Goal: Task Accomplishment & Management: Complete application form

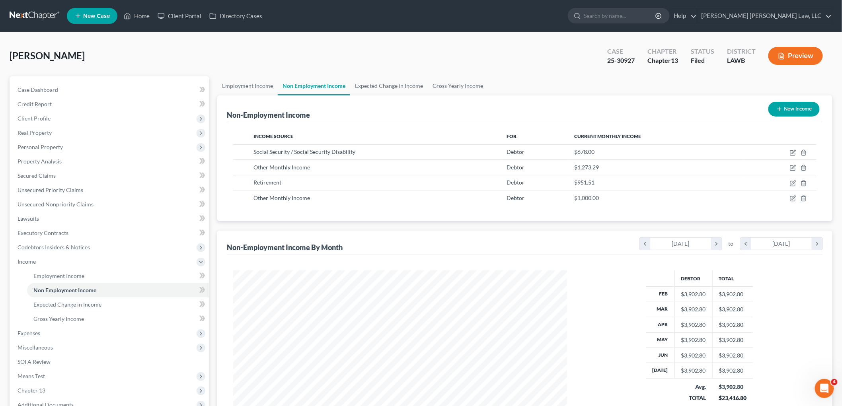
scroll to position [166, 349]
click at [45, 12] on link at bounding box center [35, 16] width 51 height 14
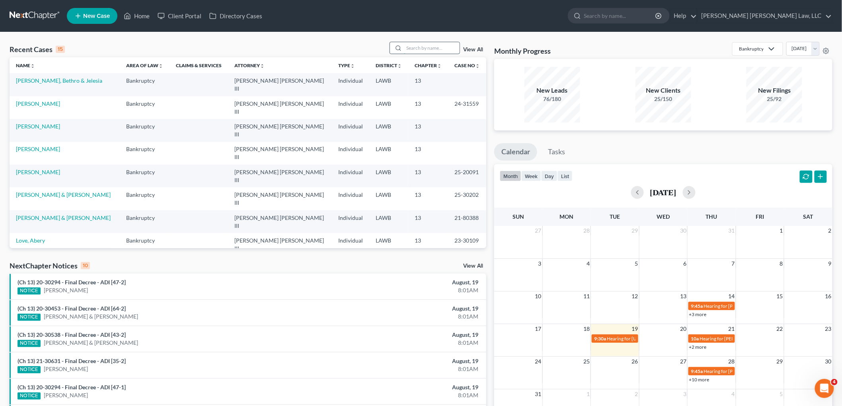
click at [440, 49] on input "search" at bounding box center [432, 48] width 56 height 12
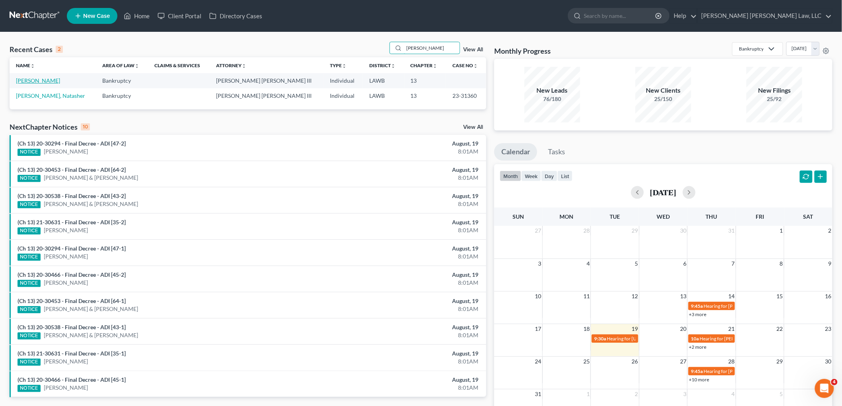
type input "[PERSON_NAME]"
click at [45, 82] on link "[PERSON_NAME]" at bounding box center [38, 80] width 44 height 7
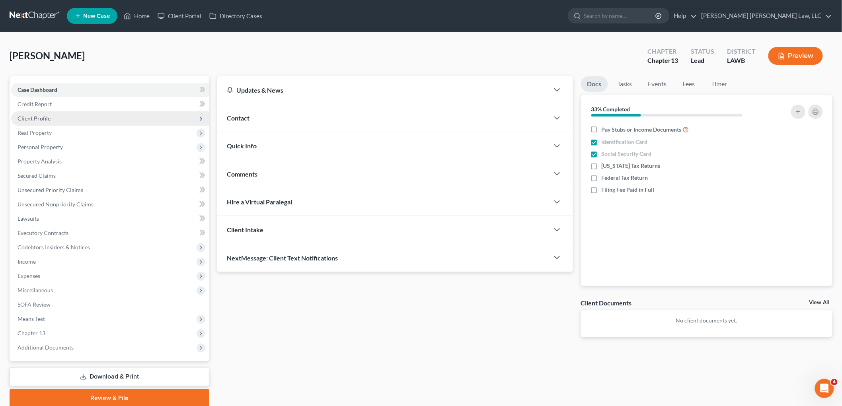
click at [41, 113] on span "Client Profile" at bounding box center [110, 118] width 198 height 14
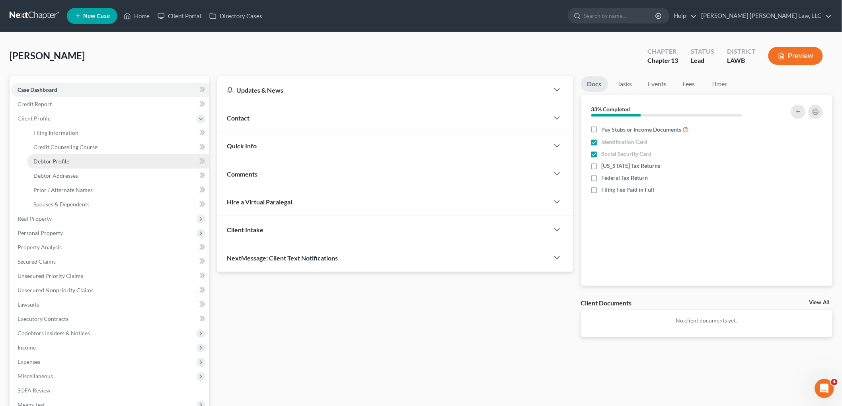
click at [64, 162] on span "Debtor Profile" at bounding box center [51, 161] width 36 height 7
select select "1"
select select "5"
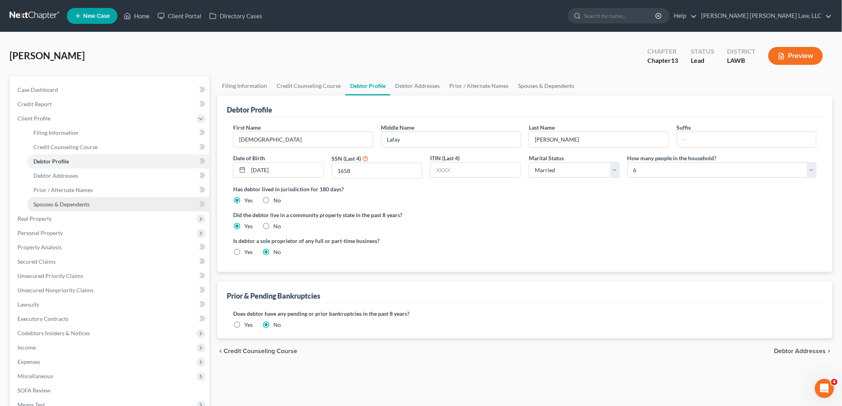
click at [92, 203] on link "Spouses & Dependents" at bounding box center [118, 204] width 182 height 14
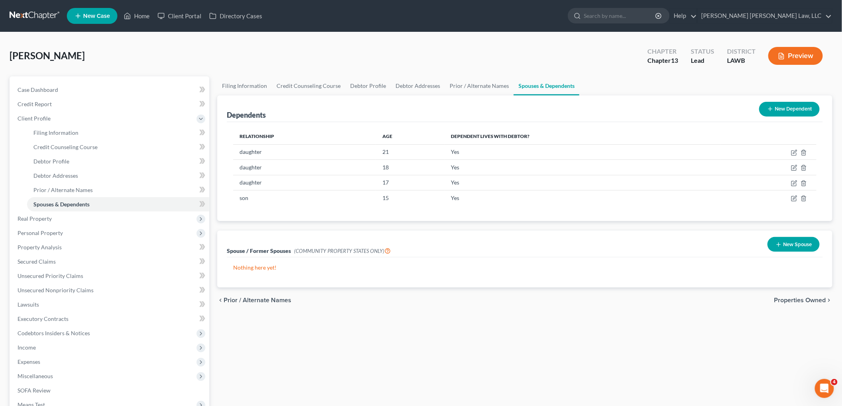
click at [798, 242] on button "New Spouse" at bounding box center [794, 244] width 52 height 15
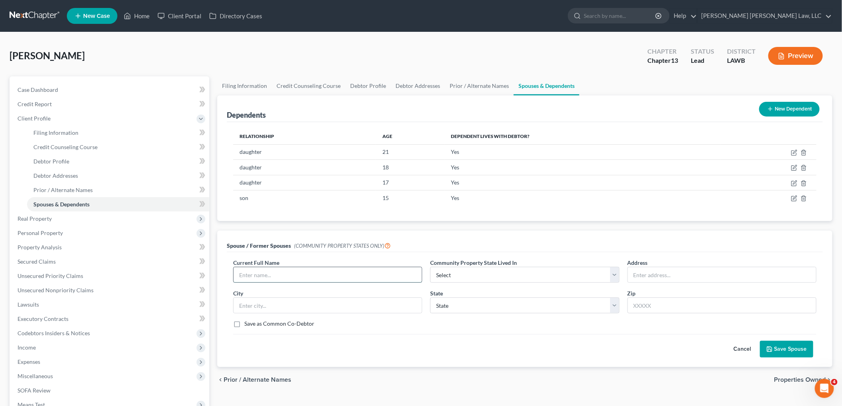
click at [366, 277] on input "text" at bounding box center [328, 274] width 188 height 15
type input "Lavell Whitty"
select select "4"
type input "1804 McGuire Avenue"
type input "71203"
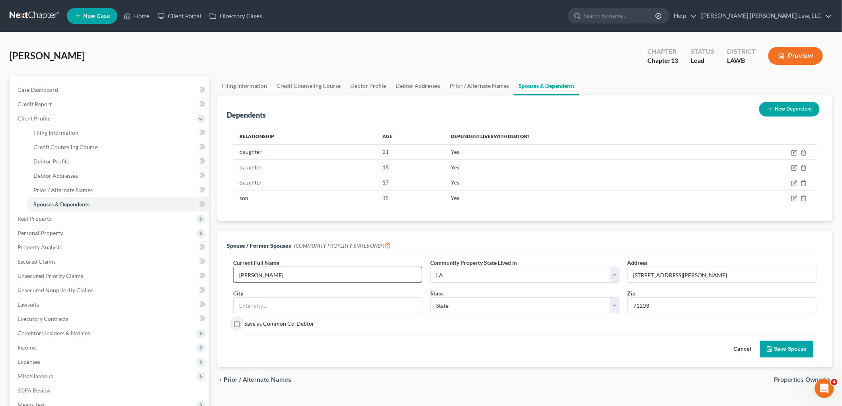
type input "Monroe"
select select "19"
click at [775, 356] on button "Save Spouse" at bounding box center [786, 349] width 53 height 17
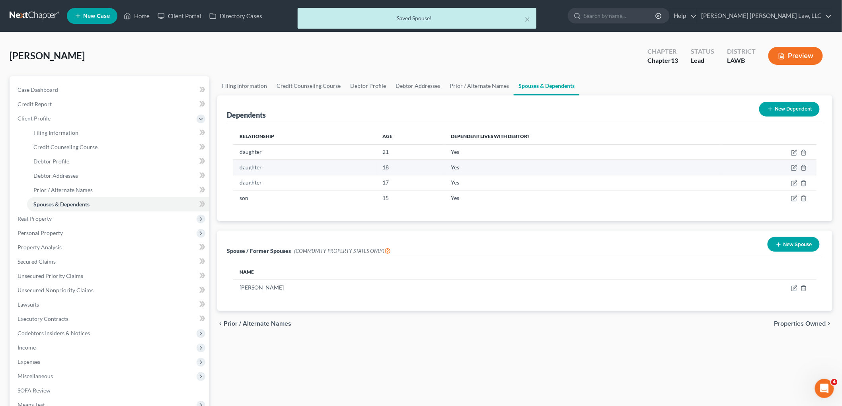
click at [279, 164] on td "daughter" at bounding box center [304, 167] width 143 height 15
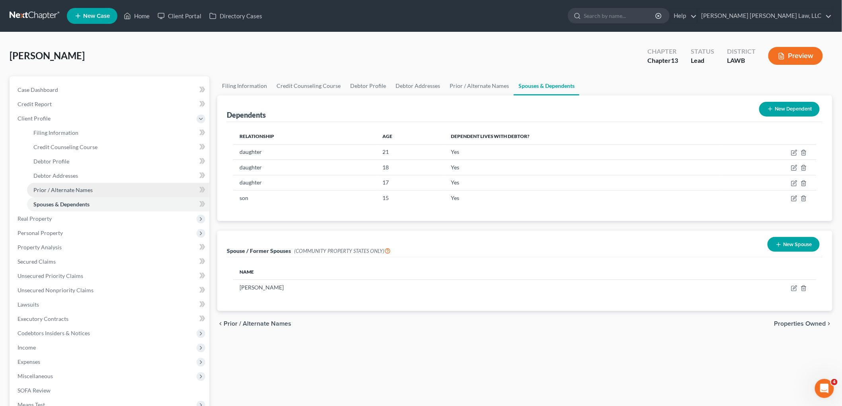
click at [145, 188] on link "Prior / Alternate Names" at bounding box center [118, 190] width 182 height 14
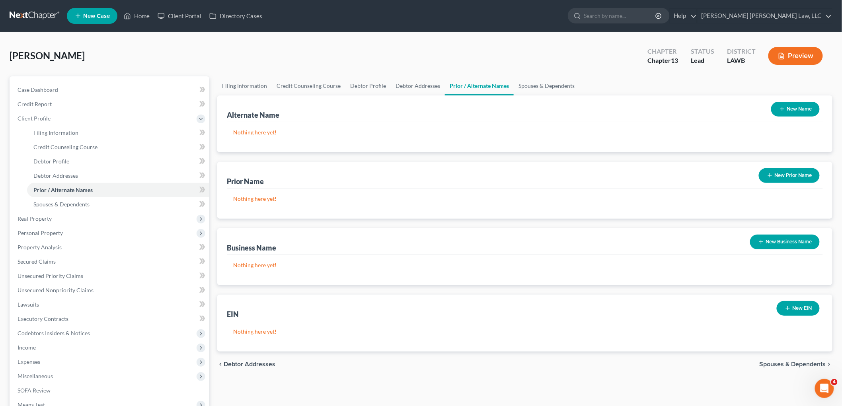
click at [801, 106] on button "New Name" at bounding box center [795, 109] width 49 height 15
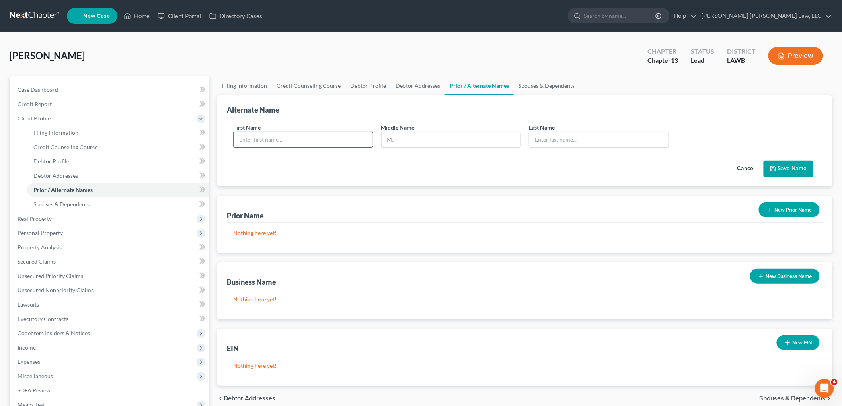
click at [335, 137] on input "text" at bounding box center [303, 139] width 139 height 15
type input "Kisha"
type input "L."
type input "Whitty"
click at [804, 170] on button "Save Name" at bounding box center [789, 169] width 50 height 17
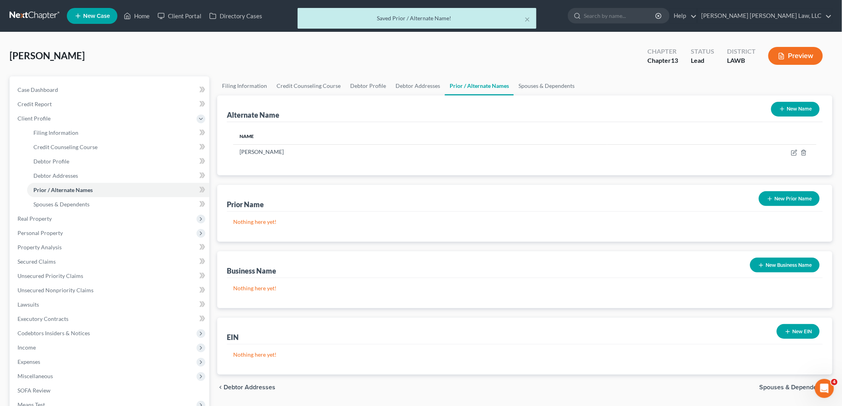
click at [779, 109] on icon "button" at bounding box center [782, 109] width 6 height 6
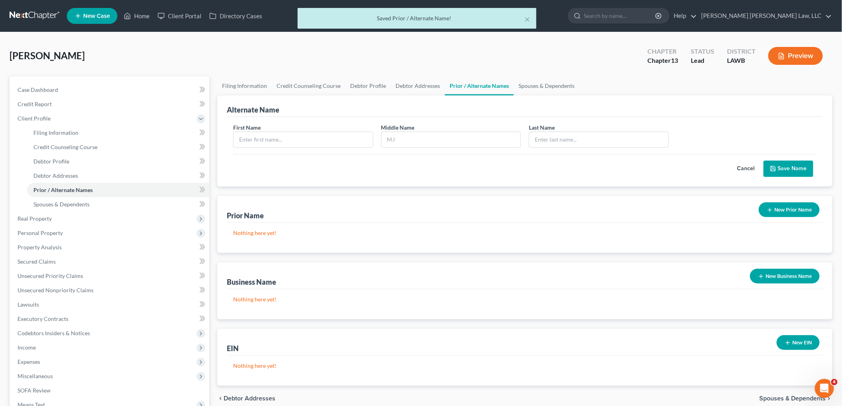
click at [320, 130] on div "First Name" at bounding box center [303, 135] width 148 height 24
click at [316, 141] on input "text" at bounding box center [303, 139] width 139 height 15
type input "Kisha"
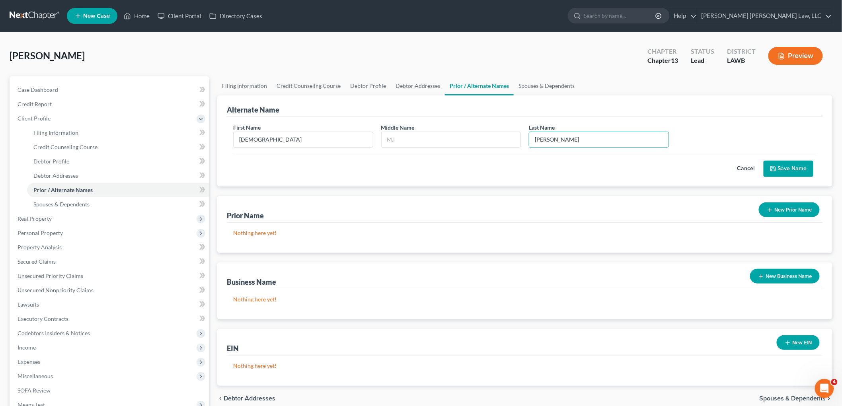
type input "Whitty"
click at [778, 166] on button "Save Name" at bounding box center [789, 169] width 50 height 17
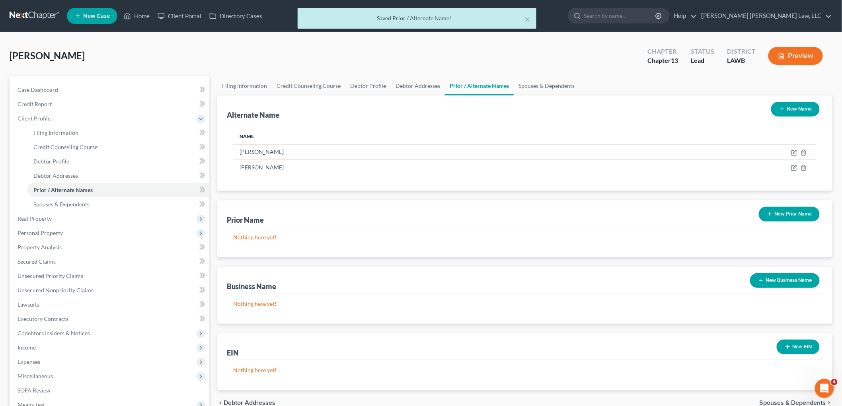
click at [785, 215] on button "New Prior Name" at bounding box center [789, 214] width 61 height 15
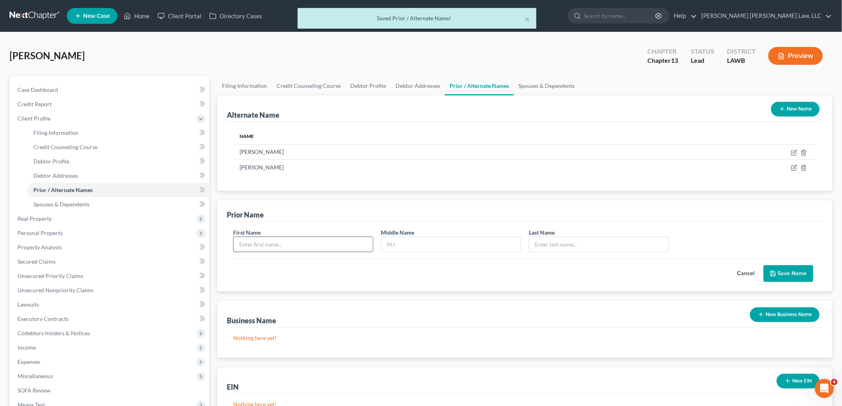
drag, startPoint x: 270, startPoint y: 244, endPoint x: 265, endPoint y: 245, distance: 4.7
click at [269, 244] on input "text" at bounding box center [303, 244] width 139 height 15
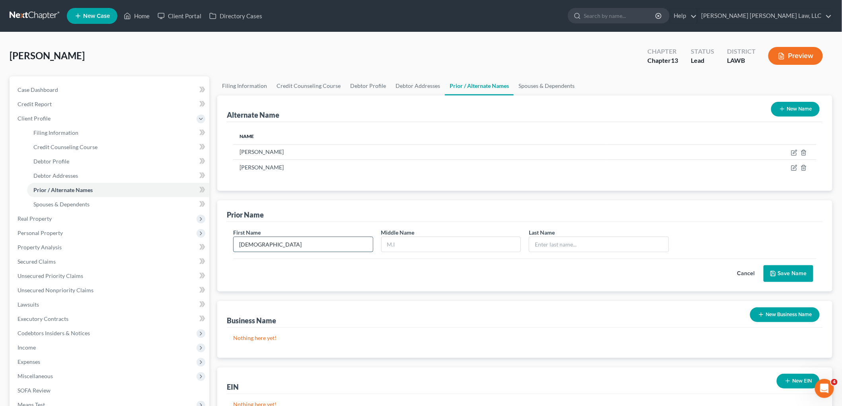
type input "Kisha"
type input "Lafay"
type input "McGhee"
click at [794, 276] on button "Save Name" at bounding box center [789, 273] width 50 height 17
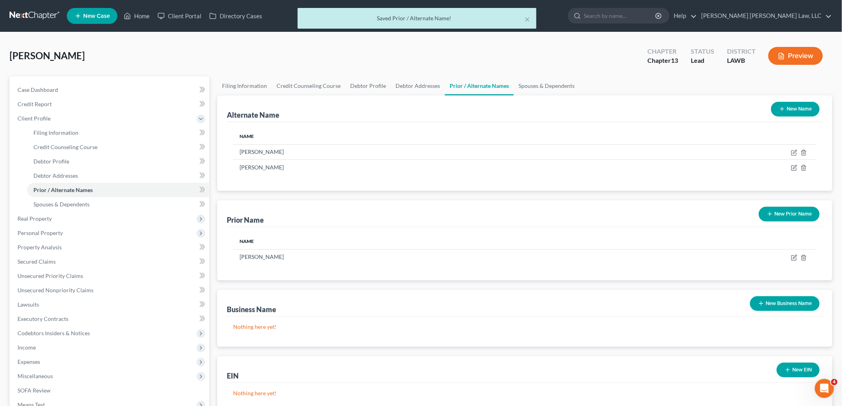
click at [797, 207] on button "New Prior Name" at bounding box center [789, 214] width 61 height 15
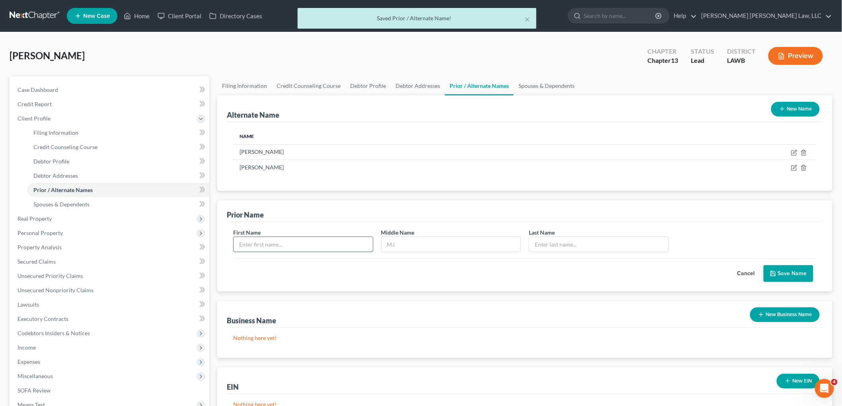
click at [316, 245] on input "text" at bounding box center [303, 244] width 139 height 15
type input "Kisha"
type input "L."
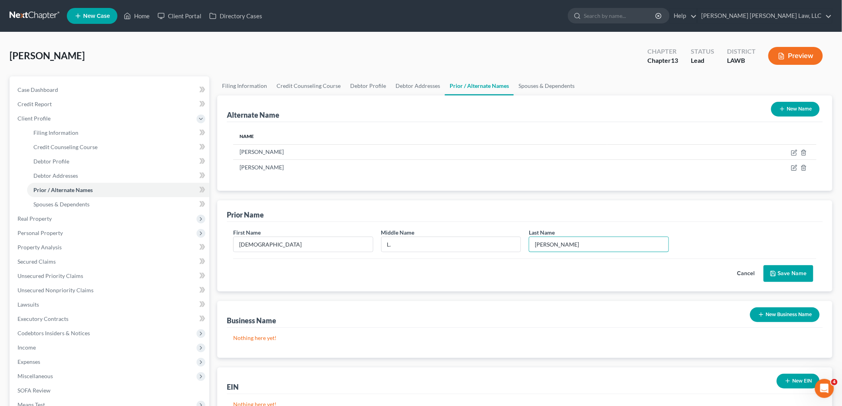
type input "McGhee"
click at [805, 275] on button "Save Name" at bounding box center [789, 273] width 50 height 17
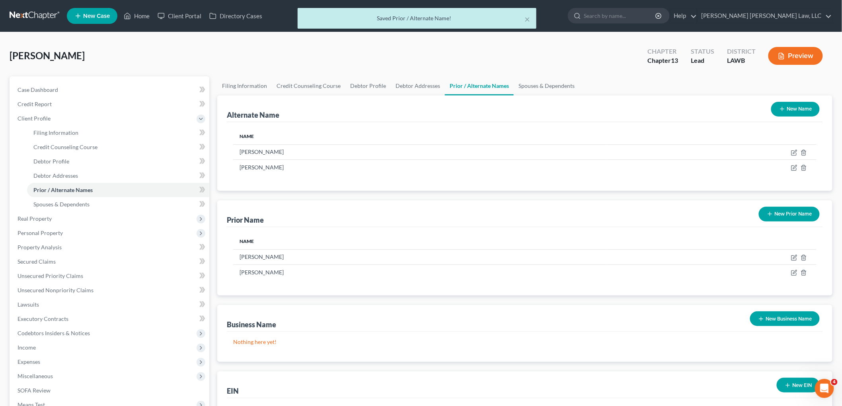
click at [781, 208] on button "New Prior Name" at bounding box center [789, 214] width 61 height 15
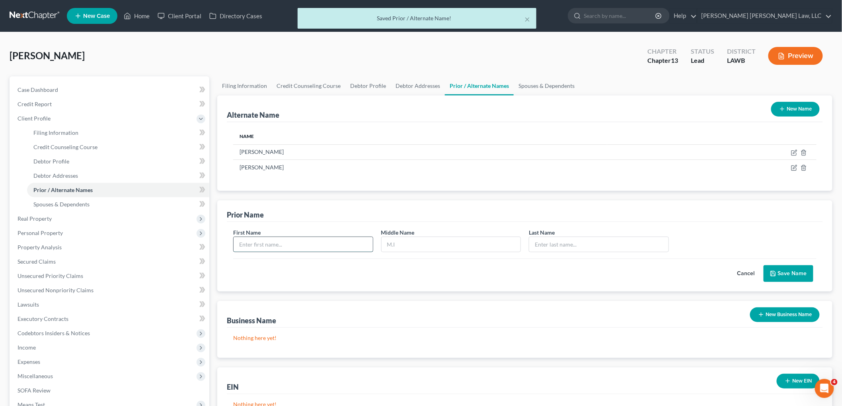
click at [297, 240] on input "text" at bounding box center [303, 244] width 139 height 15
type input "Kisha"
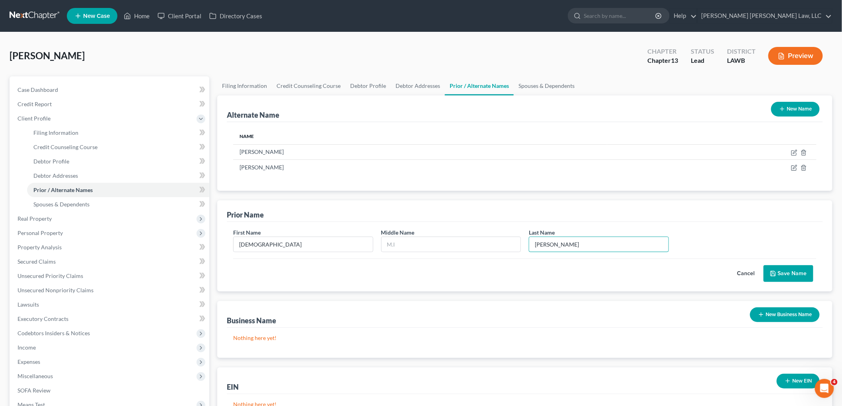
type input "McGhee"
click at [778, 272] on button "Save Name" at bounding box center [789, 273] width 50 height 17
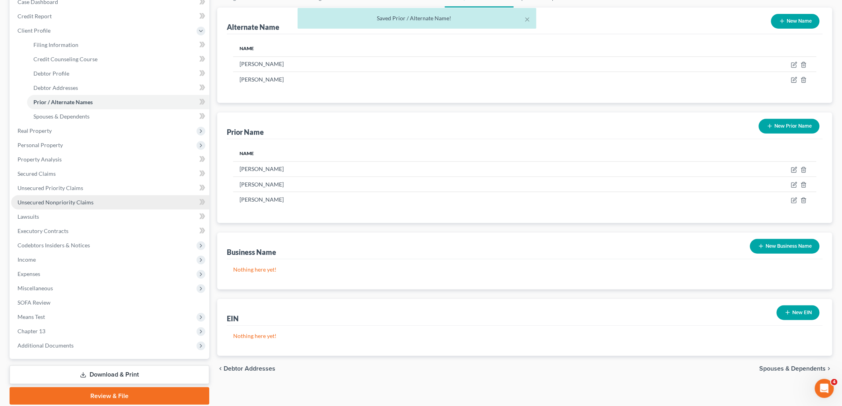
scroll to position [88, 0]
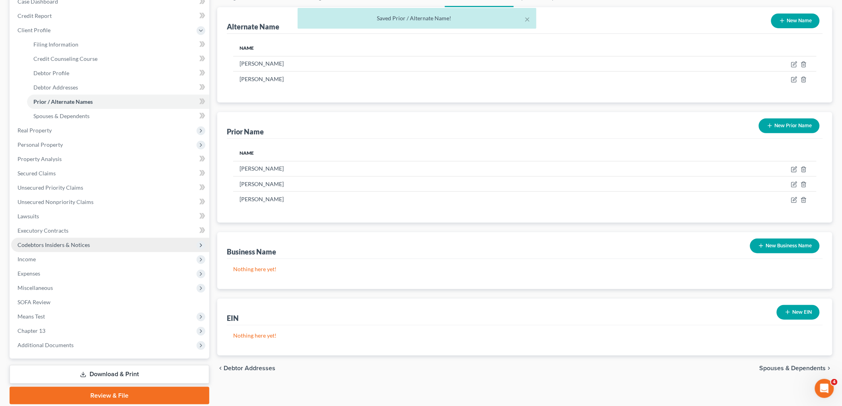
click at [67, 249] on span "Codebtors Insiders & Notices" at bounding box center [110, 245] width 198 height 14
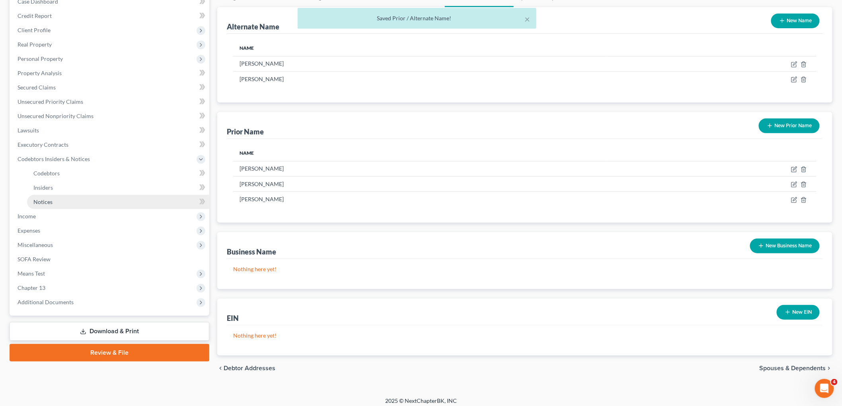
click at [61, 197] on link "Notices" at bounding box center [118, 202] width 182 height 14
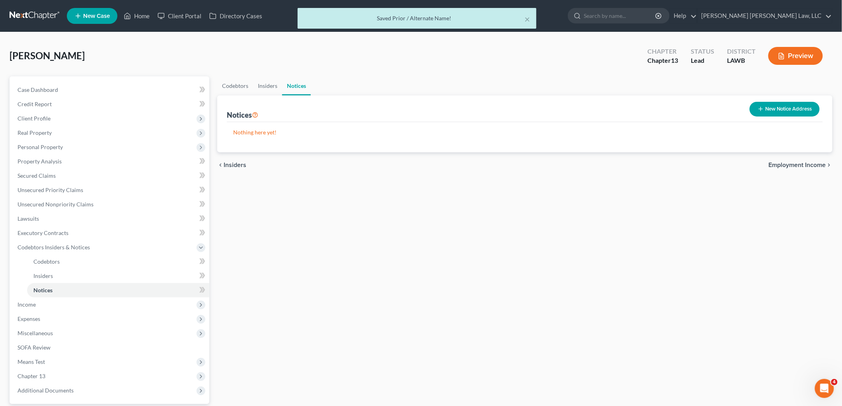
click at [785, 107] on button "New Notice Address" at bounding box center [785, 109] width 70 height 15
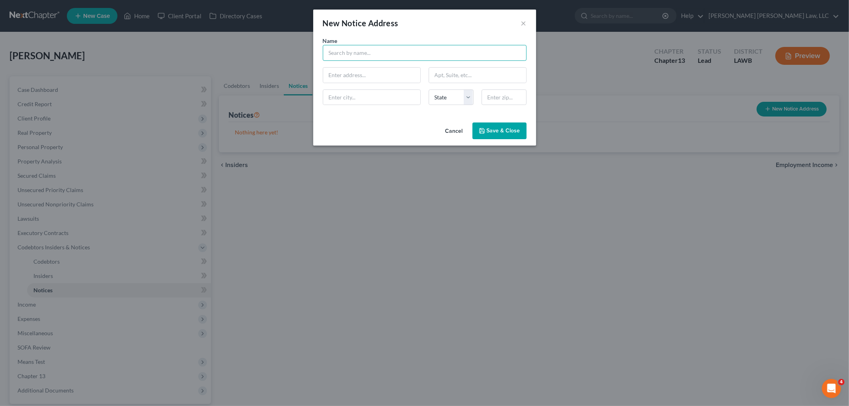
click at [395, 51] on input "text" at bounding box center [425, 53] width 204 height 16
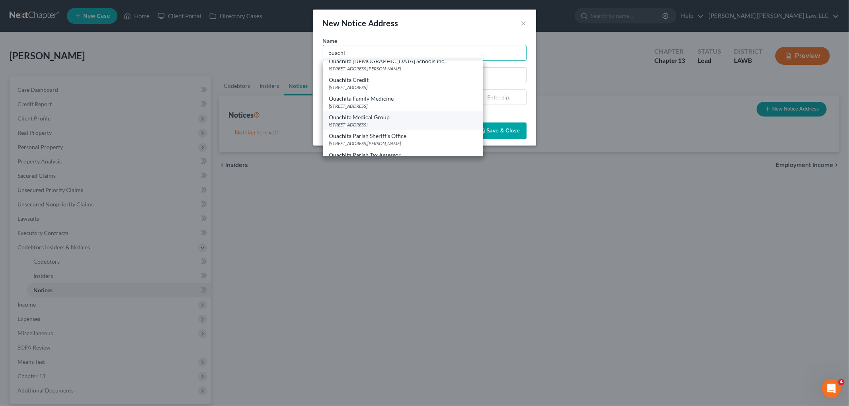
scroll to position [44, 0]
click at [385, 118] on div "Ouachita Parish Sheriff's Office" at bounding box center [403, 116] width 148 height 8
type input "Ouachita Parish Sheriff's Office"
type input "400 St. John Street"
type input "Suite 301"
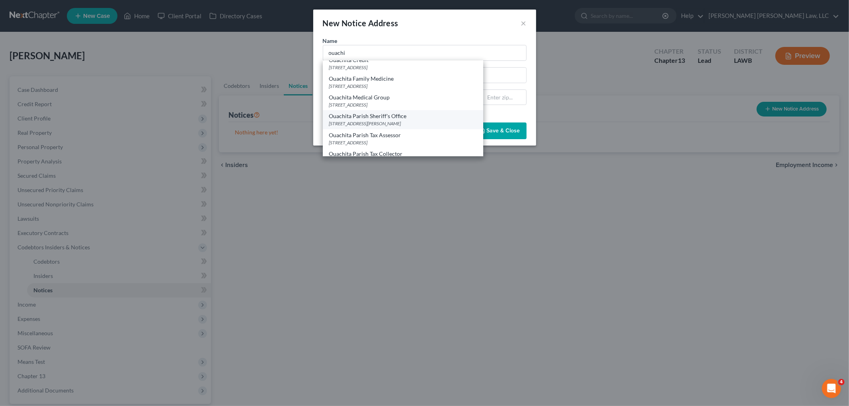
type input "Monroe"
select select "19"
type input "71201"
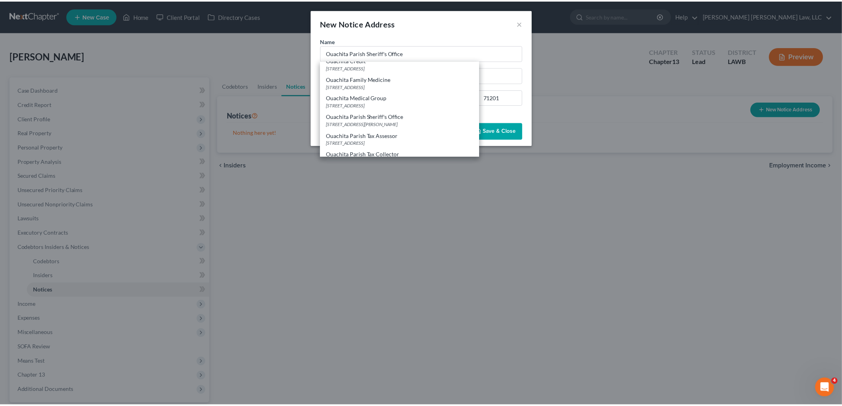
scroll to position [0, 0]
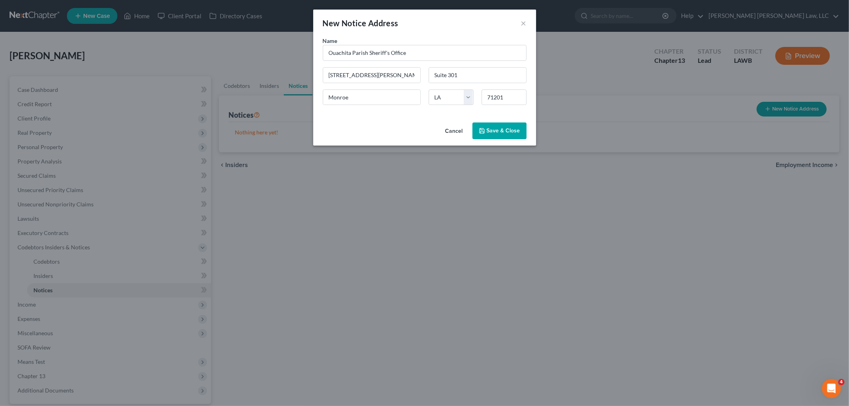
click at [492, 125] on button "Save & Close" at bounding box center [499, 131] width 54 height 17
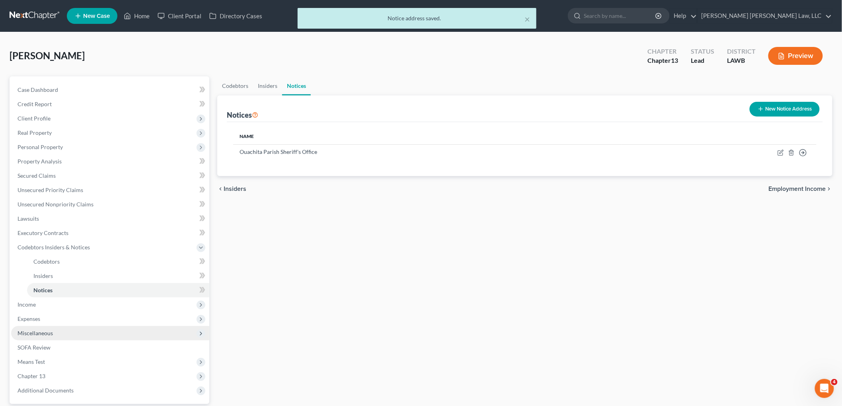
click at [49, 336] on span "Miscellaneous" at bounding box center [110, 333] width 198 height 14
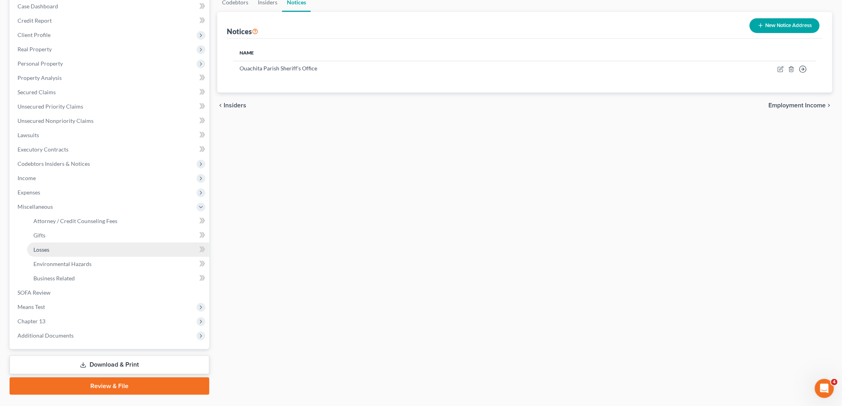
scroll to position [101, 0]
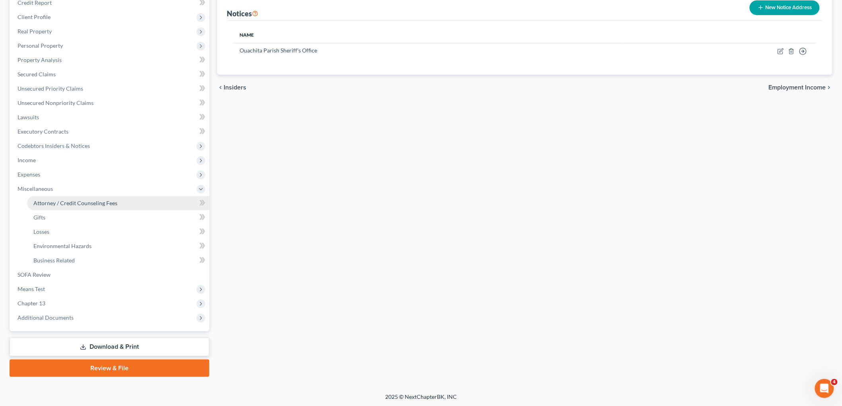
click at [89, 204] on span "Attorney / Credit Counseling Fees" at bounding box center [75, 203] width 84 height 7
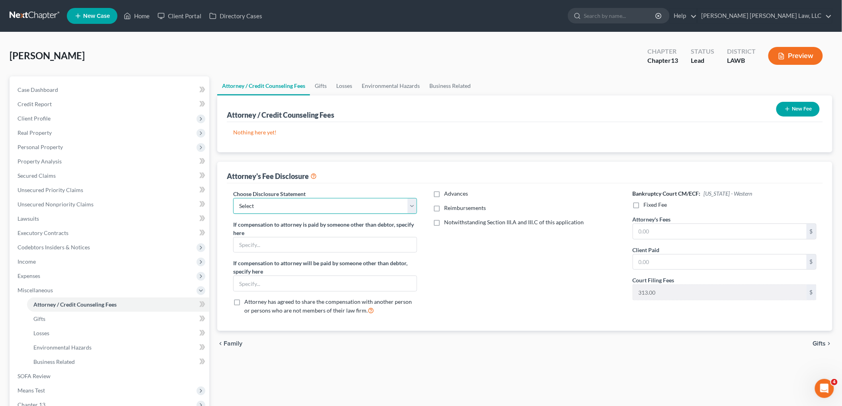
click at [269, 205] on select "Select LAEB 2016 Bankruptcy Rule 2016(B) Disclosure and Application for Approva…" at bounding box center [325, 206] width 184 height 16
select select "1"
click at [233, 198] on select "Select LAEB 2016 Bankruptcy Rule 2016(B) Disclosure and Application for Approva…" at bounding box center [325, 206] width 184 height 16
click at [444, 208] on label "Reimbursements" at bounding box center [465, 208] width 42 height 8
click at [447, 208] on input "Reimbursements" at bounding box center [449, 206] width 5 height 5
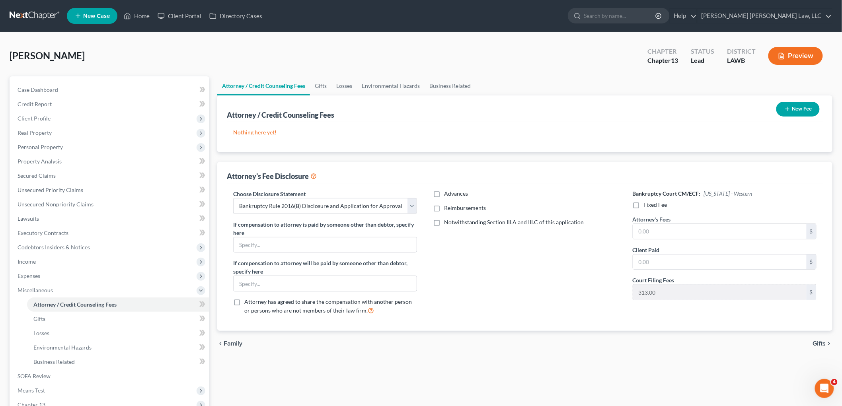
checkbox input "true"
click at [454, 240] on input "text" at bounding box center [519, 234] width 173 height 15
type input "250.00"
click at [644, 206] on label "Fixed Fee" at bounding box center [655, 205] width 23 height 8
click at [647, 206] on input "Fixed Fee" at bounding box center [649, 203] width 5 height 5
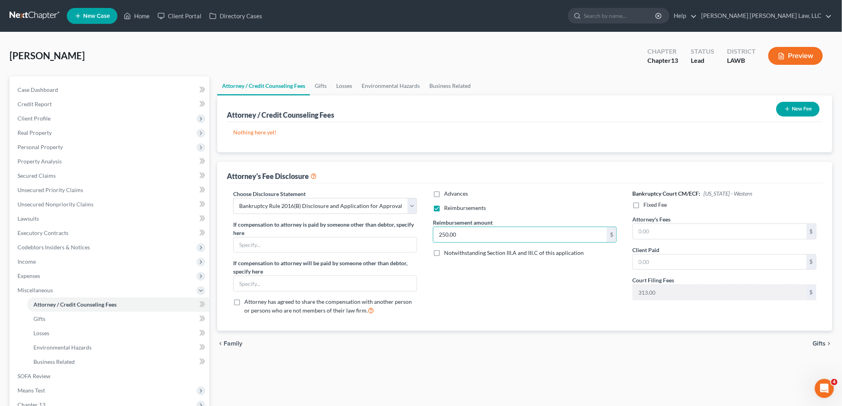
checkbox input "true"
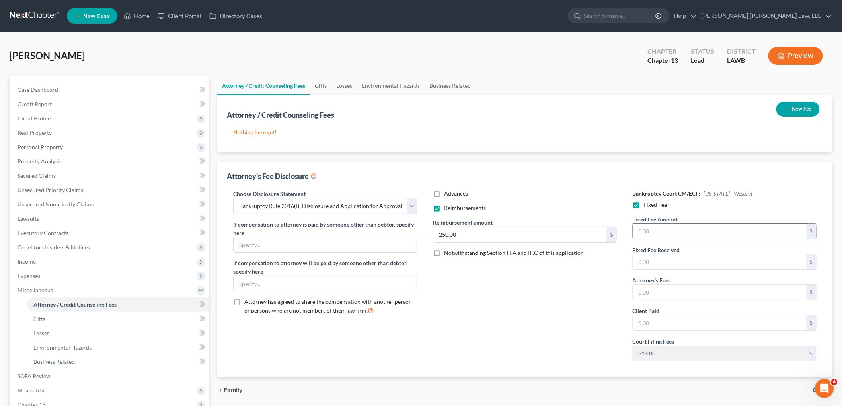
click at [651, 228] on input "text" at bounding box center [719, 231] width 173 height 15
type input "5,025.00"
click at [653, 292] on input "text" at bounding box center [719, 292] width 173 height 15
type input "5,025.00"
click at [796, 108] on button "New Fee" at bounding box center [797, 109] width 43 height 15
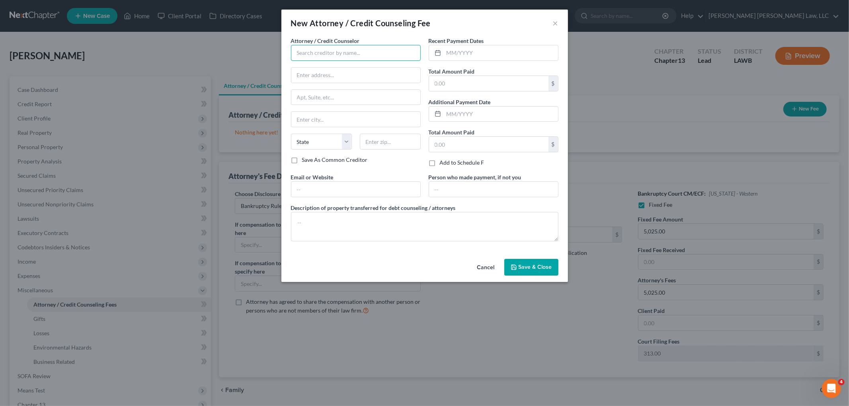
click at [339, 59] on input "text" at bounding box center [356, 53] width 130 height 16
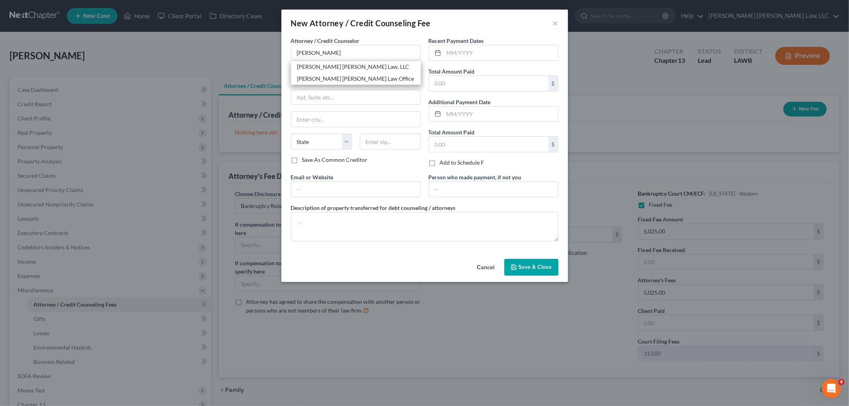
click at [320, 66] on div "[PERSON_NAME] [PERSON_NAME] Law, LLC" at bounding box center [355, 67] width 117 height 8
type input "[PERSON_NAME] [PERSON_NAME] Law, LLC"
type input "[STREET_ADDRESS][US_STATE]"
type input "Monroe"
select select "19"
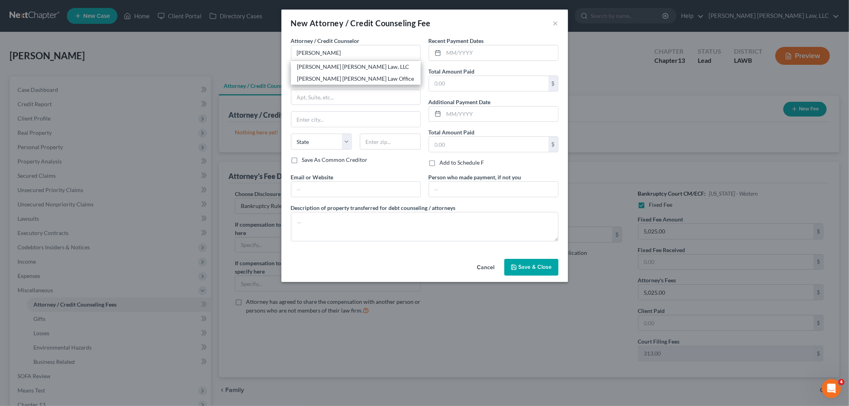
type input "71201"
click at [467, 54] on input "text" at bounding box center [501, 52] width 114 height 15
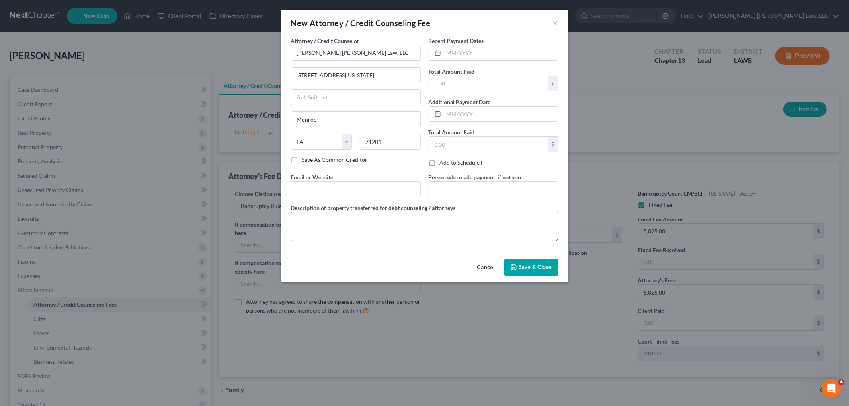
click at [369, 226] on textarea at bounding box center [424, 226] width 267 height 29
type textarea "filing fee, credit report, counseling"
click at [520, 264] on button "Save & Close" at bounding box center [531, 267] width 54 height 17
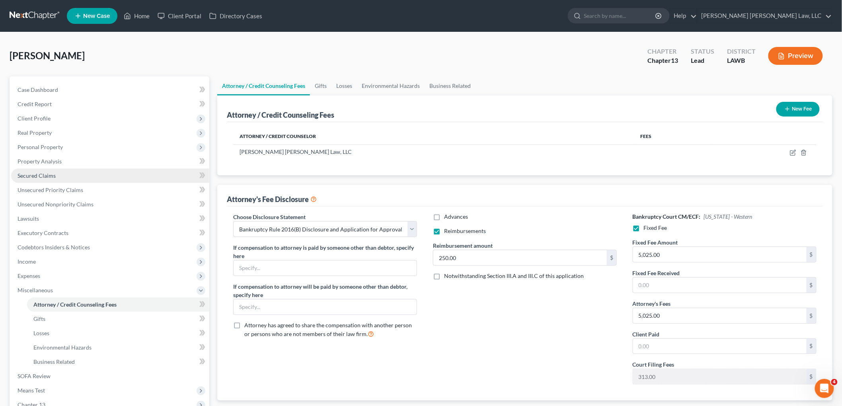
click at [56, 170] on link "Secured Claims" at bounding box center [110, 176] width 198 height 14
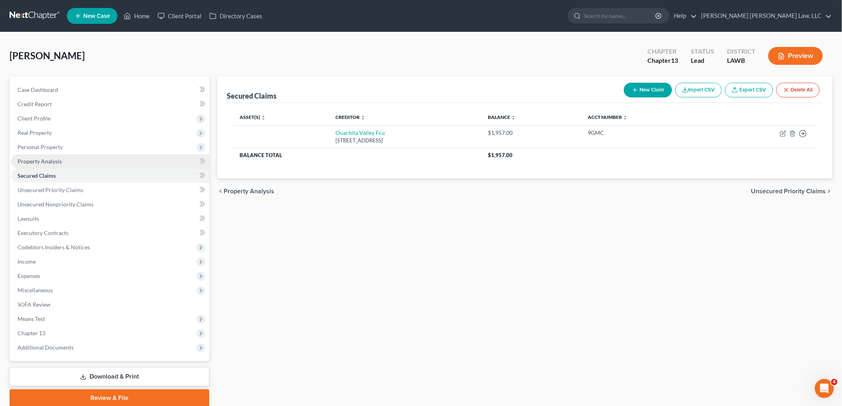
click at [61, 154] on link "Property Analysis" at bounding box center [110, 161] width 198 height 14
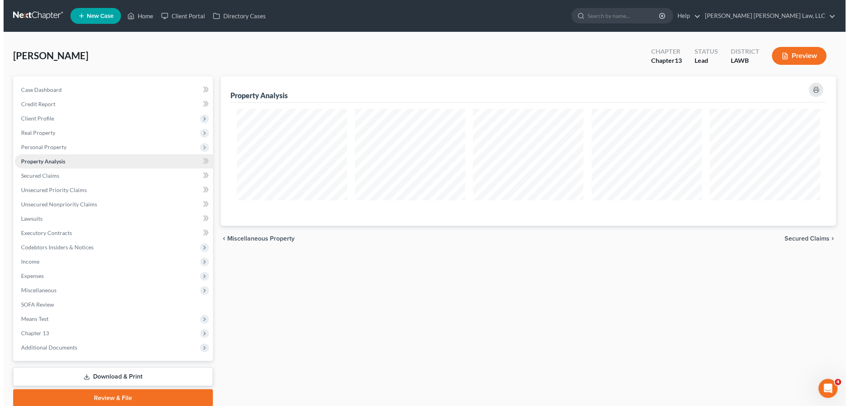
scroll to position [150, 615]
click at [68, 150] on span "Personal Property" at bounding box center [110, 147] width 198 height 14
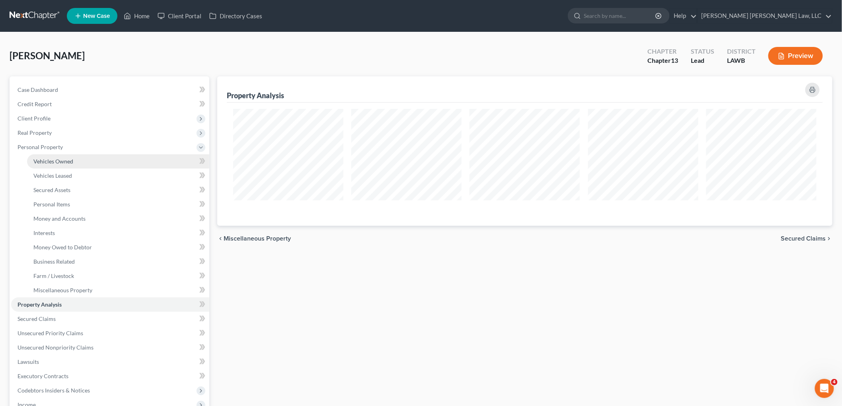
click at [68, 162] on span "Vehicles Owned" at bounding box center [53, 161] width 40 height 7
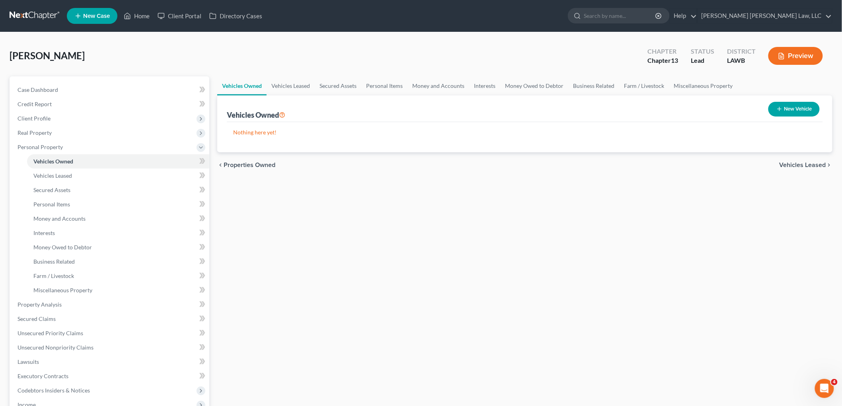
click at [783, 109] on button "New Vehicle" at bounding box center [793, 109] width 51 height 15
select select "0"
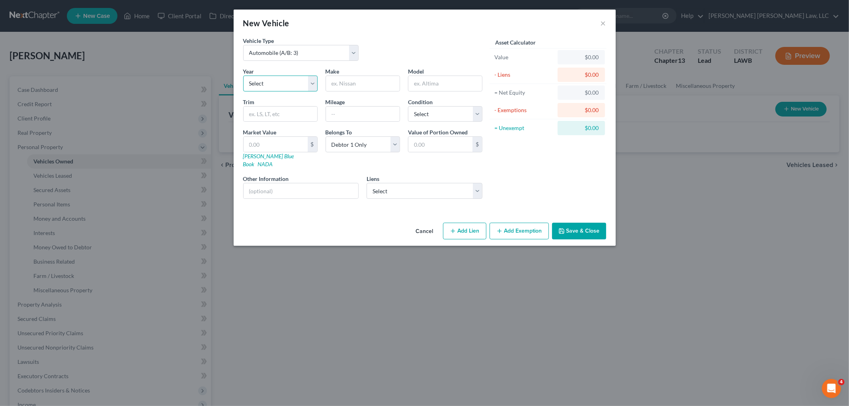
click at [284, 88] on select "Select 2026 2025 2024 2023 2022 2021 2020 2019 2018 2017 2016 2015 2014 2013 20…" at bounding box center [280, 84] width 74 height 16
select select "14"
click at [243, 76] on select "Select 2026 2025 2024 2023 2022 2021 2020 2019 2018 2017 2016 2015 2014 2013 20…" at bounding box center [280, 84] width 74 height 16
click at [372, 87] on input "text" at bounding box center [363, 83] width 74 height 15
type input "c"
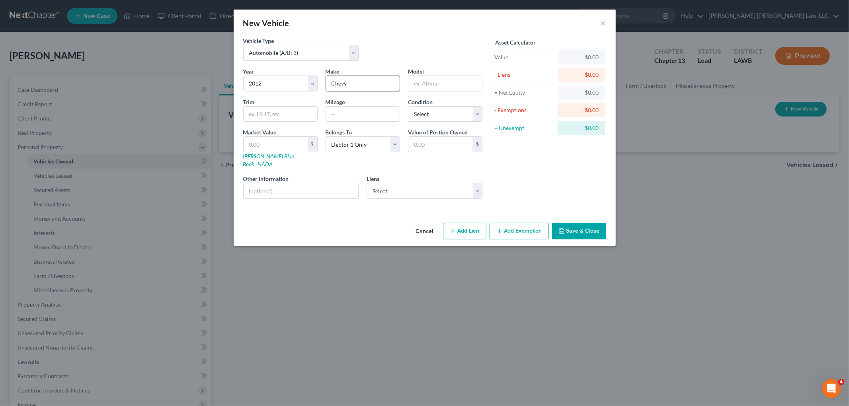
type input "Chevy"
type input "Impala"
click at [509, 223] on button "Add Exemption" at bounding box center [518, 231] width 59 height 17
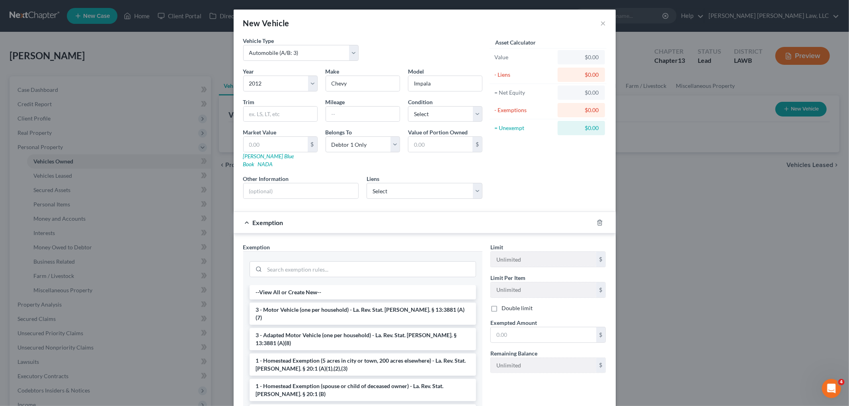
click at [453, 234] on div "Exemption Set must be selected for CA. Exemption * --View All or Create New-- 3…" at bounding box center [425, 330] width 382 height 192
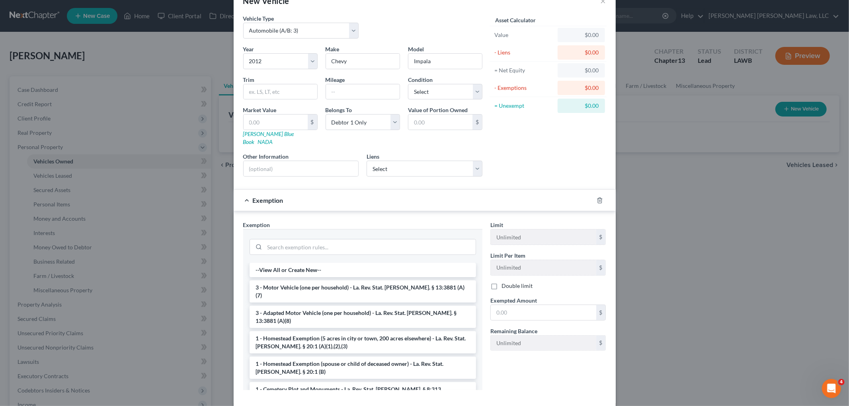
scroll to position [56, 0]
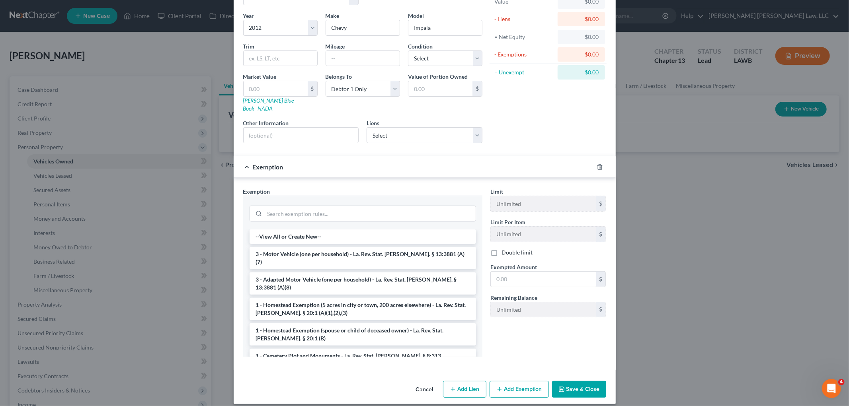
click at [575, 386] on button "Save & Close" at bounding box center [579, 389] width 54 height 17
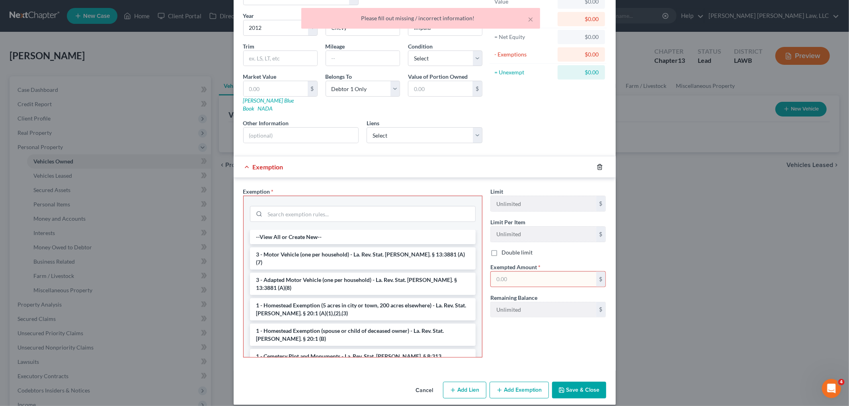
click at [596, 164] on icon "button" at bounding box center [599, 167] width 6 height 6
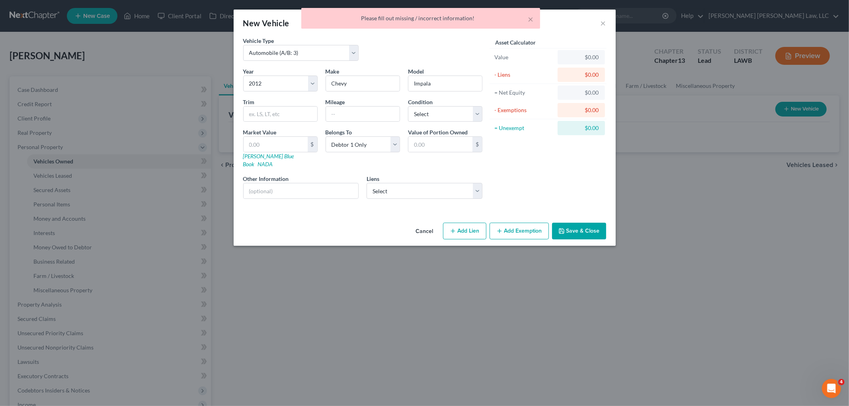
scroll to position [0, 0]
click at [581, 220] on div "Cancel Add Lien Add Lease Add Exemption Save & Close" at bounding box center [425, 233] width 382 height 26
click at [581, 229] on button "Save & Close" at bounding box center [579, 231] width 54 height 17
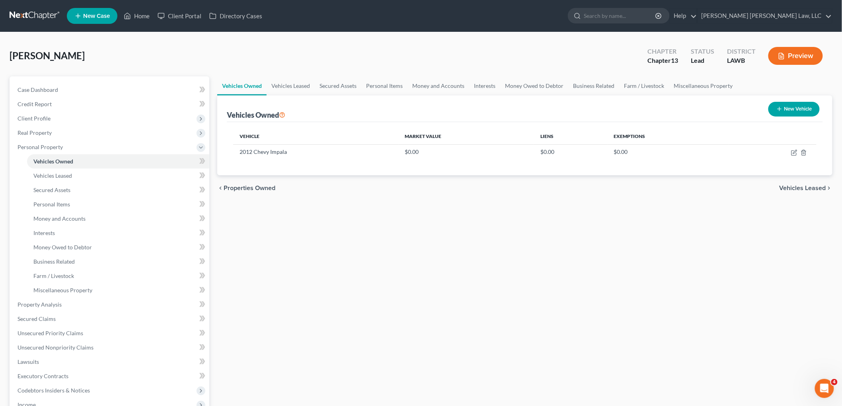
click at [785, 120] on div "Vehicles Owned New Vehicle" at bounding box center [525, 108] width 596 height 27
click at [785, 109] on button "New Vehicle" at bounding box center [793, 109] width 51 height 15
select select "0"
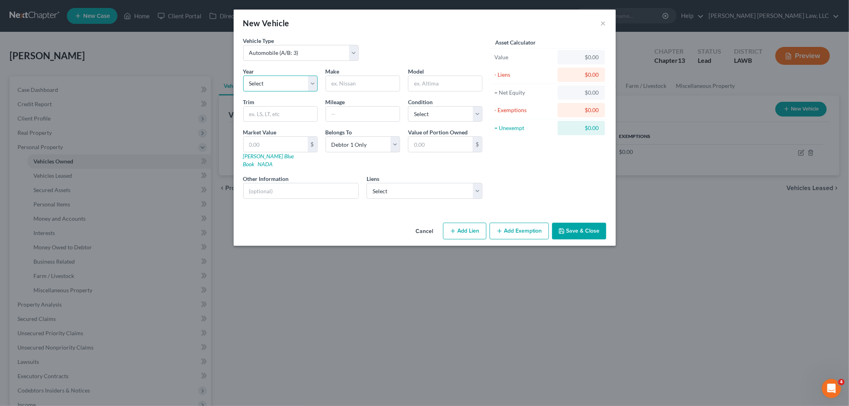
click at [275, 83] on select "Select 2026 2025 2024 2023 2022 2021 2020 2019 2018 2017 2016 2015 2014 2013 20…" at bounding box center [280, 84] width 74 height 16
select select "17"
click at [243, 76] on select "Select 2026 2025 2024 2023 2022 2021 2020 2019 2018 2017 2016 2015 2014 2013 20…" at bounding box center [280, 84] width 74 height 16
click at [359, 74] on div "Make *" at bounding box center [362, 79] width 82 height 24
click at [356, 78] on input "text" at bounding box center [363, 83] width 74 height 15
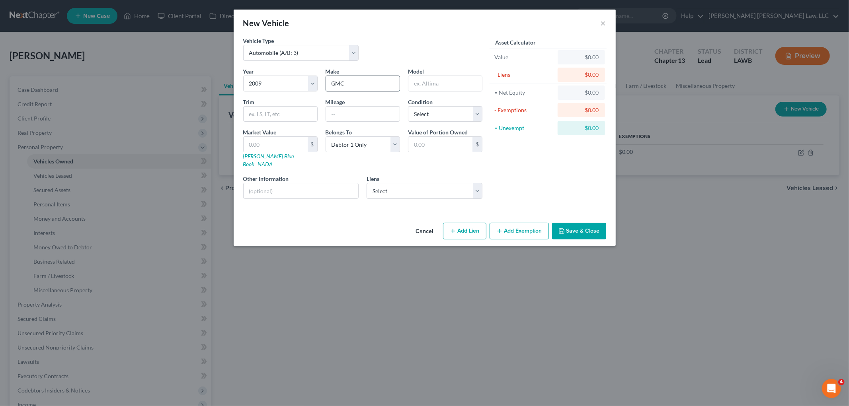
type input "GMC"
type input "Yukon"
click at [382, 186] on select "Select Ouachita Valley Fcu - $1,957.00" at bounding box center [424, 191] width 116 height 16
select select "19"
select select "0"
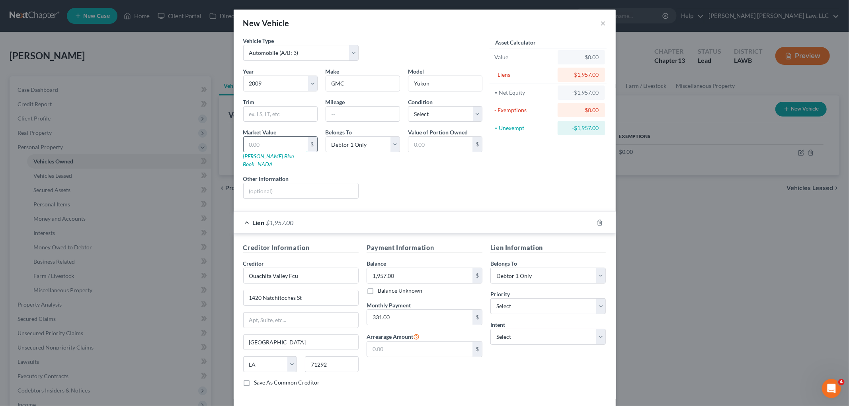
click at [269, 141] on input "text" at bounding box center [276, 144] width 64 height 15
type input "1"
type input "1.00"
type input "19"
type input "19.00"
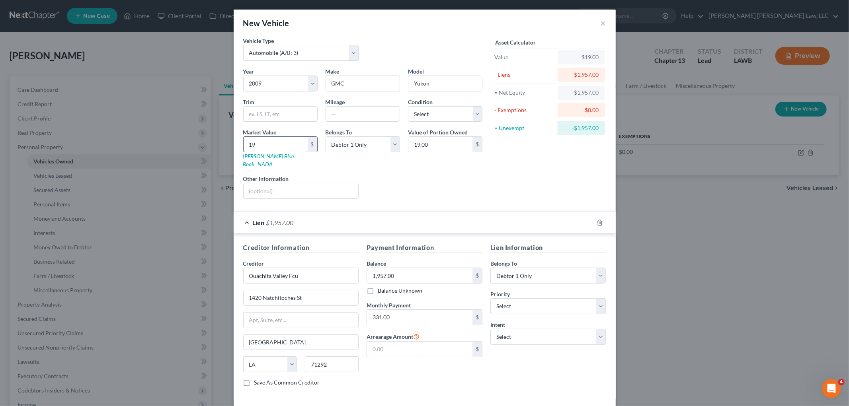
type input "195"
type input "195.00"
type input "1957"
type input "1,957.00"
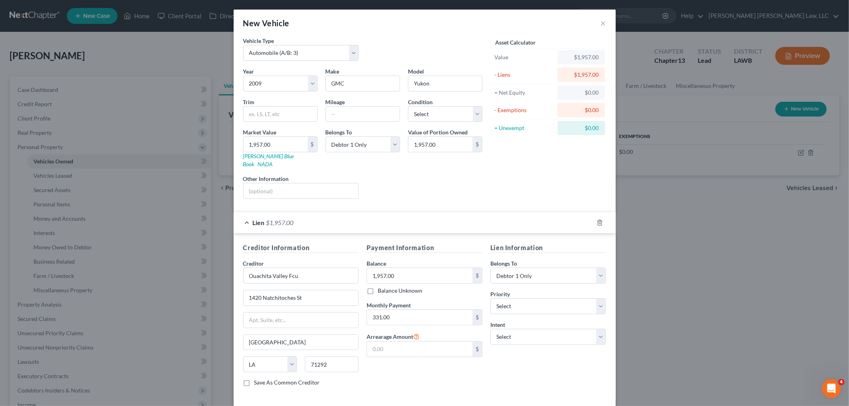
click at [401, 319] on div "Payment Information Balance 1,957.00 $ Balance Unknown Balance Undetermined 1,9…" at bounding box center [424, 318] width 124 height 150
click at [406, 316] on input "331.00" at bounding box center [419, 317] width 105 height 15
drag, startPoint x: 416, startPoint y: 109, endPoint x: 419, endPoint y: 119, distance: 11.3
click at [416, 109] on select "Select Excellent Very Good Good Fair Poor" at bounding box center [445, 114] width 74 height 16
select select "4"
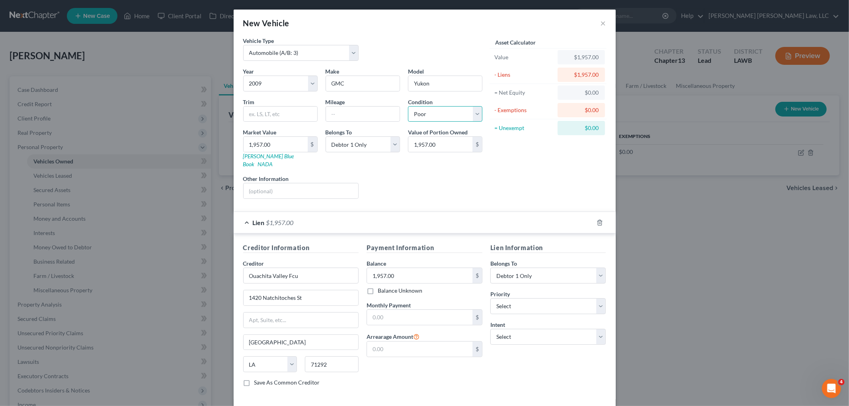
click at [408, 106] on select "Select Excellent Very Good Good Fair Poor" at bounding box center [445, 114] width 74 height 16
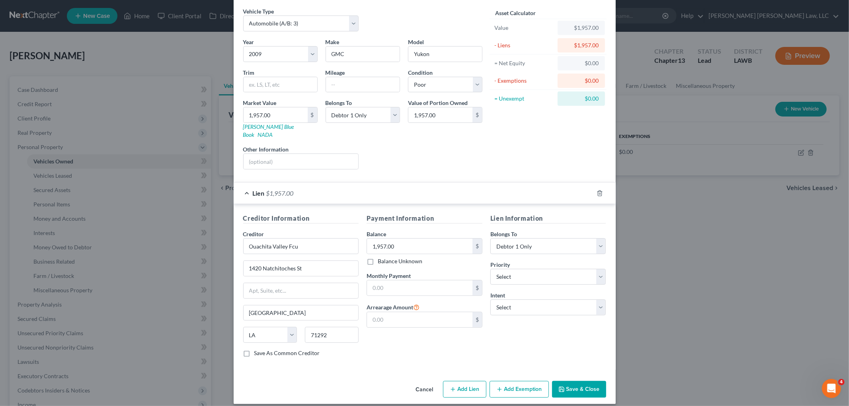
click at [510, 385] on button "Add Exemption" at bounding box center [518, 389] width 59 height 17
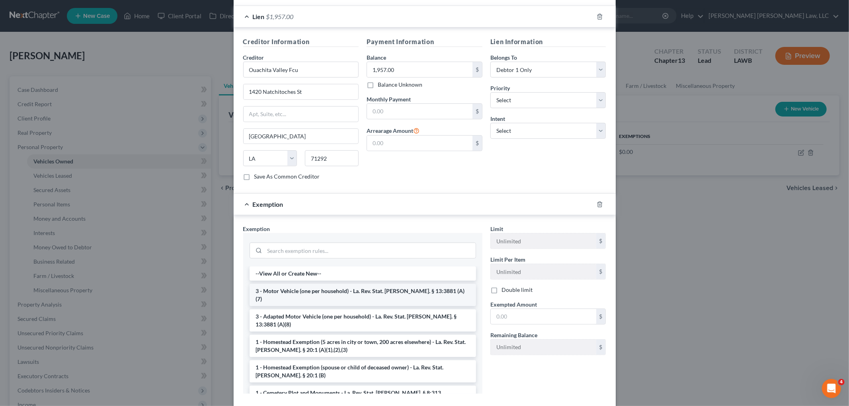
click at [351, 284] on li "3 - Motor Vehicle (one per household) - La. Rev. Stat. [PERSON_NAME]. § 13:3881…" at bounding box center [362, 295] width 226 height 22
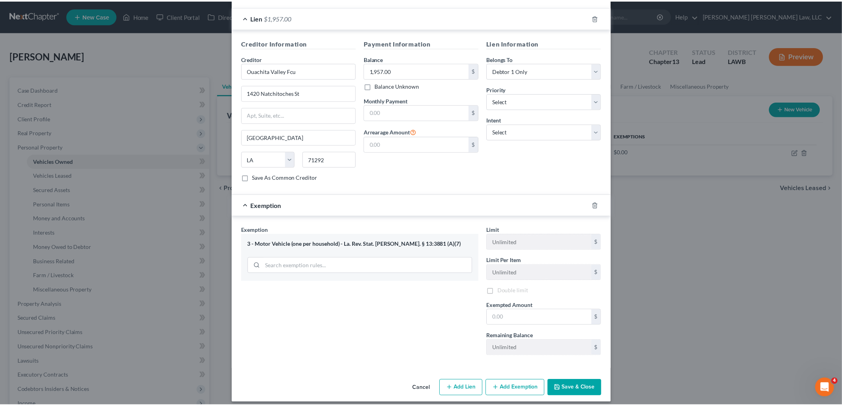
scroll to position [206, 0]
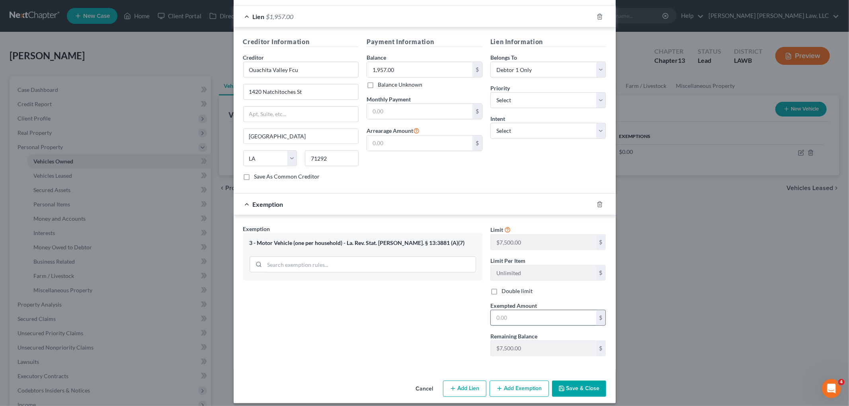
click at [555, 315] on input "text" at bounding box center [543, 317] width 105 height 15
type input "7,500.00"
click at [563, 384] on button "Save & Close" at bounding box center [579, 389] width 54 height 17
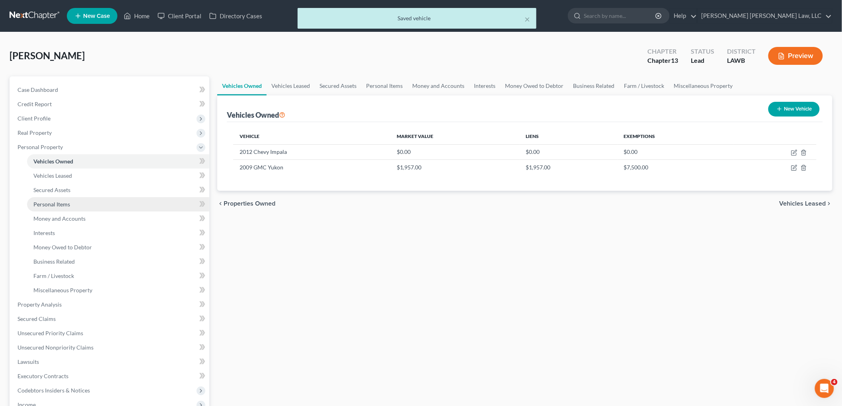
click at [66, 203] on span "Personal Items" at bounding box center [51, 204] width 37 height 7
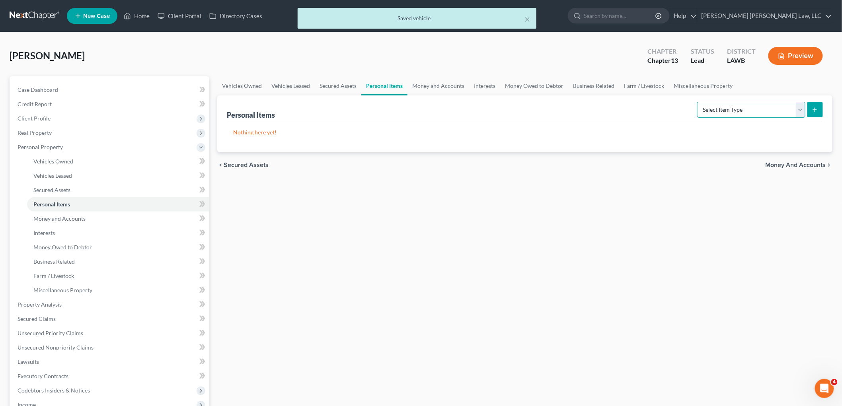
click at [769, 106] on select "Select Item Type Clothing (A/B: 11) Collectibles Of Value (A/B: 8) Electronics …" at bounding box center [751, 110] width 108 height 16
select select "clothing"
click at [698, 102] on select "Select Item Type Clothing (A/B: 11) Collectibles Of Value (A/B: 8) Electronics …" at bounding box center [751, 110] width 108 height 16
click at [813, 108] on icon "submit" at bounding box center [815, 110] width 6 height 6
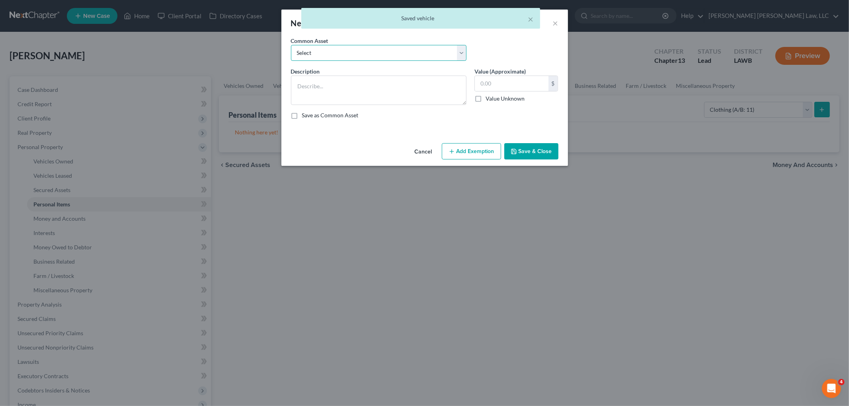
drag, startPoint x: 360, startPoint y: 50, endPoint x: 349, endPoint y: 58, distance: 13.9
click at [357, 52] on select "Select Clothes Clothes" at bounding box center [378, 53] width 175 height 16
select select "0"
click at [291, 45] on select "Select Clothes Clothes" at bounding box center [378, 53] width 175 height 16
type textarea "Clothes"
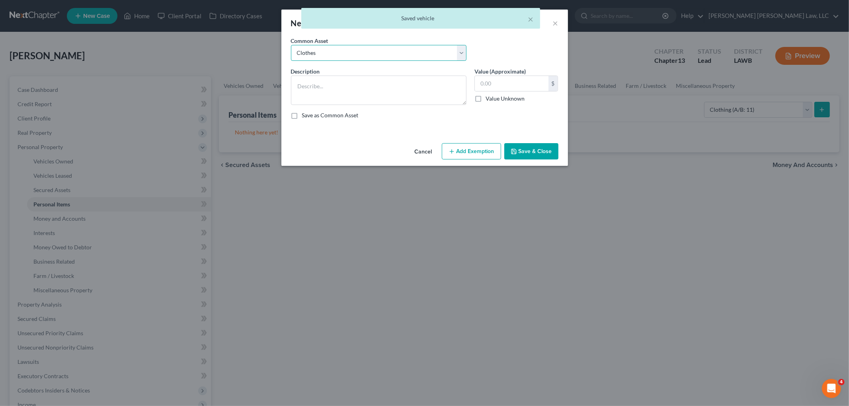
type input "300.00"
click at [463, 160] on button "Add Exemption" at bounding box center [471, 151] width 59 height 17
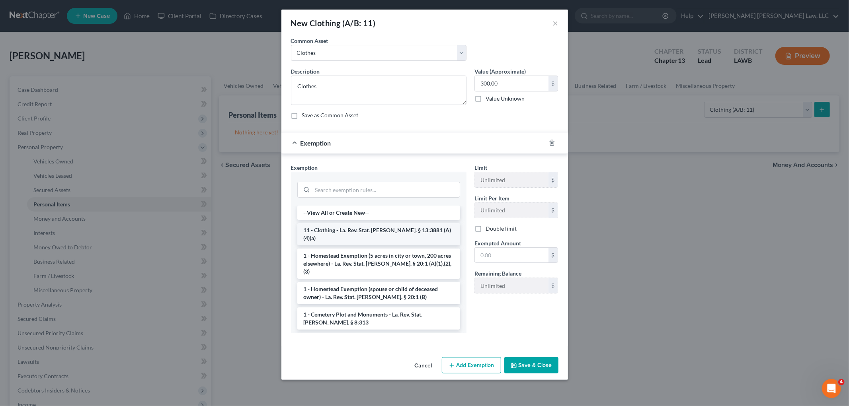
click at [373, 232] on li "11 - Clothing - La. Rev. Stat. [PERSON_NAME]. § 13:3881 (A)(4)(a)" at bounding box center [378, 234] width 163 height 22
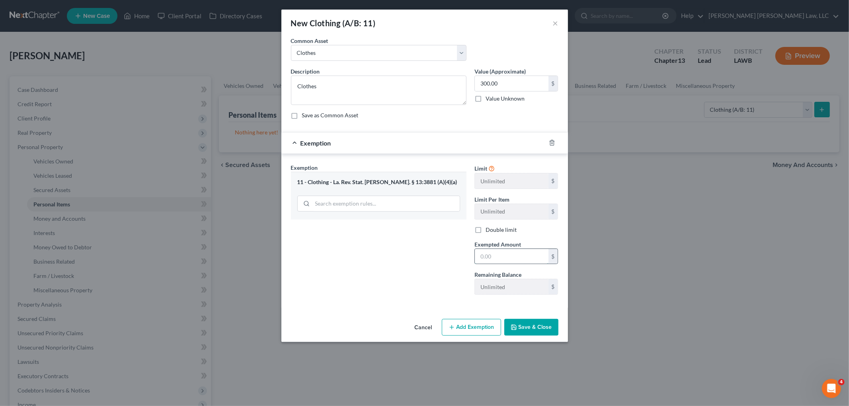
click at [516, 251] on input "text" at bounding box center [512, 256] width 74 height 15
type input "300.00"
click at [544, 329] on button "Save & Close" at bounding box center [531, 327] width 54 height 17
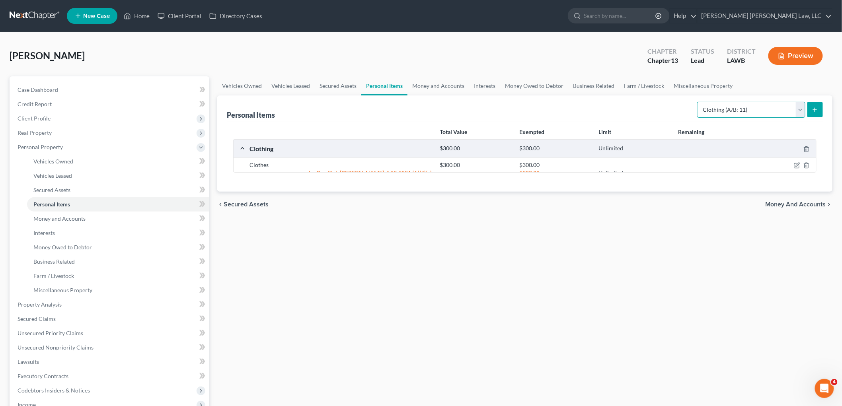
drag, startPoint x: 778, startPoint y: 105, endPoint x: 774, endPoint y: 116, distance: 11.3
click at [778, 105] on select "Select Item Type Clothing (A/B: 11) Collectibles Of Value (A/B: 8) Electronics …" at bounding box center [751, 110] width 108 height 16
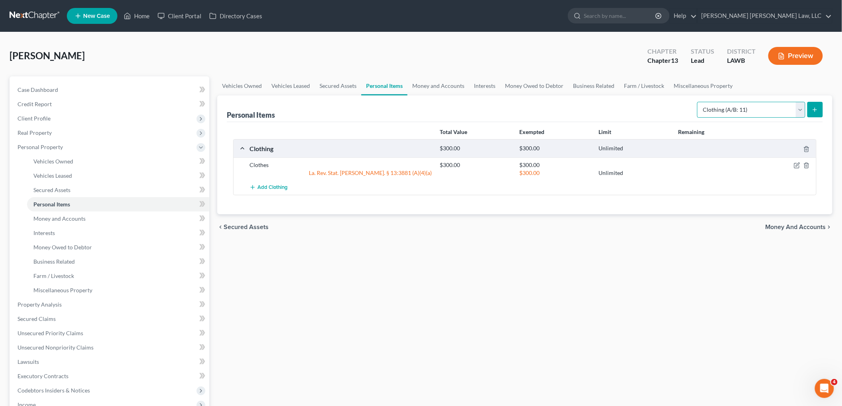
select select "household_goods"
click at [698, 102] on select "Select Item Type Clothing (A/B: 11) Collectibles Of Value (A/B: 8) Electronics …" at bounding box center [751, 110] width 108 height 16
click at [808, 108] on button "submit" at bounding box center [815, 110] width 16 height 16
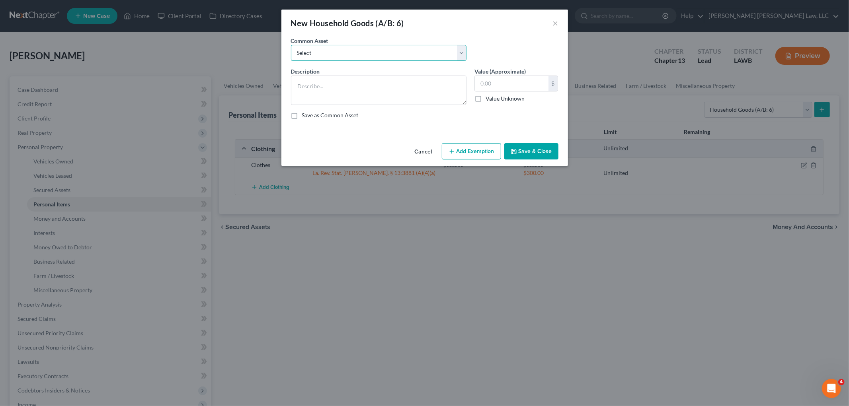
click at [418, 54] on select "Select Furniture Movables 2002 Chevy Tahoe 231,000 miles Movables Movables Mova…" at bounding box center [378, 53] width 175 height 16
select select "1"
click at [291, 45] on select "Select Furniture Movables 2002 Chevy Tahoe 231,000 miles Movables Movables Mova…" at bounding box center [378, 53] width 175 height 16
type textarea "Movables"
type input "3,600.00"
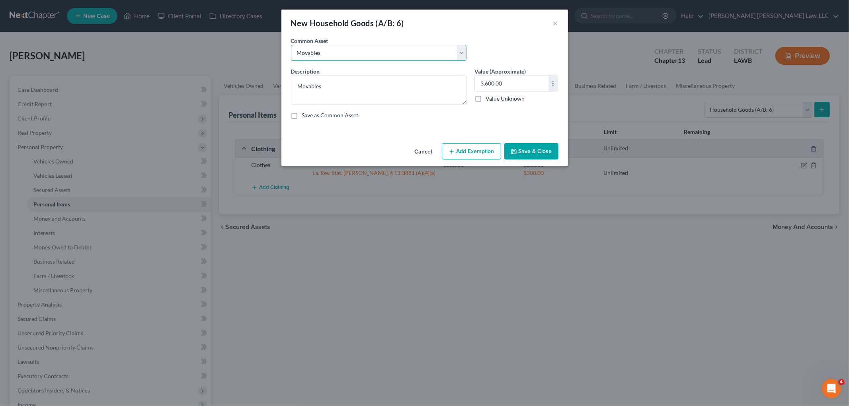
click at [388, 58] on select "Select Furniture Movables 2002 Chevy Tahoe 231,000 miles Movables Movables Mova…" at bounding box center [378, 53] width 175 height 16
select select "0"
click at [291, 45] on select "Select Furniture Movables 2002 Chevy Tahoe 231,000 miles Movables Movables Mova…" at bounding box center [378, 53] width 175 height 16
type textarea "Furniture"
type input "1,200.00"
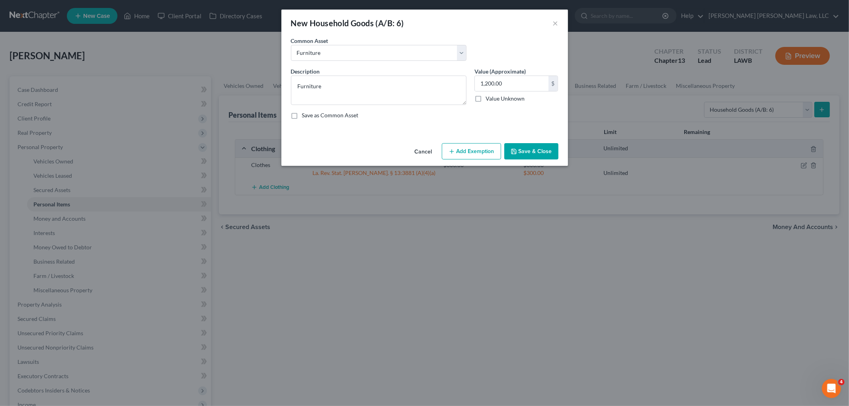
click at [487, 155] on button "Add Exemption" at bounding box center [471, 151] width 59 height 17
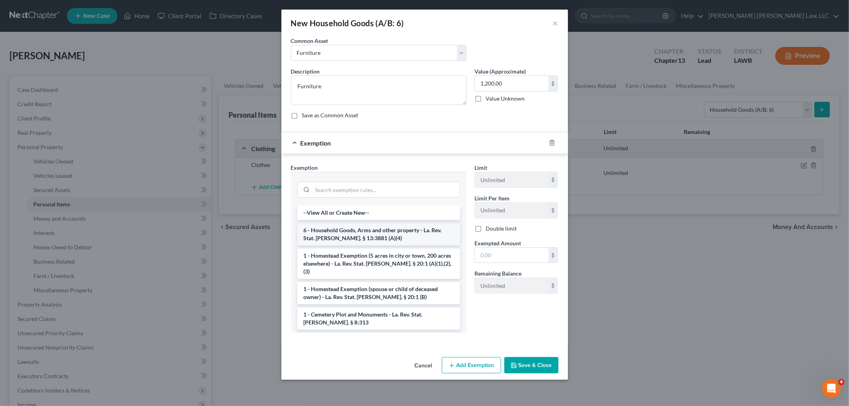
click at [370, 228] on li "6 - Household Goods, Arms and other property - La. Rev. Stat. [PERSON_NAME]. § …" at bounding box center [378, 234] width 163 height 22
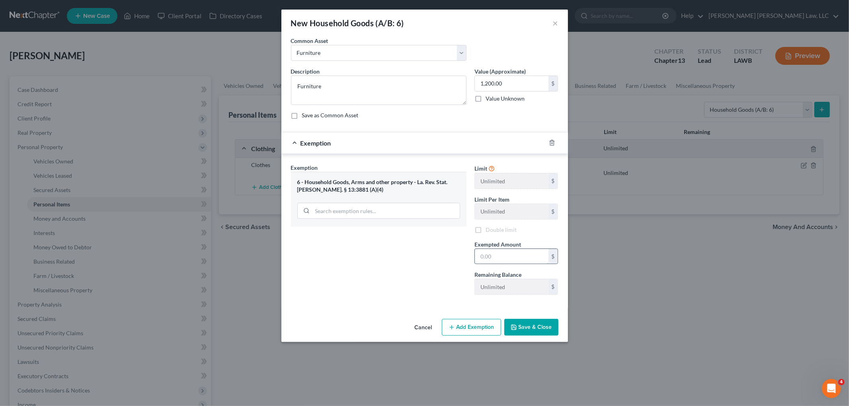
click at [499, 251] on input "text" at bounding box center [512, 256] width 74 height 15
type input "1,200.00"
click at [550, 325] on button "Save & Close" at bounding box center [531, 327] width 54 height 17
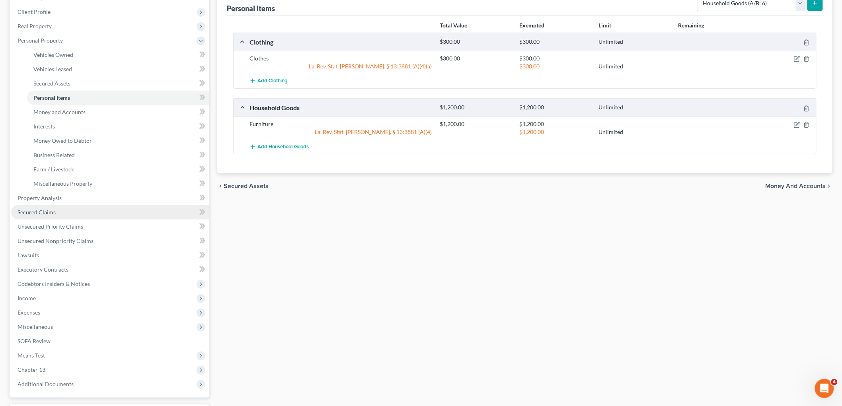
scroll to position [132, 0]
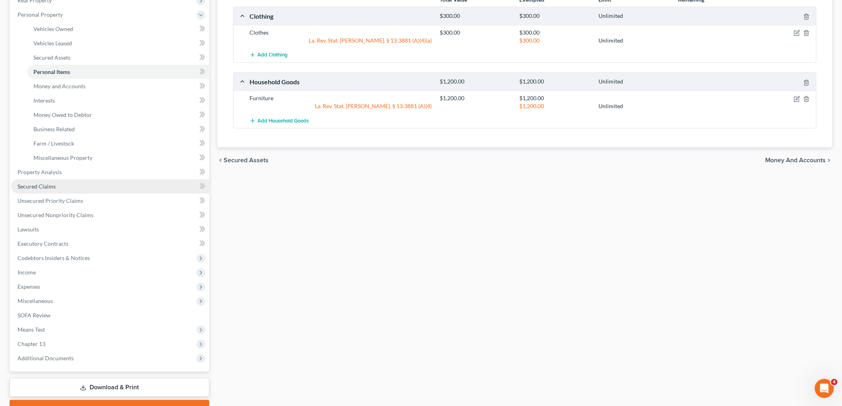
click at [70, 182] on link "Secured Claims" at bounding box center [110, 186] width 198 height 14
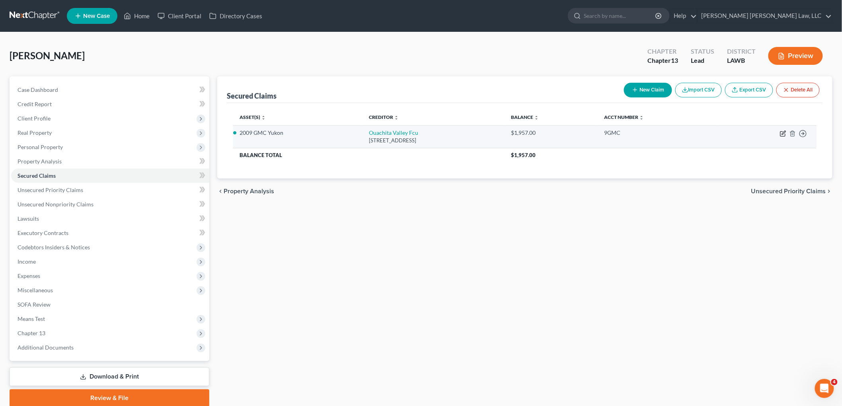
click at [781, 133] on icon "button" at bounding box center [783, 134] width 6 height 6
select select "19"
select select "0"
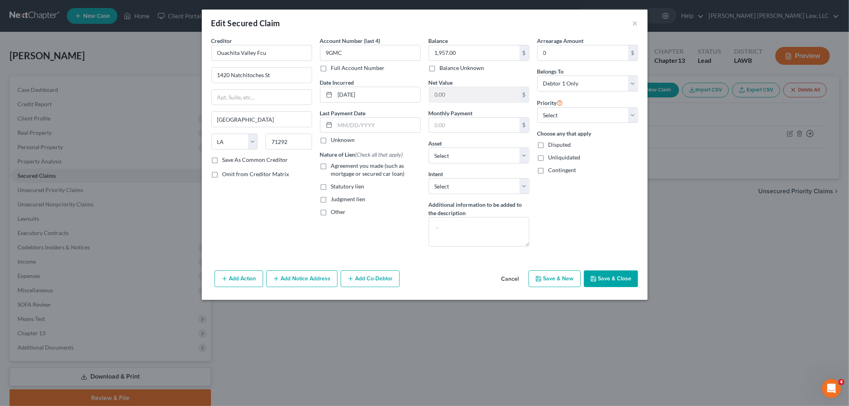
click at [331, 166] on label "Agreement you made (such as mortgage or secured car loan)" at bounding box center [376, 170] width 90 height 16
click at [334, 166] on input "Agreement you made (such as mortgage or secured car loan)" at bounding box center [336, 164] width 5 height 5
checkbox input "true"
click at [598, 277] on button "Save & Close" at bounding box center [611, 279] width 54 height 17
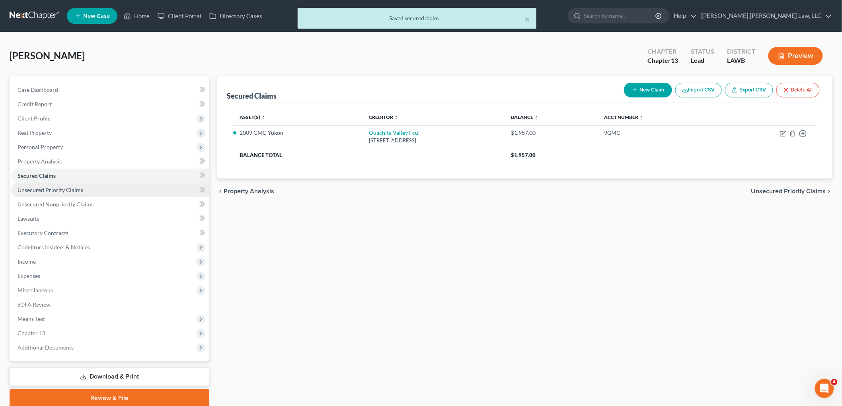
click at [101, 189] on link "Unsecured Priority Claims" at bounding box center [110, 190] width 198 height 14
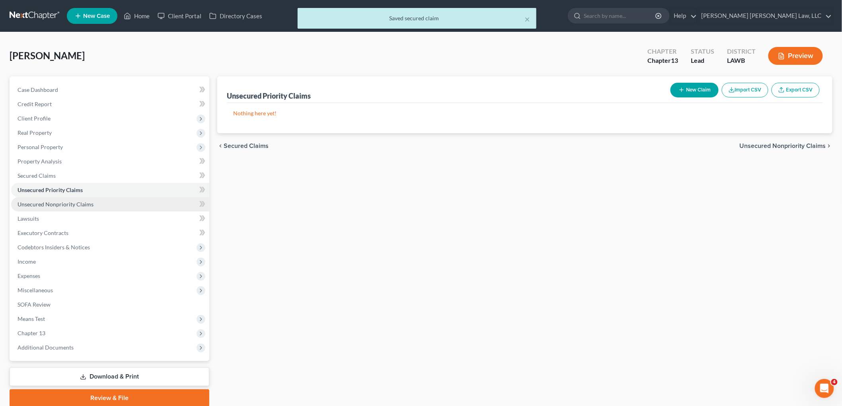
click at [84, 202] on span "Unsecured Nonpriority Claims" at bounding box center [56, 204] width 76 height 7
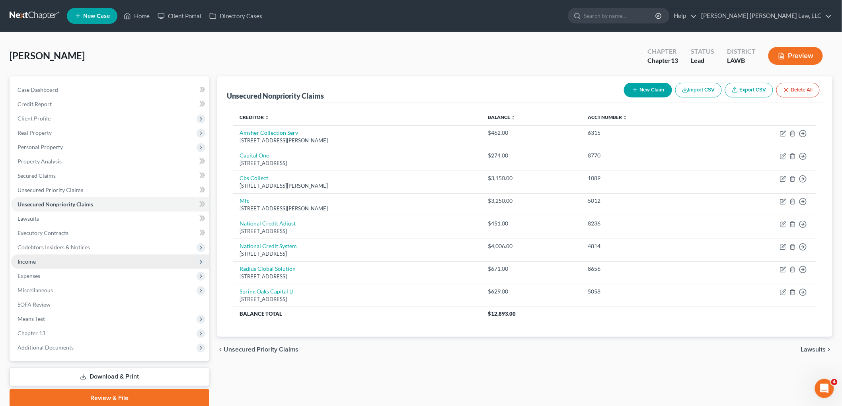
click at [62, 261] on span "Income" at bounding box center [110, 262] width 198 height 14
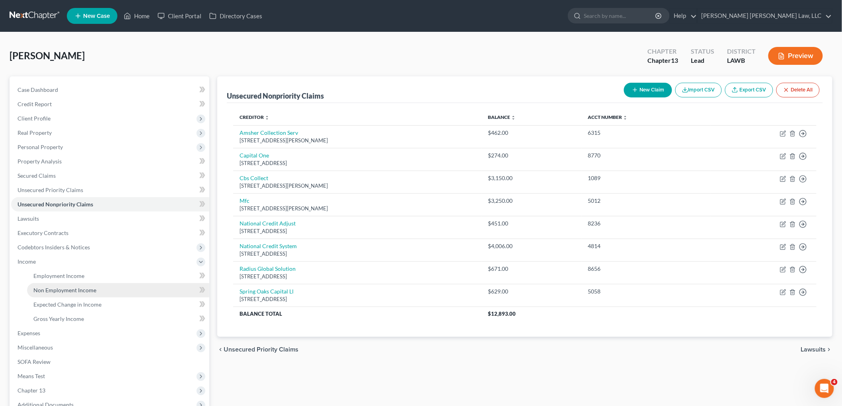
click at [61, 288] on span "Non Employment Income" at bounding box center [64, 290] width 63 height 7
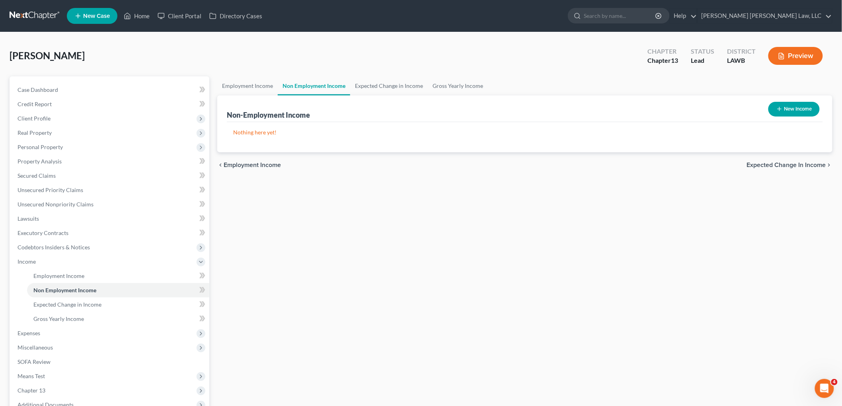
click at [779, 113] on button "New Income" at bounding box center [793, 109] width 51 height 15
select select "0"
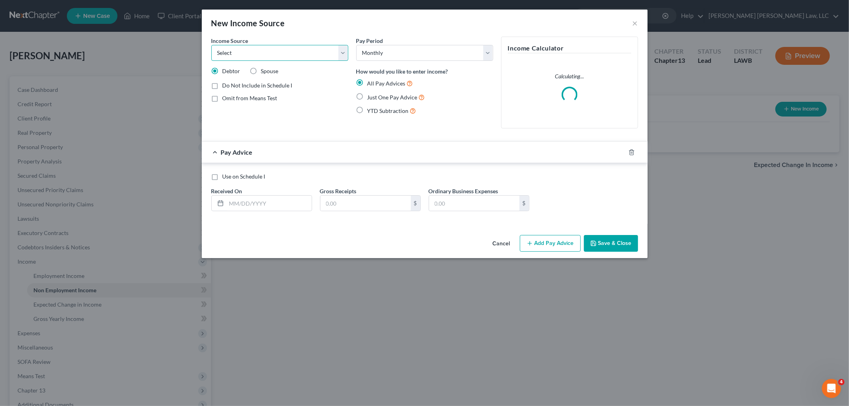
click at [313, 50] on select "Select Unemployment Disability (from employer) Pension Retirement Social Securi…" at bounding box center [279, 53] width 137 height 16
select select "5"
click at [211, 45] on select "Select Unemployment Disability (from employer) Pension Retirement Social Securi…" at bounding box center [279, 53] width 137 height 16
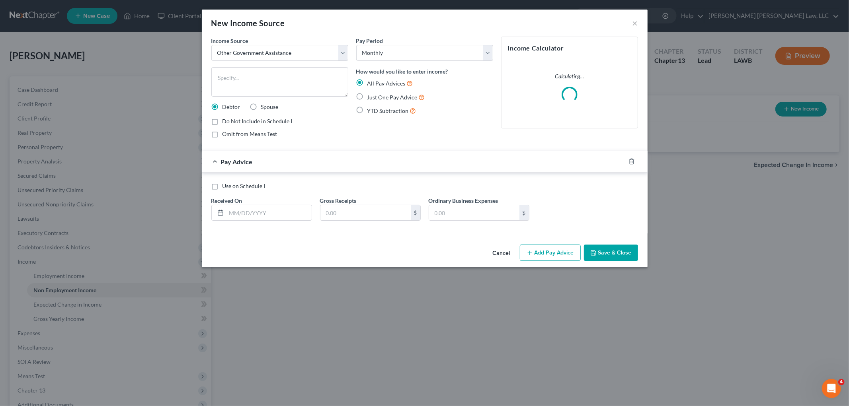
click at [367, 95] on label "Just One Pay Advice" at bounding box center [396, 97] width 58 height 9
click at [370, 95] on input "Just One Pay Advice" at bounding box center [372, 95] width 5 height 5
radio input "true"
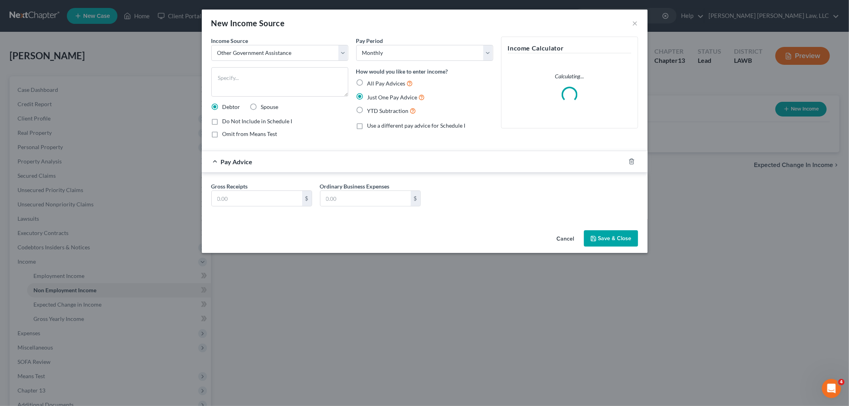
click at [267, 208] on div "Gross Receipts $ Ordinary Business Expenses $" at bounding box center [424, 197] width 434 height 31
click at [265, 201] on input "text" at bounding box center [257, 198] width 90 height 15
type input "1,056.00"
click at [293, 92] on textarea at bounding box center [279, 81] width 137 height 29
type textarea "snap"
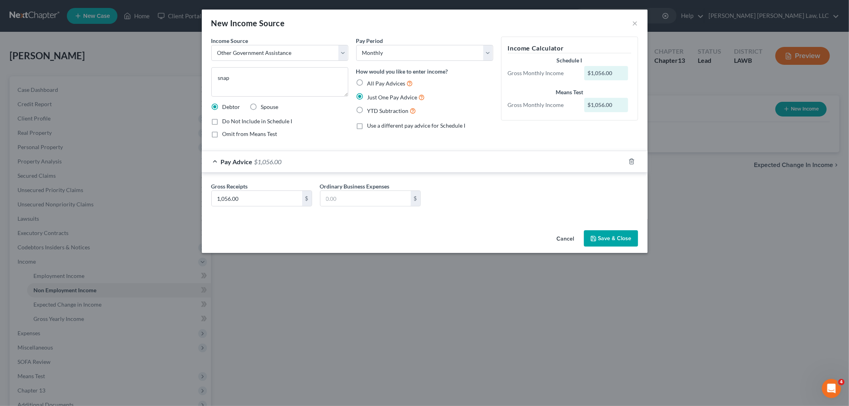
click at [605, 234] on button "Save & Close" at bounding box center [611, 238] width 54 height 17
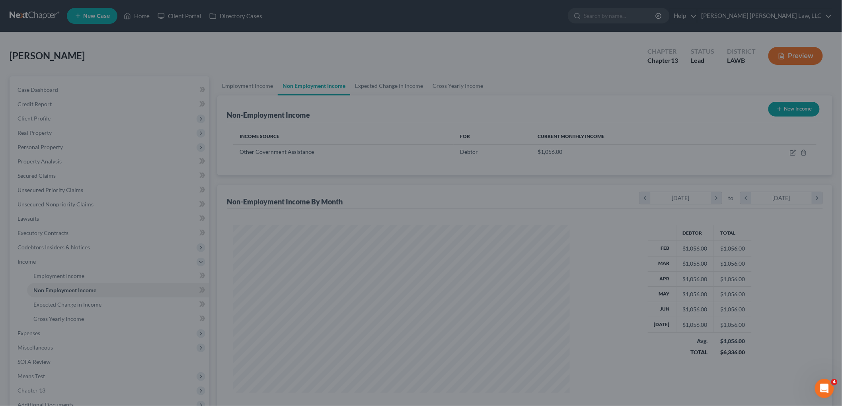
scroll to position [397722, 397539]
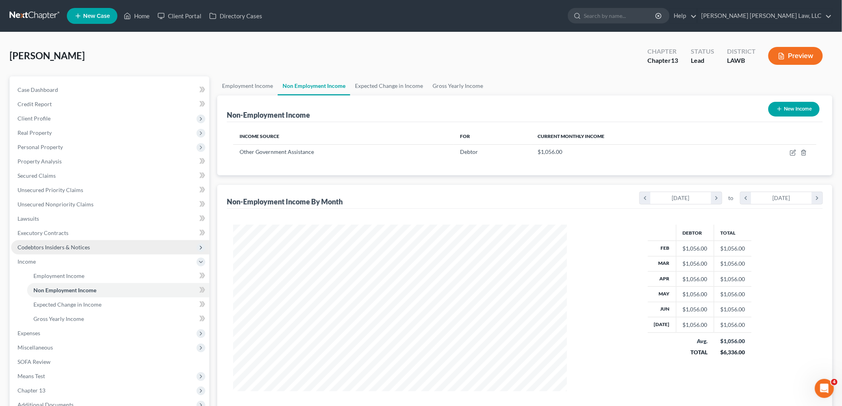
click at [60, 242] on span "Codebtors Insiders & Notices" at bounding box center [110, 247] width 198 height 14
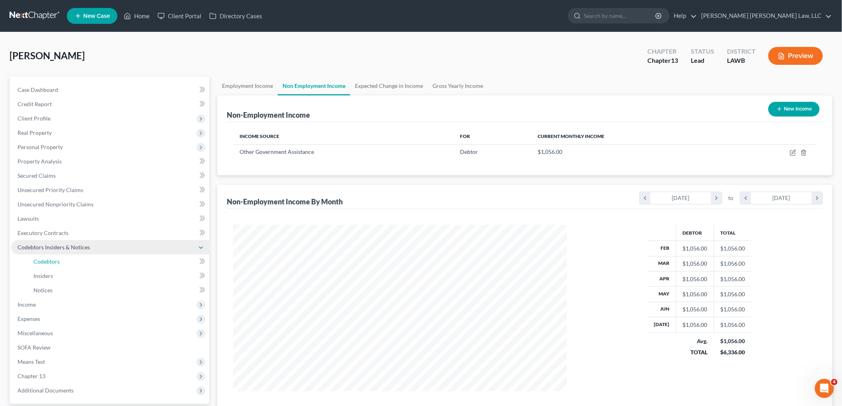
click at [63, 263] on link "Codebtors" at bounding box center [118, 262] width 182 height 14
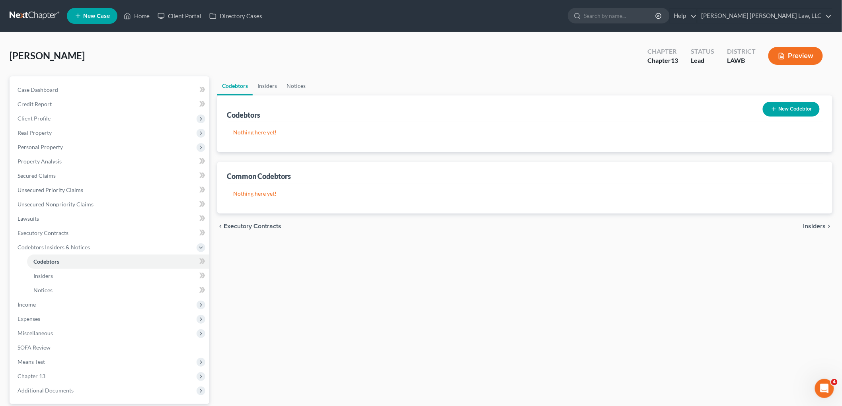
click at [780, 116] on button "New Codebtor" at bounding box center [791, 109] width 57 height 15
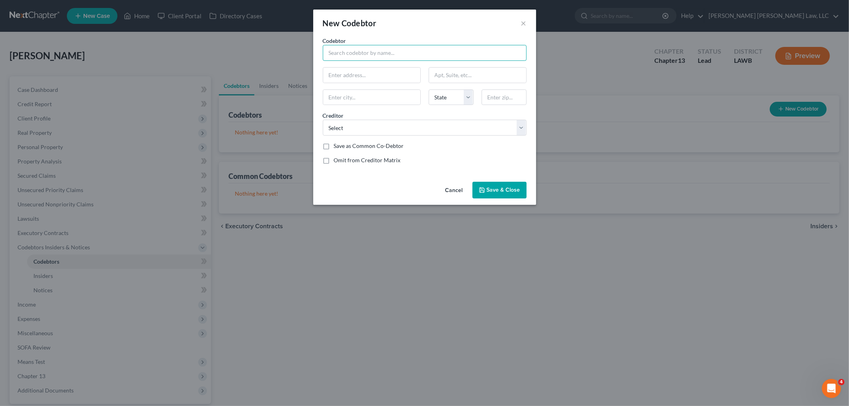
click at [357, 53] on input "text" at bounding box center [425, 53] width 204 height 16
type input "Lavell Whitty"
click at [392, 125] on select "Select National Credit System Cbs Collect Ouachita Valley Fcu Radius Global Sol…" at bounding box center [425, 128] width 204 height 16
select select "8"
click at [323, 120] on select "Select National Credit System Cbs Collect Ouachita Valley Fcu Radius Global Sol…" at bounding box center [425, 128] width 204 height 16
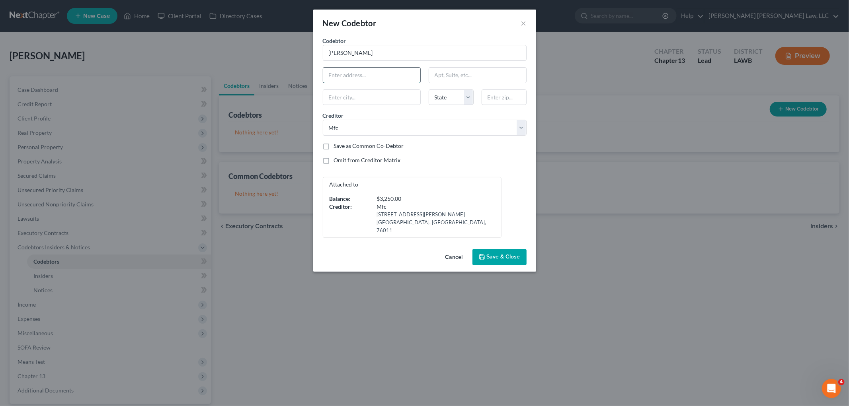
click at [383, 74] on input "text" at bounding box center [371, 75] width 97 height 15
click at [342, 74] on input "text" at bounding box center [371, 75] width 97 height 15
type input "1804 McGuire Avenue"
type input "71203"
type input "Monroe"
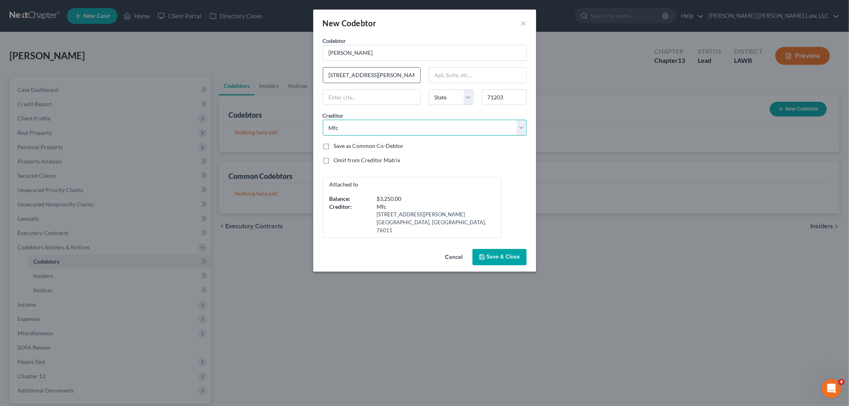
select select "19"
click at [497, 255] on button "Save & Close" at bounding box center [499, 257] width 54 height 17
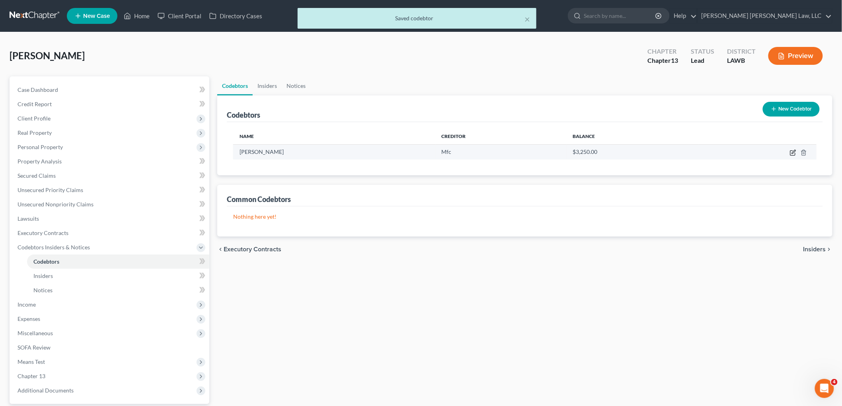
click at [792, 154] on icon "button" at bounding box center [793, 153] width 6 height 6
select select "19"
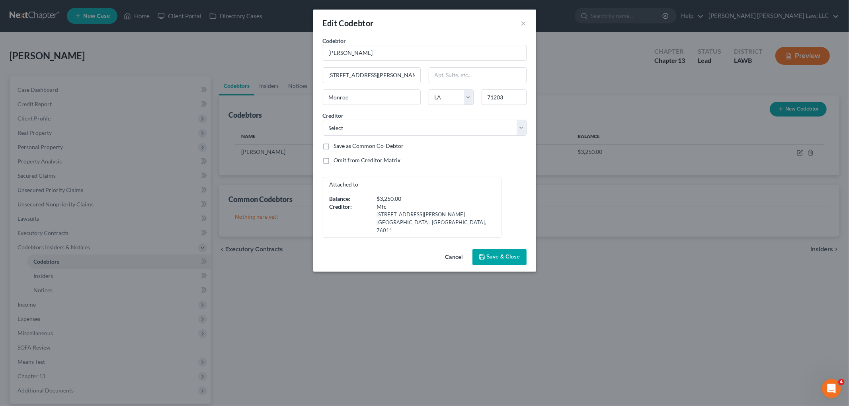
click at [334, 146] on label "Save as Common Co-Debtor" at bounding box center [369, 146] width 70 height 8
click at [337, 146] on input "Save as Common Co-Debtor" at bounding box center [339, 144] width 5 height 5
checkbox input "true"
click at [489, 254] on span "Save & Close" at bounding box center [503, 257] width 33 height 7
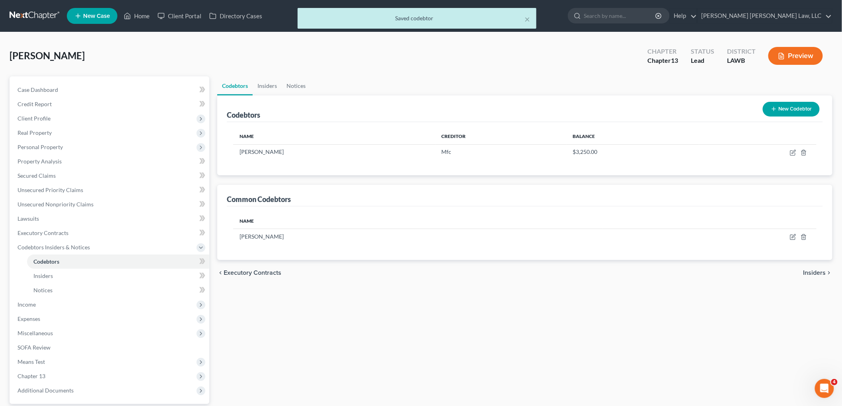
click at [795, 109] on button "New Codebtor" at bounding box center [791, 109] width 57 height 15
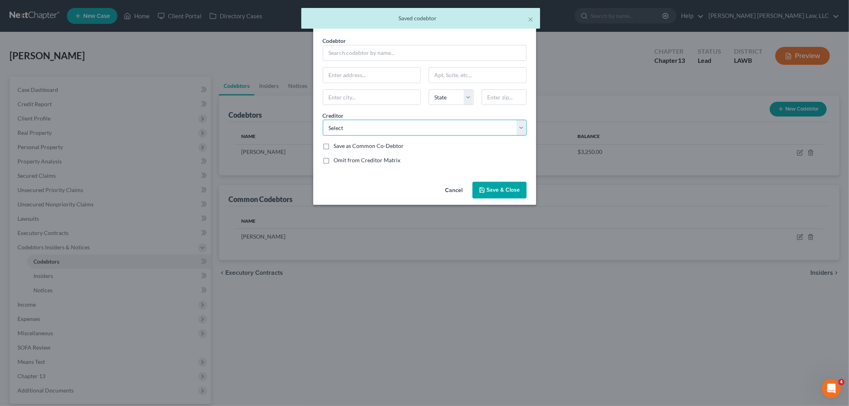
click at [377, 127] on select "Select National Credit System Cbs Collect Ouachita Valley Fcu Radius Global Sol…" at bounding box center [425, 128] width 204 height 16
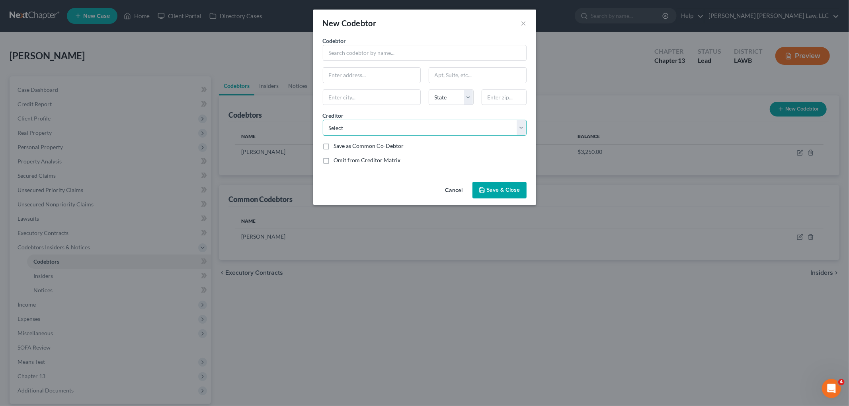
select select "2"
click at [323, 120] on select "Select National Credit System Cbs Collect Ouachita Valley Fcu Radius Global Sol…" at bounding box center [425, 128] width 204 height 16
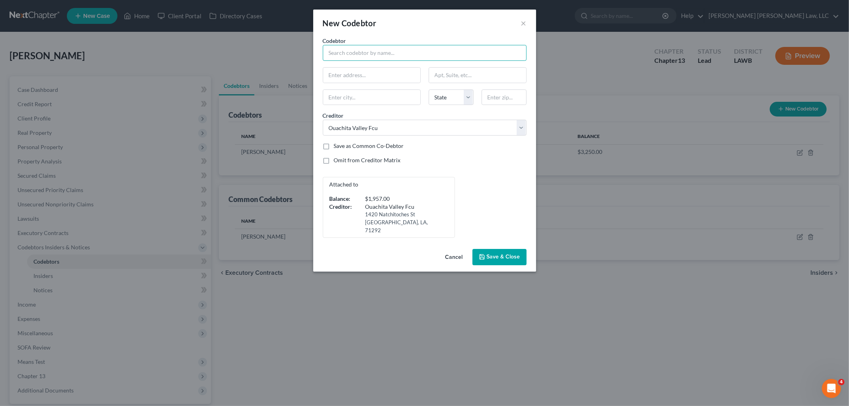
click at [384, 52] on input "text" at bounding box center [425, 53] width 204 height 16
type input "Lavell Whitty"
click at [342, 68] on div "Lavell Whitty" at bounding box center [370, 67] width 83 height 8
type input "1804 McGuire Avenue"
type input "Monroe"
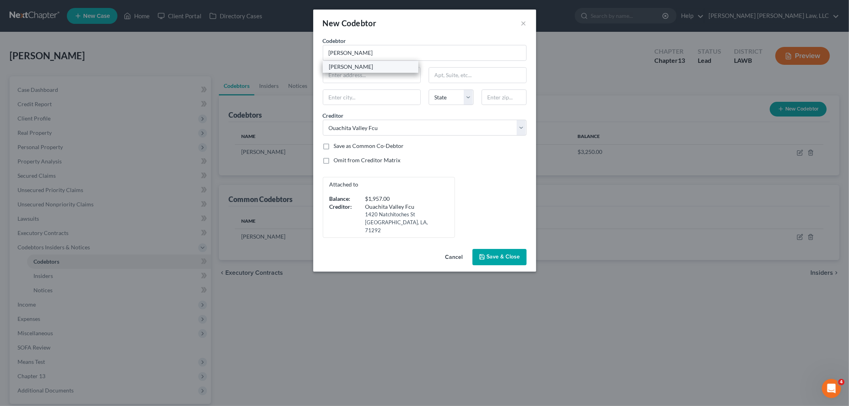
select select "19"
type input "71203"
click at [463, 156] on div "Codebtor * Lavell Whitty Codebtor * Lavell Whitty 1804 McGuire Avenue Monroe St…" at bounding box center [425, 137] width 212 height 201
click at [503, 254] on span "Save & Close" at bounding box center [503, 257] width 33 height 7
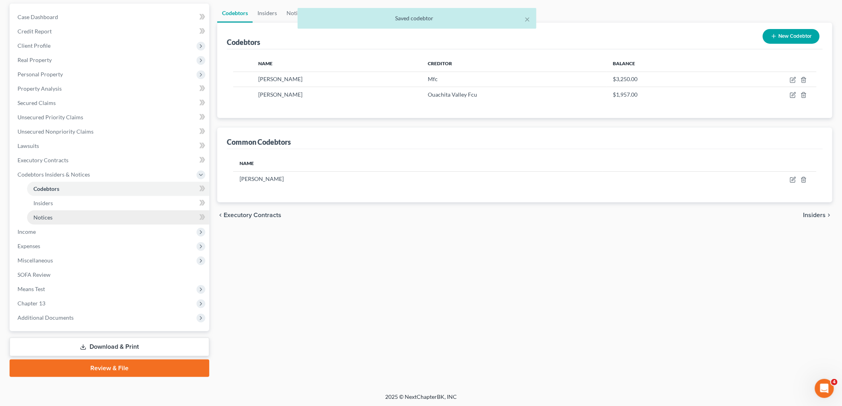
click at [45, 216] on span "Notices" at bounding box center [42, 217] width 19 height 7
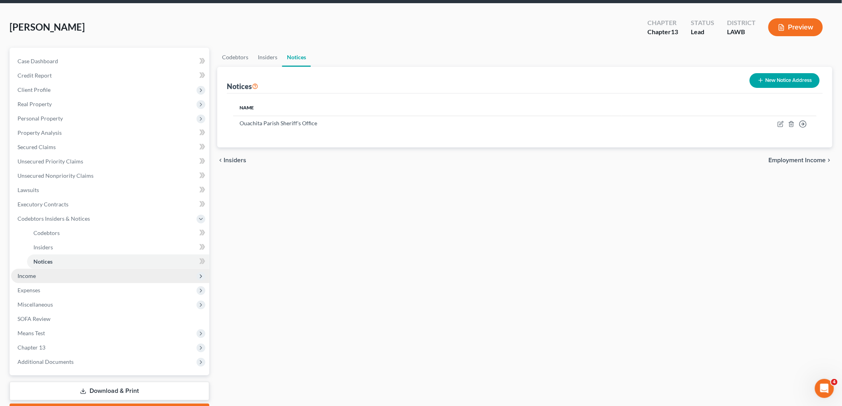
scroll to position [44, 0]
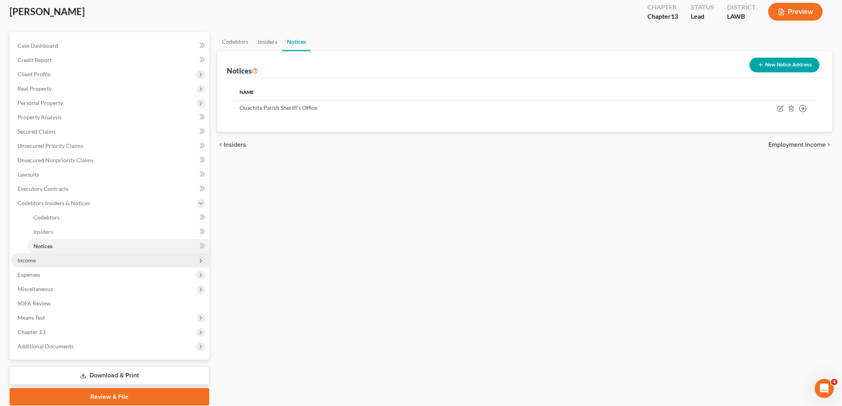
click at [61, 263] on span "Income" at bounding box center [110, 260] width 198 height 14
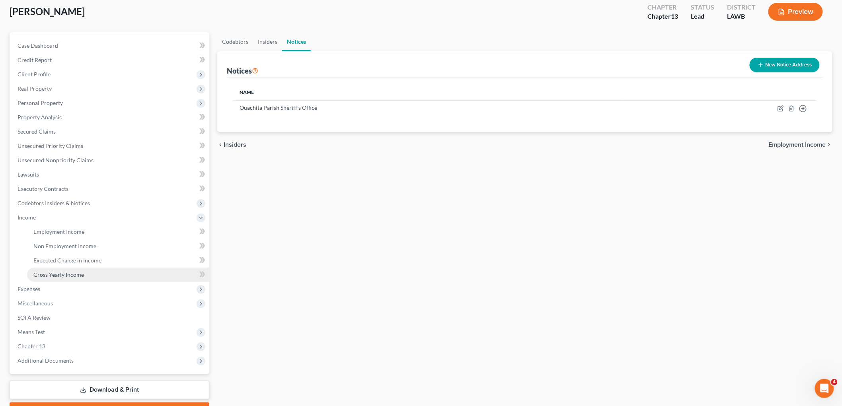
click at [76, 269] on link "Gross Yearly Income" at bounding box center [118, 275] width 182 height 14
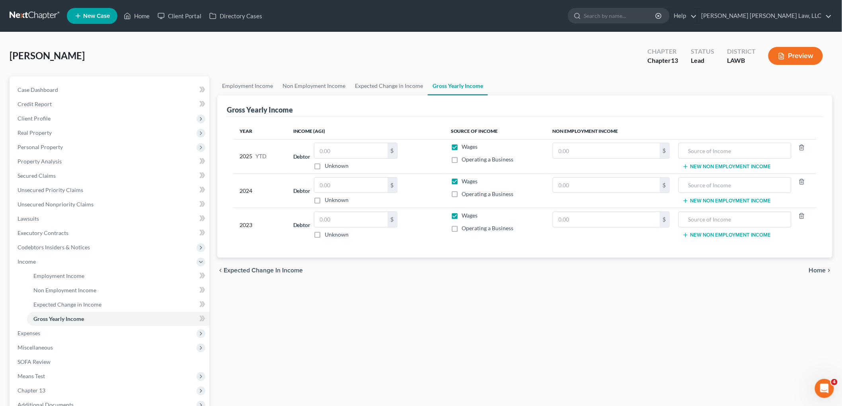
click at [433, 241] on td "Debtor $ Unknown Balance Undetermined $ Unknown" at bounding box center [366, 225] width 158 height 34
click at [58, 130] on span "Real Property" at bounding box center [110, 133] width 198 height 14
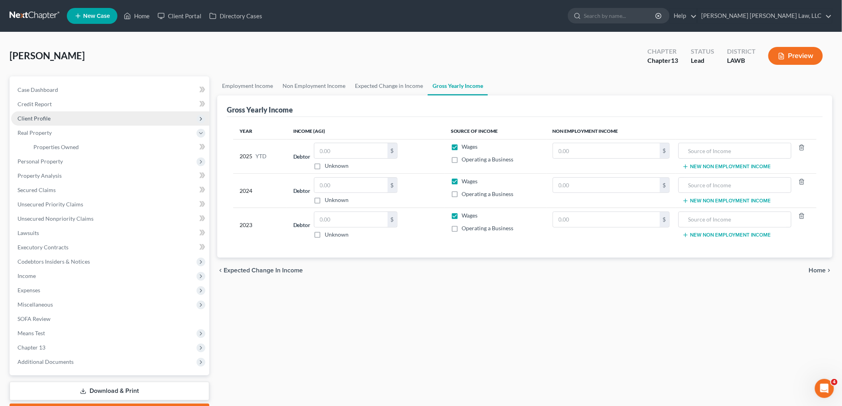
click at [66, 123] on span "Client Profile" at bounding box center [110, 118] width 198 height 14
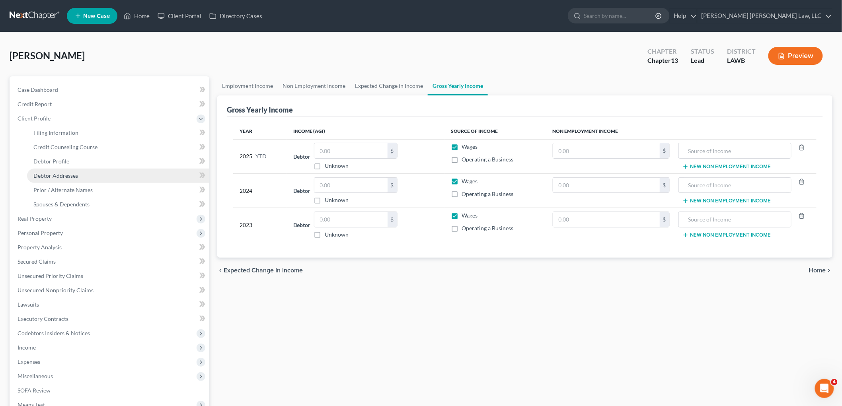
click at [66, 172] on span "Debtor Addresses" at bounding box center [55, 175] width 45 height 7
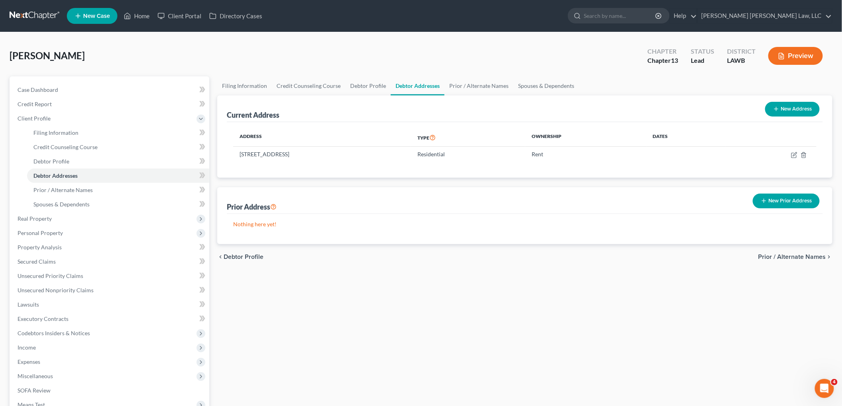
click at [35, 13] on link at bounding box center [35, 16] width 51 height 14
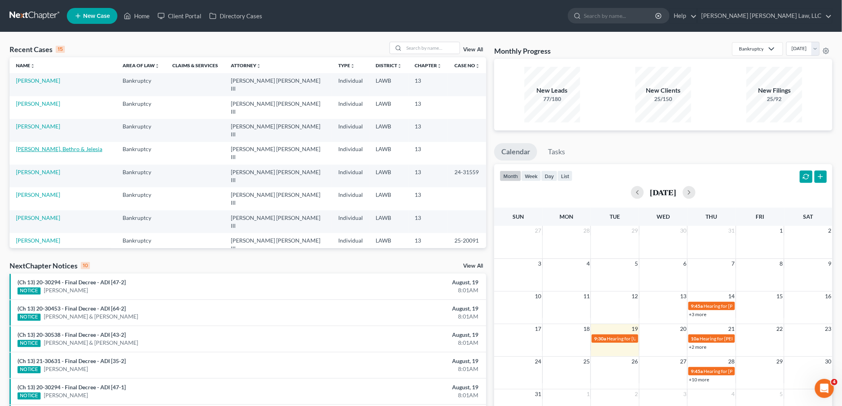
click at [42, 146] on link "[PERSON_NAME], Bethro & Jelesia" at bounding box center [59, 149] width 86 height 7
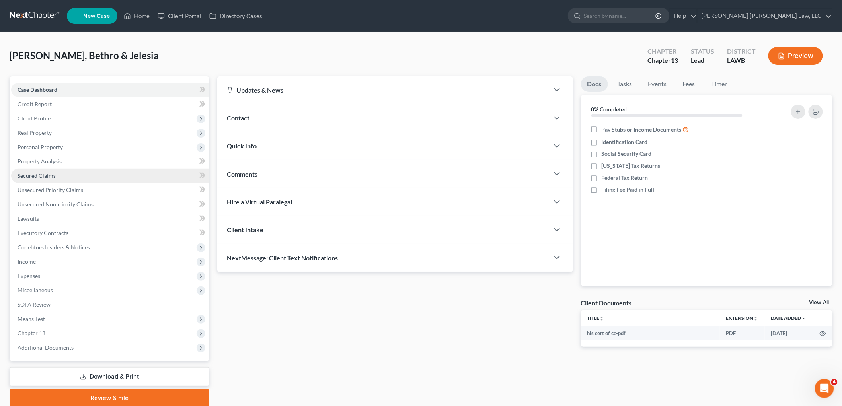
click at [64, 179] on link "Secured Claims" at bounding box center [110, 176] width 198 height 14
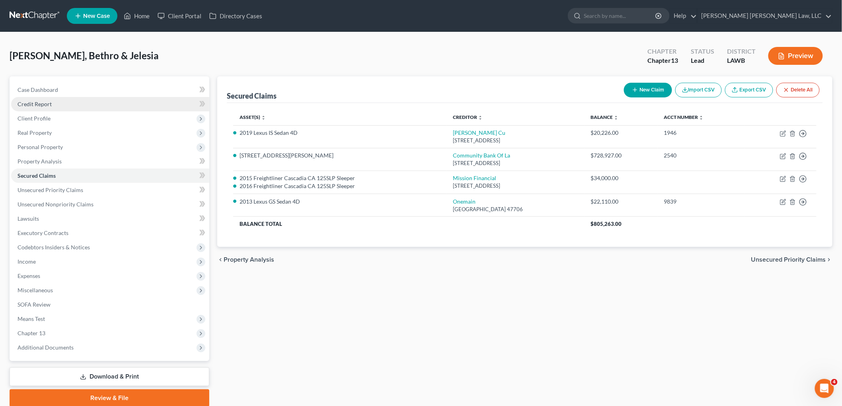
click at [61, 101] on link "Credit Report" at bounding box center [110, 104] width 198 height 14
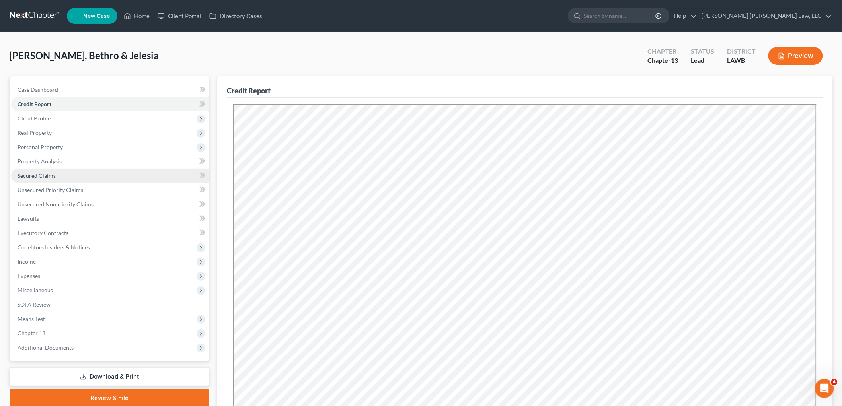
click at [49, 177] on span "Secured Claims" at bounding box center [37, 175] width 38 height 7
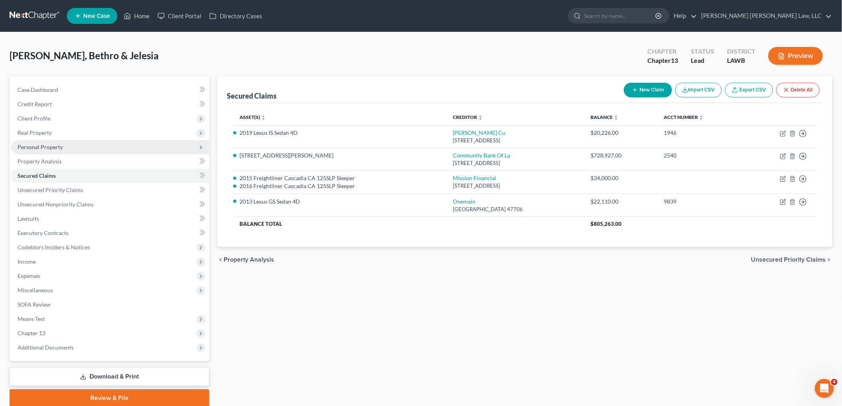
click at [54, 145] on span "Personal Property" at bounding box center [40, 147] width 45 height 7
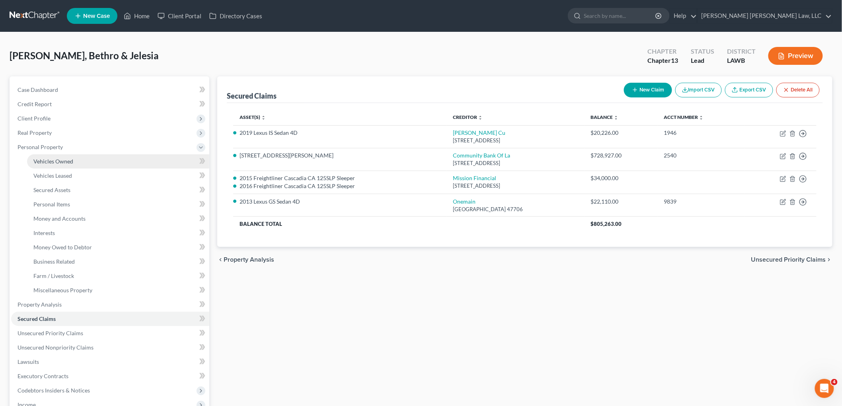
click at [64, 160] on span "Vehicles Owned" at bounding box center [53, 161] width 40 height 7
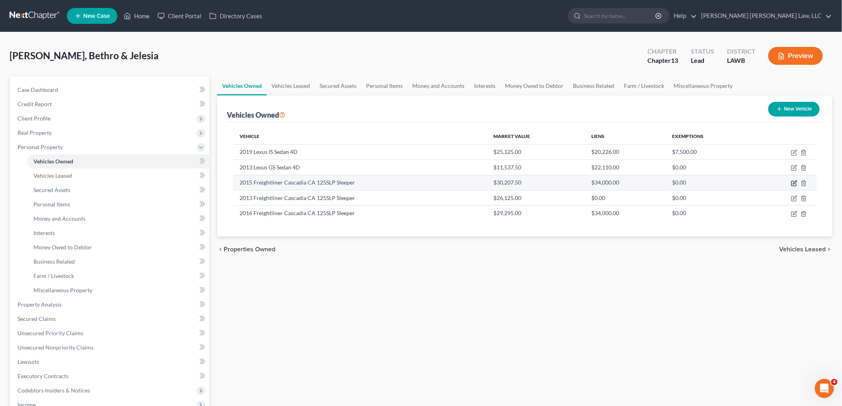
click at [794, 183] on icon "button" at bounding box center [794, 183] width 6 height 6
select select "1"
select select "11"
select select "2"
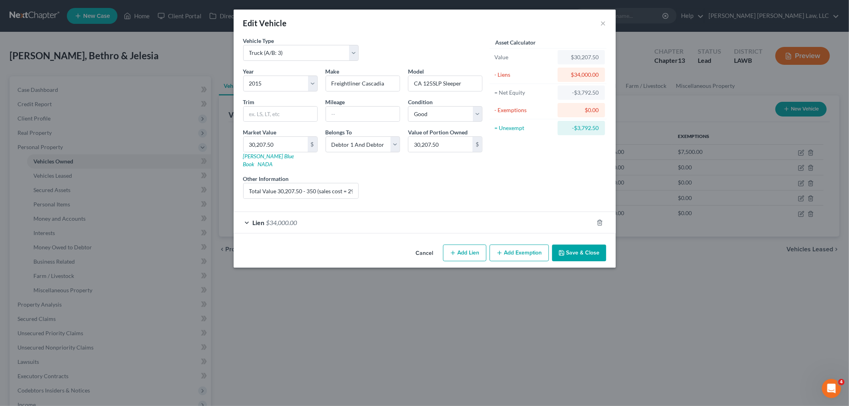
click at [577, 246] on button "Save & Close" at bounding box center [579, 253] width 54 height 17
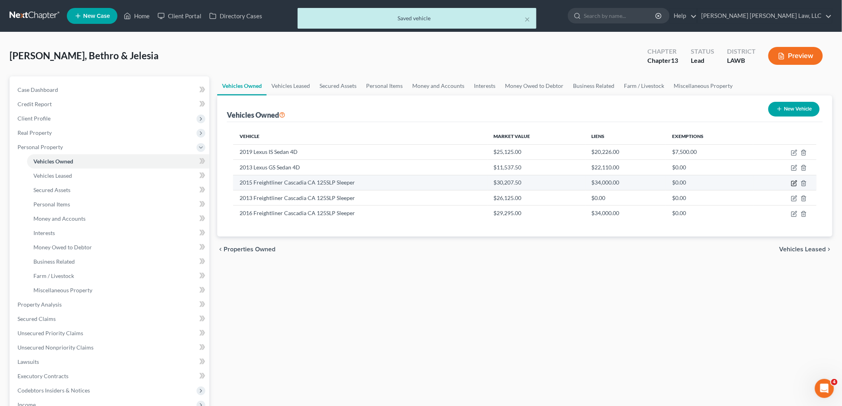
click at [794, 183] on icon "button" at bounding box center [794, 183] width 6 height 6
select select "1"
select select "11"
select select "2"
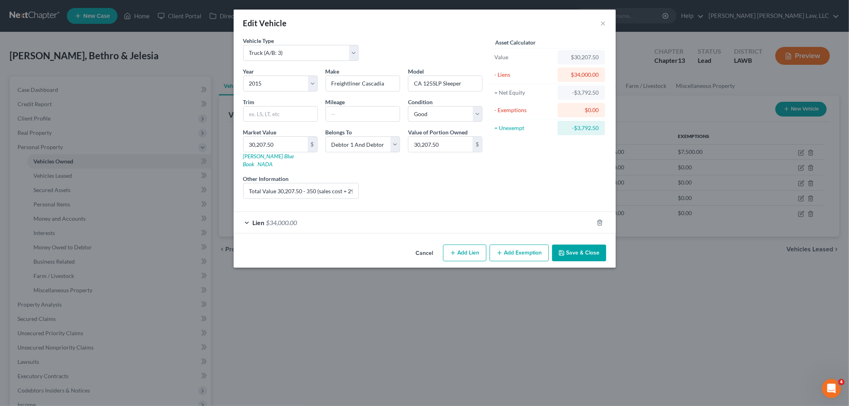
click at [584, 245] on button "Save & Close" at bounding box center [579, 253] width 54 height 17
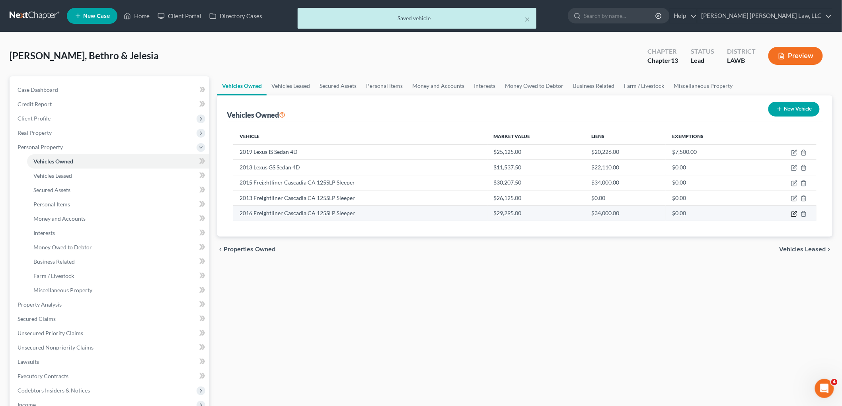
click at [794, 214] on icon "button" at bounding box center [794, 214] width 6 height 6
select select "0"
select select "10"
select select "2"
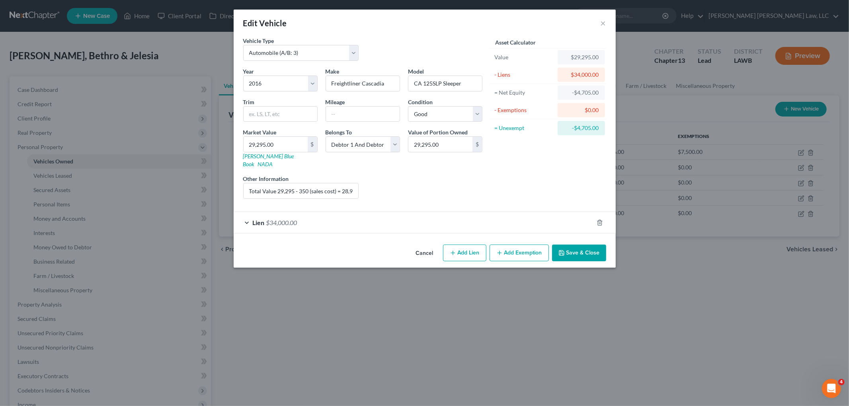
click at [581, 247] on button "Save & Close" at bounding box center [579, 253] width 54 height 17
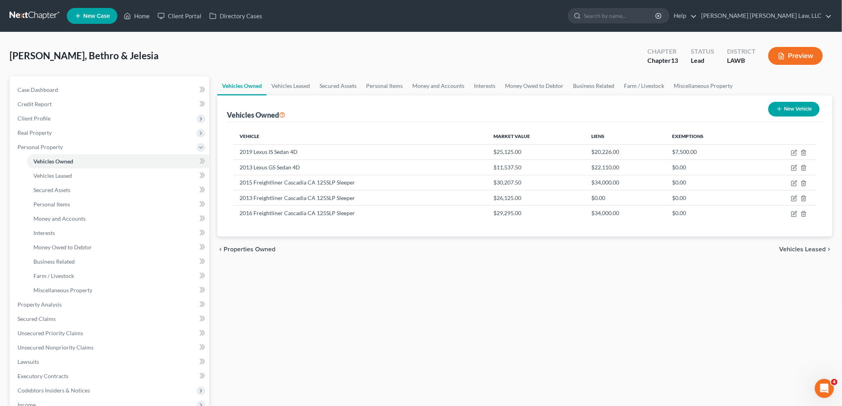
click at [37, 15] on link at bounding box center [35, 16] width 51 height 14
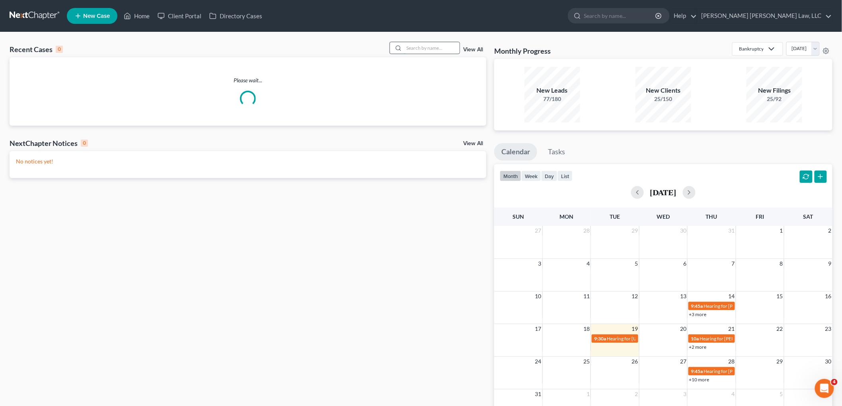
click at [421, 48] on input "search" at bounding box center [432, 48] width 56 height 12
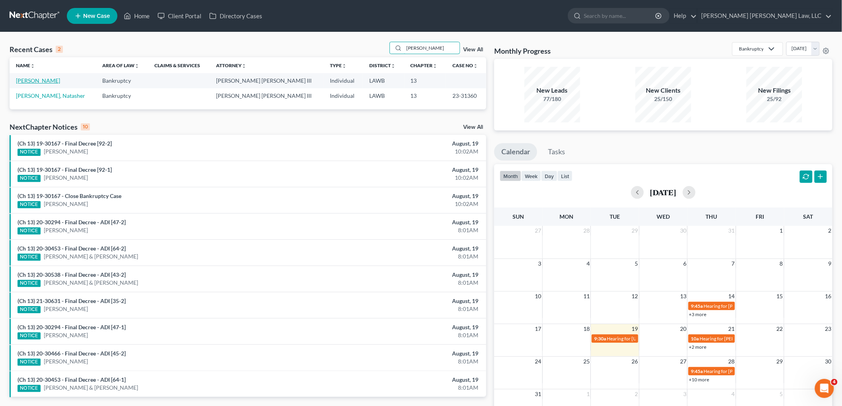
type input "whitty"
click at [44, 79] on link "[PERSON_NAME]" at bounding box center [38, 80] width 44 height 7
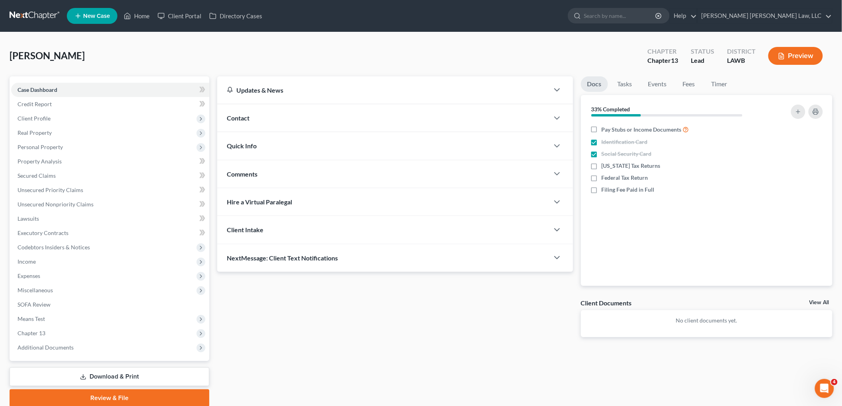
click at [31, 14] on link at bounding box center [35, 16] width 51 height 14
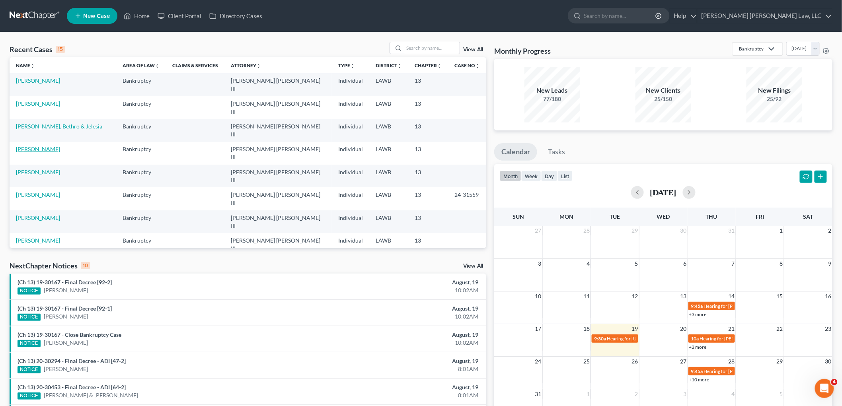
click at [37, 146] on link "[PERSON_NAME]" at bounding box center [38, 149] width 44 height 7
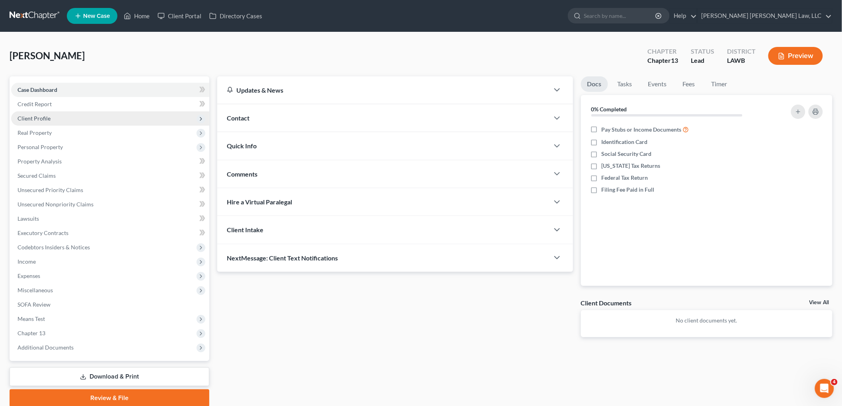
click at [52, 117] on span "Client Profile" at bounding box center [110, 118] width 198 height 14
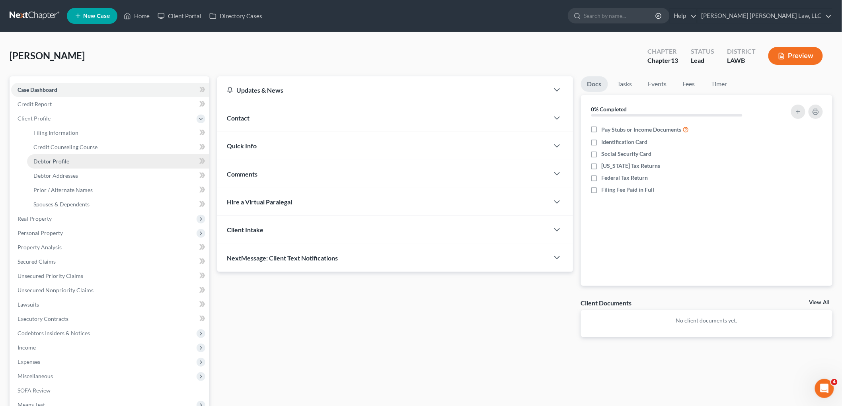
click at [63, 160] on span "Debtor Profile" at bounding box center [51, 161] width 36 height 7
select select "0"
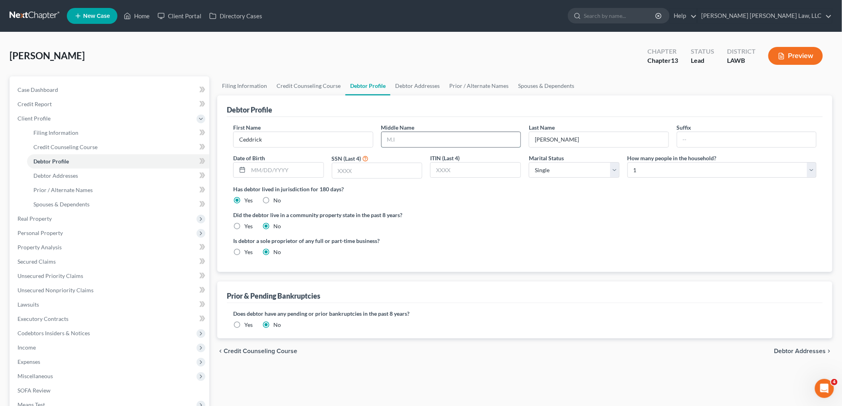
click at [435, 141] on input "text" at bounding box center [451, 139] width 139 height 15
type input "[PERSON_NAME]"
type input "[PERSON_NAME] [PERSON_NAME]"
drag, startPoint x: 289, startPoint y: 171, endPoint x: 353, endPoint y: 162, distance: 64.3
click at [289, 171] on input "text" at bounding box center [285, 170] width 75 height 15
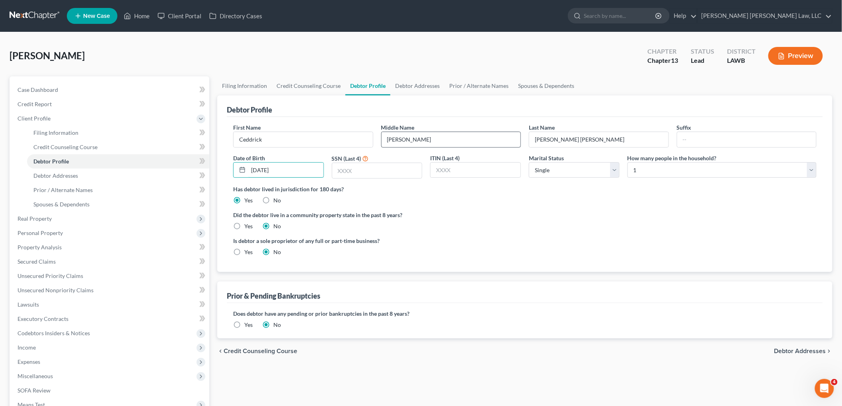
type input "[DATE]"
click at [382, 173] on input "text" at bounding box center [377, 170] width 90 height 15
type input "1067"
click at [244, 227] on label "Yes" at bounding box center [248, 226] width 8 height 8
click at [247, 227] on input "Yes" at bounding box center [249, 224] width 5 height 5
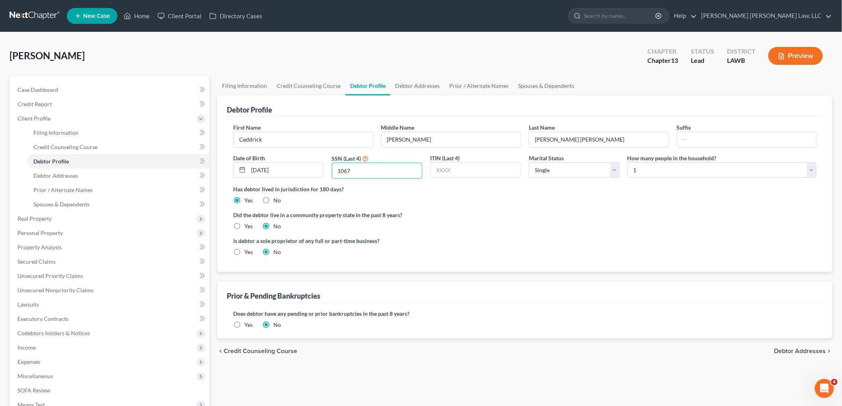
radio input "true"
radio input "false"
click at [109, 170] on link "Debtor Addresses" at bounding box center [118, 176] width 182 height 14
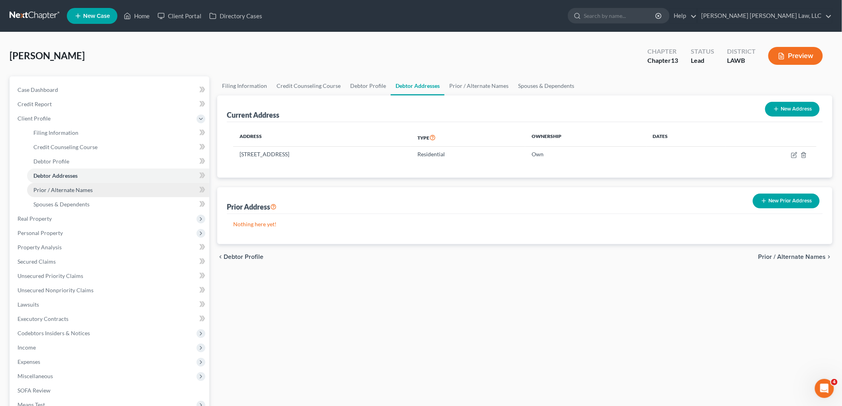
click at [95, 192] on link "Prior / Alternate Names" at bounding box center [118, 190] width 182 height 14
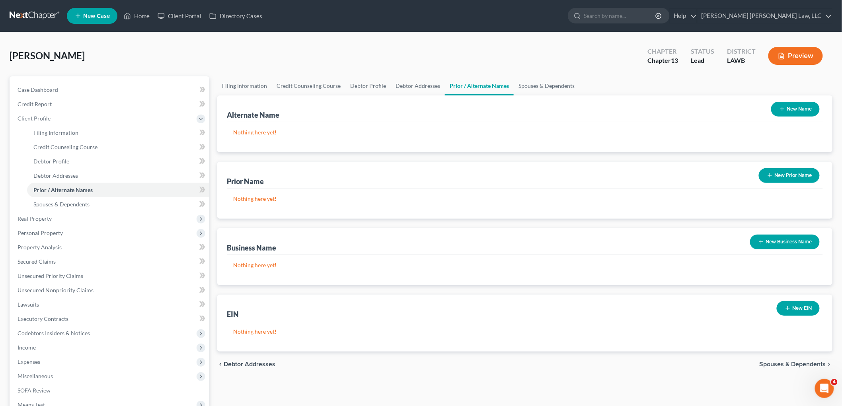
click at [812, 108] on button "New Name" at bounding box center [795, 109] width 49 height 15
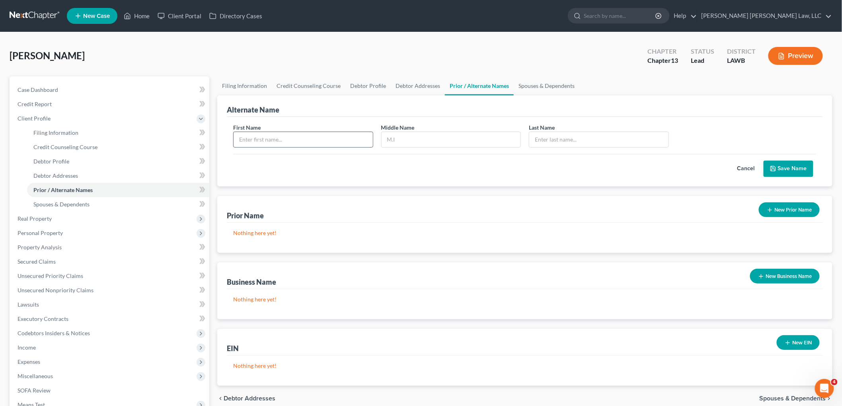
click at [325, 142] on input "text" at bounding box center [303, 139] width 139 height 15
type input "Ceddrick"
type input "Bursey"
click at [798, 172] on button "Save Name" at bounding box center [789, 169] width 50 height 17
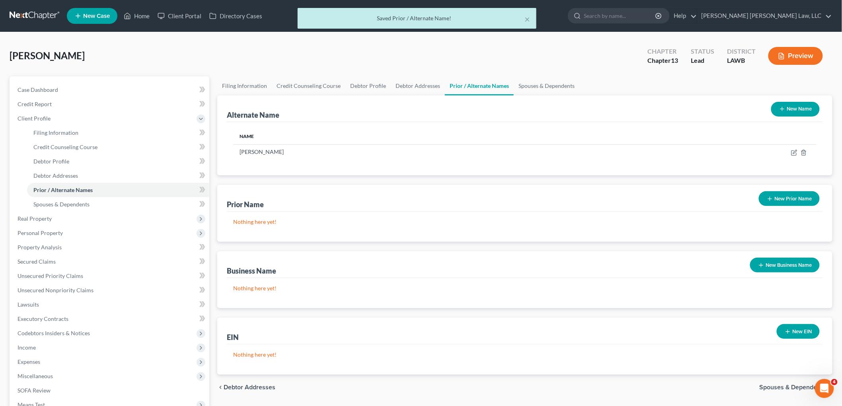
click at [811, 104] on button "New Name" at bounding box center [795, 109] width 49 height 15
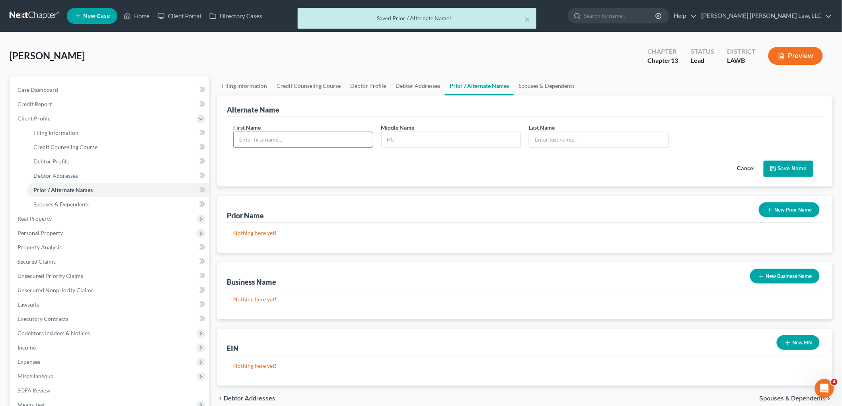
click at [304, 138] on input "text" at bounding box center [303, 139] width 139 height 15
type input "Ceddrick"
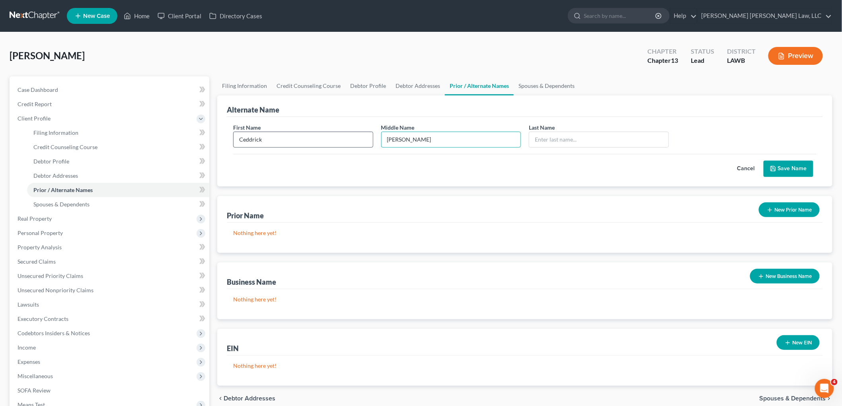
type input "Bernard"
type input "Bursey"
click at [802, 171] on button "Save Name" at bounding box center [789, 169] width 50 height 17
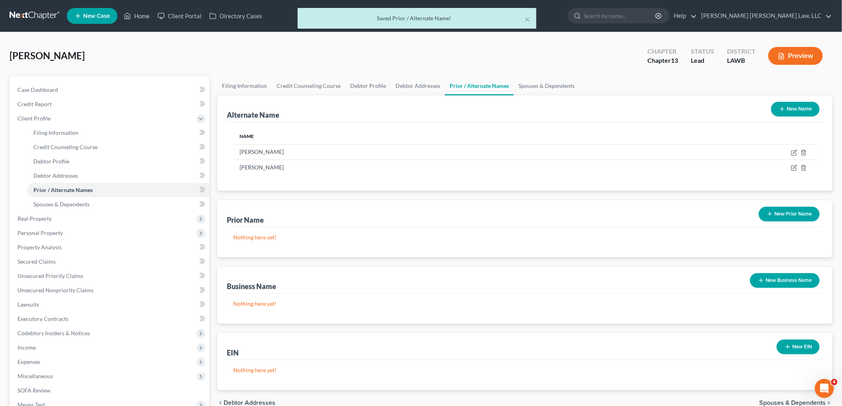
click at [800, 112] on button "New Name" at bounding box center [795, 109] width 49 height 15
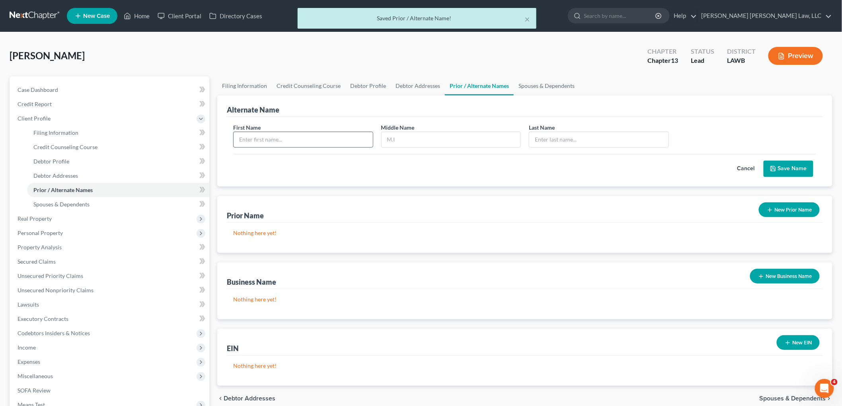
click at [343, 146] on input "text" at bounding box center [303, 139] width 139 height 15
type input "Ceddrick"
type input "B."
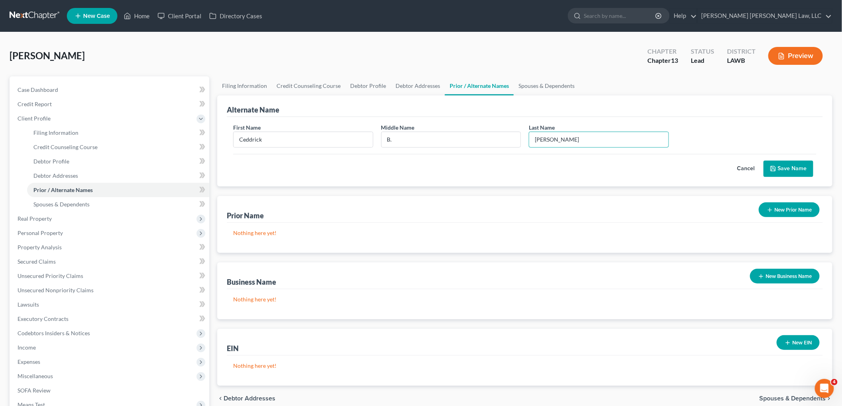
type input "Bursey"
click at [792, 169] on button "Save Name" at bounding box center [789, 169] width 50 height 17
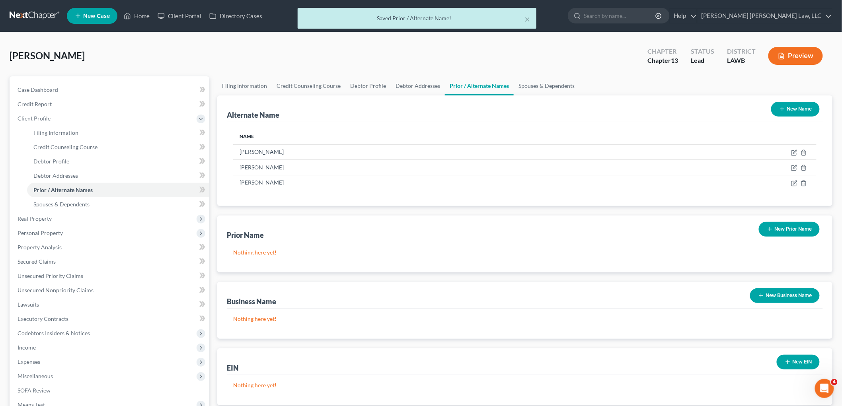
click at [797, 113] on button "New Name" at bounding box center [795, 109] width 49 height 15
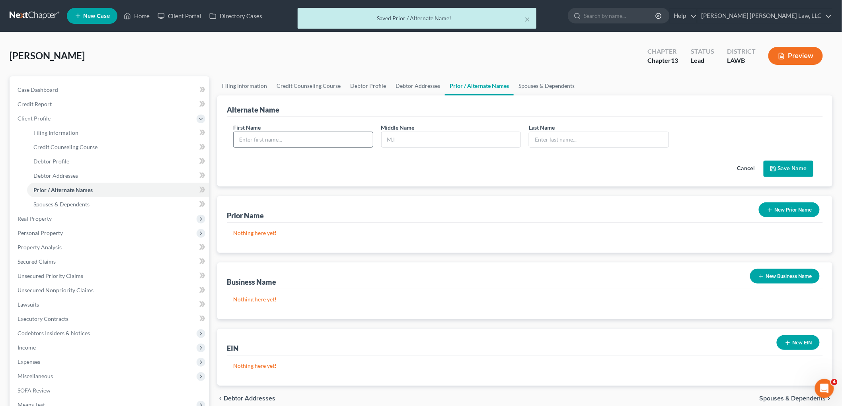
click at [320, 144] on input "text" at bounding box center [303, 139] width 139 height 15
type input "Ceddrick"
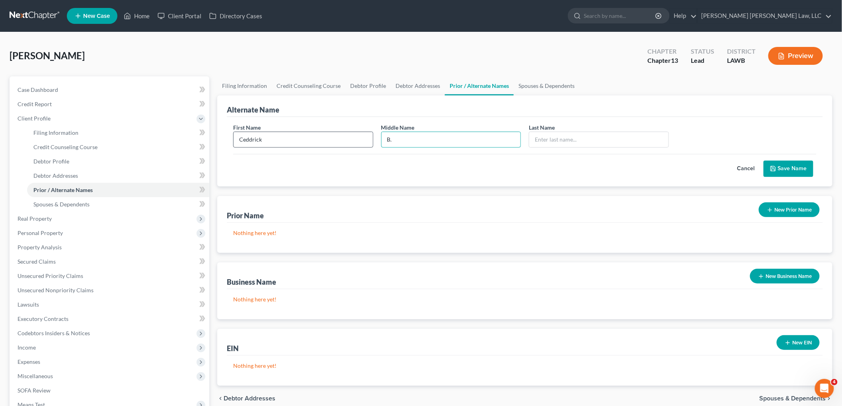
type input "B."
type input "Collins Bursey"
click at [795, 172] on button "Save Name" at bounding box center [789, 169] width 50 height 17
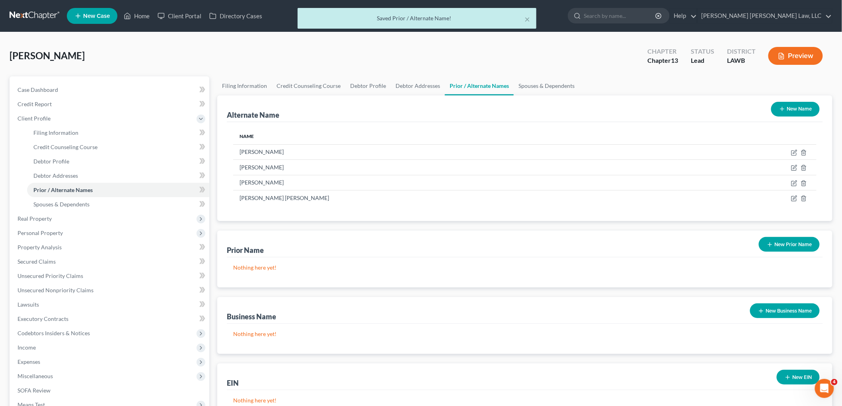
click at [794, 107] on button "New Name" at bounding box center [795, 109] width 49 height 15
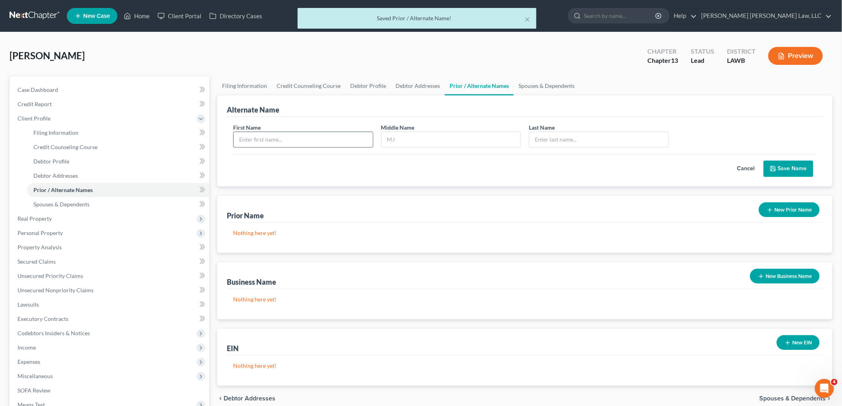
click at [299, 136] on input "text" at bounding box center [303, 139] width 139 height 15
type input "Ceddrick"
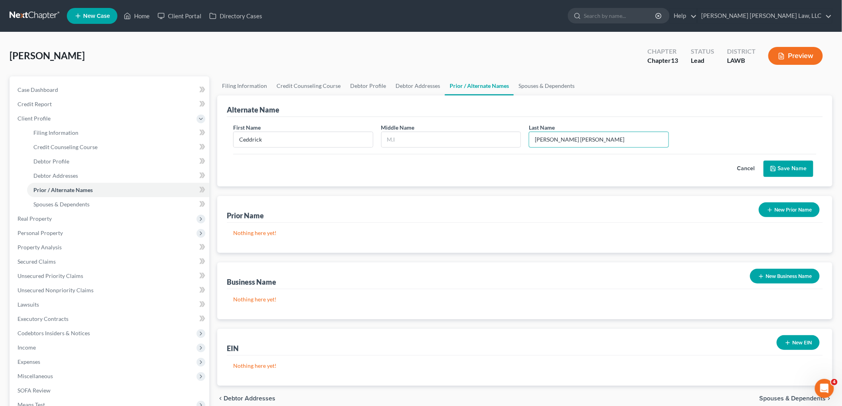
type input "Collins Bursey"
click at [794, 170] on button "Save Name" at bounding box center [789, 169] width 50 height 17
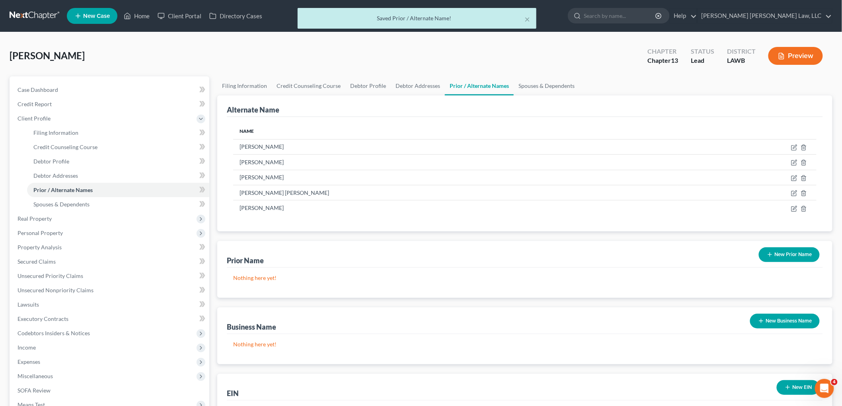
click at [777, 256] on button "New Prior Name" at bounding box center [789, 254] width 61 height 15
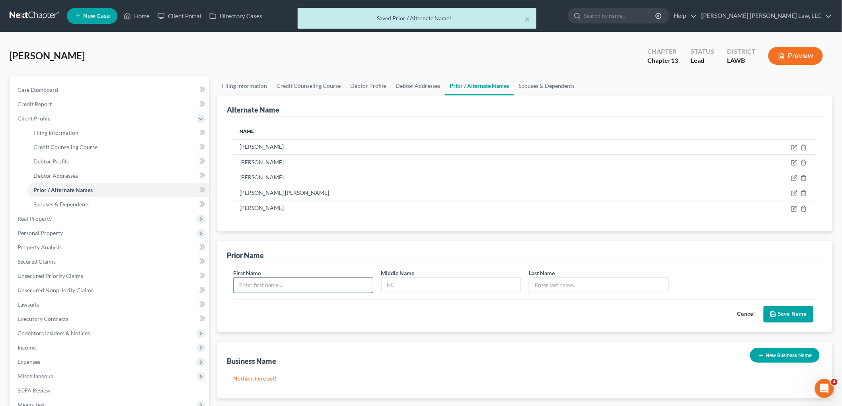
click at [292, 287] on input "text" at bounding box center [303, 285] width 139 height 15
type input "Ceddrick"
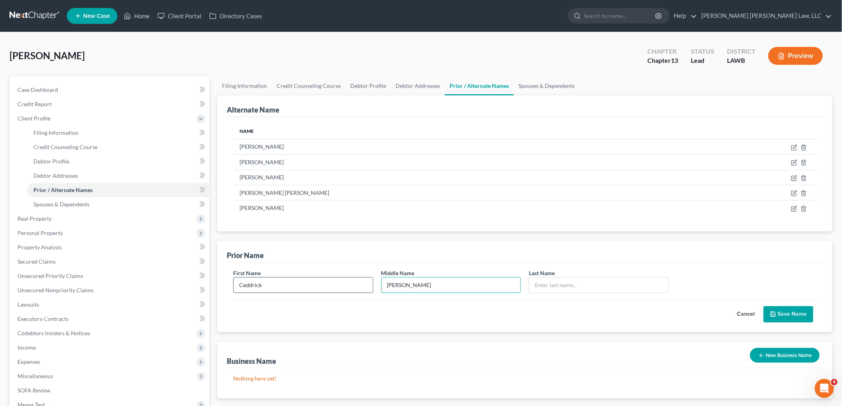
type input "Bernard"
click at [754, 313] on button "Cancel" at bounding box center [746, 315] width 35 height 16
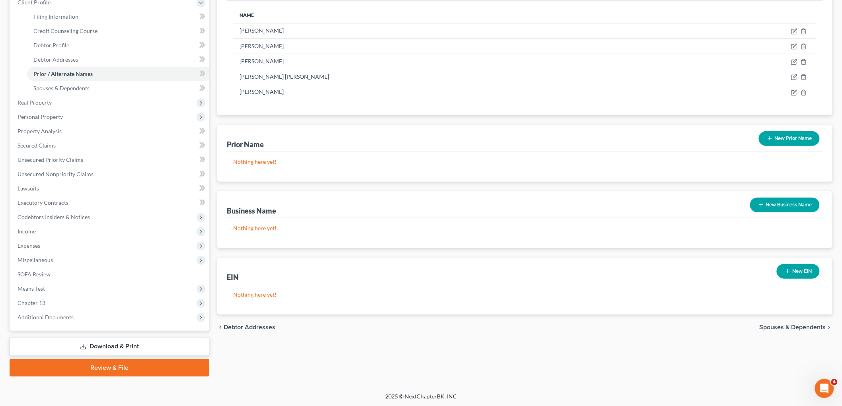
click at [117, 349] on link "Download & Print" at bounding box center [110, 346] width 200 height 19
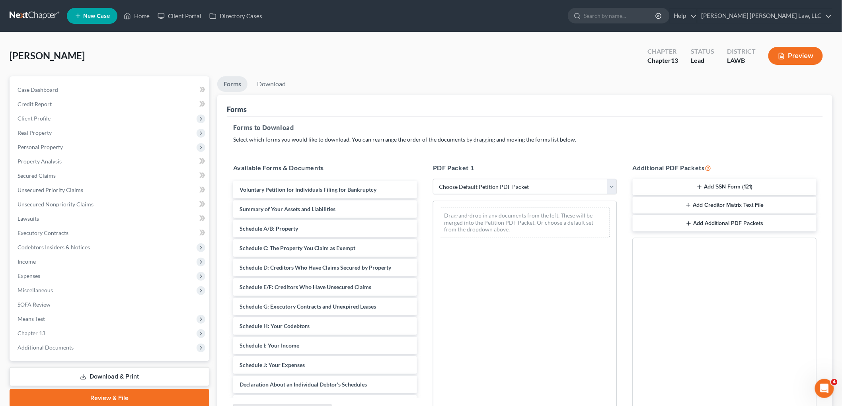
click at [486, 185] on select "Choose Default Petition PDF Packet Complete Bankruptcy Petition (all forms and …" at bounding box center [525, 187] width 184 height 16
select select "3"
click at [433, 179] on select "Choose Default Petition PDF Packet Complete Bankruptcy Petition (all forms and …" at bounding box center [525, 187] width 184 height 16
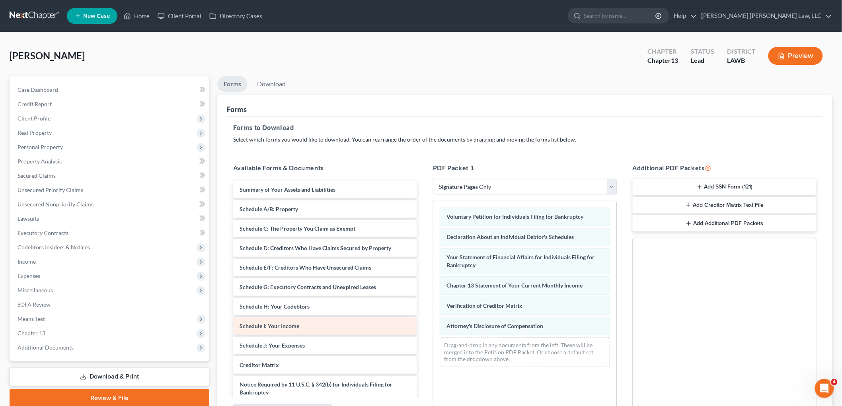
click at [433, 316] on div "Voluntary Petition for Individuals Filing for Bankruptcy Declaration About an I…" at bounding box center [524, 287] width 183 height 172
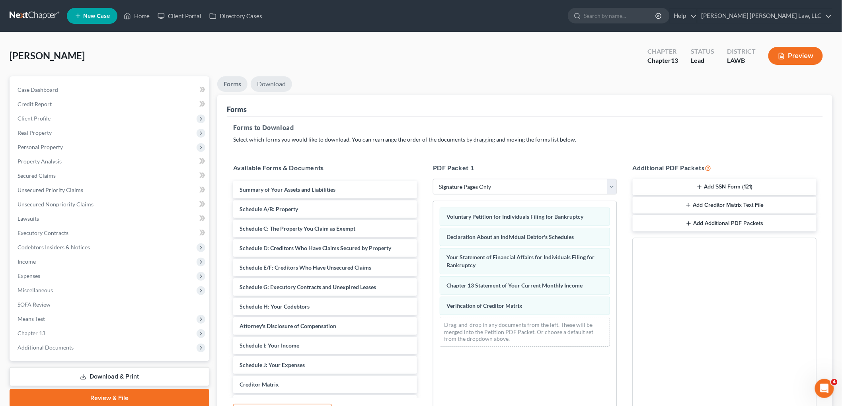
click at [272, 80] on link "Download" at bounding box center [271, 84] width 41 height 16
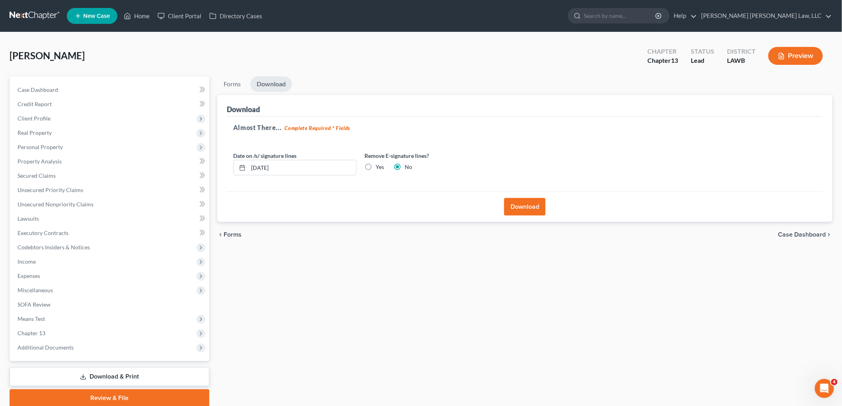
click at [512, 210] on button "Download" at bounding box center [524, 207] width 41 height 18
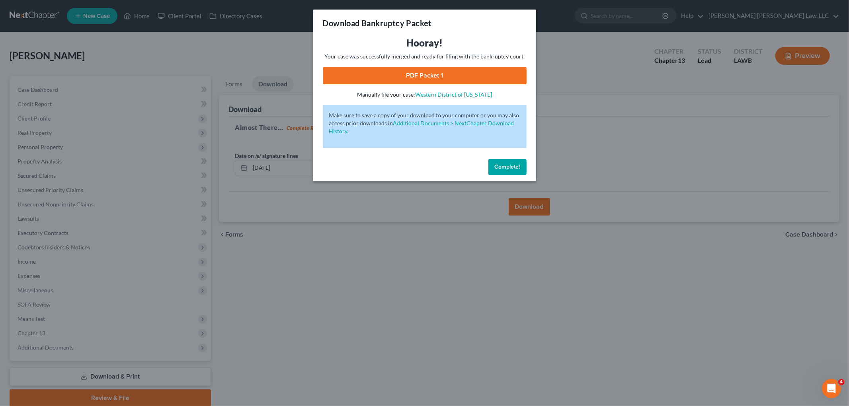
click at [370, 69] on link "PDF Packet 1" at bounding box center [425, 76] width 204 height 18
click at [495, 166] on span "Complete!" at bounding box center [507, 167] width 25 height 7
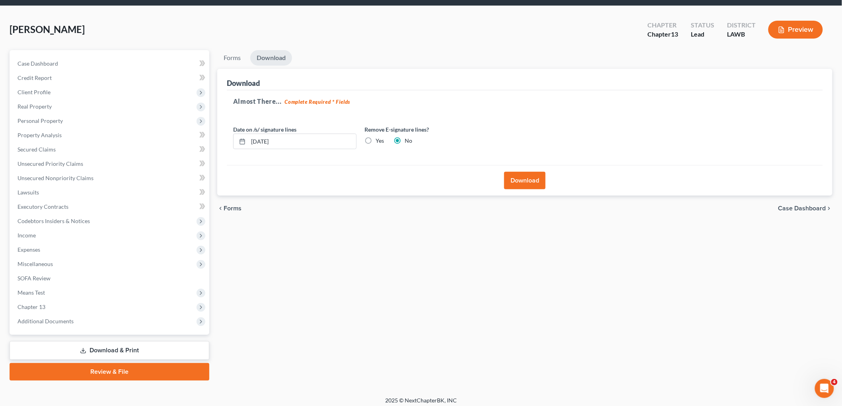
scroll to position [30, 0]
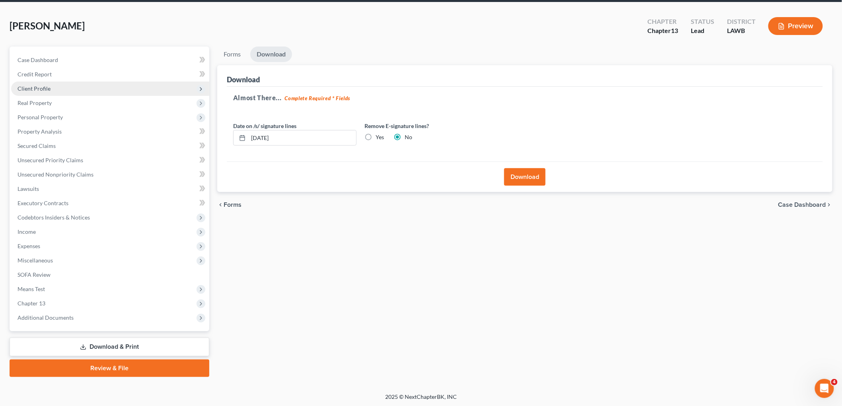
click at [61, 88] on span "Client Profile" at bounding box center [110, 89] width 198 height 14
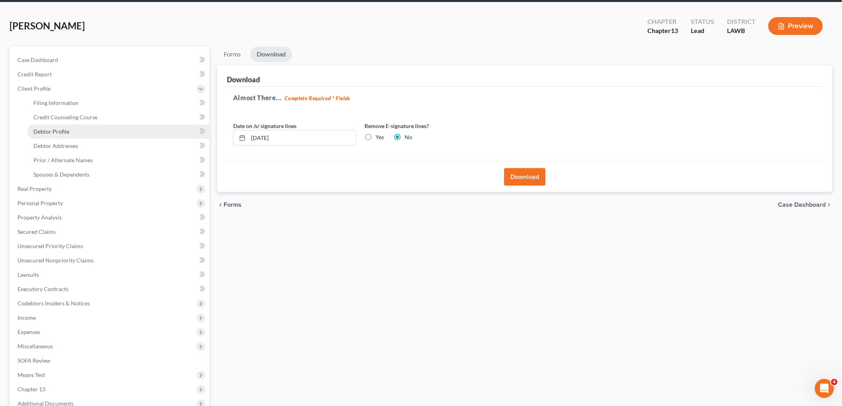
click at [63, 133] on span "Debtor Profile" at bounding box center [51, 131] width 36 height 7
select select "0"
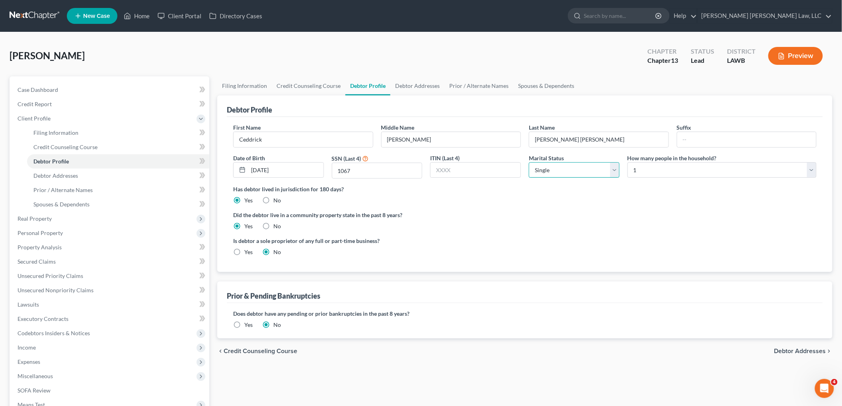
click at [598, 171] on select "Select Single Married Separated Divorced Widowed" at bounding box center [574, 170] width 91 height 16
select select "1"
click at [529, 162] on select "Select Single Married Separated Divorced Widowed" at bounding box center [574, 170] width 91 height 16
click at [603, 220] on div "Did the debtor live in a community property state in the past 8 years? Yes No" at bounding box center [524, 220] width 583 height 19
click at [660, 168] on select "Select 1 2 3 4 5 6 7 8 9 10 11 12 13 14 15 16 17 18 19 20" at bounding box center [721, 170] width 189 height 16
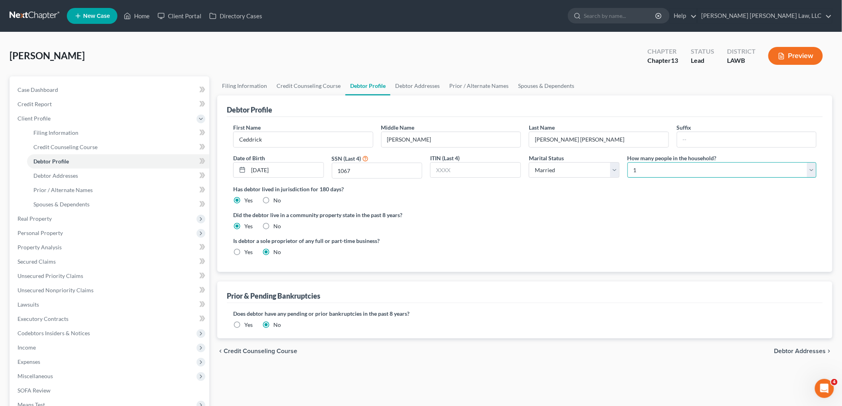
select select "3"
click at [627, 162] on select "Select 1 2 3 4 5 6 7 8 9 10 11 12 13 14 15 16 17 18 19 20" at bounding box center [721, 170] width 189 height 16
click at [124, 203] on link "Spouses & Dependents" at bounding box center [118, 204] width 182 height 14
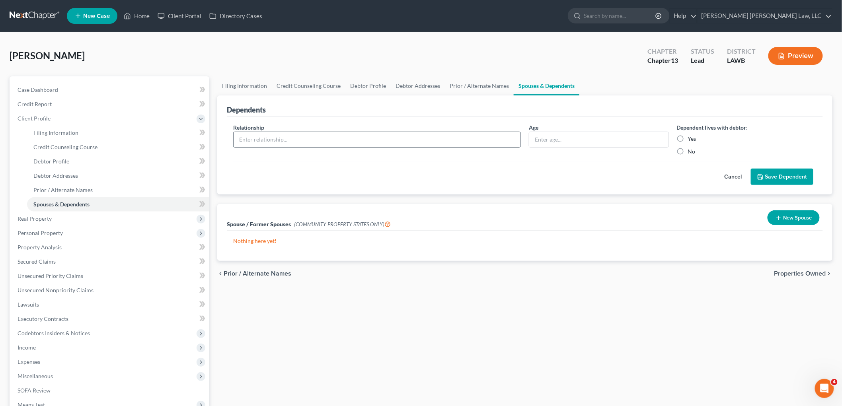
click at [364, 144] on input "text" at bounding box center [377, 139] width 287 height 15
type input "daughter"
click at [565, 139] on input "text" at bounding box center [598, 139] width 139 height 15
type input "21"
click at [688, 137] on label "Yes" at bounding box center [692, 139] width 8 height 8
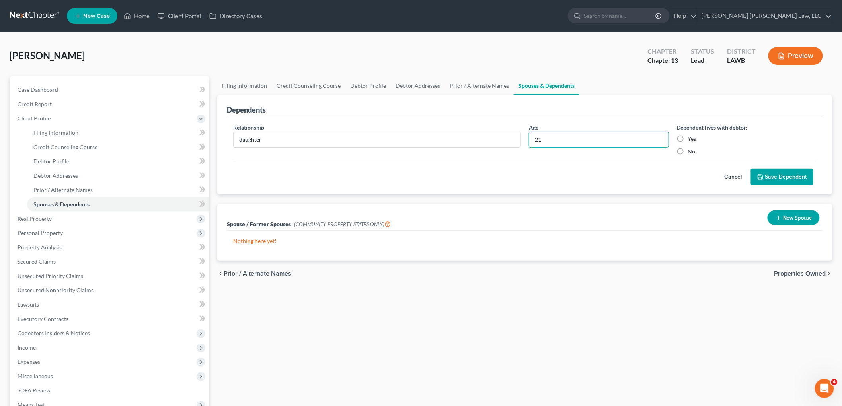
click at [691, 137] on input "Yes" at bounding box center [693, 137] width 5 height 5
radio input "true"
click at [770, 172] on button "Save Dependent" at bounding box center [782, 177] width 62 height 17
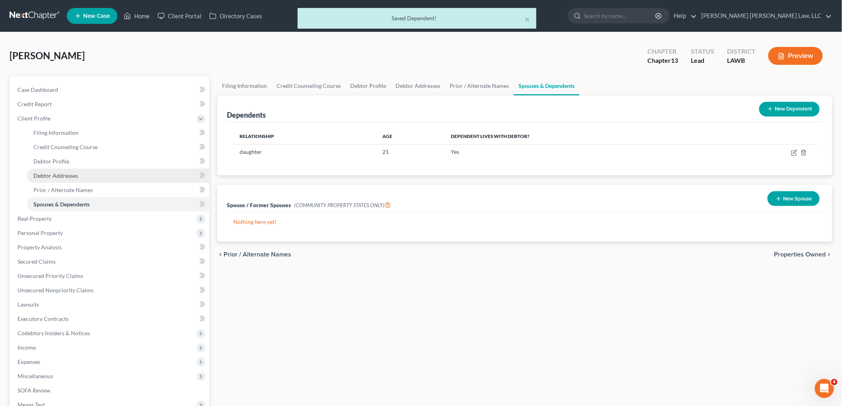
click at [112, 170] on link "Debtor Addresses" at bounding box center [118, 176] width 182 height 14
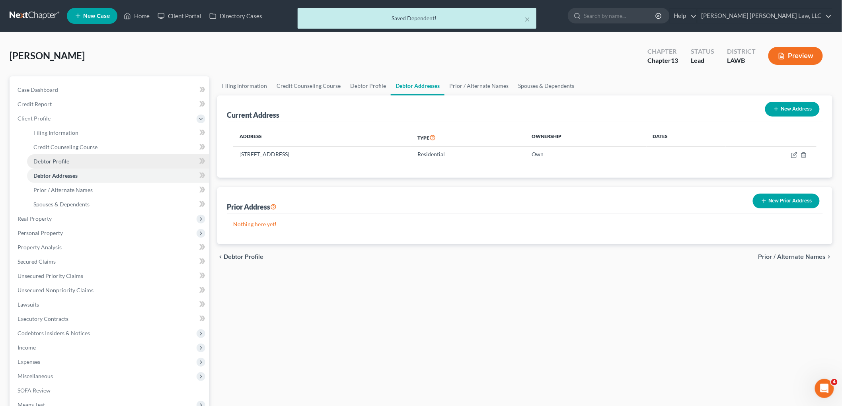
click at [108, 161] on link "Debtor Profile" at bounding box center [118, 161] width 182 height 14
select select "1"
select select "3"
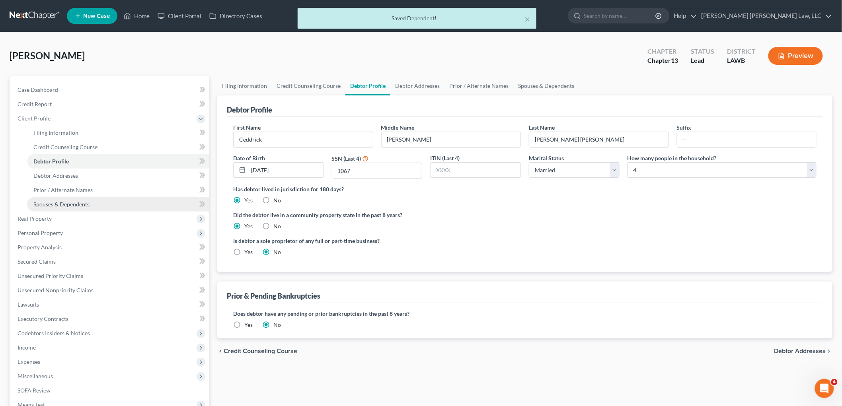
click at [101, 204] on link "Spouses & Dependents" at bounding box center [118, 204] width 182 height 14
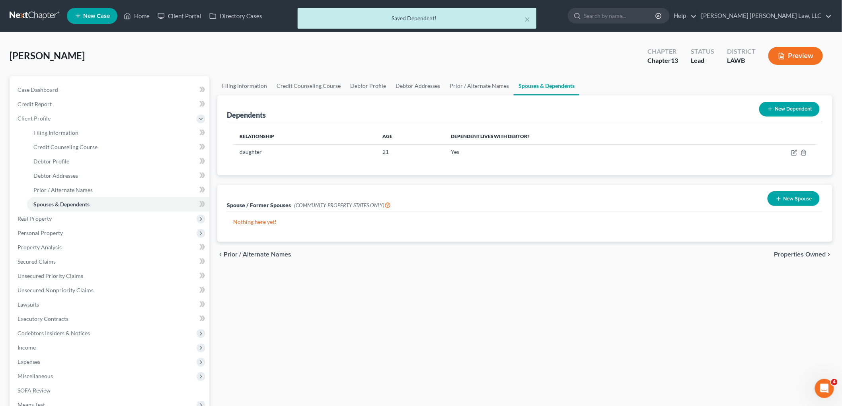
click at [786, 106] on button "New Dependent" at bounding box center [789, 109] width 60 height 15
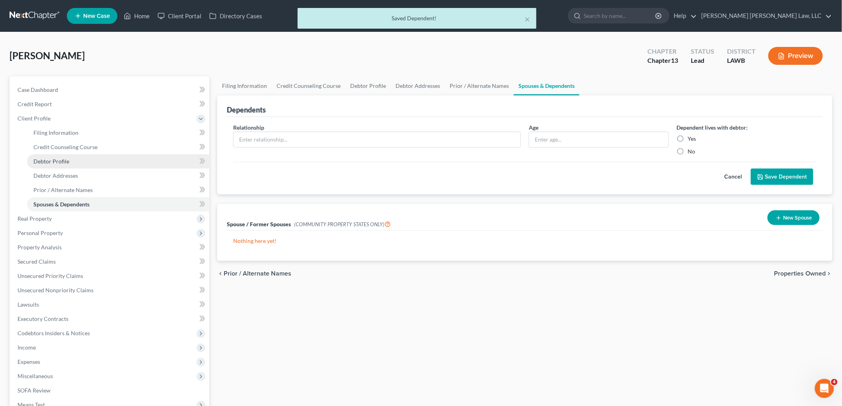
click at [94, 166] on link "Debtor Profile" at bounding box center [118, 161] width 182 height 14
select select "1"
select select "3"
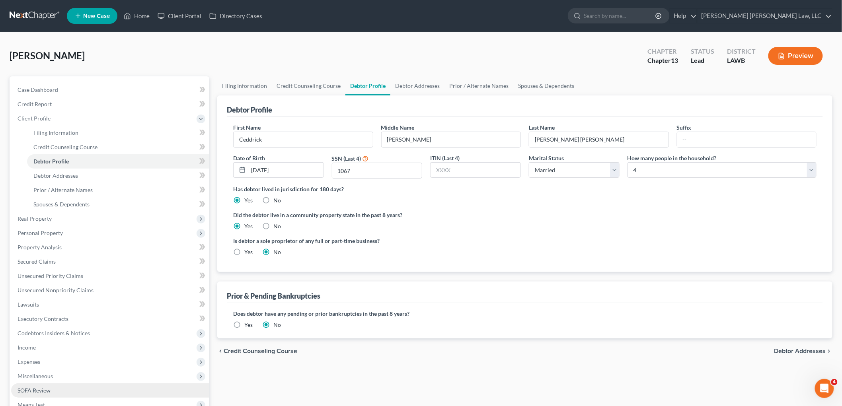
scroll to position [116, 0]
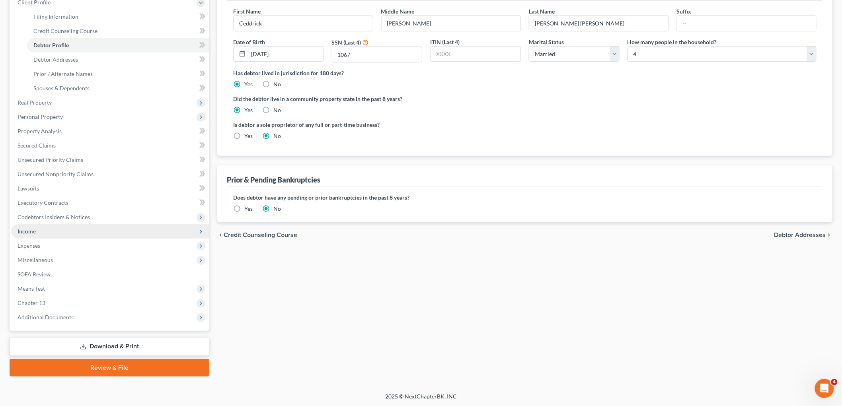
click at [56, 230] on span "Income" at bounding box center [110, 231] width 198 height 14
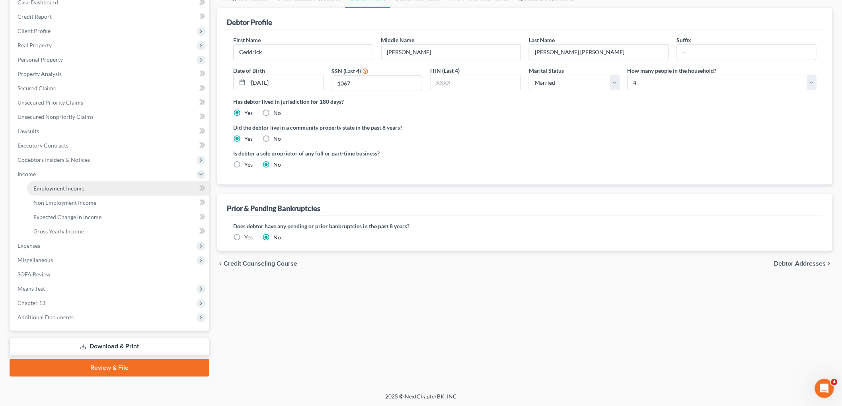
click at [81, 185] on span "Employment Income" at bounding box center [58, 188] width 51 height 7
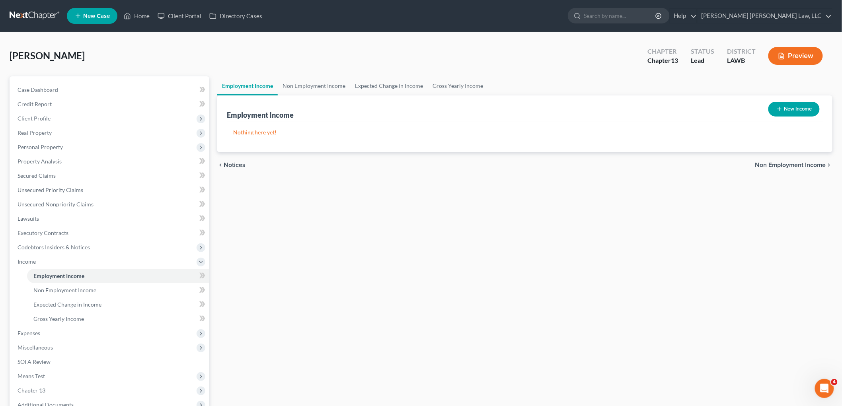
click at [797, 105] on button "New Income" at bounding box center [793, 109] width 51 height 15
select select "0"
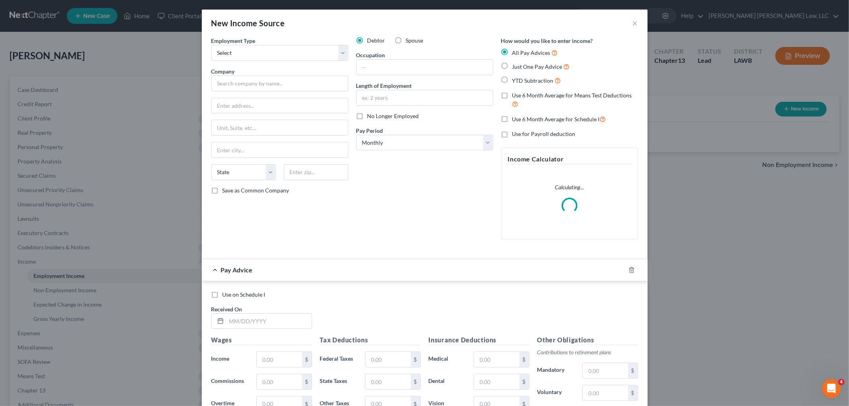
click at [512, 66] on label "Just One Pay Advice" at bounding box center [541, 66] width 58 height 9
click at [515, 66] on input "Just One Pay Advice" at bounding box center [517, 64] width 5 height 5
radio input "true"
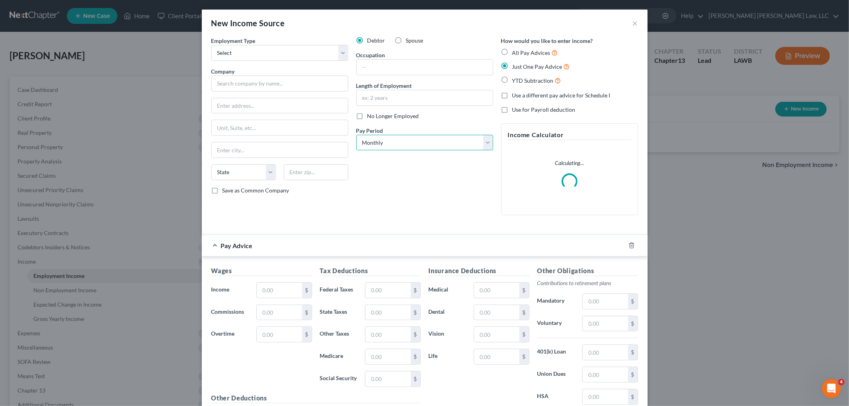
click at [413, 148] on select "Select Monthly Twice Monthly Every Other Week Weekly" at bounding box center [424, 143] width 137 height 16
select select "2"
click at [356, 135] on select "Select Monthly Twice Monthly Every Other Week Weekly" at bounding box center [424, 143] width 137 height 16
click at [391, 98] on input "text" at bounding box center [425, 97] width 136 height 15
type input "19 years"
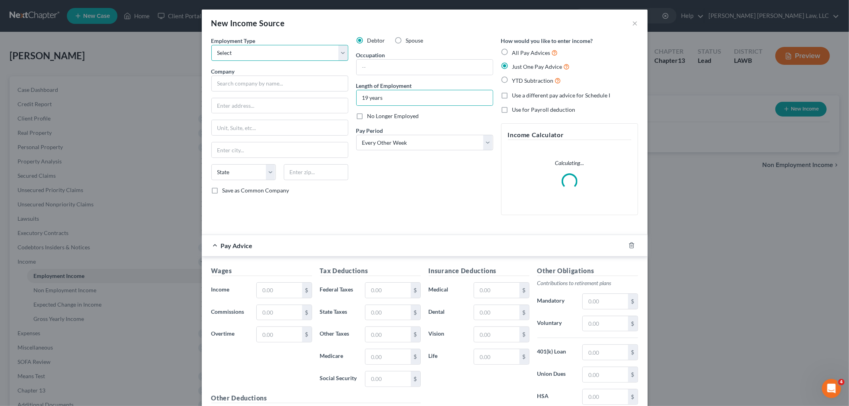
click at [296, 54] on select "Select Full or Part Time Employment Self Employment" at bounding box center [279, 53] width 137 height 16
select select "0"
click at [211, 45] on select "Select Full or Part Time Employment Self Employment" at bounding box center [279, 53] width 137 height 16
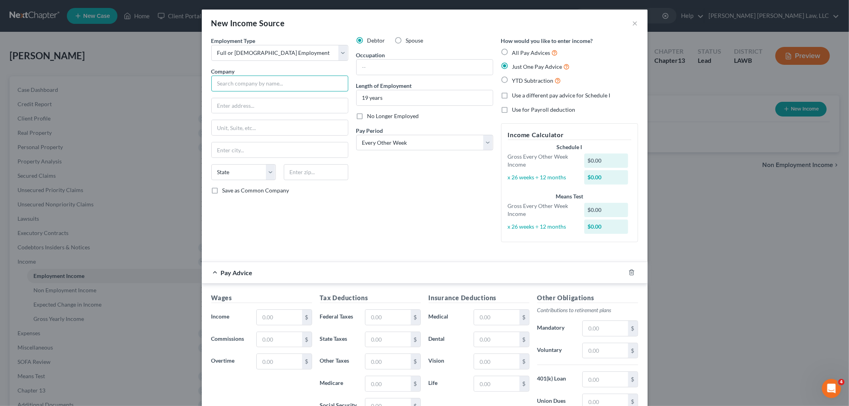
click at [249, 80] on input "text" at bounding box center [279, 84] width 137 height 16
type input "Berry Global, Inc"
type input "PO Box 959"
type input "47706"
type input "Evansville"
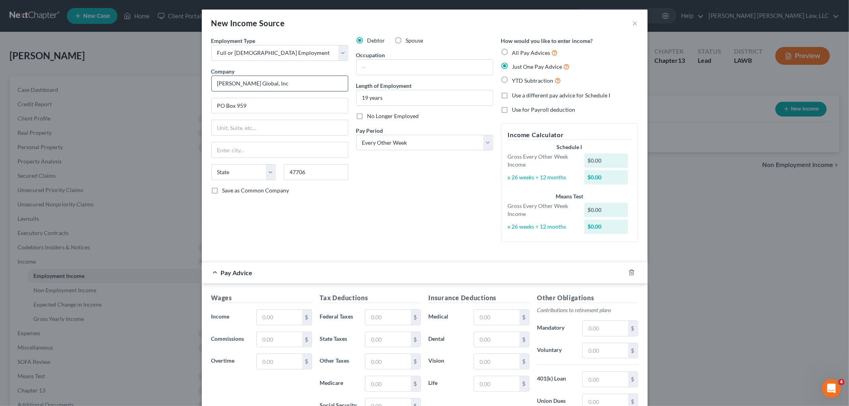
select select "15"
click at [222, 189] on label "Save as Common Company" at bounding box center [255, 191] width 67 height 8
click at [226, 189] on input "Save as Common Company" at bounding box center [228, 189] width 5 height 5
checkbox input "true"
click at [288, 208] on div "Employment Type * Select Full or Part Time Employment Self Employment Company *…" at bounding box center [279, 143] width 145 height 212
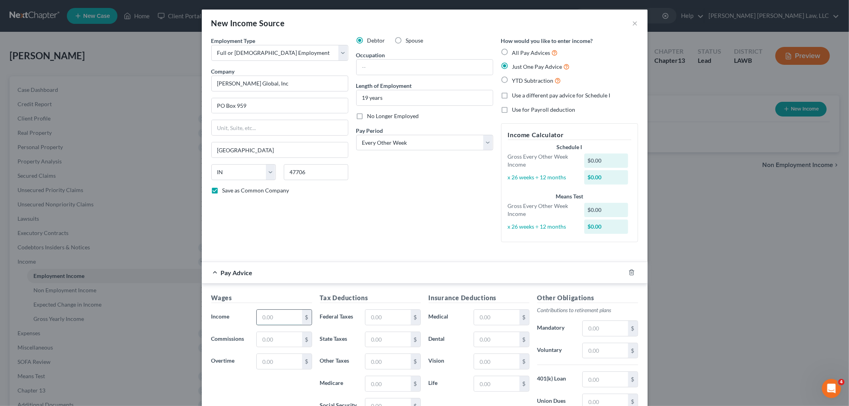
click at [279, 314] on input "text" at bounding box center [279, 317] width 45 height 15
type input "4,484.70"
click at [382, 318] on input "text" at bounding box center [387, 317] width 45 height 15
type input "0.00"
type input "108.62"
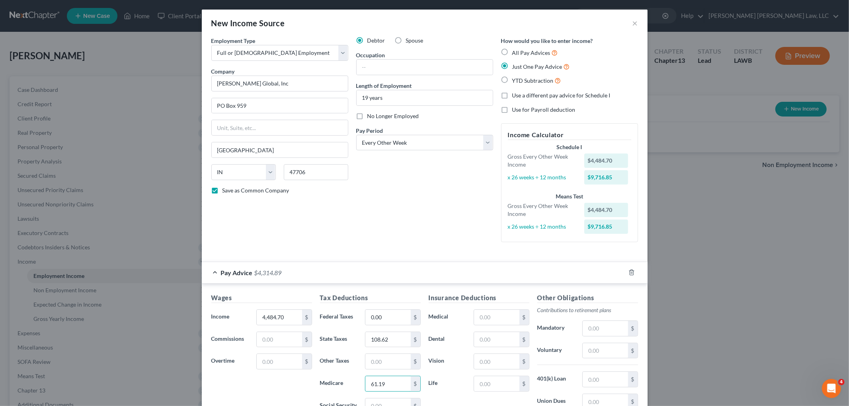
type input "61.19"
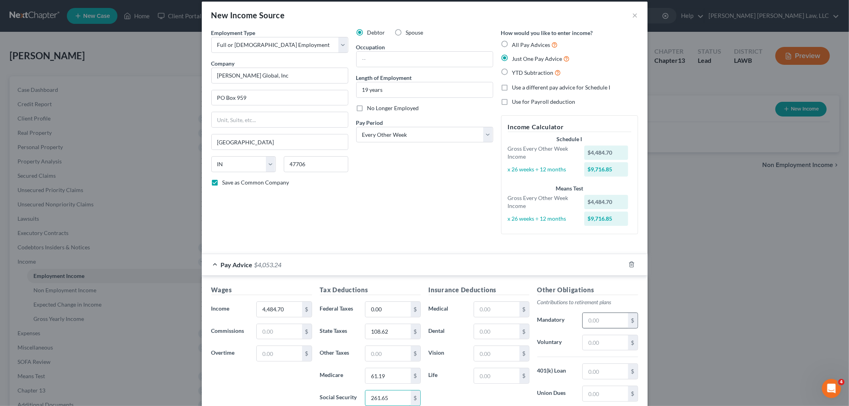
type input "261.65"
click at [610, 321] on input "text" at bounding box center [605, 320] width 45 height 15
type input "134.51"
click at [387, 354] on input "text" at bounding box center [387, 353] width 45 height 15
type input "51.20"
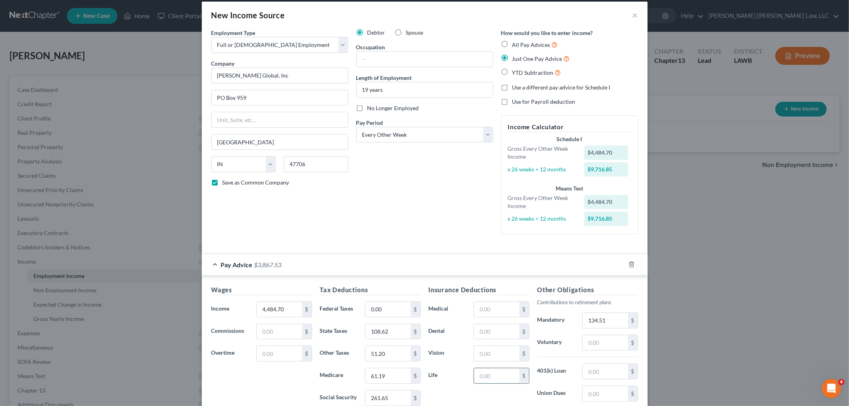
click at [489, 377] on input "text" at bounding box center [496, 375] width 45 height 15
type input "34.61"
click at [487, 335] on input "text" at bounding box center [496, 331] width 45 height 15
type input "38.18"
click at [487, 308] on input "text" at bounding box center [496, 309] width 45 height 15
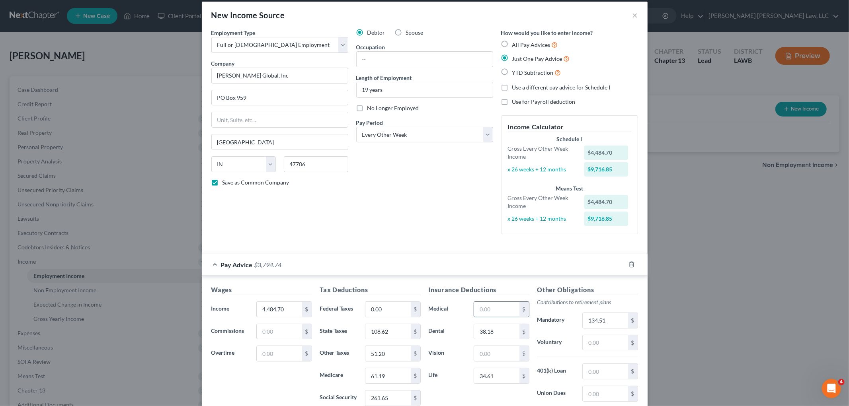
click at [494, 313] on input "text" at bounding box center [496, 309] width 45 height 15
type input "123.18"
click at [496, 353] on input "text" at bounding box center [496, 353] width 45 height 15
type input "6.91"
click at [606, 324] on input "134.51" at bounding box center [605, 320] width 45 height 15
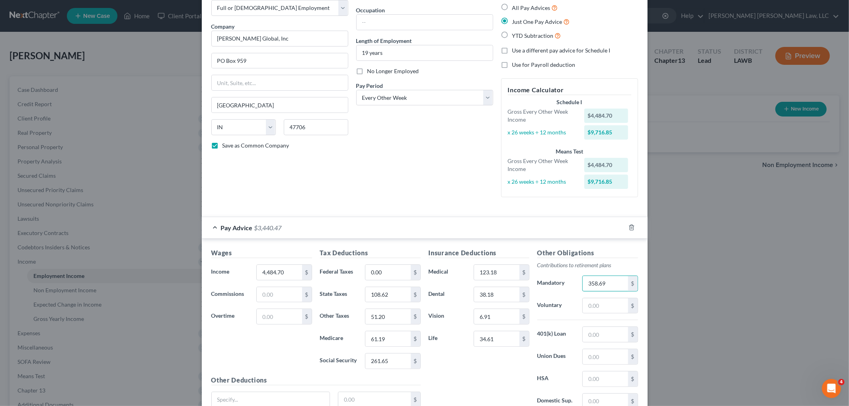
scroll to position [116, 0]
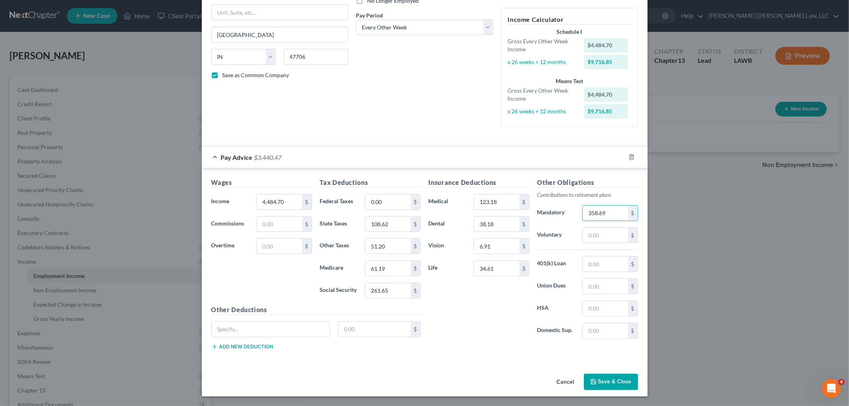
type input "358.69"
click at [611, 380] on button "Save & Close" at bounding box center [611, 382] width 54 height 17
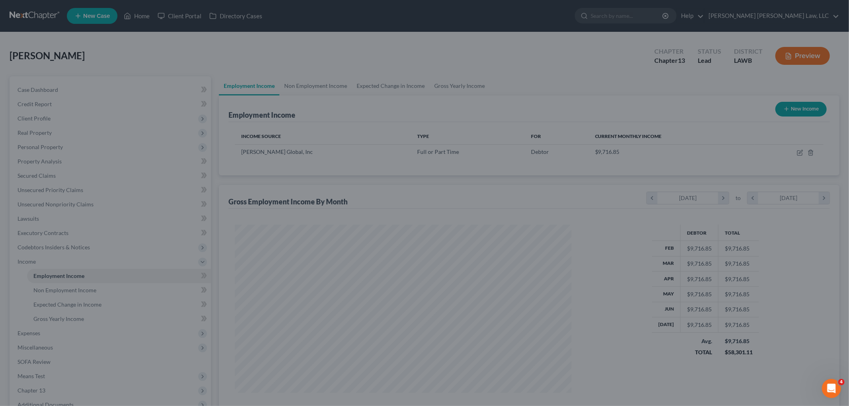
scroll to position [166, 349]
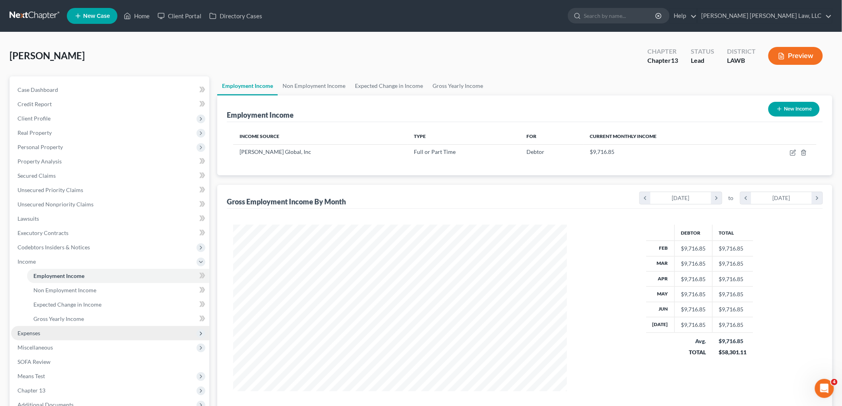
click at [58, 332] on span "Expenses" at bounding box center [110, 333] width 198 height 14
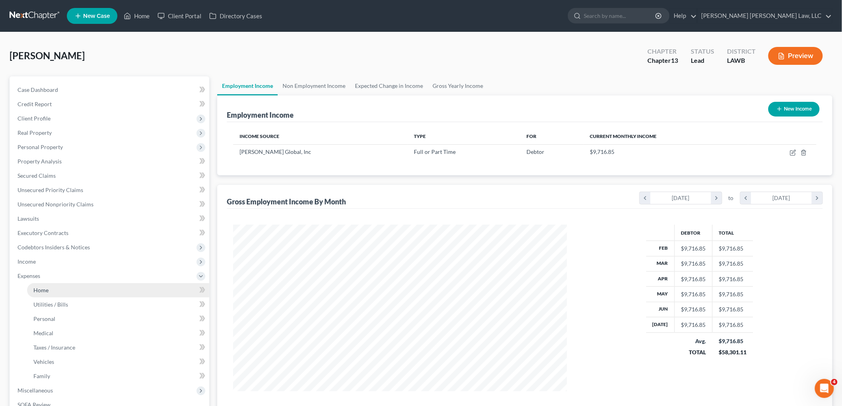
click at [68, 290] on link "Home" at bounding box center [118, 290] width 182 height 14
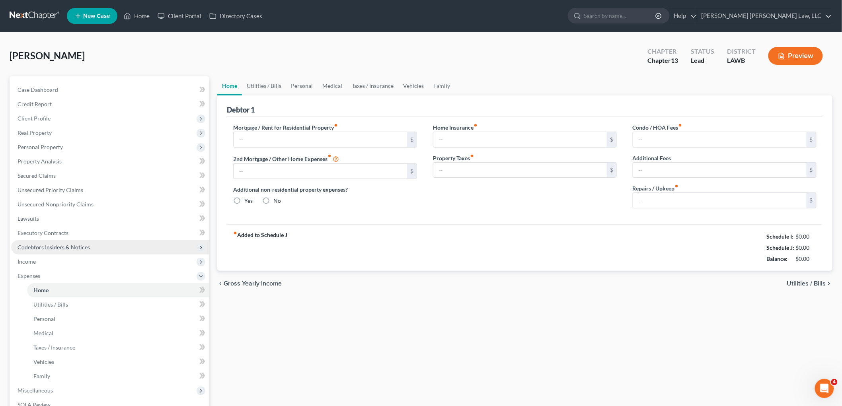
type input "0.00"
radio input "true"
type input "0.00"
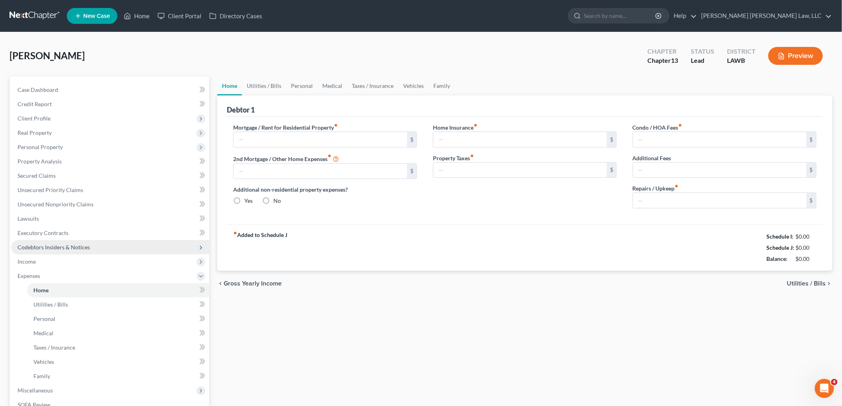
type input "0.00"
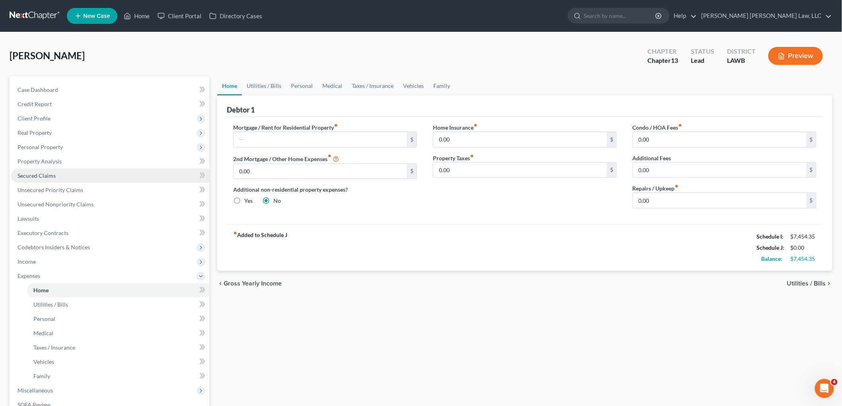
click at [46, 173] on span "Secured Claims" at bounding box center [37, 175] width 38 height 7
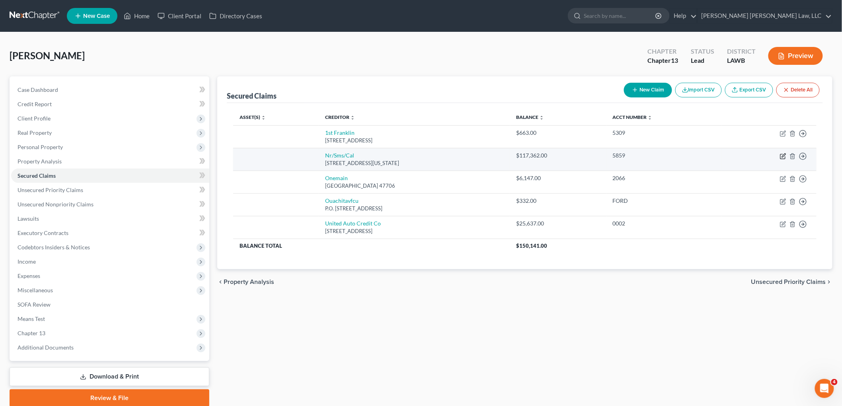
click at [781, 156] on icon "button" at bounding box center [783, 156] width 6 height 6
select select "39"
select select "0"
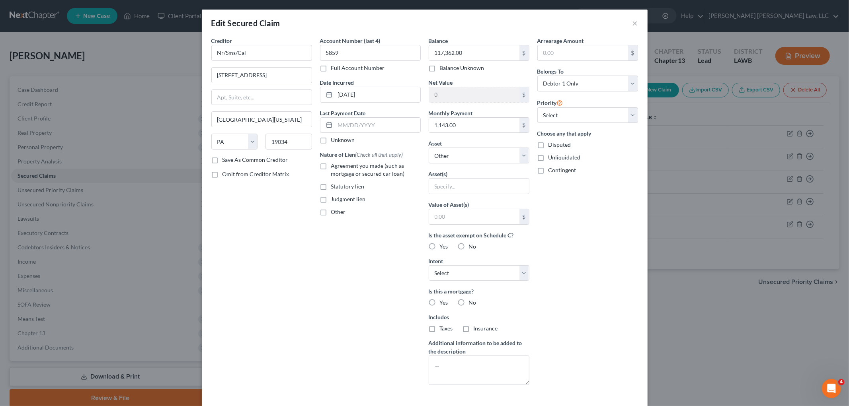
click at [331, 165] on label "Agreement you made (such as mortgage or secured car loan)" at bounding box center [376, 170] width 90 height 16
click at [334, 165] on input "Agreement you made (such as mortgage or secured car loan)" at bounding box center [336, 164] width 5 height 5
checkbox input "true"
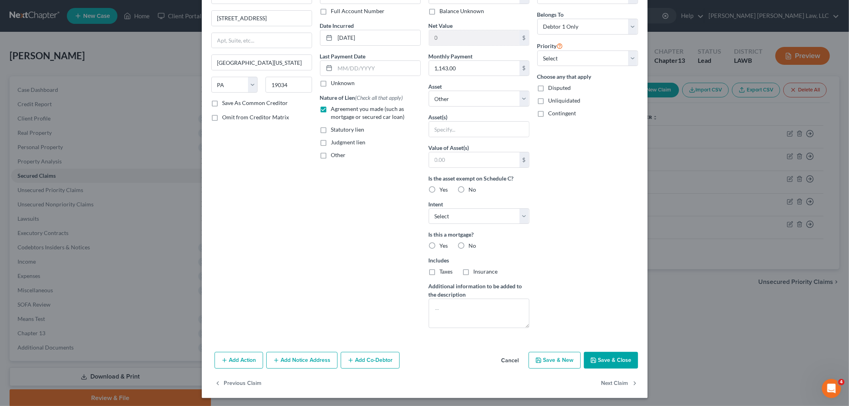
scroll to position [58, 0]
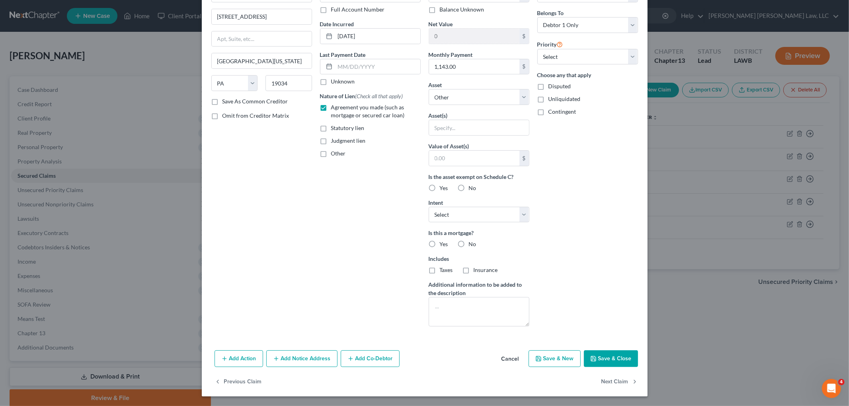
click at [440, 243] on label "Yes" at bounding box center [444, 244] width 8 height 8
click at [443, 243] on input "Yes" at bounding box center [445, 242] width 5 height 5
radio input "true"
click at [440, 268] on label "Taxes" at bounding box center [446, 270] width 13 height 8
click at [443, 268] on input "Taxes" at bounding box center [445, 268] width 5 height 5
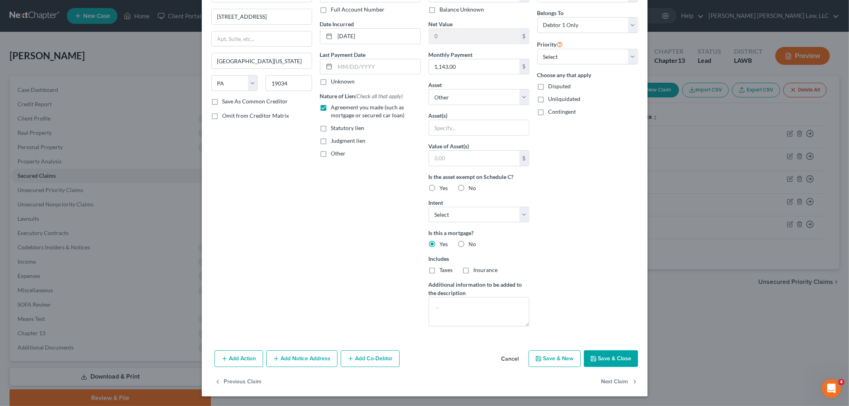
checkbox input "true"
click at [473, 269] on label "Insurance" at bounding box center [485, 270] width 24 height 8
click at [477, 269] on input "Insurance" at bounding box center [479, 268] width 5 height 5
checkbox input "true"
click at [598, 351] on button "Save & Close" at bounding box center [611, 359] width 54 height 17
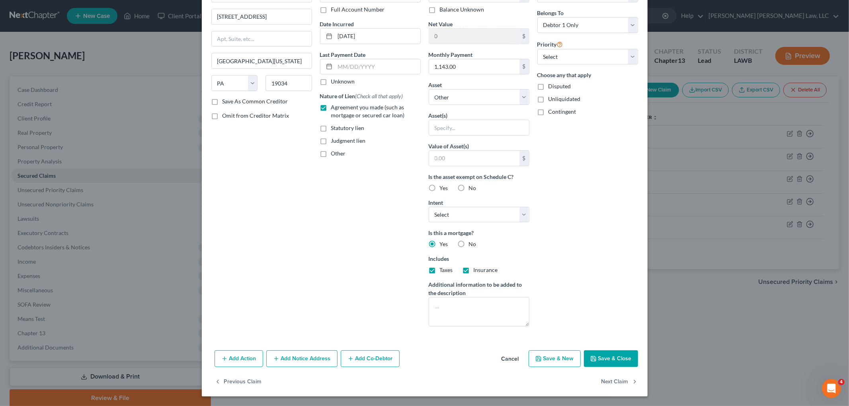
select select
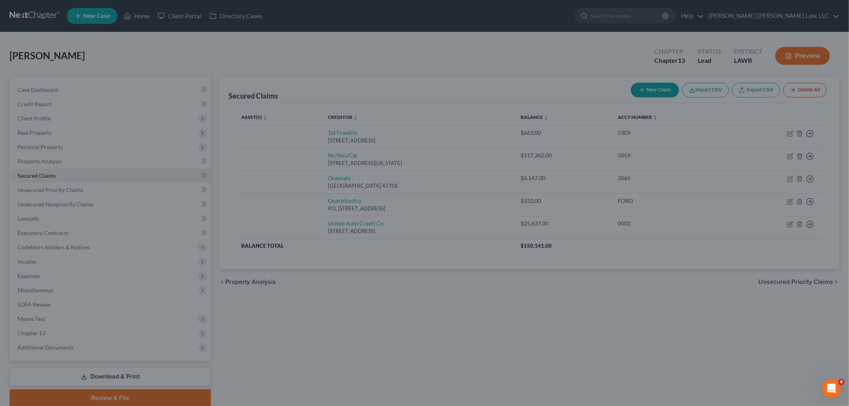
scroll to position [0, 0]
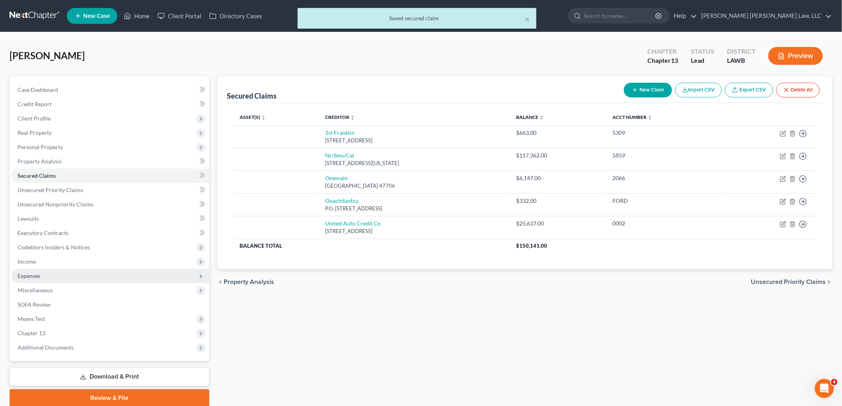
click at [60, 272] on span "Expenses" at bounding box center [110, 276] width 198 height 14
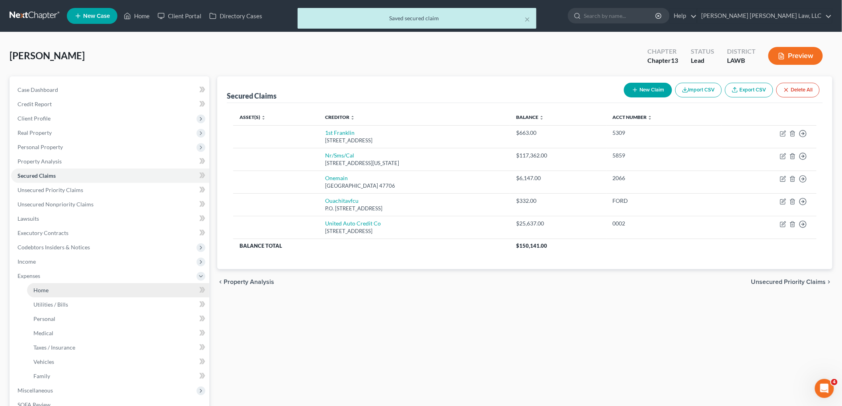
click at [64, 289] on link "Home" at bounding box center [118, 290] width 182 height 14
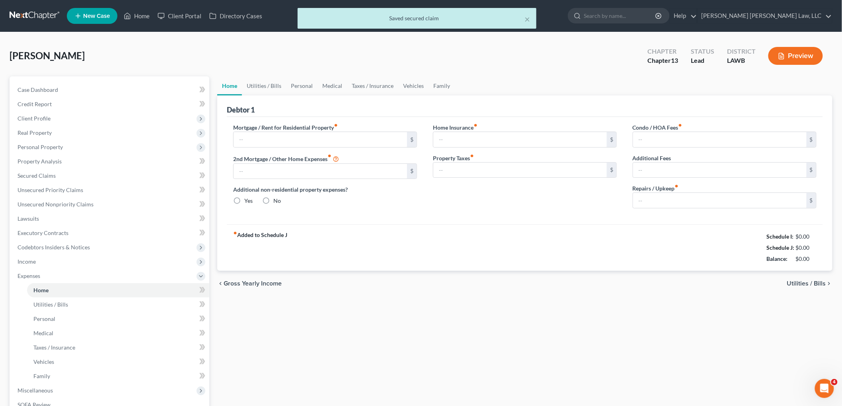
type input "0.00"
radio input "true"
type input "0.00"
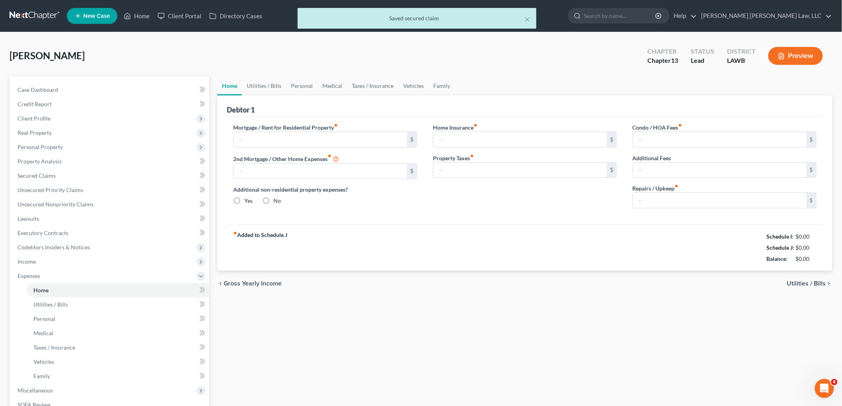
type input "0.00"
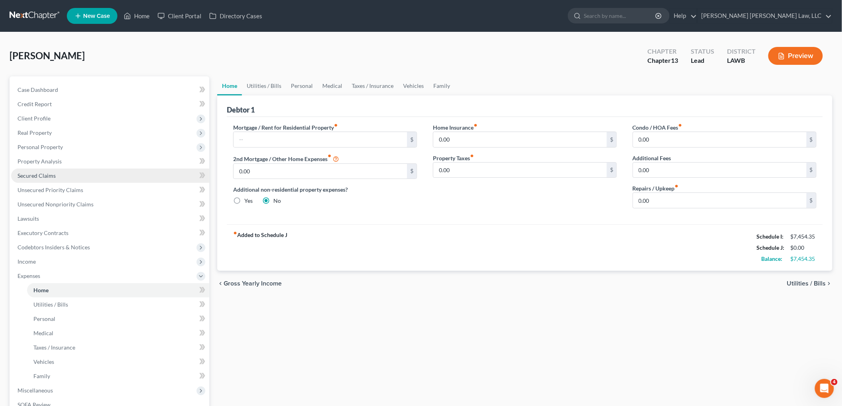
click at [40, 177] on span "Secured Claims" at bounding box center [37, 175] width 38 height 7
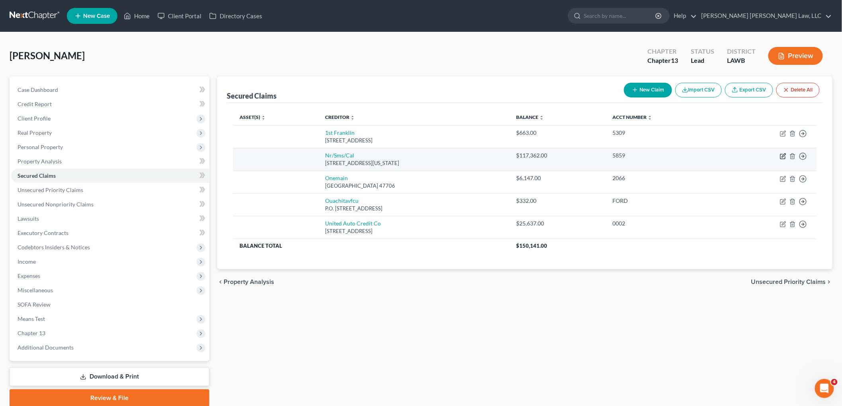
click at [781, 153] on icon "button" at bounding box center [783, 156] width 6 height 6
select select "39"
select select "0"
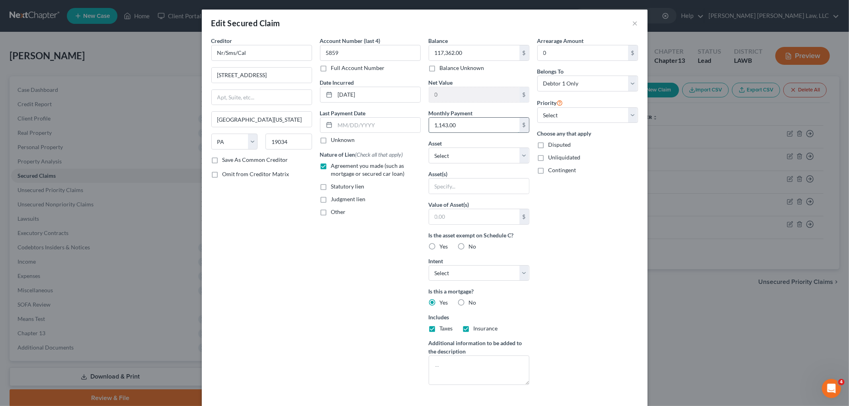
click at [448, 127] on input "1,143.00" at bounding box center [474, 125] width 90 height 15
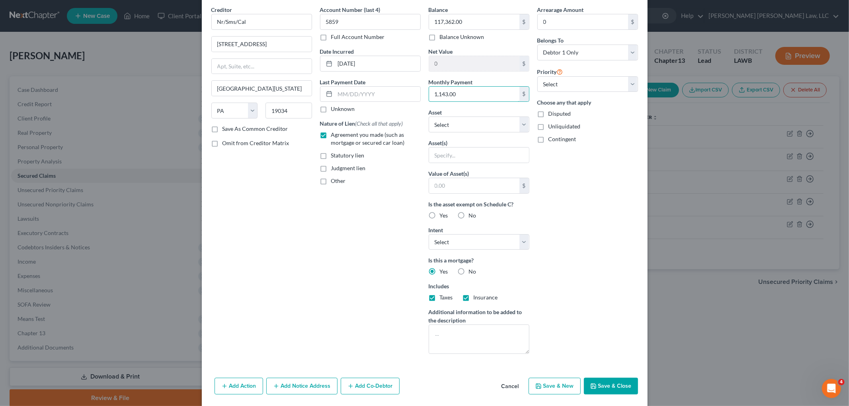
scroll to position [58, 0]
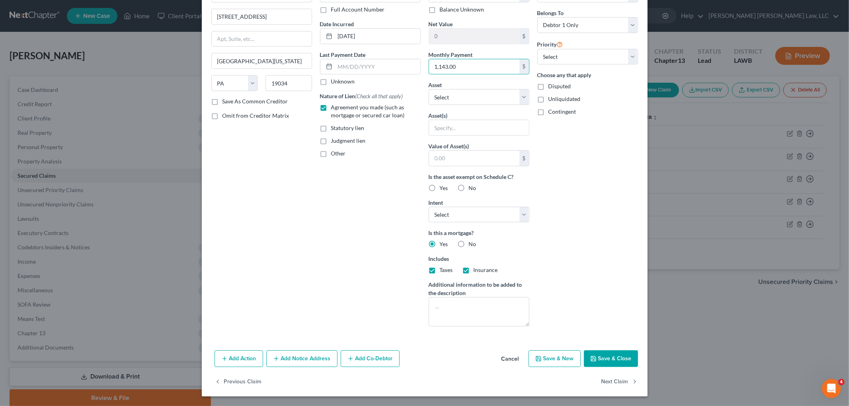
click at [604, 361] on button "Save & Close" at bounding box center [611, 359] width 54 height 17
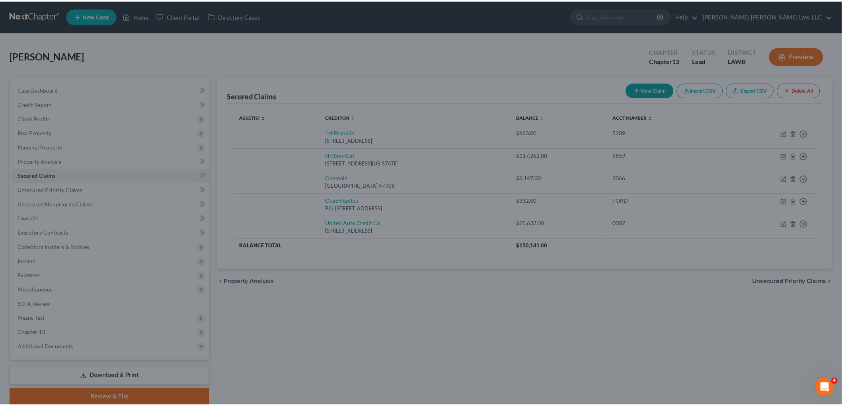
scroll to position [0, 0]
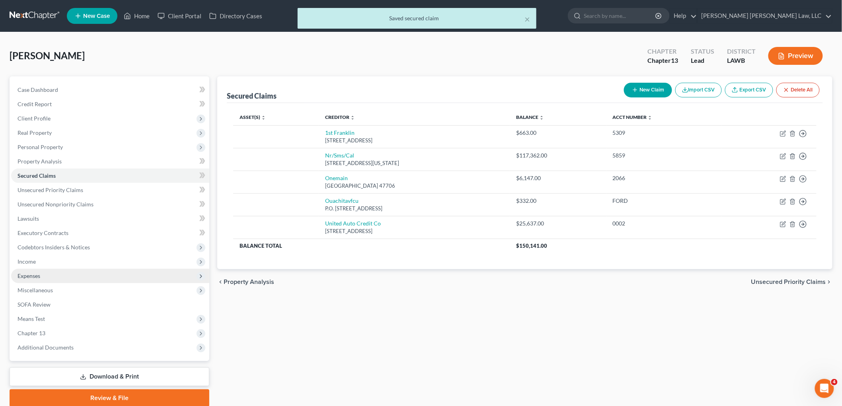
click at [45, 274] on span "Expenses" at bounding box center [110, 276] width 198 height 14
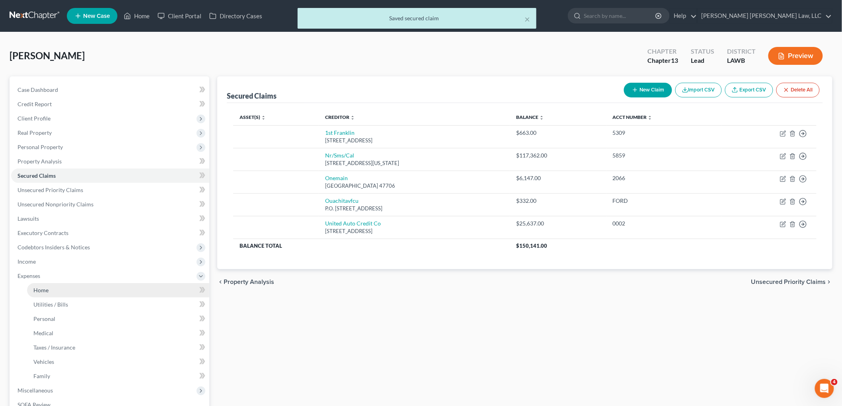
click at [57, 287] on link "Home" at bounding box center [118, 290] width 182 height 14
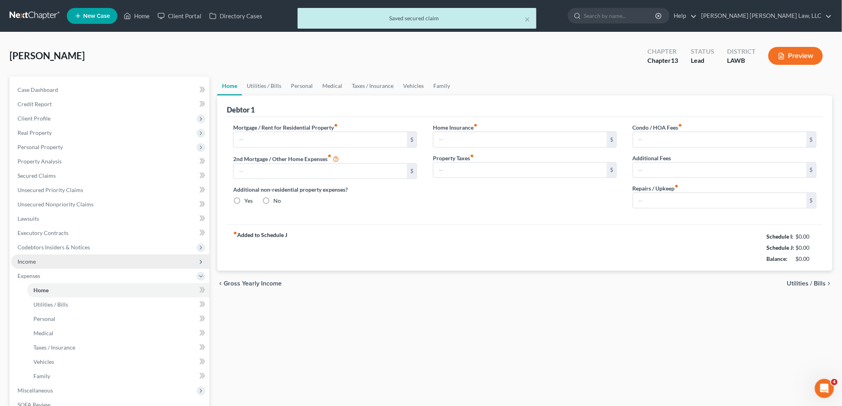
type input "0.00"
radio input "true"
type input "0.00"
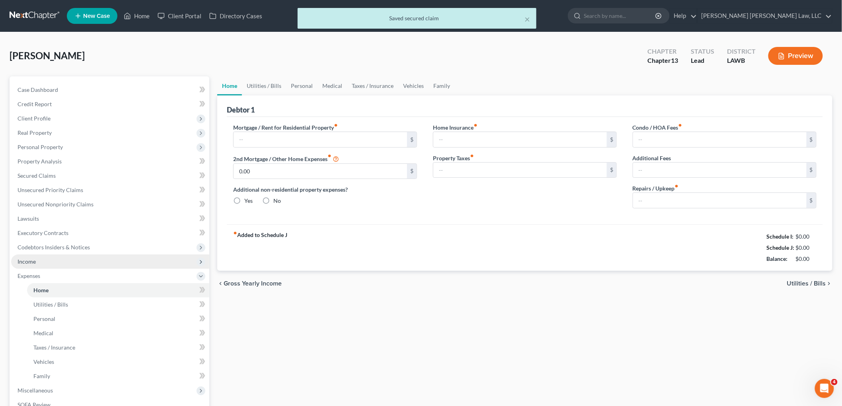
type input "0.00"
click at [271, 138] on input "text" at bounding box center [320, 139] width 173 height 15
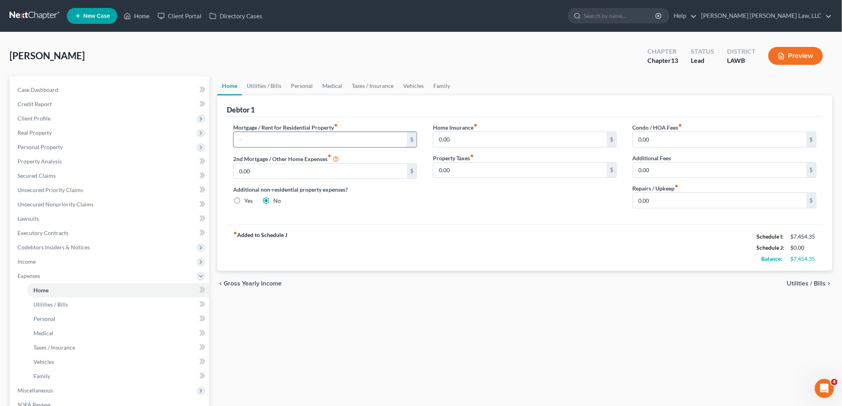
paste input "1,143.00"
type input "1,143.00"
click at [269, 86] on link "Utilities / Bills" at bounding box center [264, 85] width 44 height 19
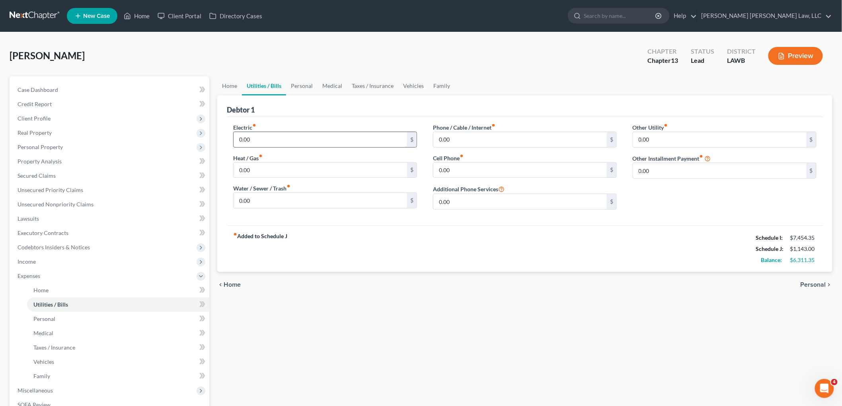
click at [269, 137] on input "0.00" at bounding box center [320, 139] width 173 height 15
type input "400.00"
click at [288, 201] on input "0.00" at bounding box center [320, 200] width 173 height 15
type input "120.00"
click at [275, 166] on input "0.00" at bounding box center [320, 170] width 173 height 15
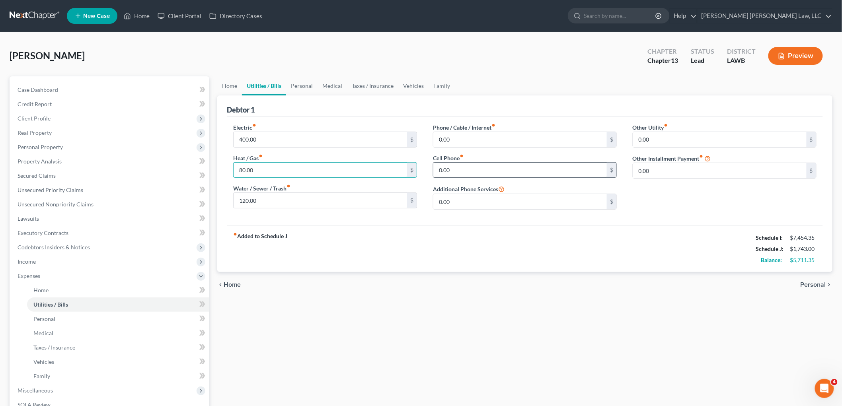
type input "80.00"
click at [465, 172] on input "0.00" at bounding box center [519, 170] width 173 height 15
type input "125.00"
click at [477, 140] on input "0.00" at bounding box center [519, 139] width 173 height 15
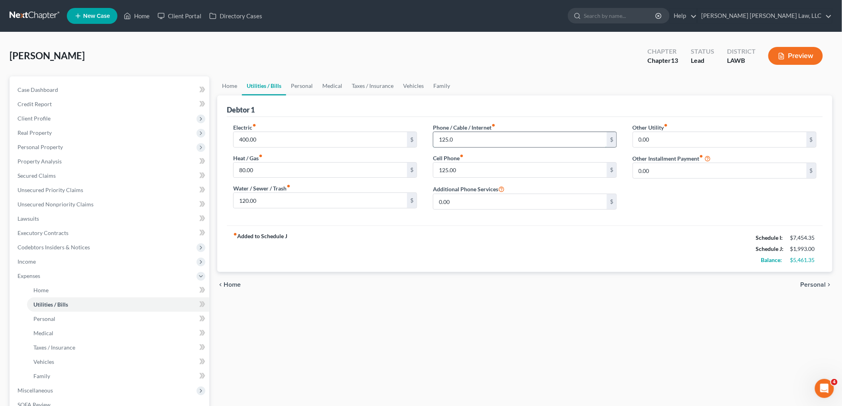
type input "125.00"
click at [307, 85] on link "Personal" at bounding box center [301, 85] width 31 height 19
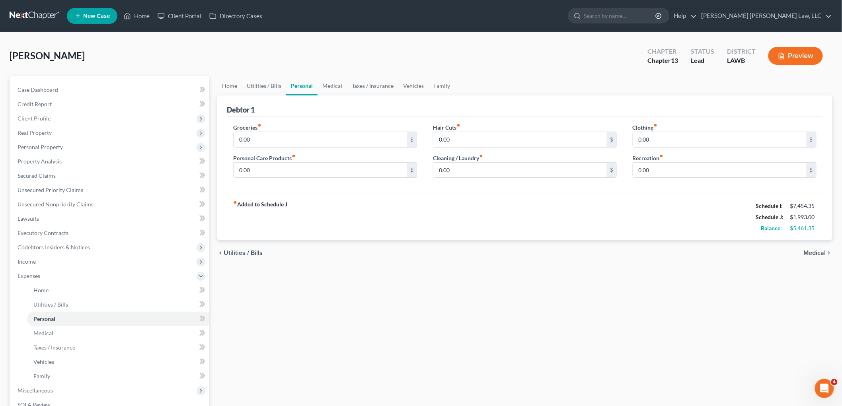
click at [277, 129] on div "Groceries fiber_manual_record 0.00 $" at bounding box center [325, 135] width 184 height 24
click at [265, 136] on input "0.00" at bounding box center [320, 139] width 173 height 15
type input "300.00"
click at [286, 171] on input "0.00" at bounding box center [320, 170] width 173 height 15
type input "200.00"
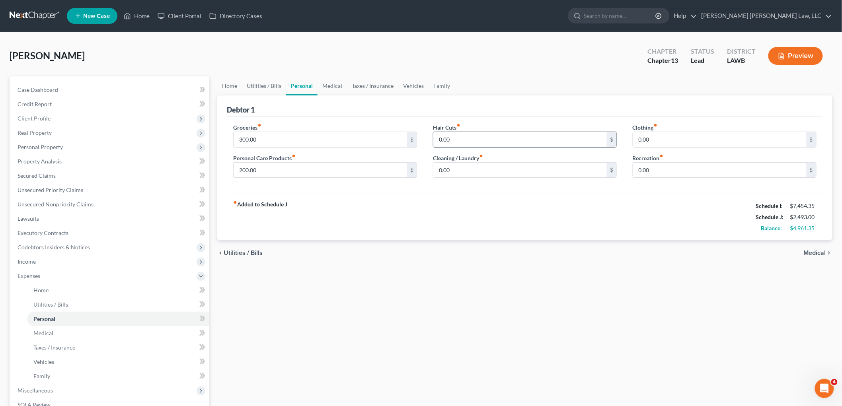
click at [512, 140] on input "0.00" at bounding box center [519, 139] width 173 height 15
type input "150.00"
click at [677, 140] on input "0.00" at bounding box center [719, 139] width 173 height 15
type input "150.00"
click at [333, 84] on link "Medical" at bounding box center [332, 85] width 29 height 19
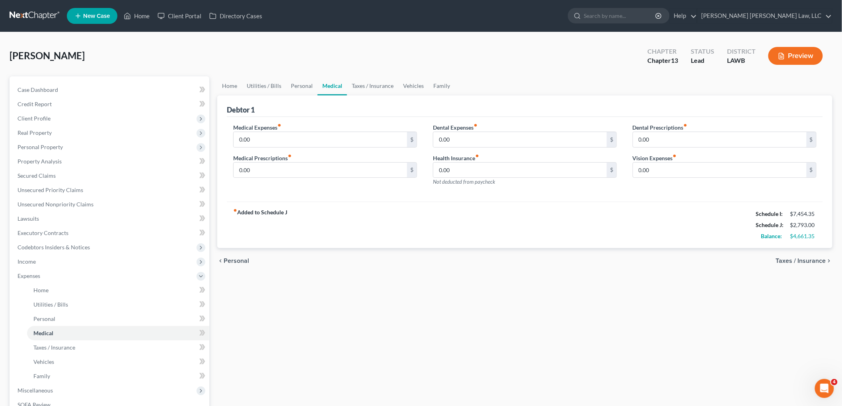
click at [273, 129] on label "Medical Expenses fiber_manual_record" at bounding box center [257, 127] width 48 height 8
click at [273, 136] on input "0.00" at bounding box center [320, 139] width 173 height 15
type input "160.00"
click at [308, 174] on input "0.00" at bounding box center [320, 170] width 173 height 15
type input "50.00"
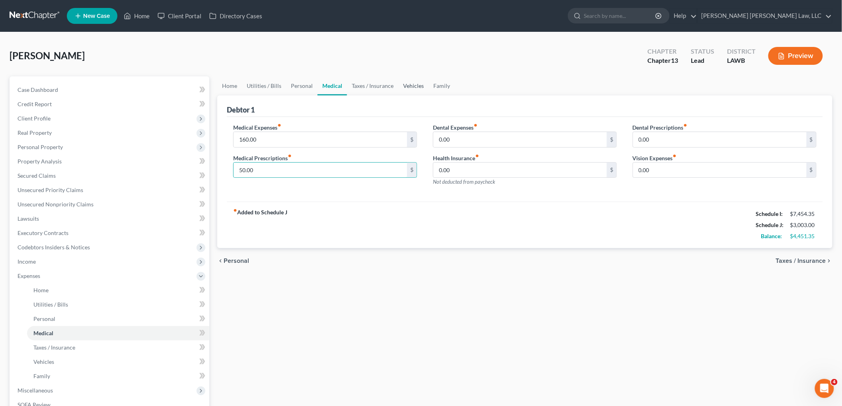
click at [409, 84] on link "Vehicles" at bounding box center [413, 85] width 30 height 19
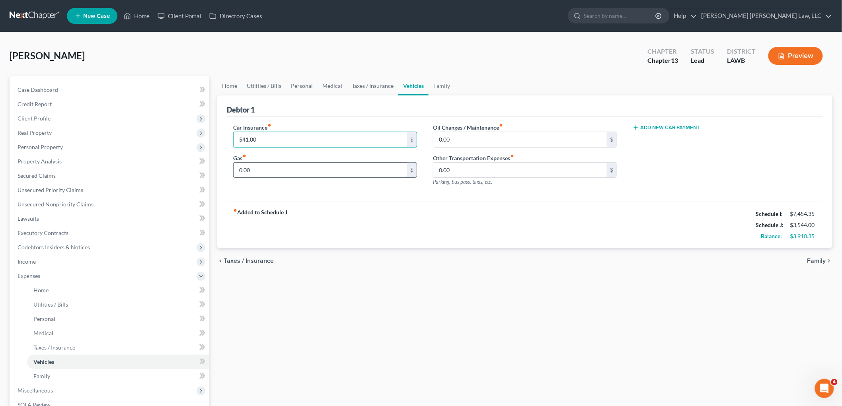
type input "541.00"
click at [280, 165] on input "0.00" at bounding box center [320, 170] width 173 height 15
click at [335, 82] on link "Medical" at bounding box center [332, 85] width 29 height 19
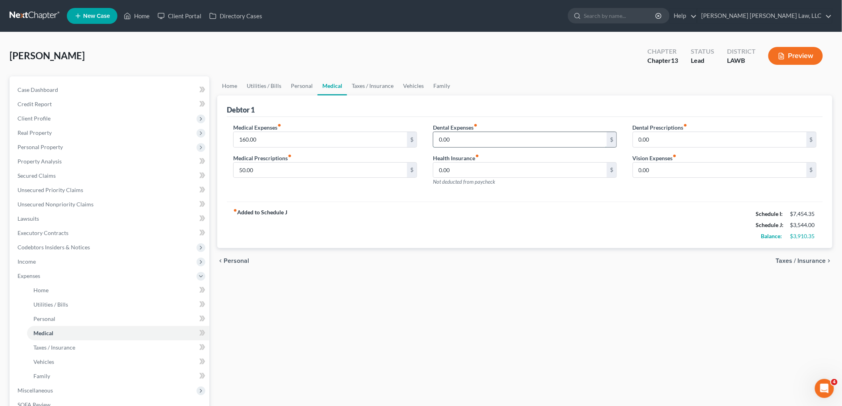
click at [479, 138] on input "0.00" at bounding box center [519, 139] width 173 height 15
type input "141.00"
click at [375, 82] on link "Taxes / Insurance" at bounding box center [372, 85] width 51 height 19
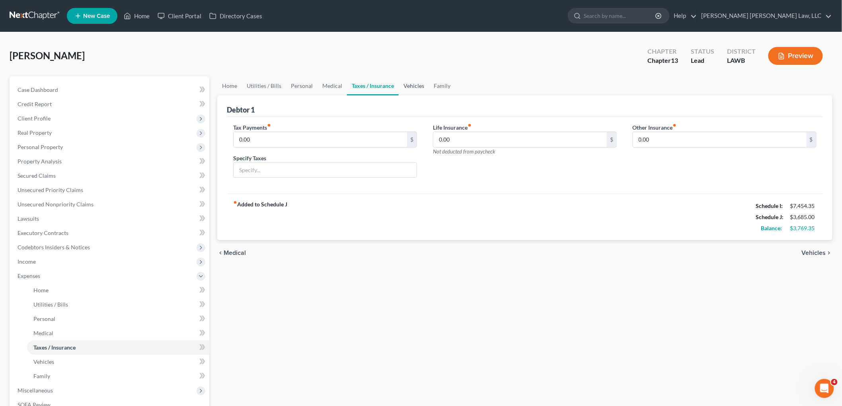
click at [416, 81] on link "Vehicles" at bounding box center [414, 85] width 30 height 19
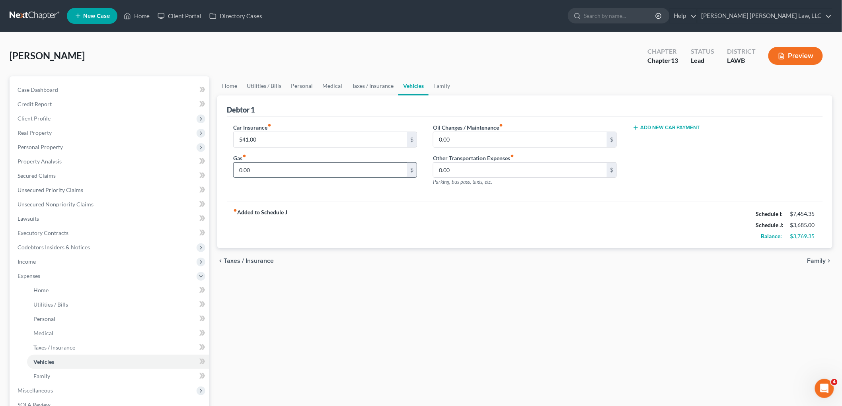
click at [293, 172] on input "0.00" at bounding box center [320, 170] width 173 height 15
type input "260.00"
click at [477, 137] on input "0.00" at bounding box center [519, 139] width 173 height 15
type input "53.00"
click at [438, 84] on link "Family" at bounding box center [442, 85] width 26 height 19
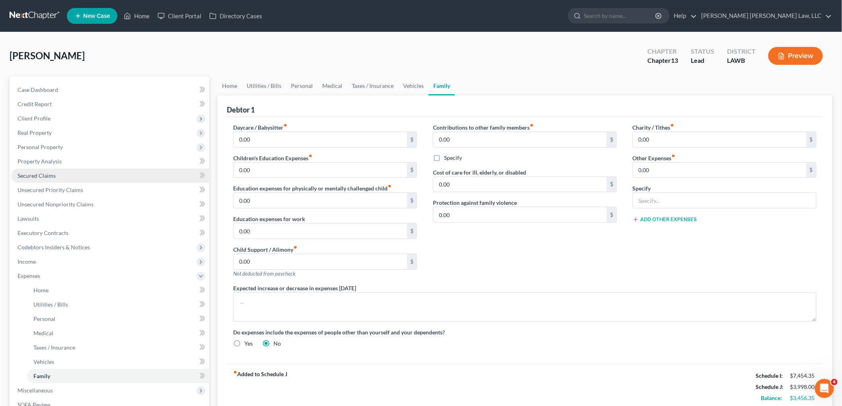
click at [73, 173] on link "Secured Claims" at bounding box center [110, 176] width 198 height 14
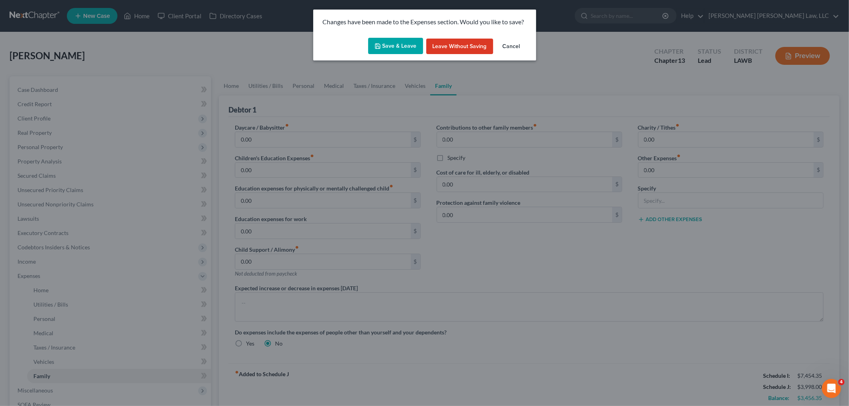
drag, startPoint x: 386, startPoint y: 49, endPoint x: 394, endPoint y: 53, distance: 8.6
click at [387, 49] on button "Save & Leave" at bounding box center [395, 46] width 55 height 17
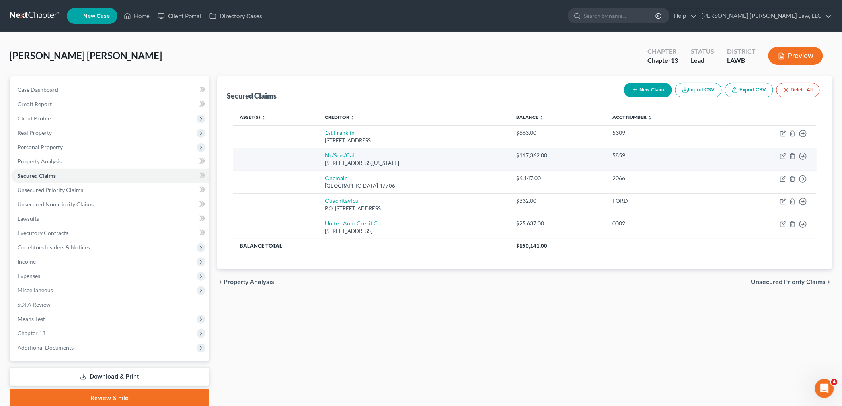
click at [785, 160] on td "Move to E Move to F Move to G Move to Notice Only" at bounding box center [769, 159] width 95 height 23
click at [782, 156] on icon "button" at bounding box center [783, 156] width 6 height 6
select select "39"
select select "0"
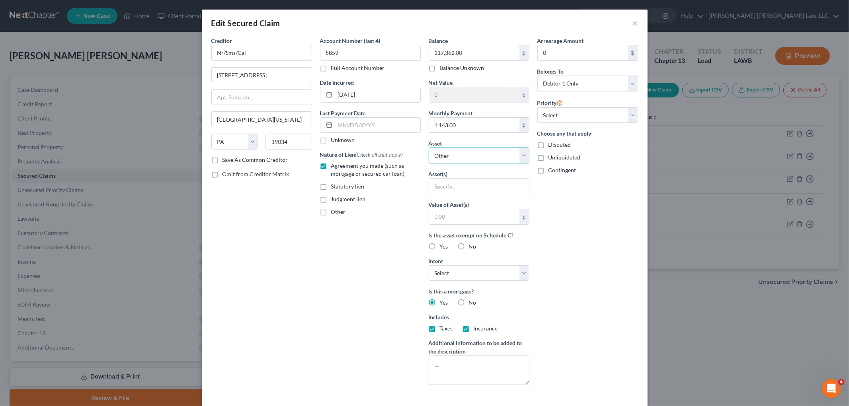
click at [473, 156] on select "Select Other Multiple Assets 102 Curve Drive - $0.0" at bounding box center [479, 156] width 101 height 16
select select "2"
click at [429, 148] on select "Select Other Multiple Assets 102 Curve Drive - $0.0" at bounding box center [479, 156] width 101 height 16
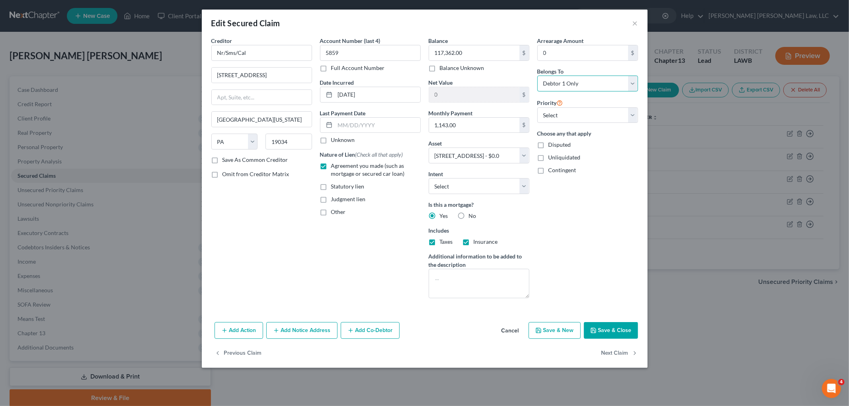
click at [576, 80] on select "Select Debtor 1 Only Debtor 2 Only Debtor 1 And Debtor 2 Only At Least One Of T…" at bounding box center [587, 84] width 101 height 16
select select "4"
click at [537, 76] on select "Select Debtor 1 Only Debtor 2 Only Debtor 1 And Debtor 2 Only At Least One Of T…" at bounding box center [587, 84] width 101 height 16
click at [602, 320] on div "Add Action Add Notice Address Add Co-Debtor Cancel Save & New Save & Close" at bounding box center [425, 332] width 446 height 26
click at [602, 325] on button "Save & Close" at bounding box center [611, 330] width 54 height 17
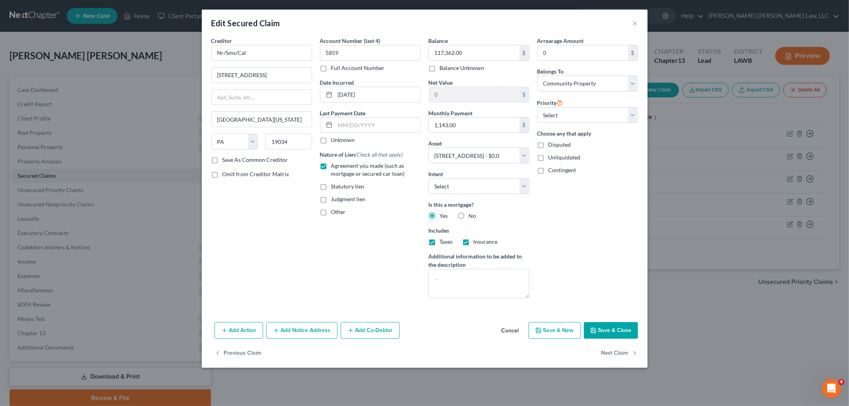
select select
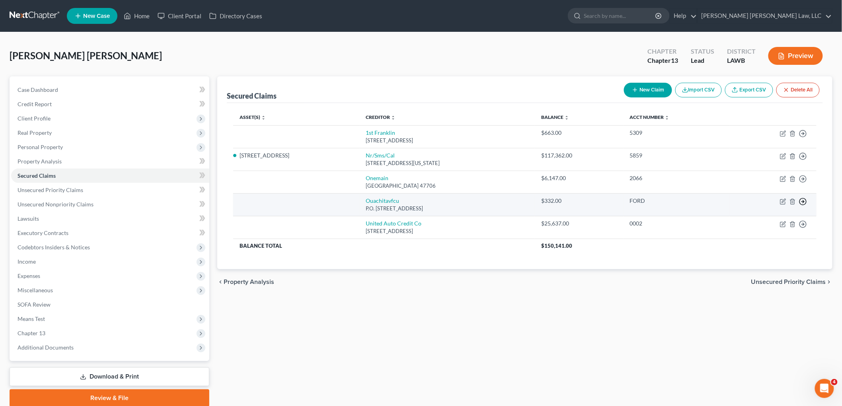
click at [803, 135] on polyline "button" at bounding box center [803, 133] width 1 height 3
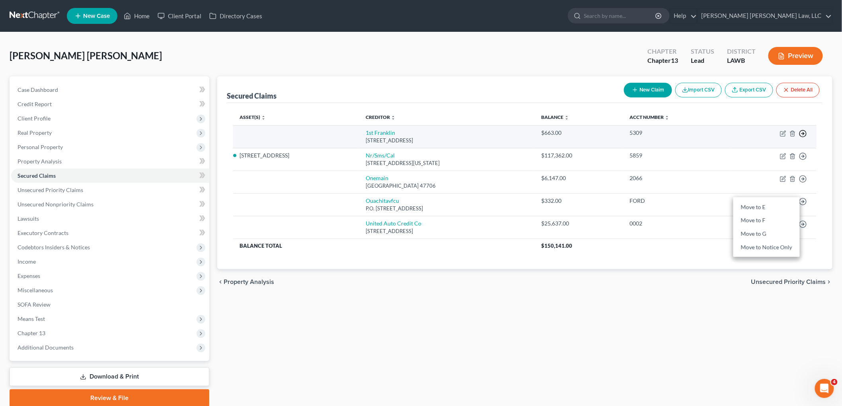
click at [805, 130] on icon "button" at bounding box center [803, 134] width 8 height 8
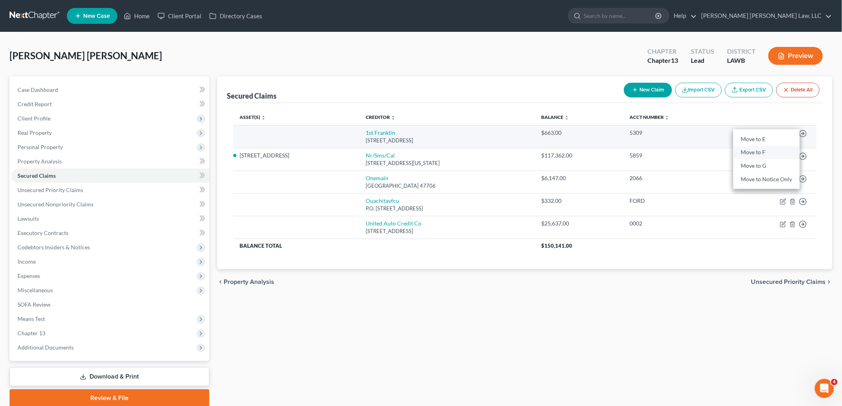
click at [773, 152] on link "Move to F" at bounding box center [766, 153] width 66 height 14
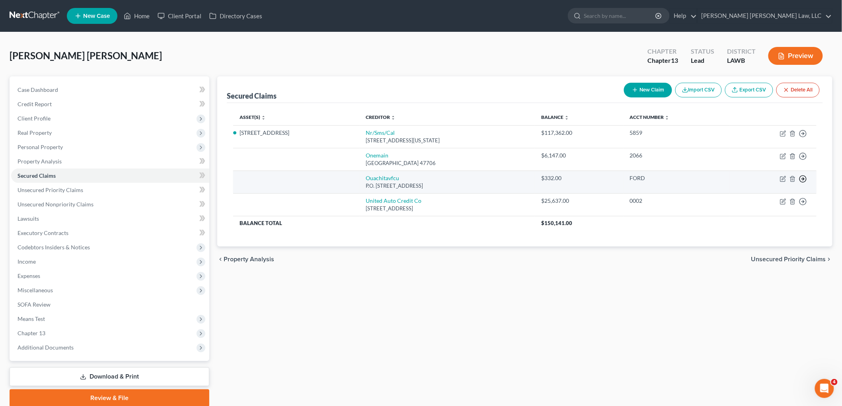
click at [801, 138] on icon "button" at bounding box center [803, 134] width 8 height 8
click at [763, 195] on link "Move to F" at bounding box center [766, 198] width 66 height 14
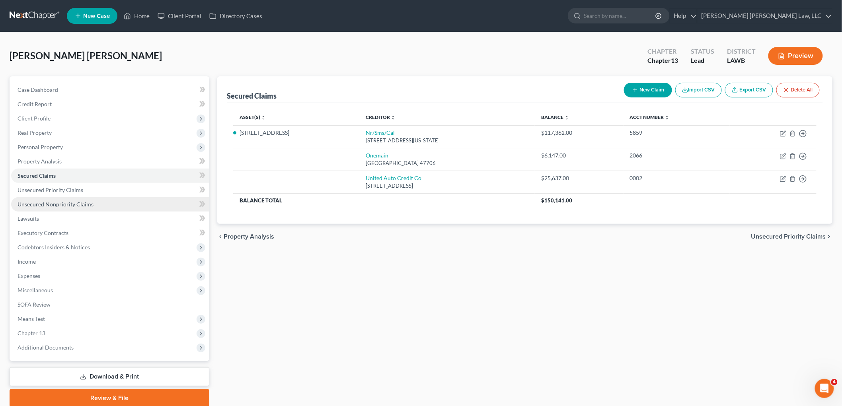
click at [107, 204] on link "Unsecured Nonpriority Claims" at bounding box center [110, 204] width 198 height 14
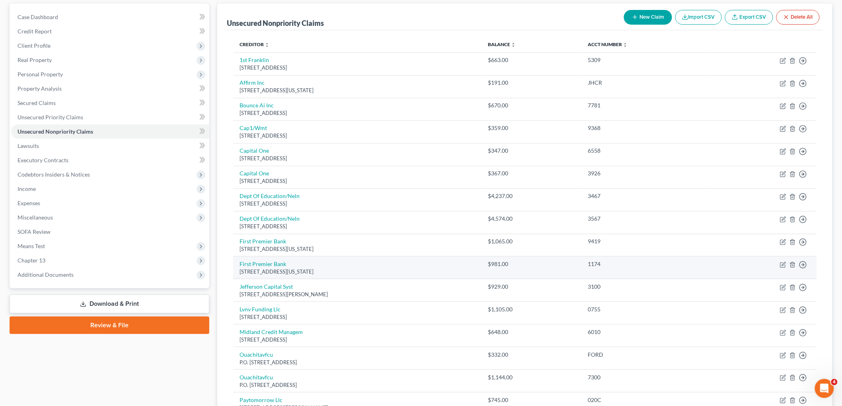
scroll to position [88, 0]
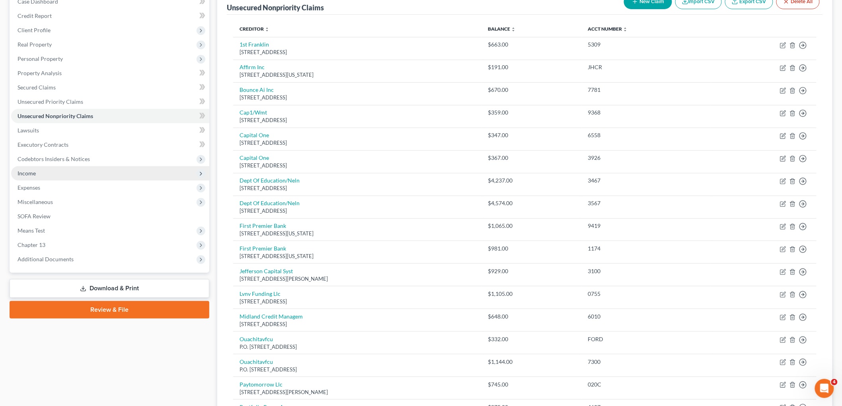
click at [42, 174] on span "Income" at bounding box center [110, 173] width 198 height 14
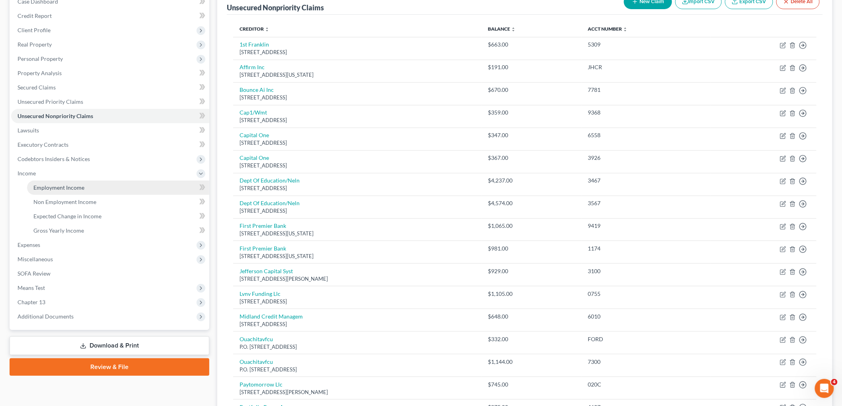
click at [50, 184] on span "Employment Income" at bounding box center [58, 187] width 51 height 7
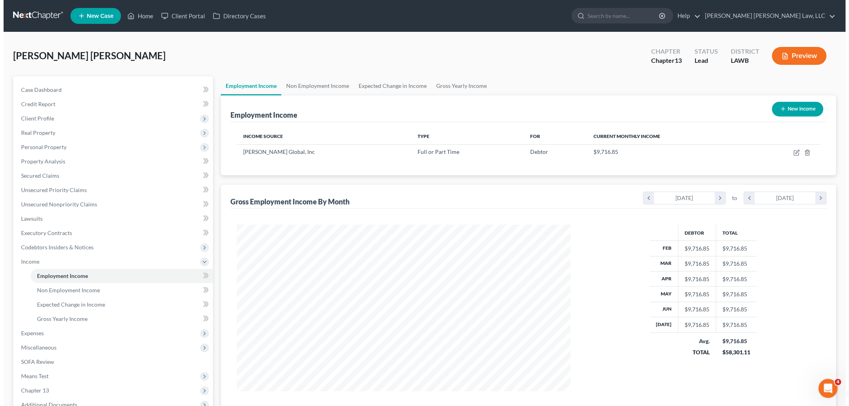
scroll to position [166, 349]
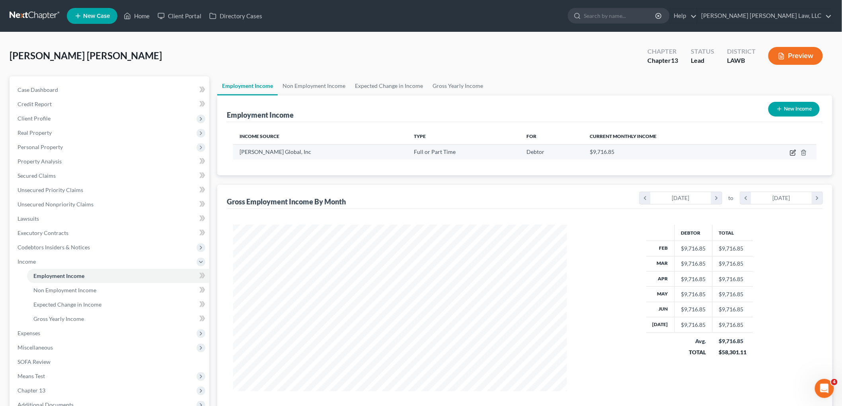
click at [790, 152] on icon "button" at bounding box center [793, 153] width 6 height 6
select select "0"
select select "15"
select select "2"
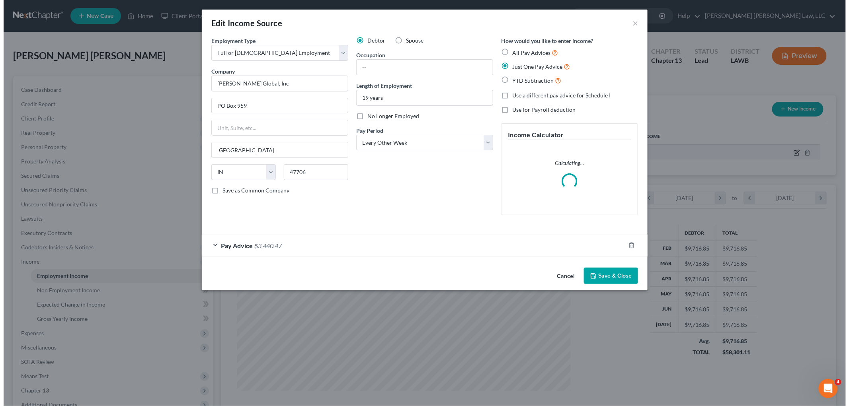
scroll to position [168, 353]
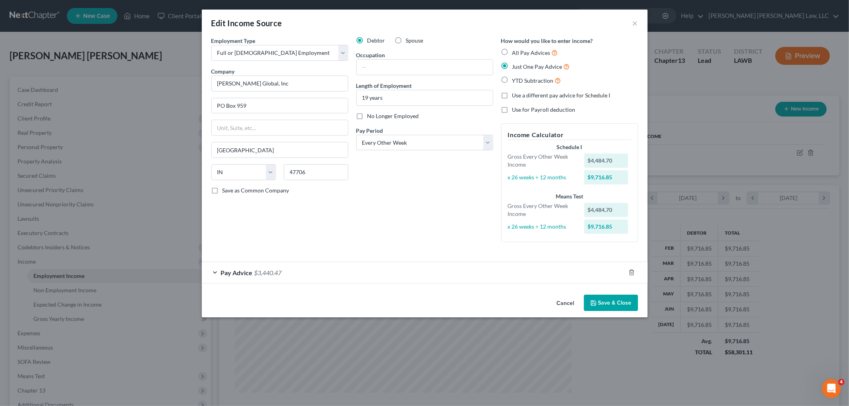
click at [367, 275] on div "Pay Advice $3,440.47" at bounding box center [413, 272] width 423 height 21
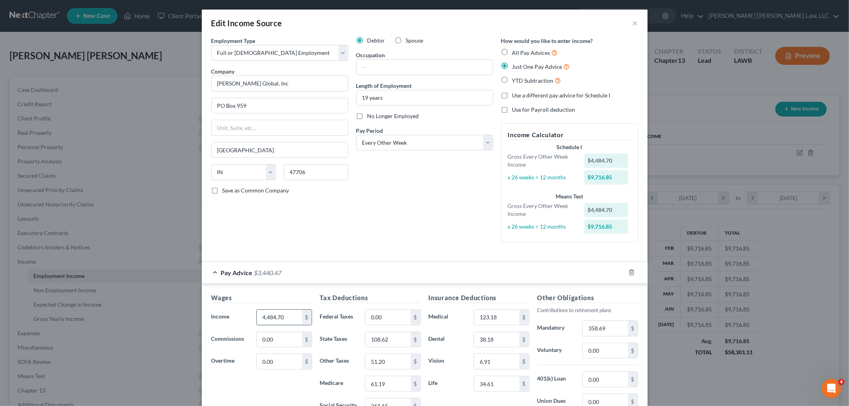
click at [279, 315] on input "4,484.70" at bounding box center [279, 317] width 45 height 15
type input "3,550.75"
click at [398, 317] on input "0.00" at bounding box center [387, 317] width 45 height 15
type input "210.55"
type input "79.74"
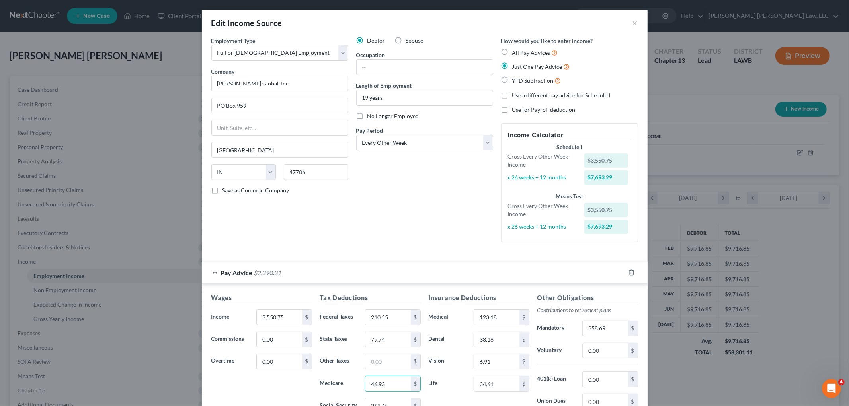
type input "46.93"
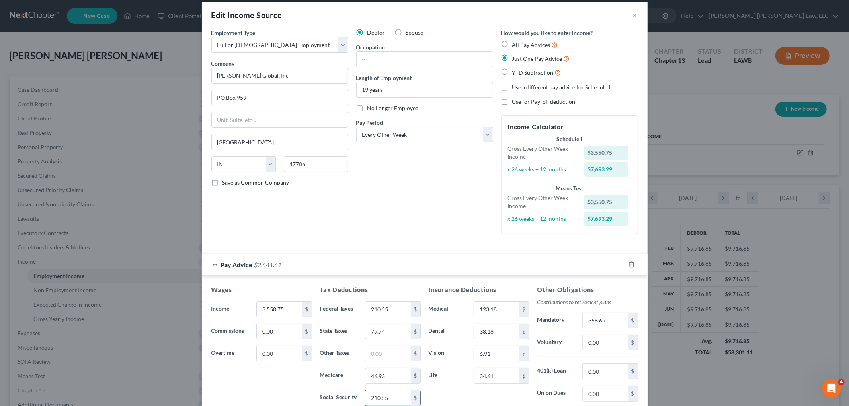
click at [398, 398] on input "210.55" at bounding box center [387, 398] width 45 height 15
type input "200.65"
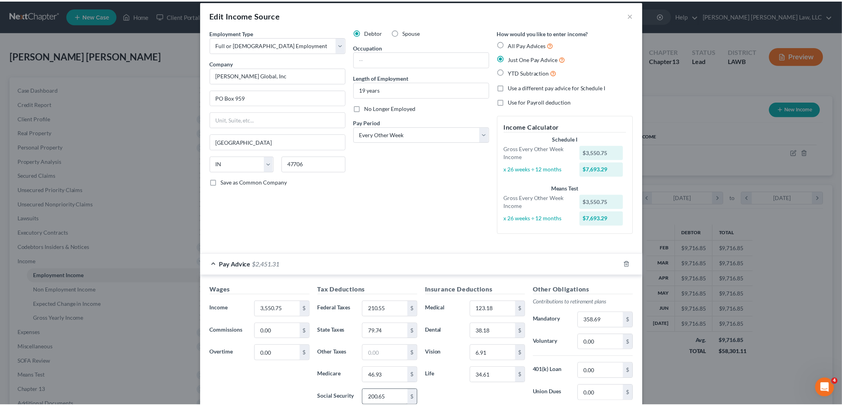
scroll to position [116, 0]
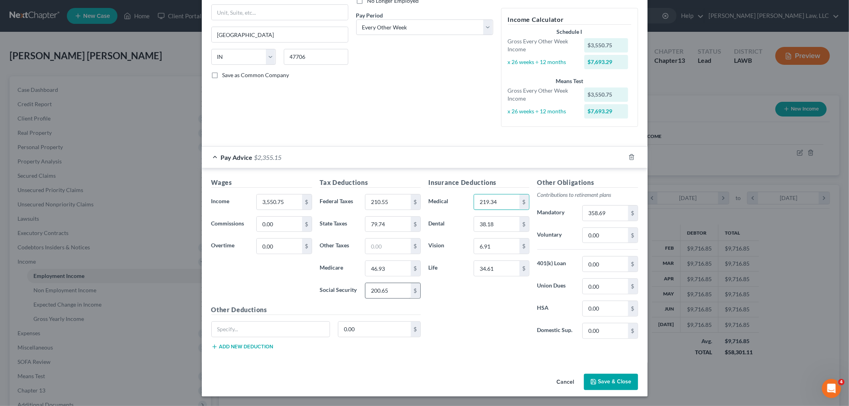
type input "219.34"
type input "38.18"
type input "6.91"
click at [600, 219] on input "358.69" at bounding box center [605, 213] width 45 height 15
type input "279.98"
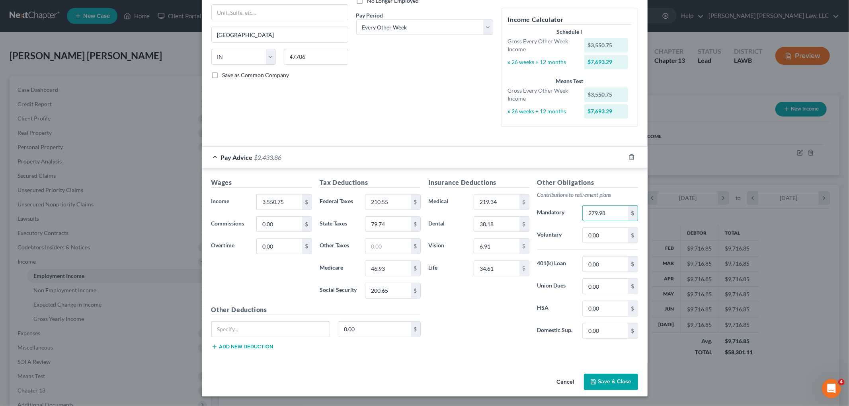
click at [552, 225] on div "Other Obligations Contributions to retirement plans Mandatory 279.98 $ Voluntar…" at bounding box center [587, 262] width 109 height 168
click at [404, 245] on input "text" at bounding box center [387, 246] width 45 height 15
click at [385, 249] on input "51.20" at bounding box center [387, 246] width 45 height 15
type input "5"
type input "102.24"
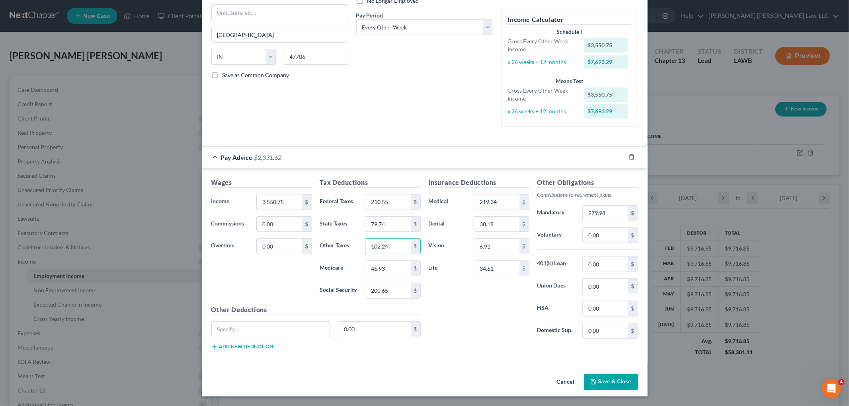
click at [494, 365] on div "Employment Type * Select Full or Part Time Employment Self Employment Company *…" at bounding box center [425, 146] width 446 height 450
click at [602, 382] on button "Save & Close" at bounding box center [611, 382] width 54 height 17
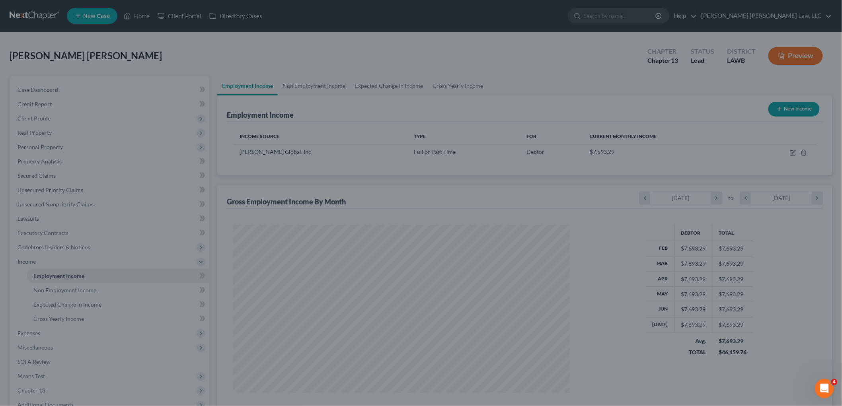
scroll to position [397722, 397539]
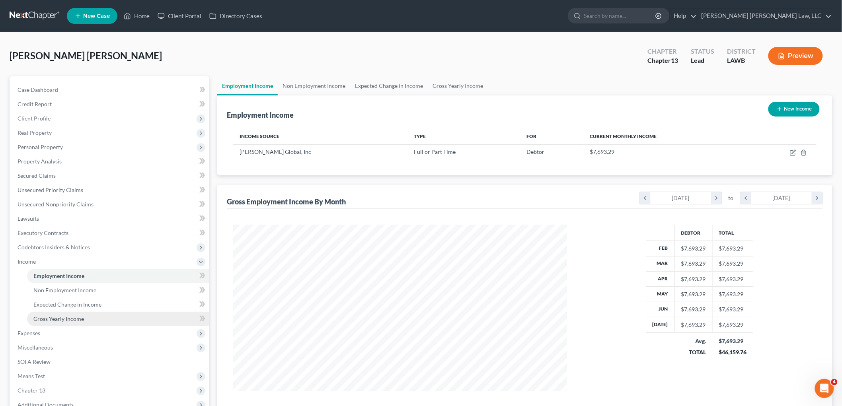
click at [80, 318] on span "Gross Yearly Income" at bounding box center [58, 319] width 51 height 7
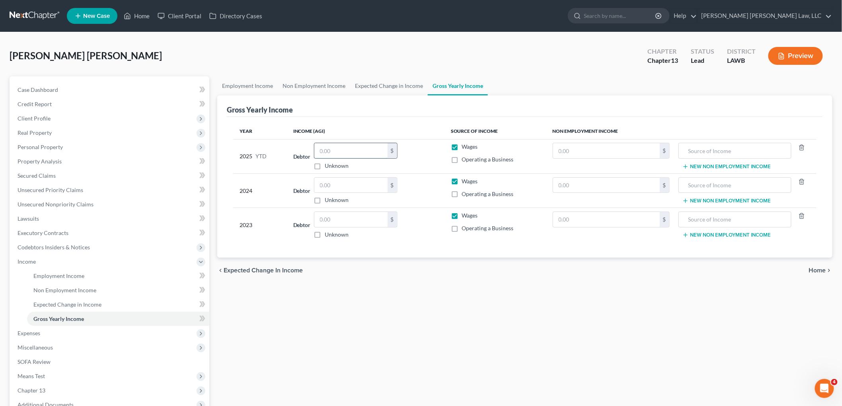
click at [347, 146] on input "text" at bounding box center [350, 150] width 73 height 15
type input "59,957.30"
click at [72, 293] on link "Non Employment Income" at bounding box center [118, 290] width 182 height 14
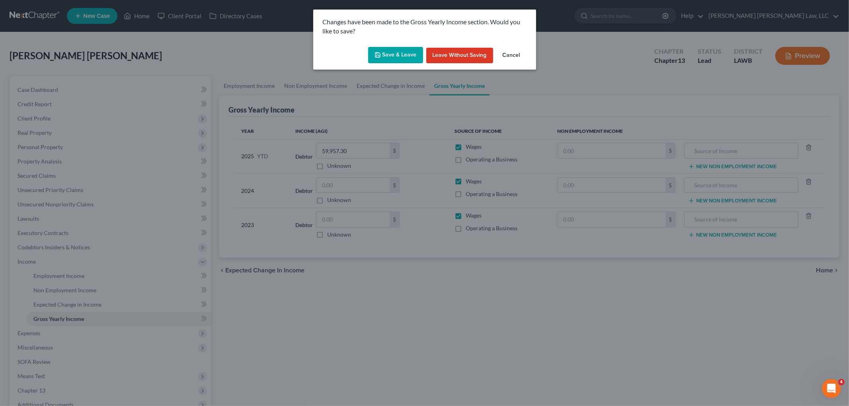
click at [404, 58] on button "Save & Leave" at bounding box center [395, 55] width 55 height 17
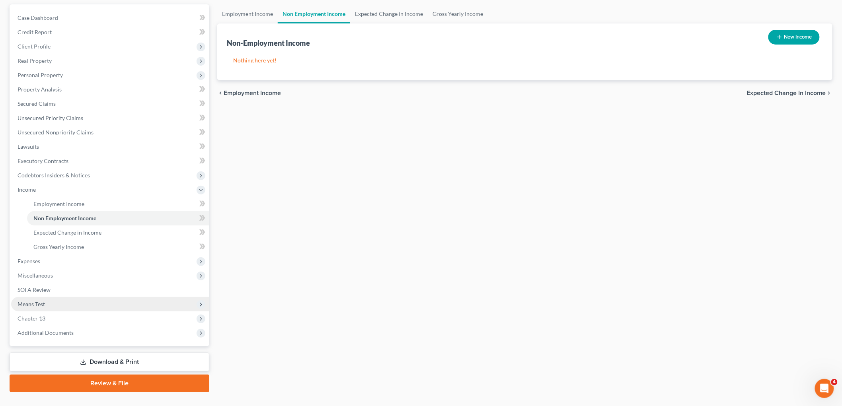
scroll to position [88, 0]
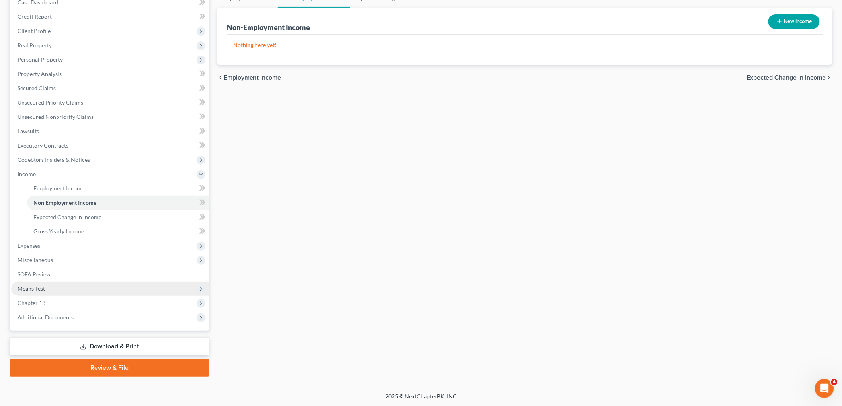
click at [50, 290] on span "Means Test" at bounding box center [110, 289] width 198 height 14
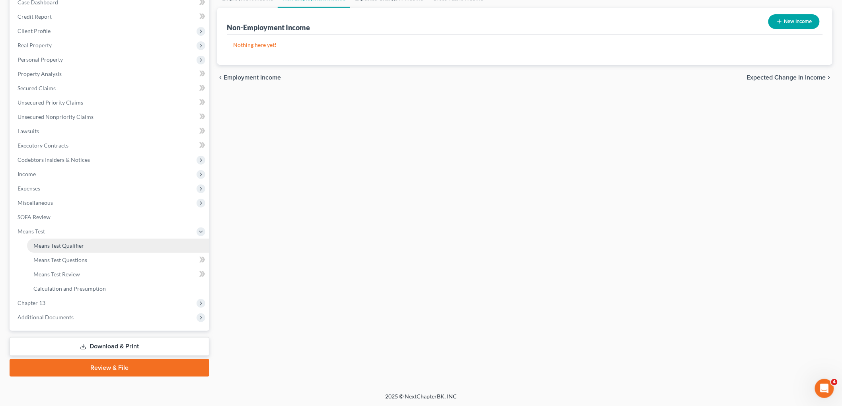
click at [88, 248] on link "Means Test Qualifier" at bounding box center [118, 246] width 182 height 14
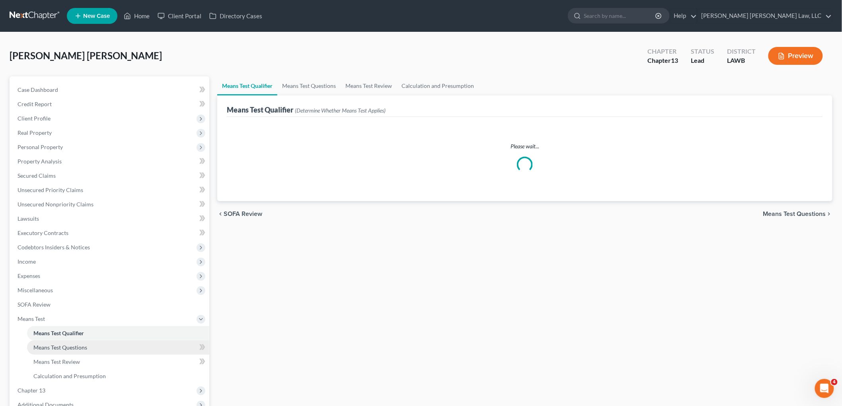
click at [51, 351] on link "Means Test Questions" at bounding box center [118, 348] width 182 height 14
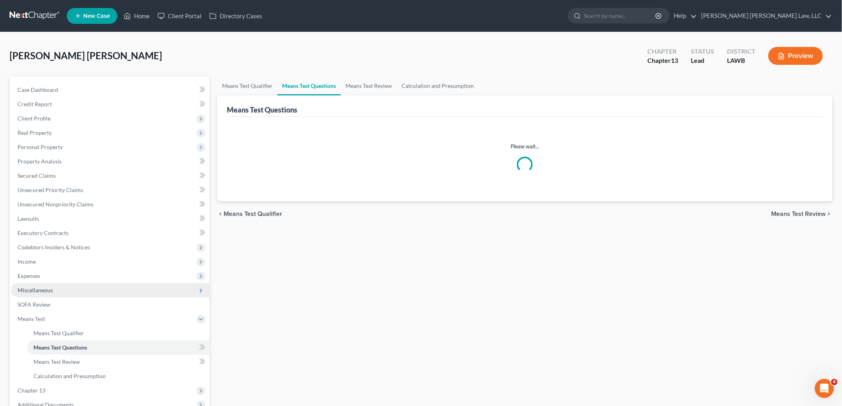
click at [47, 283] on span "Miscellaneous" at bounding box center [110, 290] width 198 height 14
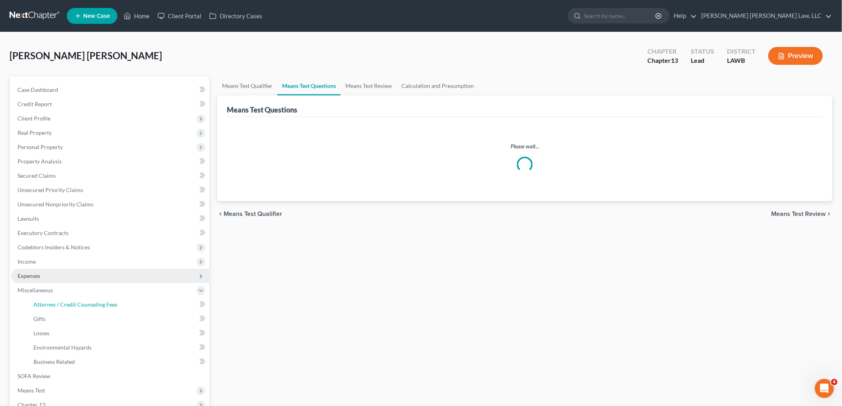
drag, startPoint x: 54, startPoint y: 310, endPoint x: 96, endPoint y: 276, distance: 54.3
click at [55, 311] on link "Attorney / Credit Counseling Fees" at bounding box center [118, 305] width 182 height 14
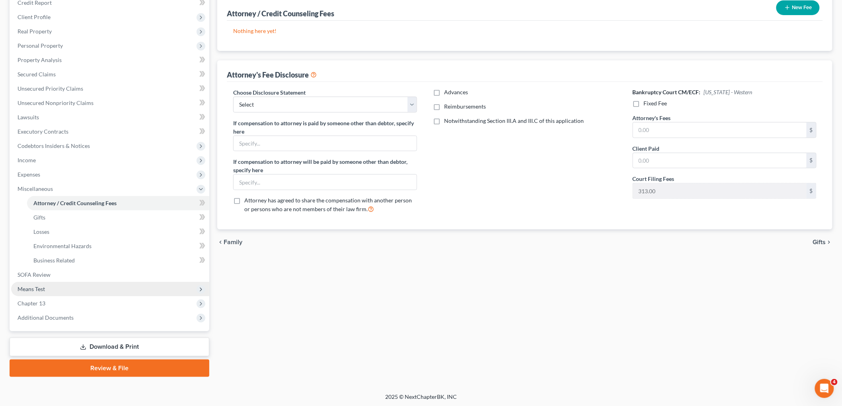
click at [69, 284] on span "Means Test" at bounding box center [110, 289] width 198 height 14
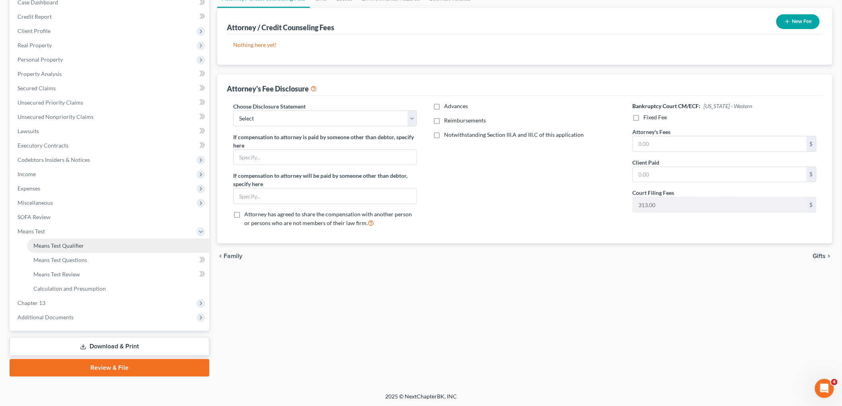
click at [90, 243] on link "Means Test Qualifier" at bounding box center [118, 246] width 182 height 14
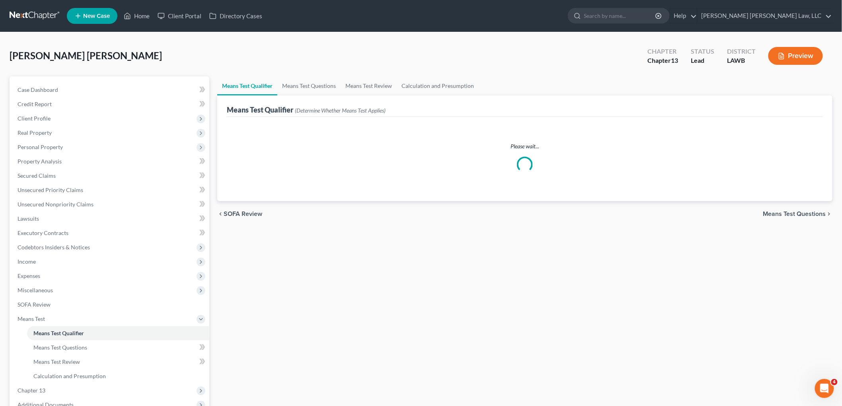
click at [41, 17] on link at bounding box center [35, 16] width 51 height 14
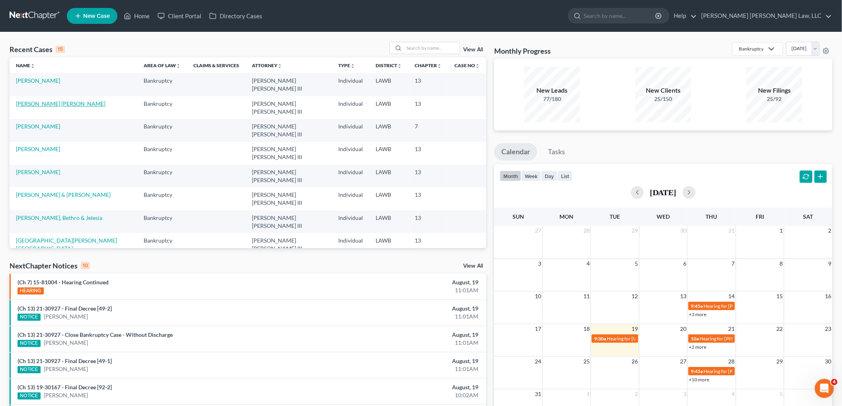
click at [29, 100] on link "[PERSON_NAME] [PERSON_NAME]" at bounding box center [61, 103] width 90 height 7
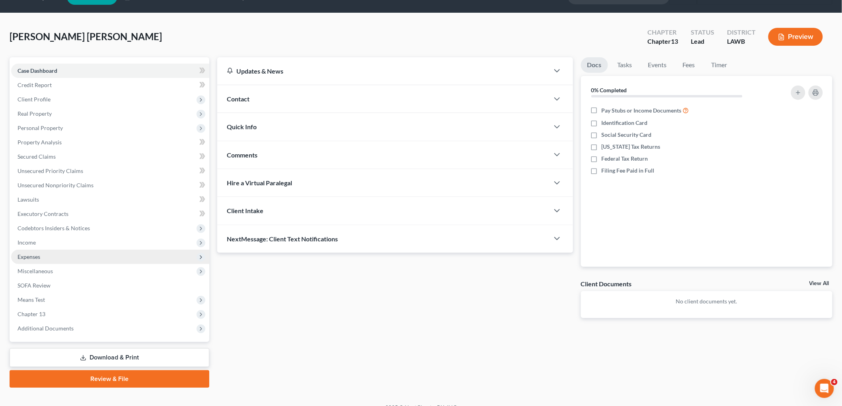
scroll to position [30, 0]
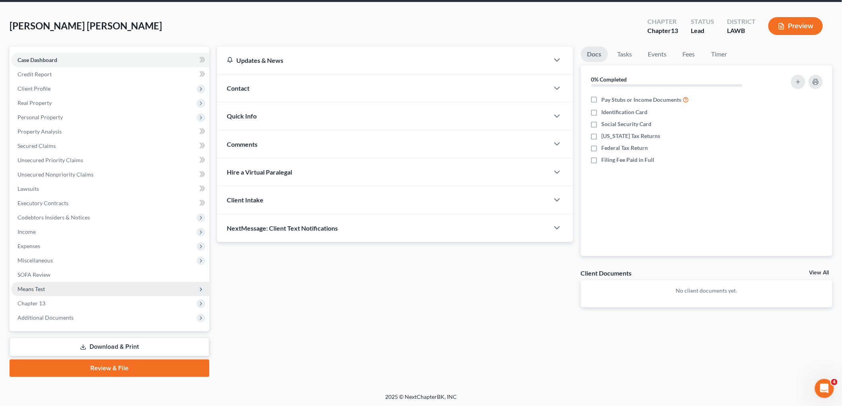
click at [44, 288] on span "Means Test" at bounding box center [31, 289] width 27 height 7
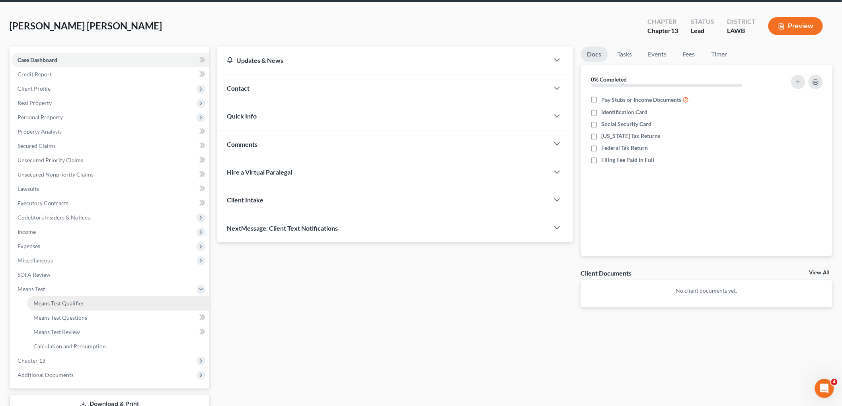
click at [58, 298] on link "Means Test Qualifier" at bounding box center [118, 303] width 182 height 14
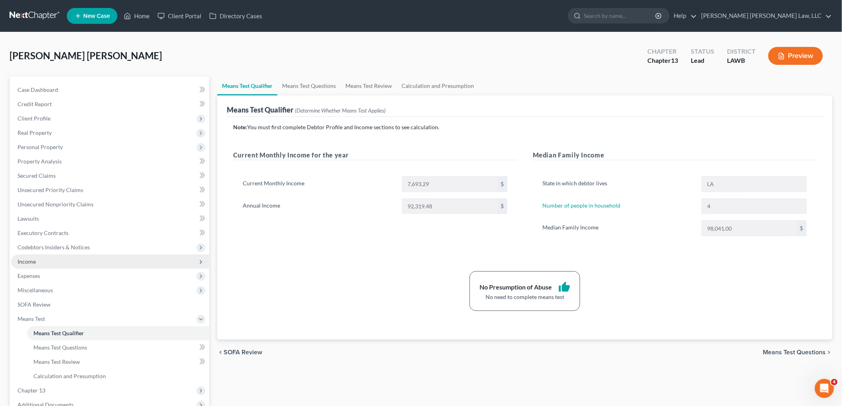
click at [52, 262] on span "Income" at bounding box center [110, 262] width 198 height 14
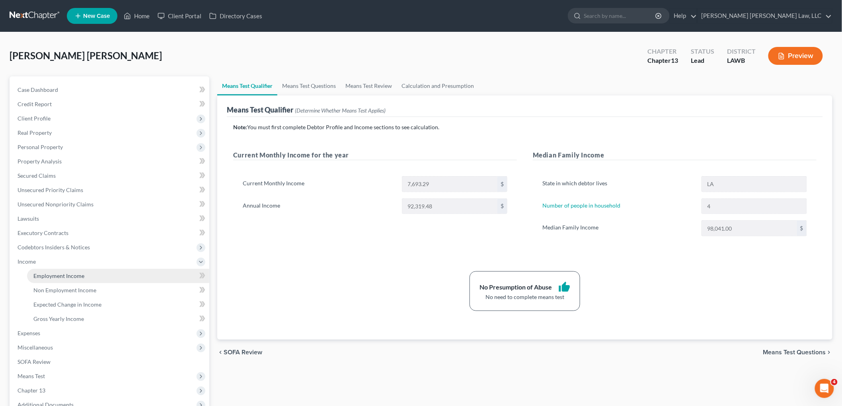
click at [54, 275] on span "Employment Income" at bounding box center [58, 276] width 51 height 7
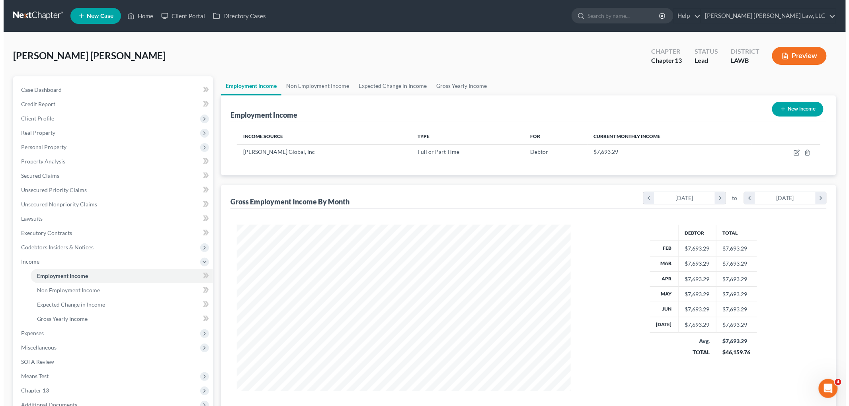
scroll to position [166, 349]
click at [789, 113] on button "New Income" at bounding box center [793, 109] width 51 height 15
select select "0"
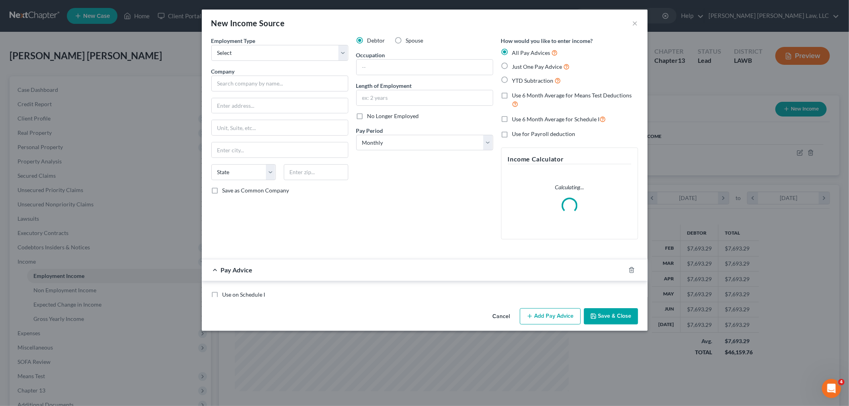
scroll to position [168, 353]
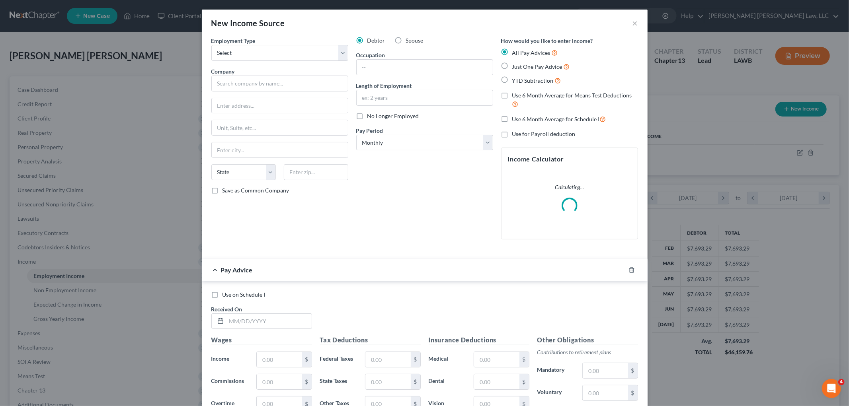
click at [406, 38] on label "Spouse" at bounding box center [415, 41] width 18 height 8
click at [409, 38] on input "Spouse" at bounding box center [411, 39] width 5 height 5
radio input "true"
click at [512, 68] on label "Just One Pay Advice" at bounding box center [541, 66] width 58 height 9
click at [515, 67] on input "Just One Pay Advice" at bounding box center [517, 64] width 5 height 5
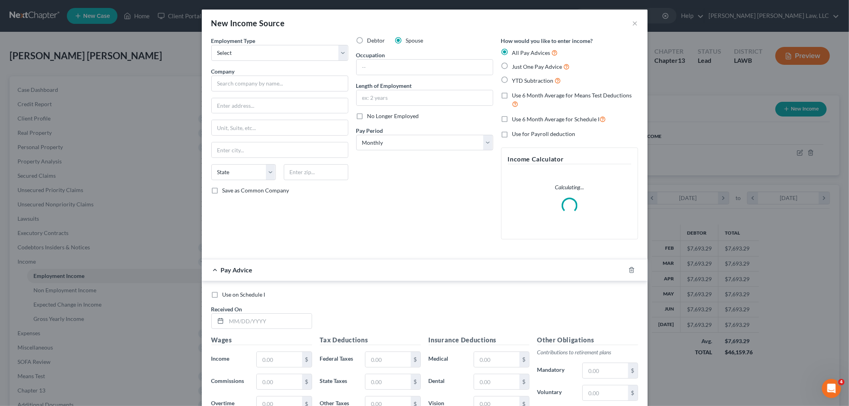
radio input "true"
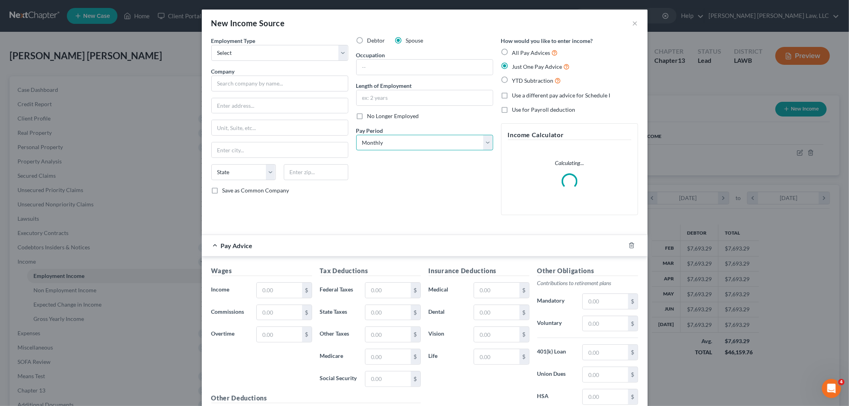
click at [428, 138] on select "Select Monthly Twice Monthly Every Other Week Weekly" at bounding box center [424, 143] width 137 height 16
select select "2"
click at [356, 135] on select "Select Monthly Twice Monthly Every Other Week Weekly" at bounding box center [424, 143] width 137 height 16
click at [287, 295] on input "text" at bounding box center [279, 290] width 45 height 15
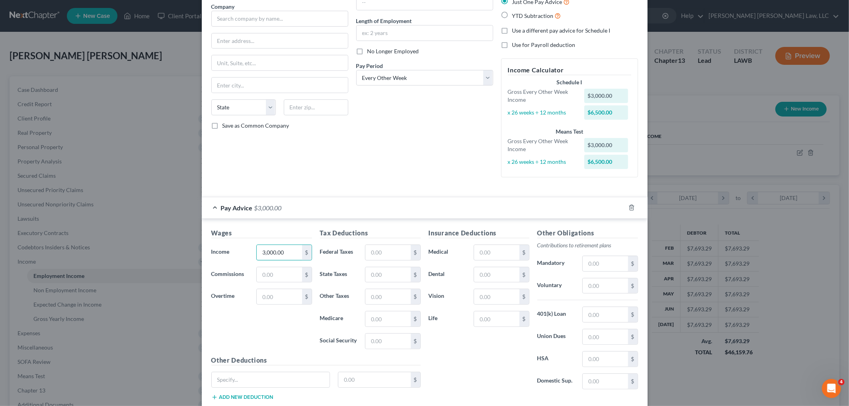
scroll to position [116, 0]
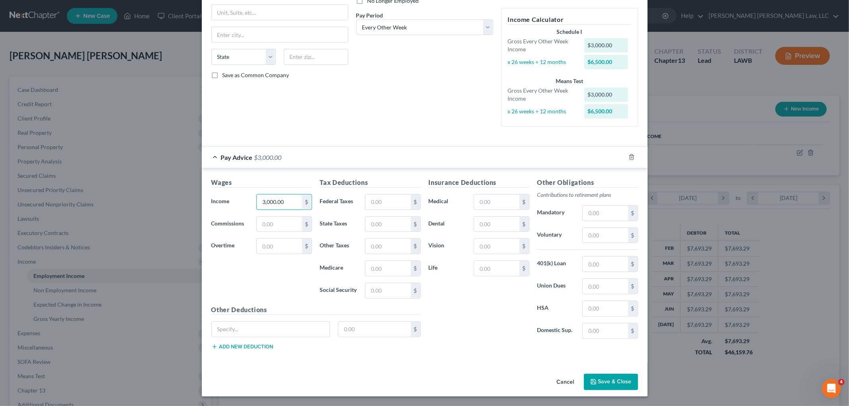
type input "3,000.00"
click at [600, 384] on button "Save & Close" at bounding box center [611, 382] width 54 height 17
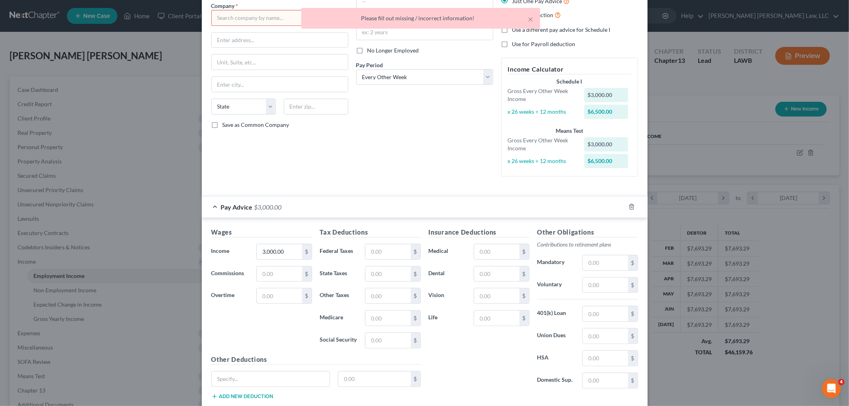
scroll to position [0, 0]
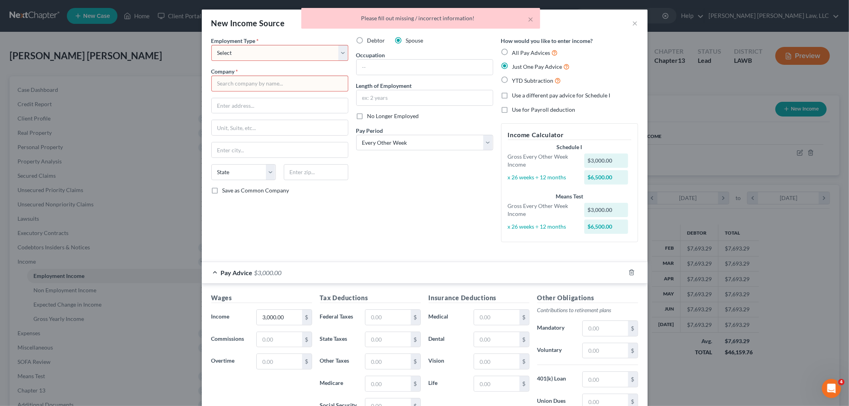
click at [291, 57] on select "Select Full or Part Time Employment Self Employment" at bounding box center [279, 53] width 137 height 16
select select "0"
click at [211, 45] on select "Select Full or Part Time Employment Self Employment" at bounding box center [279, 53] width 137 height 16
drag, startPoint x: 277, startPoint y: 84, endPoint x: 277, endPoint y: 89, distance: 5.2
click at [277, 84] on input "text" at bounding box center [279, 84] width 137 height 16
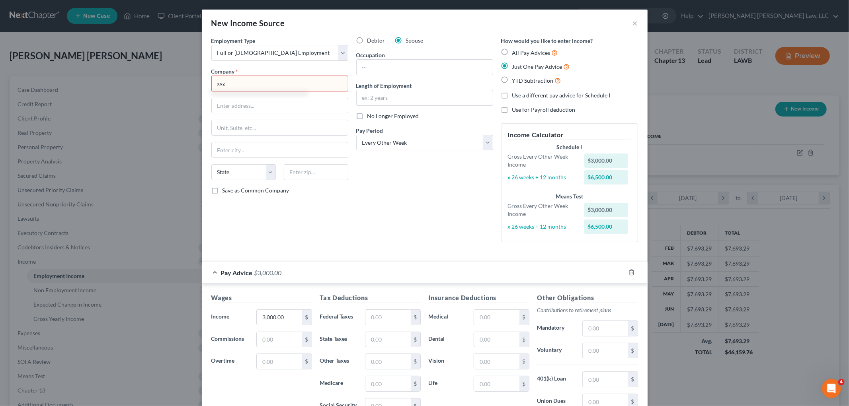
type input "xyz"
click at [316, 213] on div "Employment Type * Select Full or Part Time Employment Self Employment Company *…" at bounding box center [279, 143] width 145 height 212
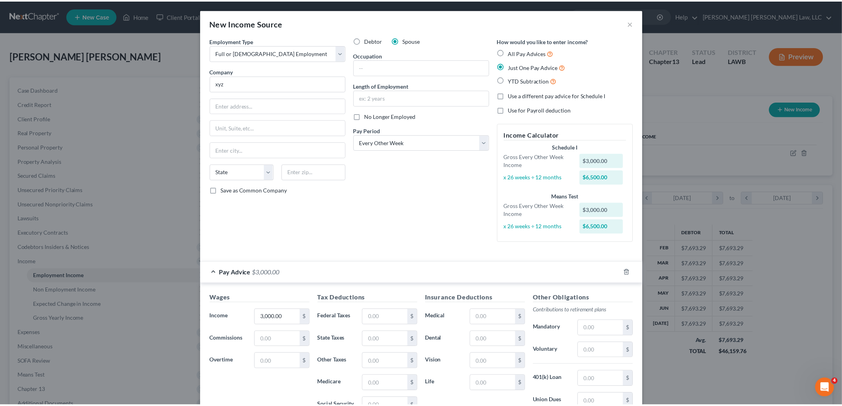
scroll to position [116, 0]
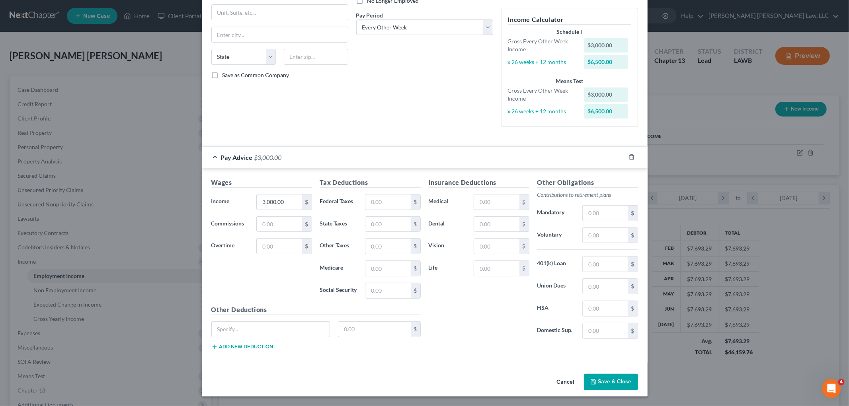
click at [625, 384] on button "Save & Close" at bounding box center [611, 382] width 54 height 17
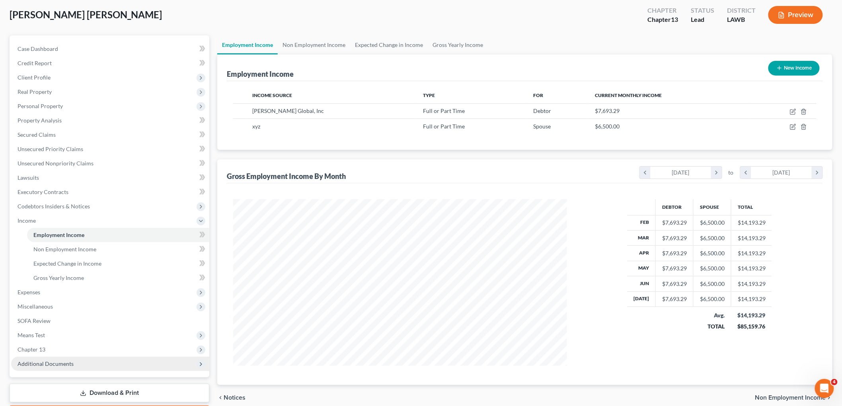
scroll to position [88, 0]
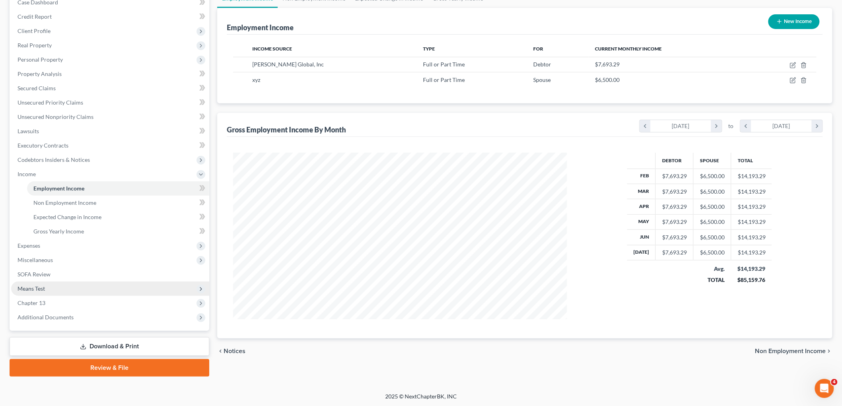
click at [49, 288] on span "Means Test" at bounding box center [110, 289] width 198 height 14
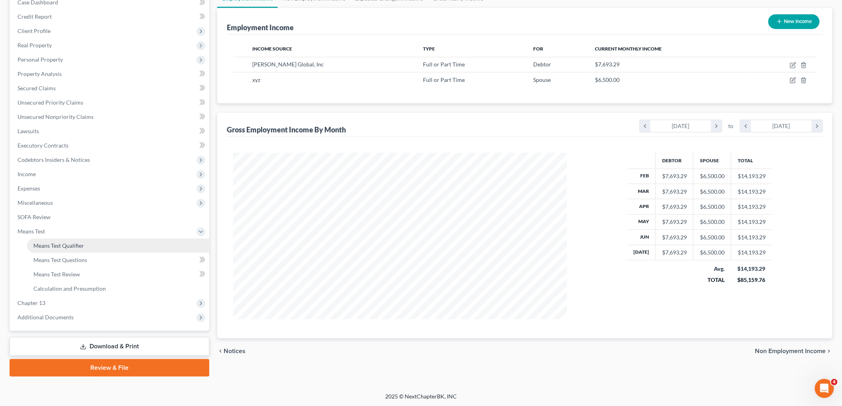
click at [75, 245] on span "Means Test Qualifier" at bounding box center [58, 245] width 51 height 7
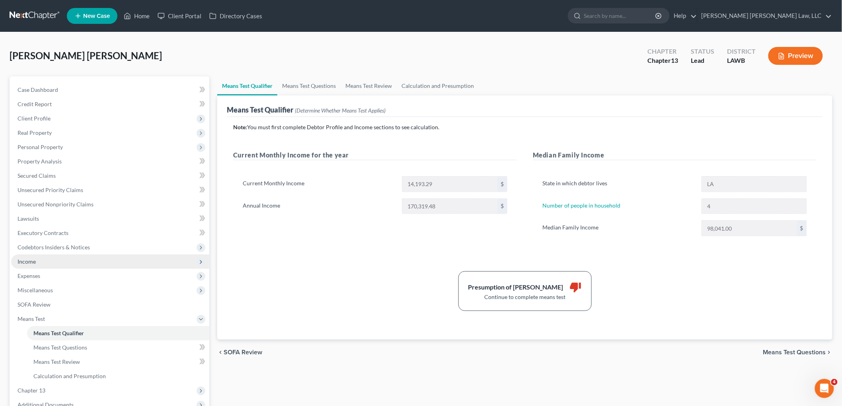
click at [44, 261] on span "Income" at bounding box center [110, 262] width 198 height 14
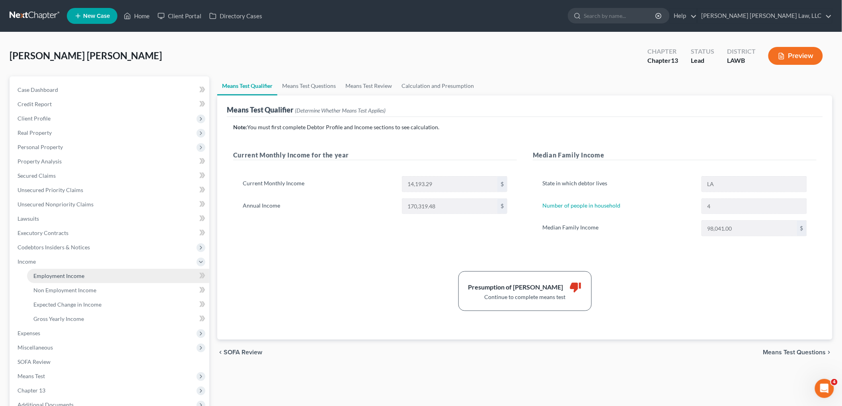
click at [59, 278] on span "Employment Income" at bounding box center [58, 276] width 51 height 7
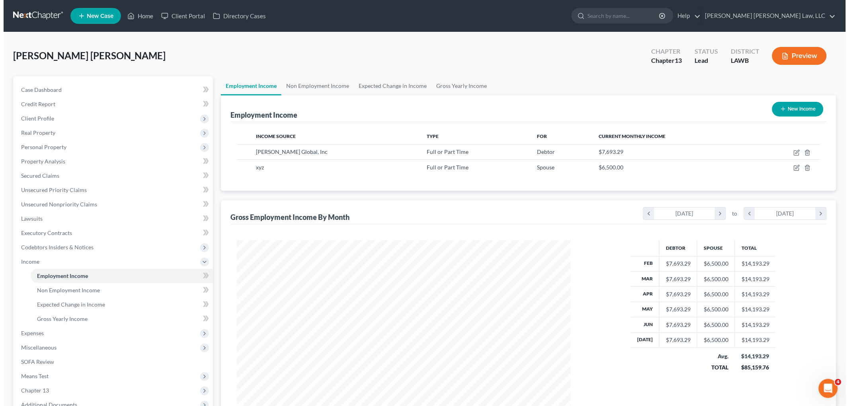
scroll to position [166, 349]
click at [789, 166] on td at bounding box center [783, 167] width 67 height 15
click at [790, 169] on icon "button" at bounding box center [793, 168] width 6 height 6
select select "0"
select select "2"
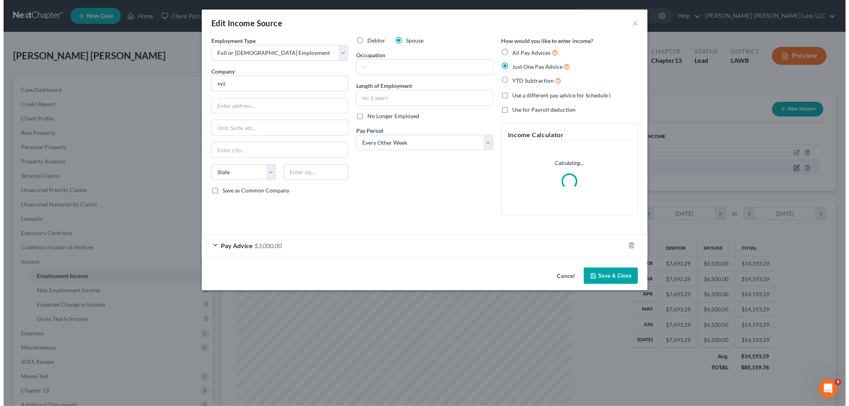
scroll to position [168, 353]
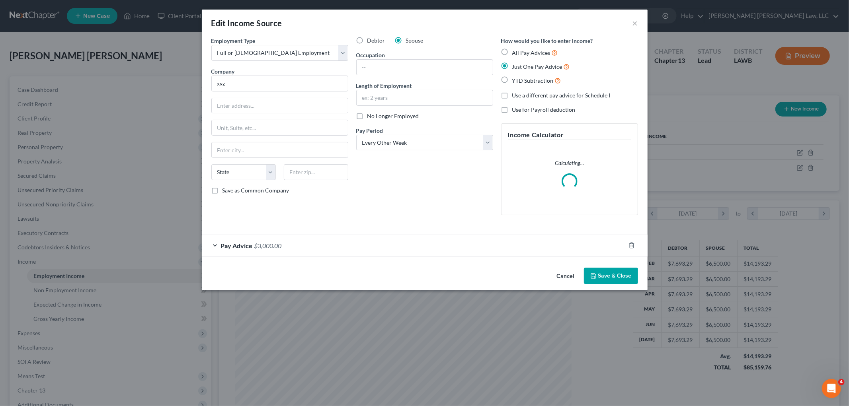
click at [305, 247] on div "Pay Advice $3,000.00" at bounding box center [413, 245] width 423 height 21
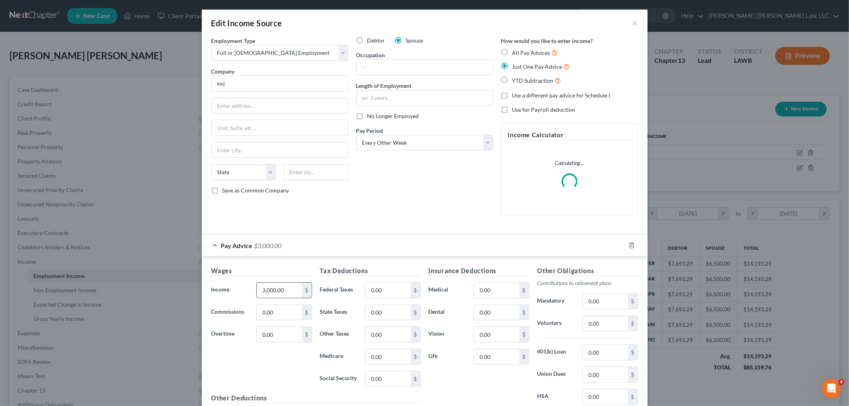
click at [289, 294] on input "3,000.00" at bounding box center [279, 290] width 45 height 15
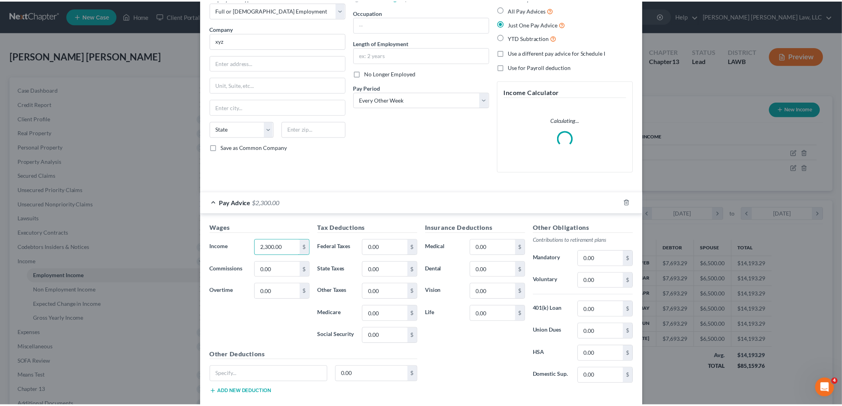
scroll to position [89, 0]
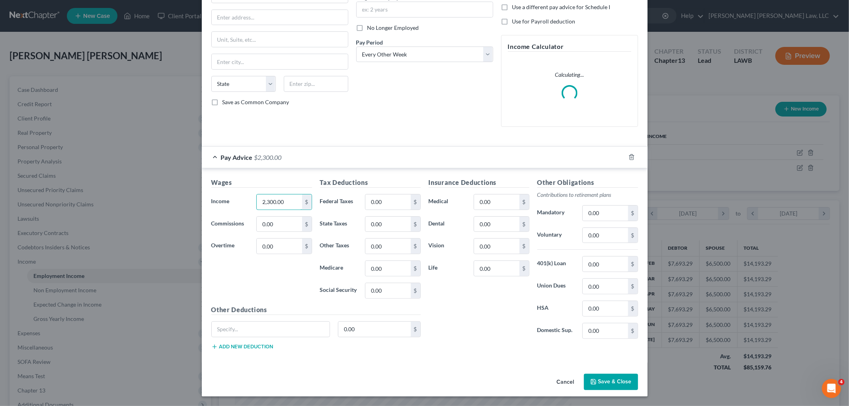
type input "2,300.00"
click at [586, 380] on button "Save & Close" at bounding box center [611, 382] width 54 height 17
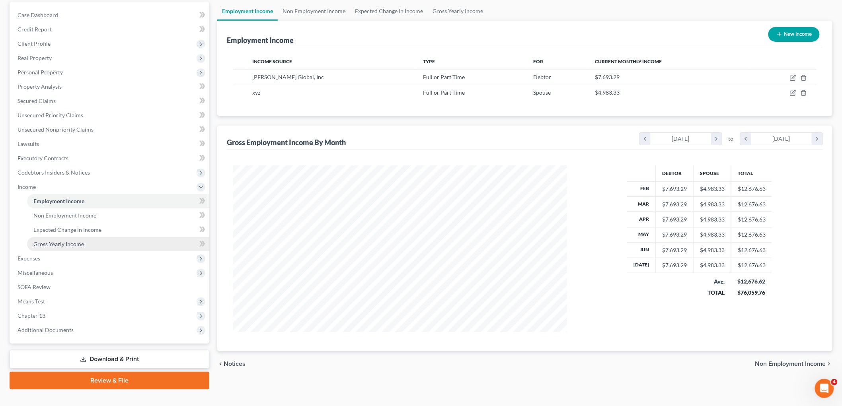
scroll to position [88, 0]
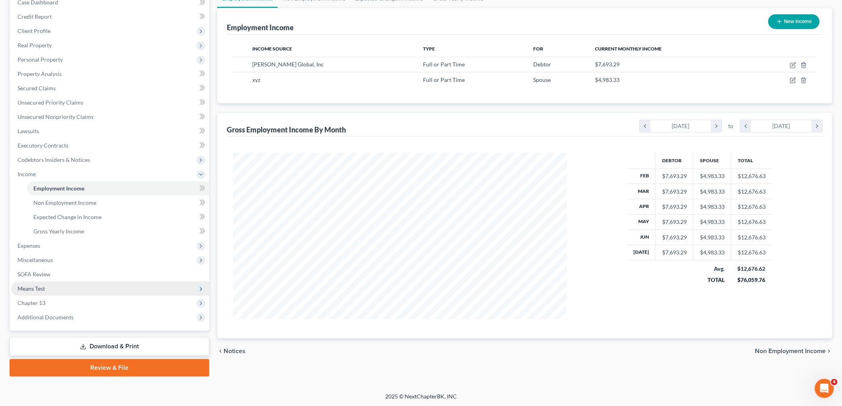
click at [55, 286] on span "Means Test" at bounding box center [110, 289] width 198 height 14
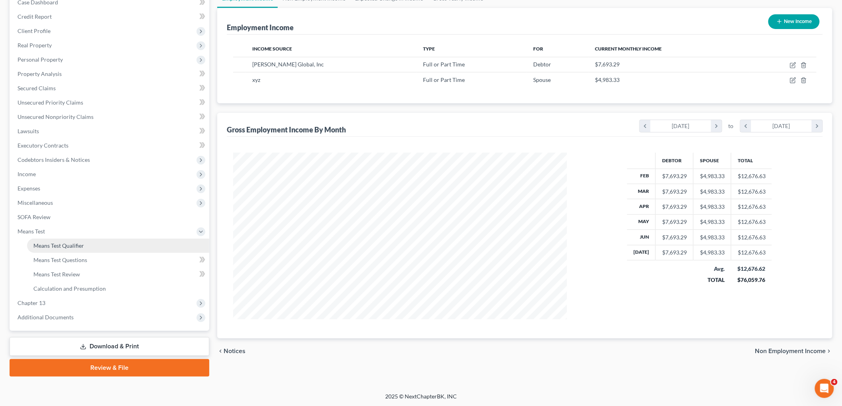
click at [74, 239] on link "Means Test Qualifier" at bounding box center [118, 246] width 182 height 14
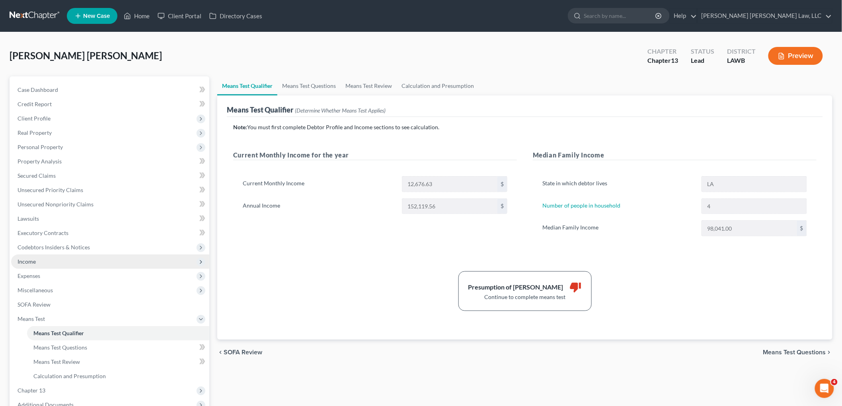
click at [53, 264] on span "Income" at bounding box center [110, 262] width 198 height 14
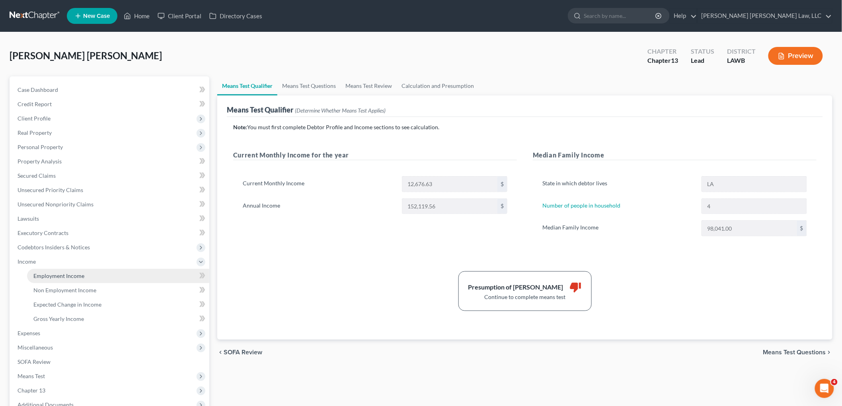
click at [55, 280] on link "Employment Income" at bounding box center [118, 276] width 182 height 14
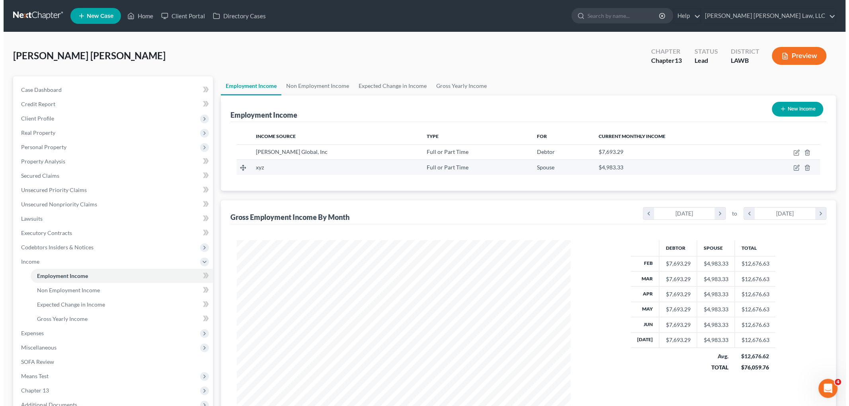
scroll to position [166, 349]
click at [803, 166] on icon "button" at bounding box center [804, 168] width 6 height 6
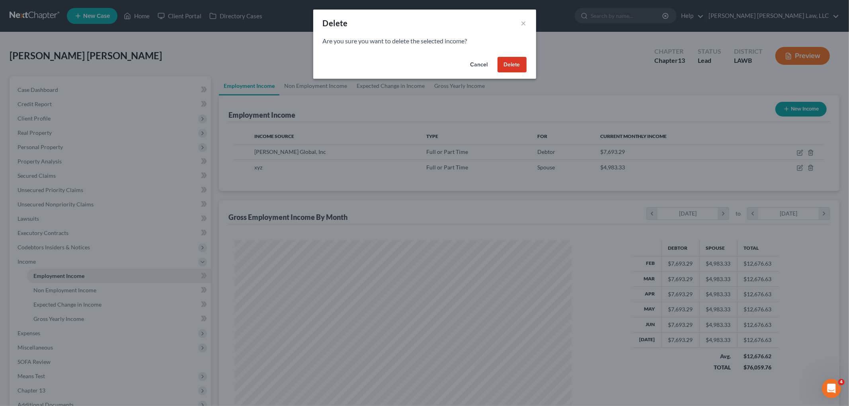
click at [515, 65] on button "Delete" at bounding box center [511, 65] width 29 height 16
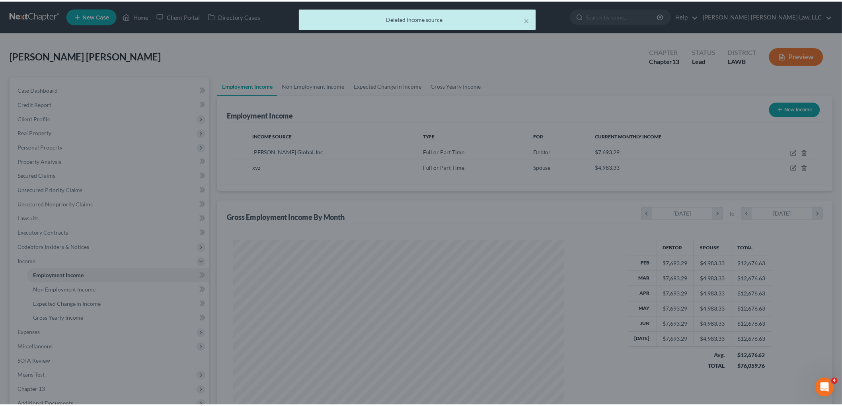
scroll to position [397722, 397539]
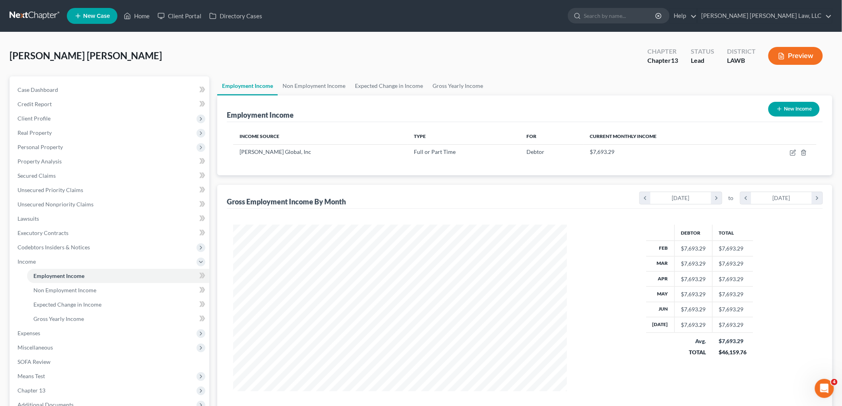
click at [36, 12] on link at bounding box center [35, 16] width 51 height 14
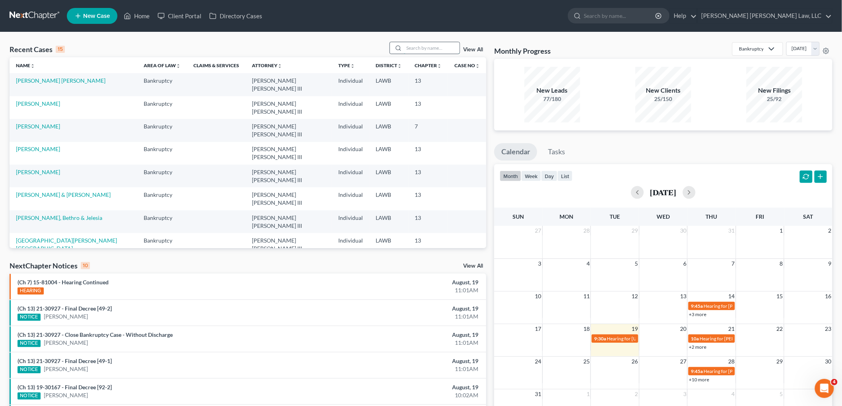
click at [411, 48] on input "search" at bounding box center [432, 48] width 56 height 12
click at [43, 283] on link "[PERSON_NAME]" at bounding box center [38, 286] width 44 height 7
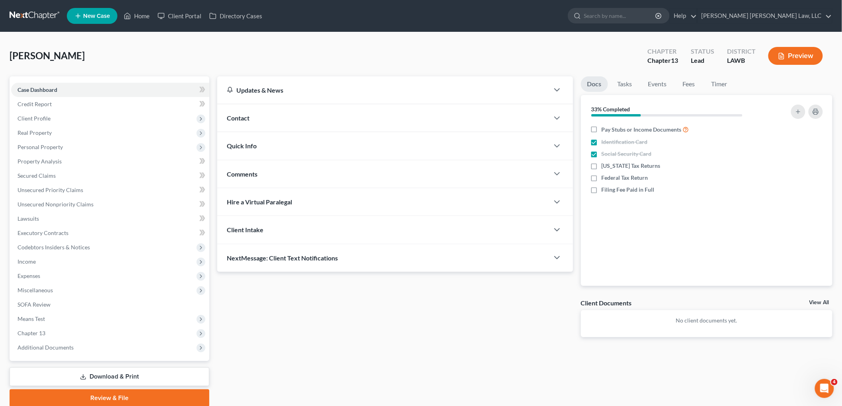
click at [45, 15] on link at bounding box center [35, 16] width 51 height 14
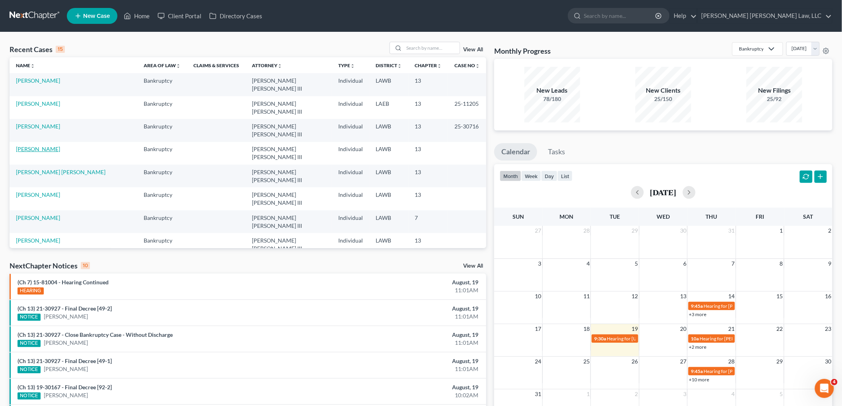
click at [42, 146] on link "[PERSON_NAME]" at bounding box center [38, 149] width 44 height 7
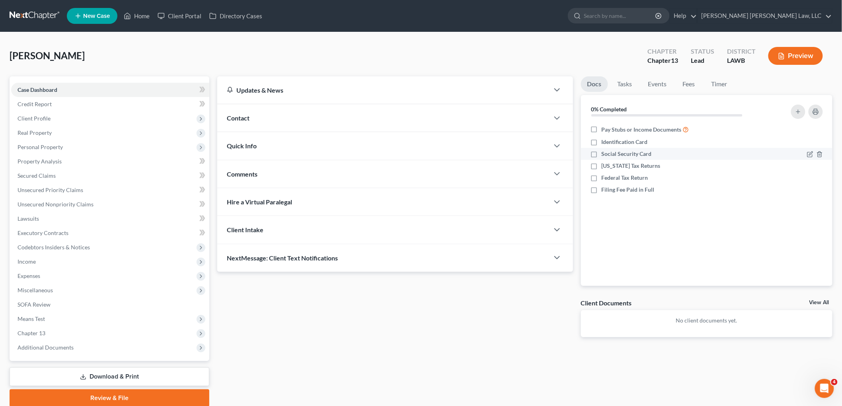
drag, startPoint x: 595, startPoint y: 144, endPoint x: 596, endPoint y: 153, distance: 9.2
click at [602, 143] on label "Identification Card" at bounding box center [625, 142] width 46 height 8
click at [605, 143] on input "Identification Card" at bounding box center [607, 140] width 5 height 5
checkbox input "true"
click at [602, 153] on label "Social Security Card" at bounding box center [627, 154] width 50 height 8
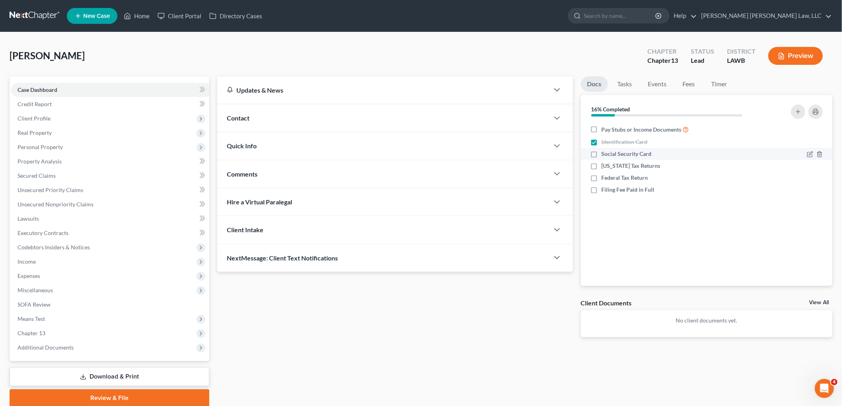
click at [605, 153] on input "Social Security Card" at bounding box center [607, 152] width 5 height 5
checkbox input "true"
click at [86, 116] on span "Client Profile" at bounding box center [110, 118] width 198 height 14
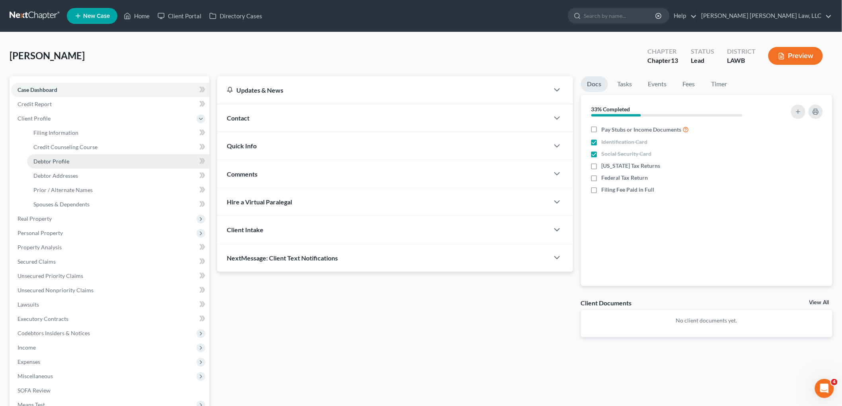
click at [74, 158] on link "Debtor Profile" at bounding box center [118, 161] width 182 height 14
select select "0"
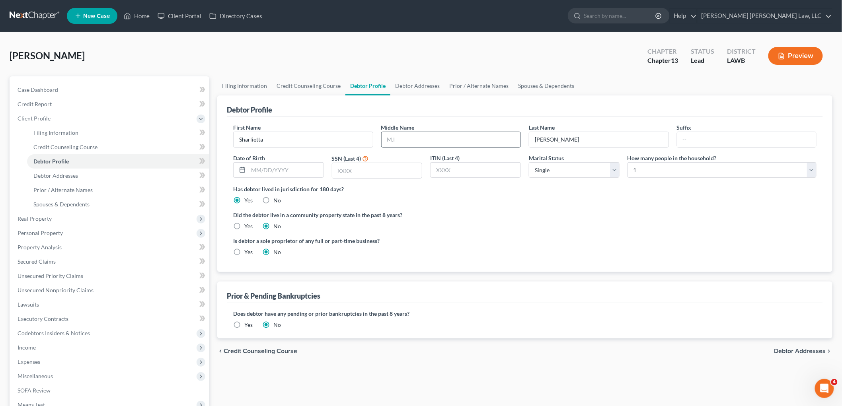
click at [432, 135] on input "text" at bounding box center [451, 139] width 139 height 15
type input "M."
type input "[DATE]"
click at [375, 171] on input "text" at bounding box center [377, 170] width 90 height 15
type input "8987"
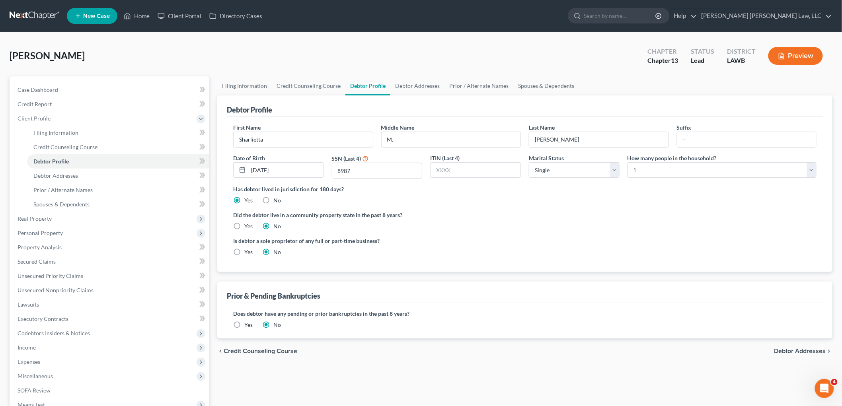
click at [244, 225] on label "Yes" at bounding box center [248, 226] width 8 height 8
click at [247, 225] on input "Yes" at bounding box center [249, 224] width 5 height 5
radio input "true"
radio input "false"
click at [125, 176] on link "Debtor Addresses" at bounding box center [118, 176] width 182 height 14
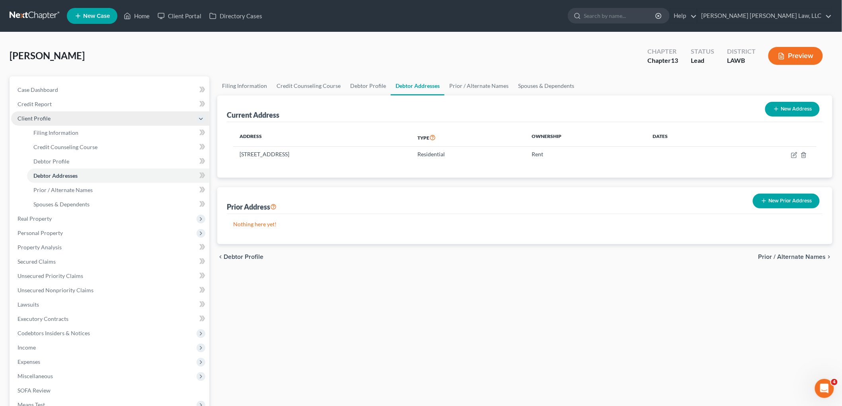
click at [99, 123] on span "Client Profile" at bounding box center [110, 118] width 198 height 14
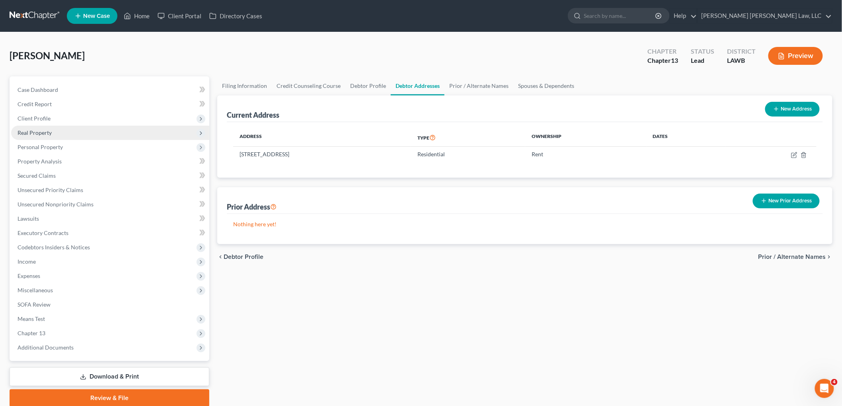
click at [107, 128] on span "Real Property" at bounding box center [110, 133] width 198 height 14
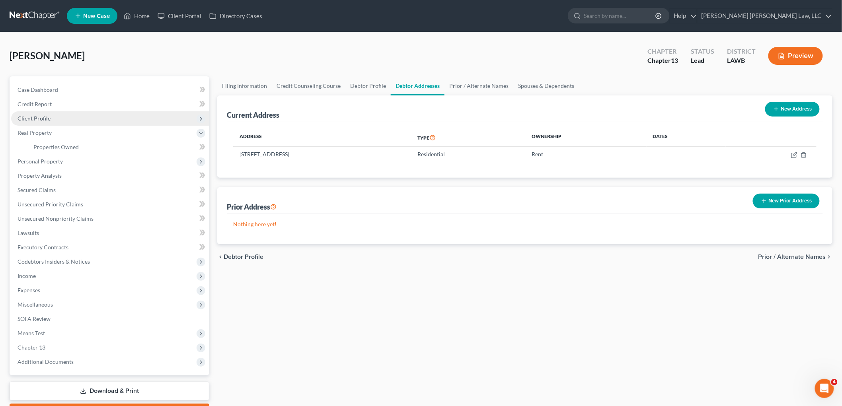
click at [88, 120] on span "Client Profile" at bounding box center [110, 118] width 198 height 14
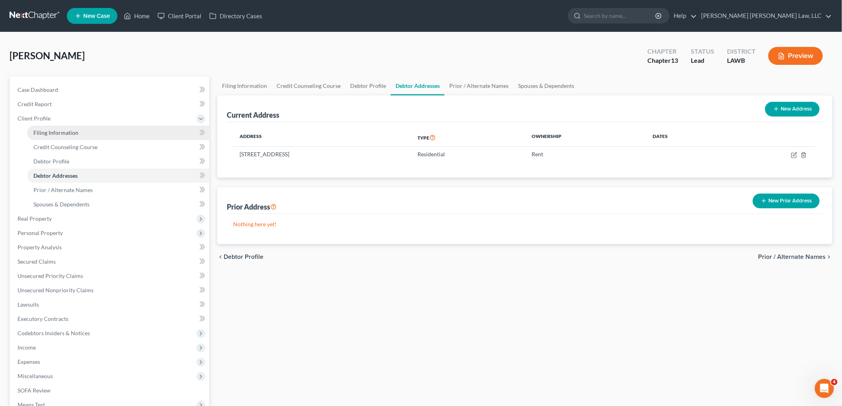
click at [89, 134] on link "Filing Information" at bounding box center [118, 133] width 182 height 14
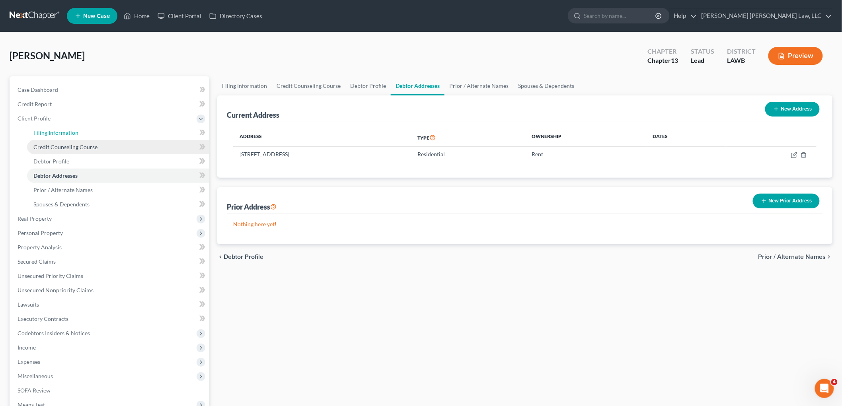
select select "1"
select select "0"
select select "3"
select select "19"
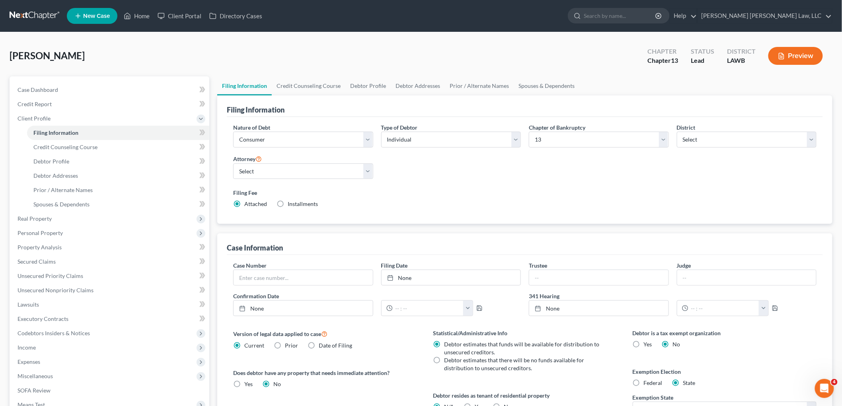
click at [475, 405] on label "Yes Yes" at bounding box center [479, 407] width 8 height 8
click at [478, 405] on input "Yes Yes" at bounding box center [480, 405] width 5 height 5
radio input "true"
radio input "false"
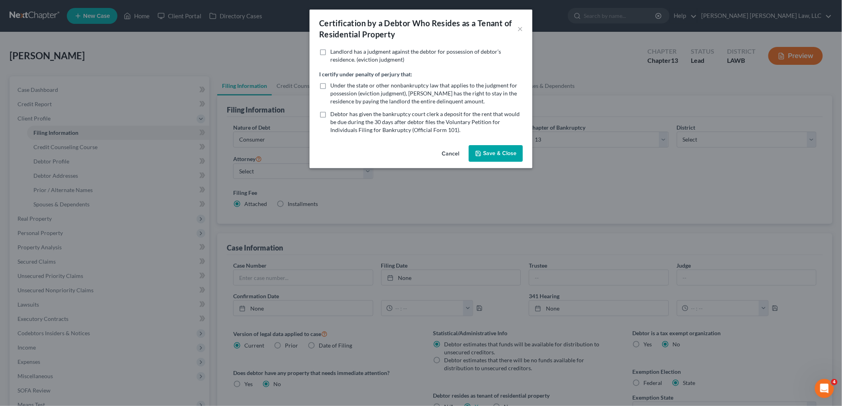
scroll to position [2, 0]
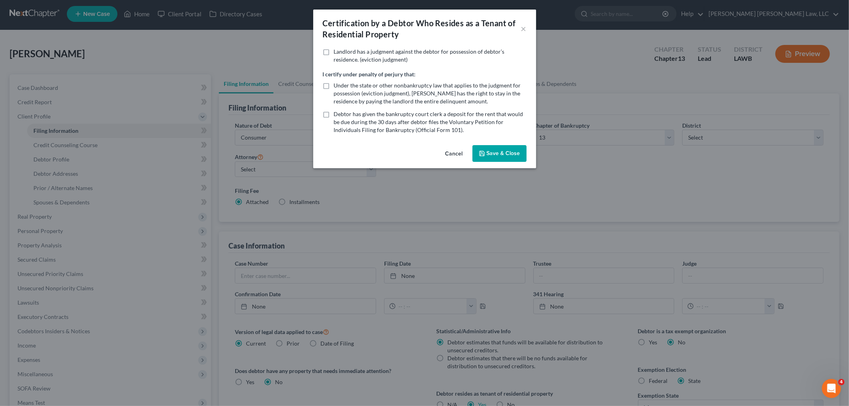
click at [518, 152] on button "Save & Close" at bounding box center [499, 153] width 54 height 17
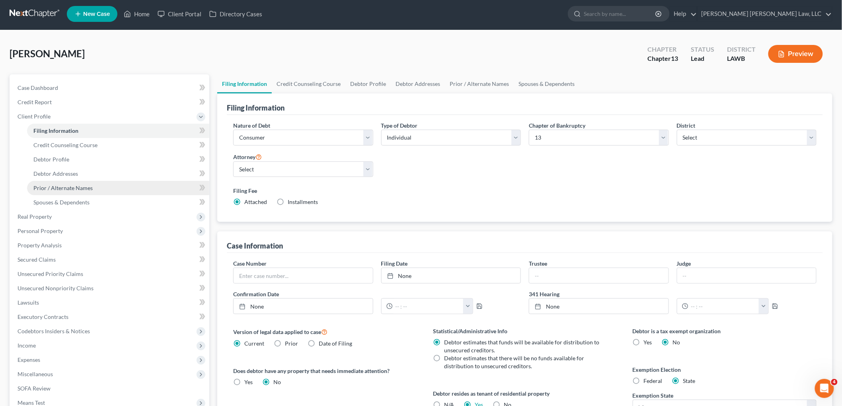
click at [116, 187] on link "Prior / Alternate Names" at bounding box center [118, 188] width 182 height 14
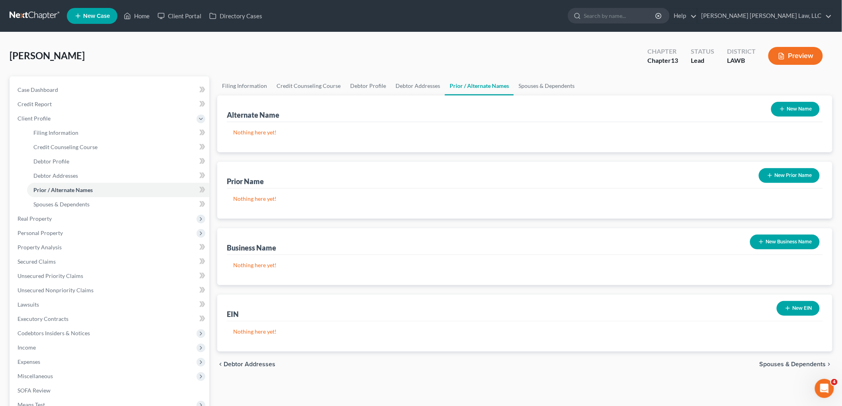
click at [809, 110] on button "New Name" at bounding box center [795, 109] width 49 height 15
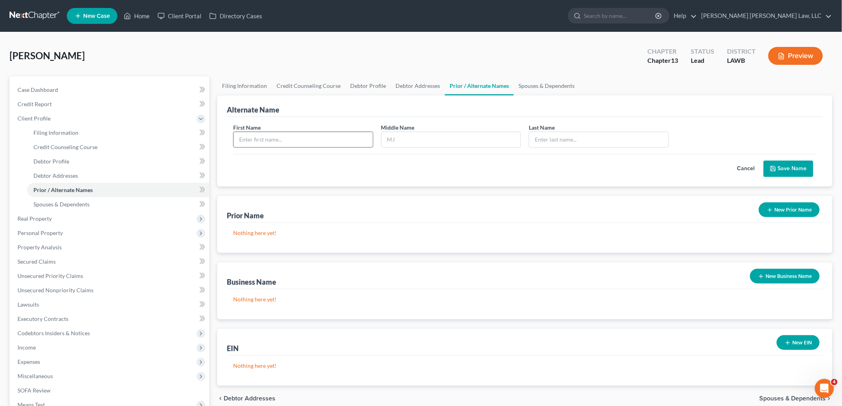
click at [318, 142] on input "text" at bounding box center [303, 139] width 139 height 15
type input "Sharlietta"
type input "[PERSON_NAME]"
click at [791, 160] on div "Cancel Save Name" at bounding box center [524, 165] width 583 height 23
click at [789, 165] on button "Save Name" at bounding box center [789, 169] width 50 height 17
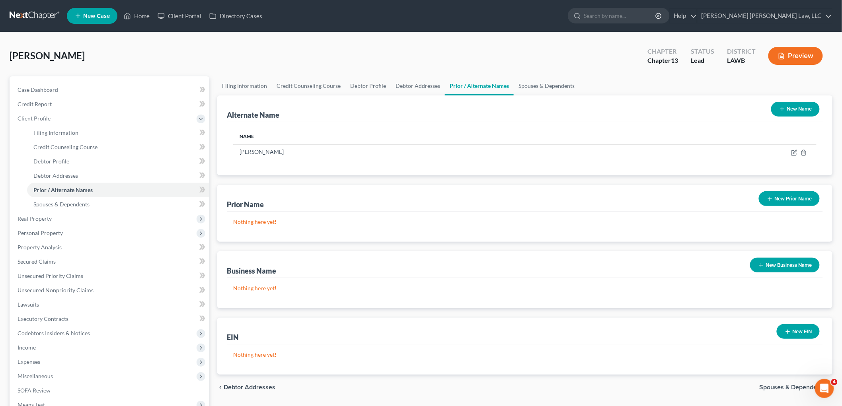
click at [791, 112] on button "New Name" at bounding box center [795, 109] width 49 height 15
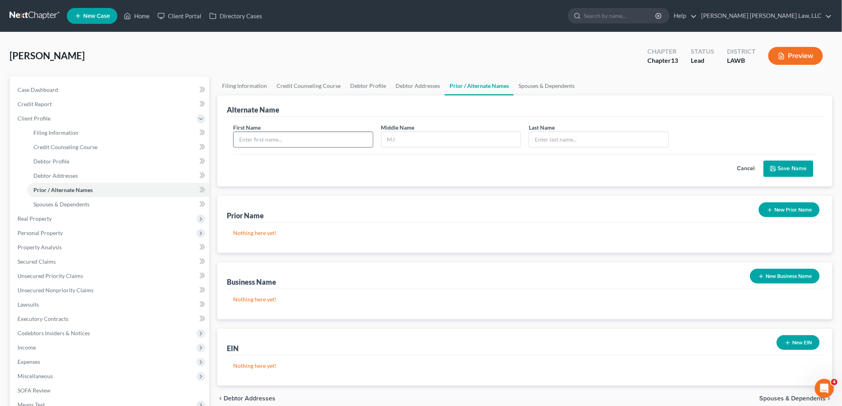
click at [296, 136] on input "text" at bounding box center [303, 139] width 139 height 15
type input "Sharlietta"
type input "Minyette"
type input "[PERSON_NAME]"
click at [781, 167] on button "Save Name" at bounding box center [789, 169] width 50 height 17
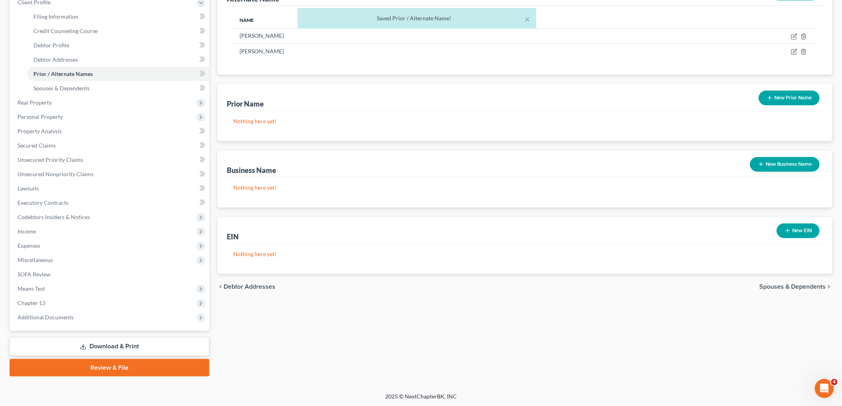
click at [112, 347] on link "Download & Print" at bounding box center [110, 346] width 200 height 19
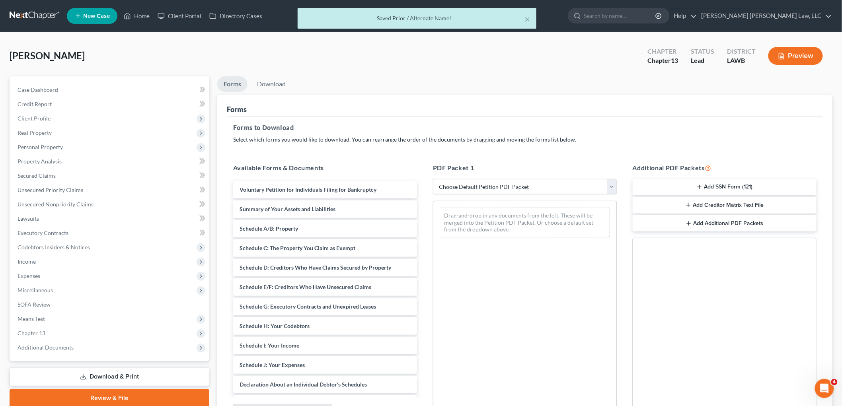
click at [500, 185] on select "Choose Default Petition PDF Packet Complete Bankruptcy Petition (all forms and …" at bounding box center [525, 187] width 184 height 16
select select "3"
click at [433, 179] on select "Choose Default Petition PDF Packet Complete Bankruptcy Petition (all forms and …" at bounding box center [525, 187] width 184 height 16
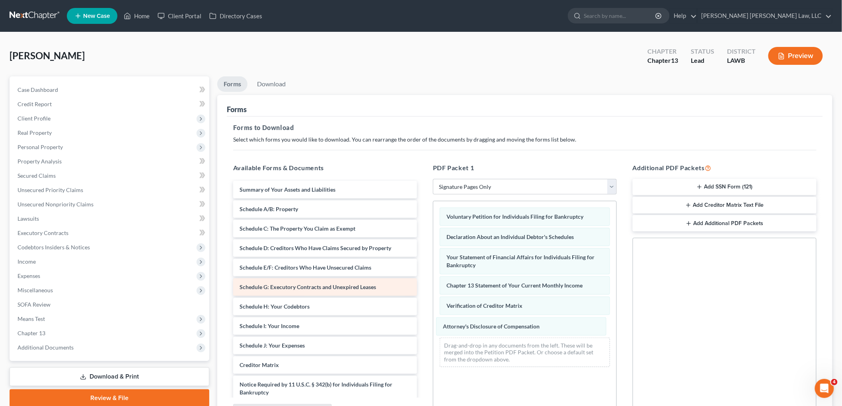
drag, startPoint x: 468, startPoint y: 328, endPoint x: 335, endPoint y: 291, distance: 138.2
click at [433, 307] on div "Attorney's Disclosure of Compensation Voluntary Petition for Individuals Filing…" at bounding box center [524, 287] width 183 height 172
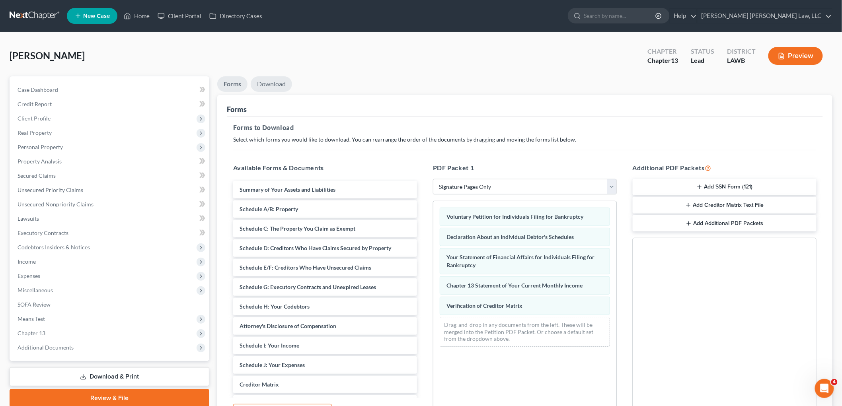
click at [281, 81] on link "Download" at bounding box center [271, 84] width 41 height 16
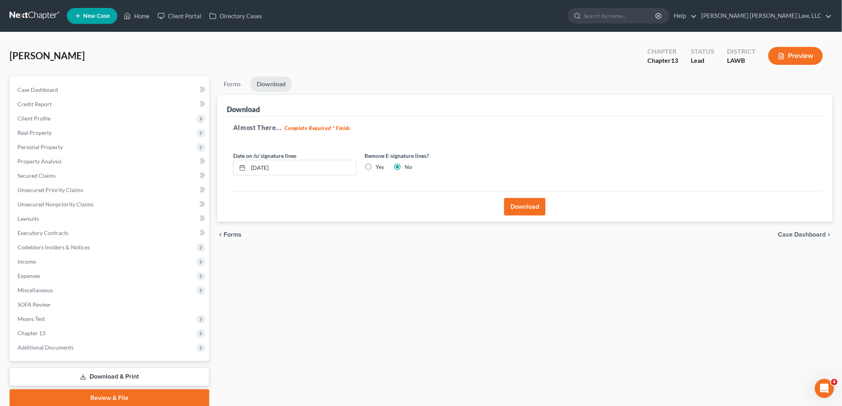
click at [529, 208] on button "Download" at bounding box center [524, 207] width 41 height 18
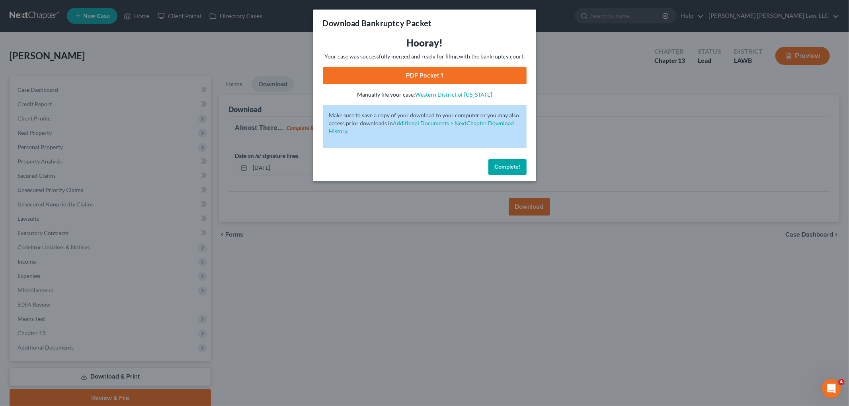
click at [487, 75] on link "PDF Packet 1" at bounding box center [425, 76] width 204 height 18
click at [505, 167] on span "Complete!" at bounding box center [507, 167] width 25 height 7
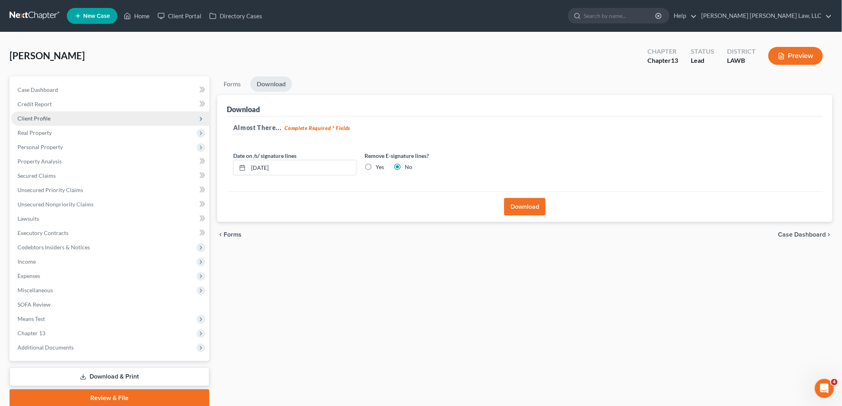
click at [39, 113] on span "Client Profile" at bounding box center [110, 118] width 198 height 14
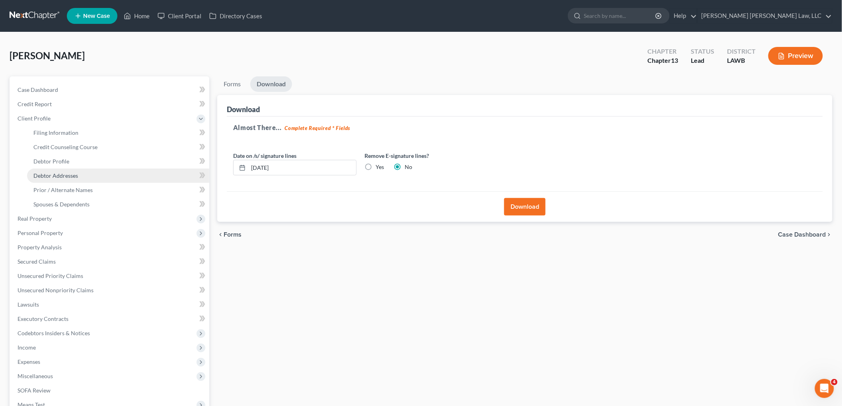
click at [63, 173] on span "Debtor Addresses" at bounding box center [55, 175] width 45 height 7
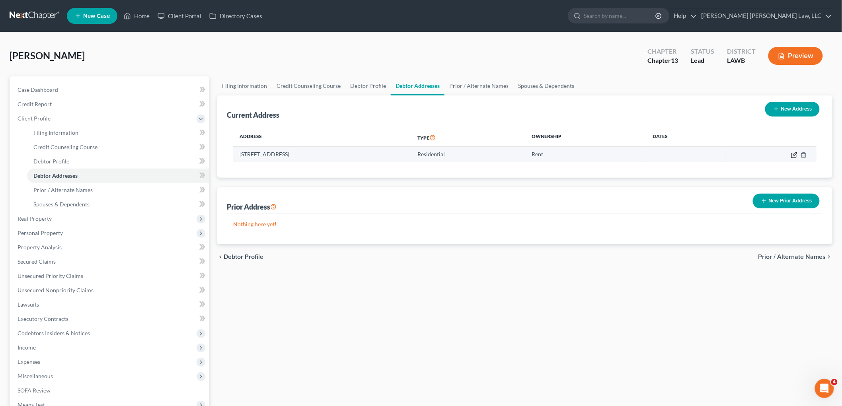
click at [795, 156] on icon "button" at bounding box center [794, 155] width 6 height 6
select select "19"
select select "0"
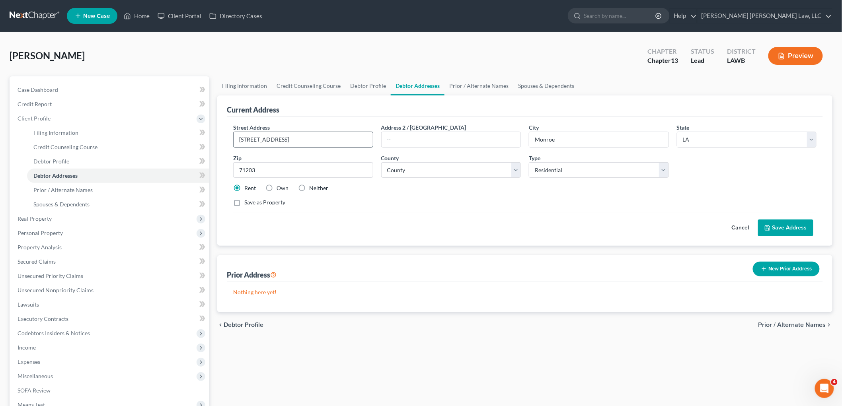
drag, startPoint x: 253, startPoint y: 138, endPoint x: 238, endPoint y: 138, distance: 15.9
click at [238, 138] on input "[STREET_ADDRESS]" at bounding box center [303, 139] width 139 height 15
click at [251, 139] on input "[STREET_ADDRESS]" at bounding box center [303, 139] width 139 height 15
type input "[STREET_ADDRESS]"
click at [780, 229] on button "Save Address" at bounding box center [785, 228] width 55 height 17
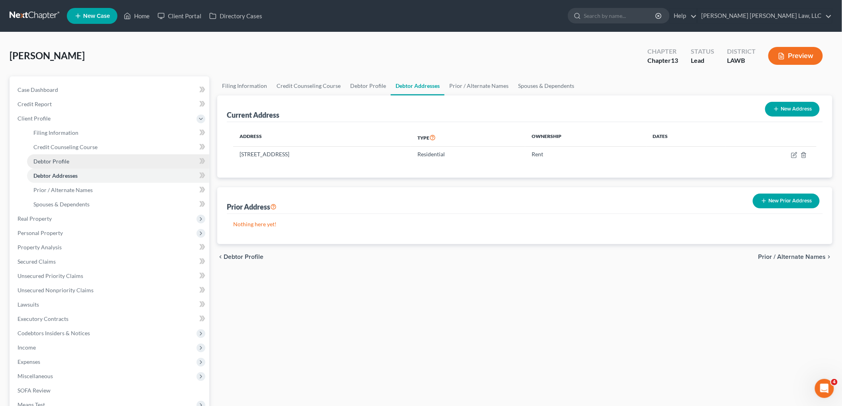
click at [66, 162] on span "Debtor Profile" at bounding box center [51, 161] width 36 height 7
select select "0"
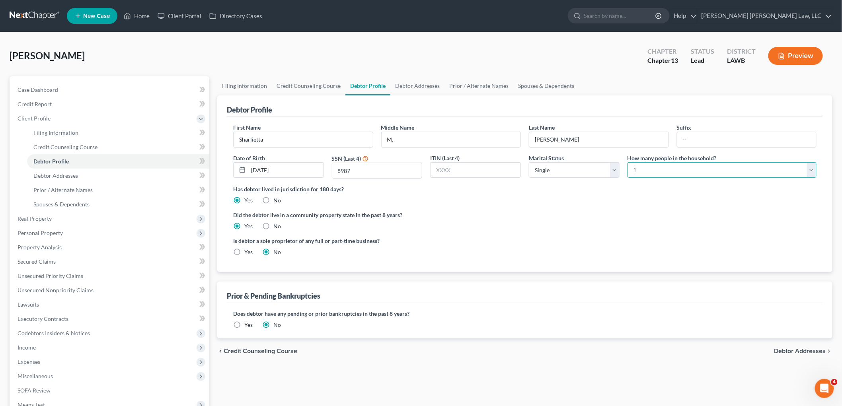
click at [649, 168] on select "Select 1 2 3 4 5 6 7 8 9 10 11 12 13 14 15 16 17 18 19 20" at bounding box center [721, 170] width 189 height 16
select select "3"
click at [627, 162] on select "Select 1 2 3 4 5 6 7 8 9 10 11 12 13 14 15 16 17 18 19 20" at bounding box center [721, 170] width 189 height 16
click at [627, 204] on div "Has debtor lived in jurisdiction for 180 days? Yes No Debtor must reside in jur…" at bounding box center [524, 194] width 583 height 19
click at [68, 201] on span "Spouses & Dependents" at bounding box center [61, 204] width 56 height 7
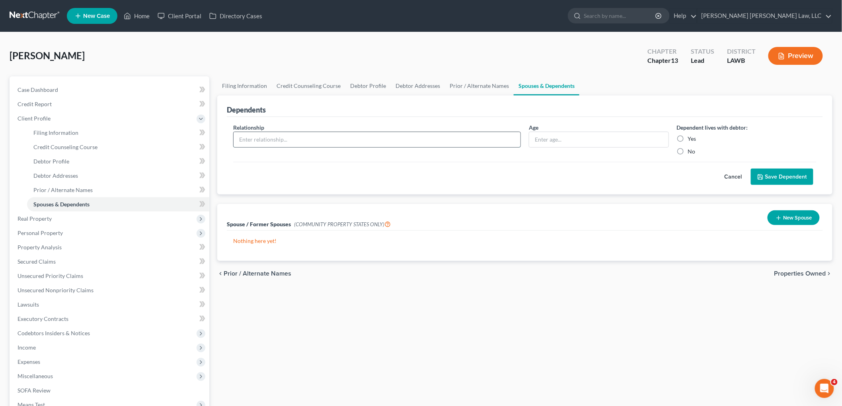
click at [257, 141] on input "text" at bounding box center [377, 139] width 287 height 15
click at [232, 174] on div "Relationship * Age Dependent lives with debtor: Yes No Cancel Save Dependent" at bounding box center [525, 156] width 596 height 78
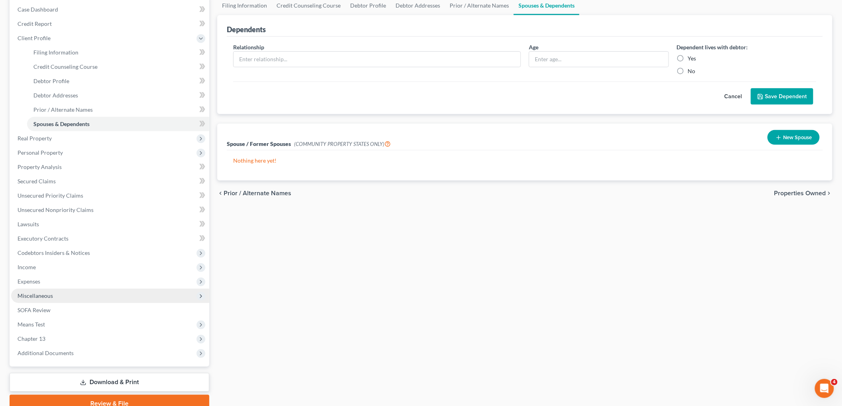
scroll to position [116, 0]
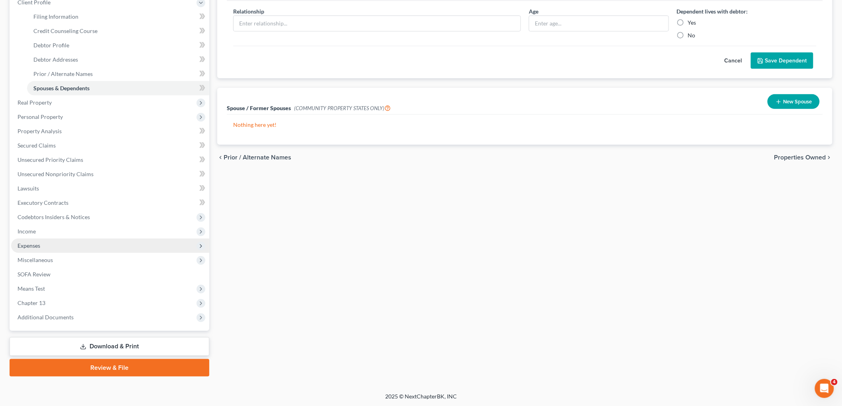
click at [78, 245] on span "Expenses" at bounding box center [110, 246] width 198 height 14
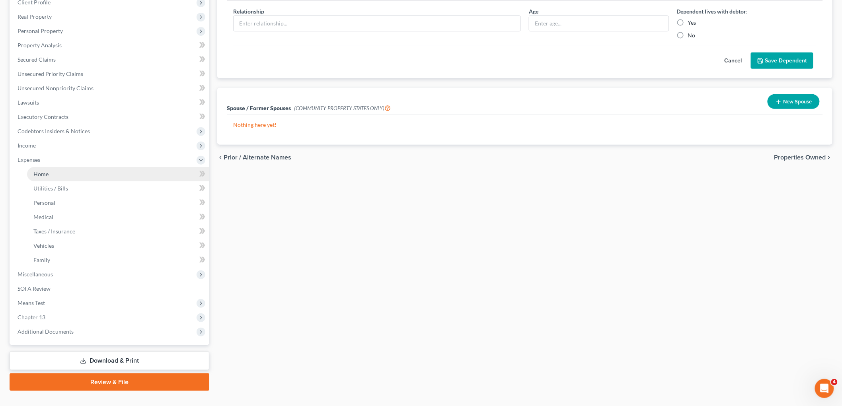
click at [78, 171] on link "Home" at bounding box center [118, 174] width 182 height 14
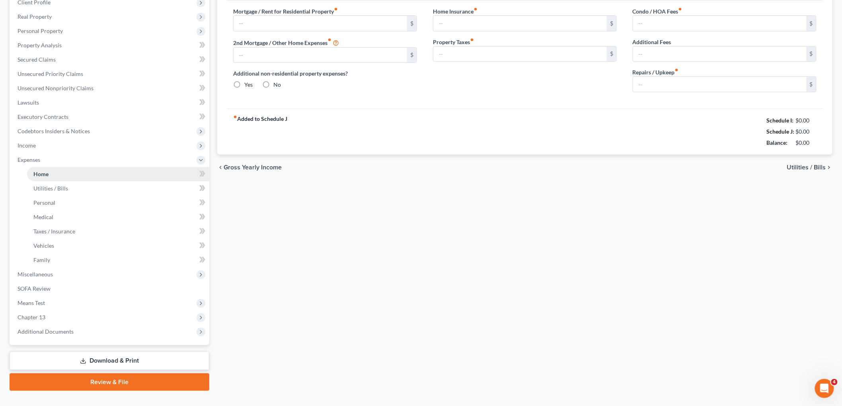
scroll to position [83, 0]
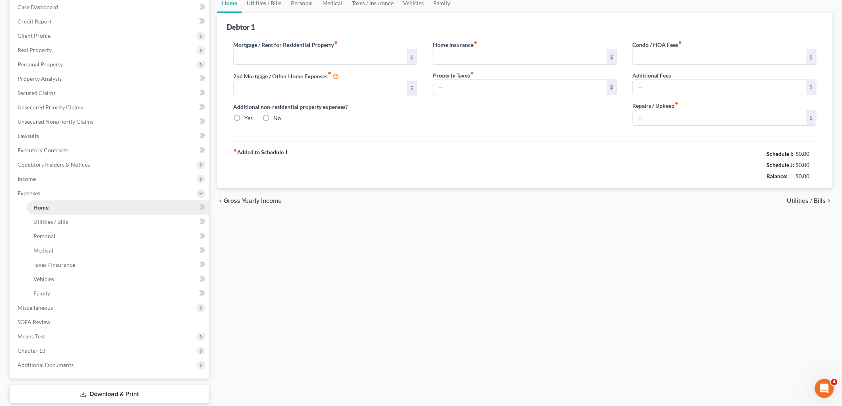
type input "0.00"
radio input "true"
type input "0.00"
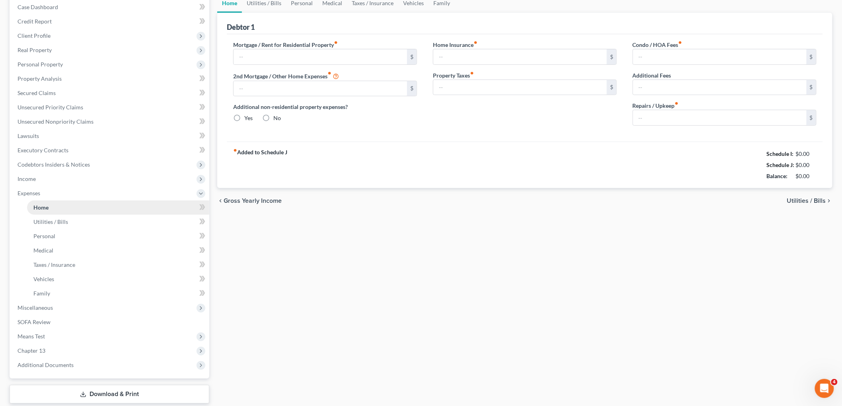
type input "0.00"
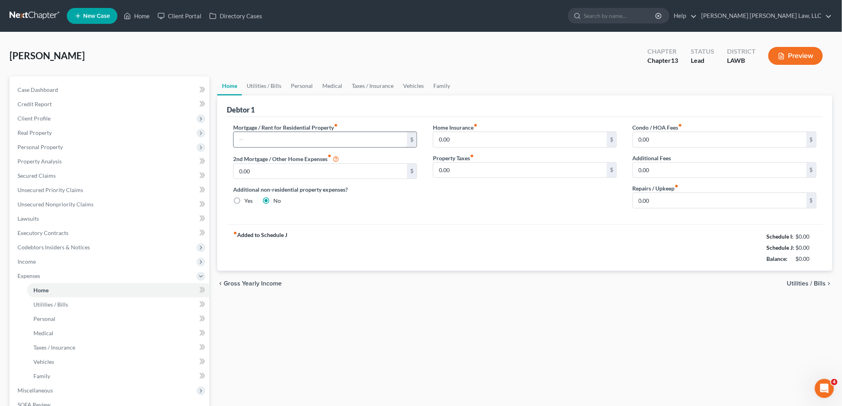
click at [276, 137] on input "text" at bounding box center [320, 139] width 173 height 15
type input "620.00"
click at [415, 84] on link "Vehicles" at bounding box center [413, 85] width 30 height 19
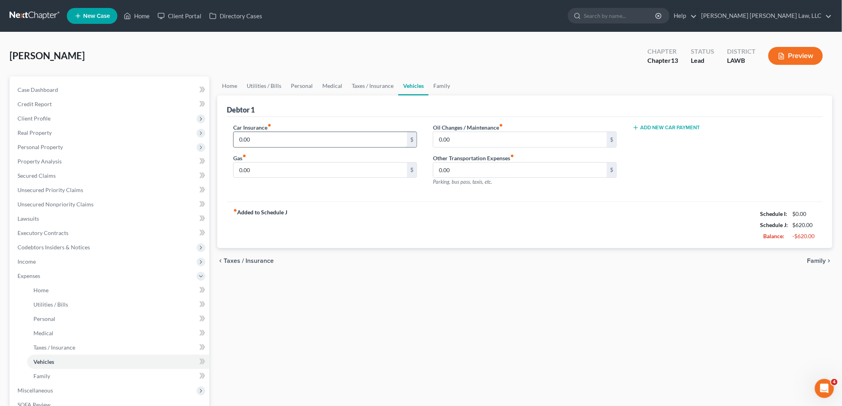
click at [265, 135] on input "0.00" at bounding box center [320, 139] width 173 height 15
type input "389.00"
click at [68, 244] on span "Codebtors Insiders & Notices" at bounding box center [54, 247] width 72 height 7
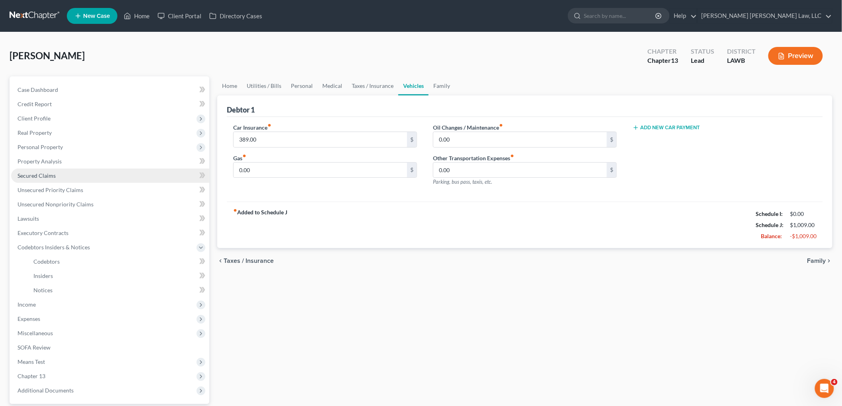
click at [44, 176] on span "Secured Claims" at bounding box center [37, 175] width 38 height 7
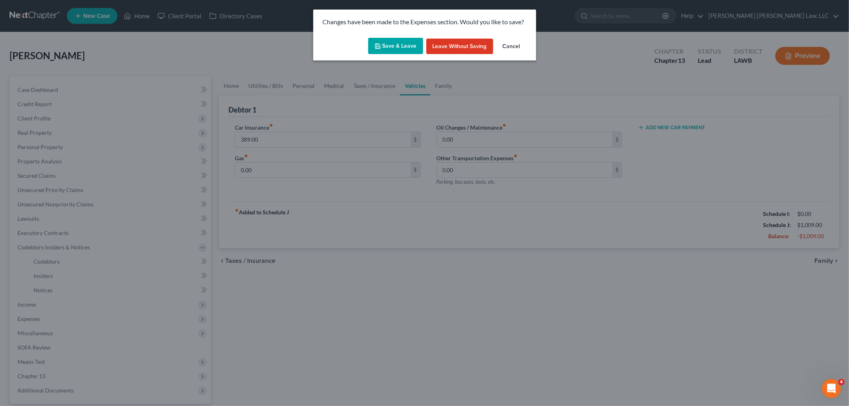
click at [388, 47] on button "Save & Leave" at bounding box center [395, 46] width 55 height 17
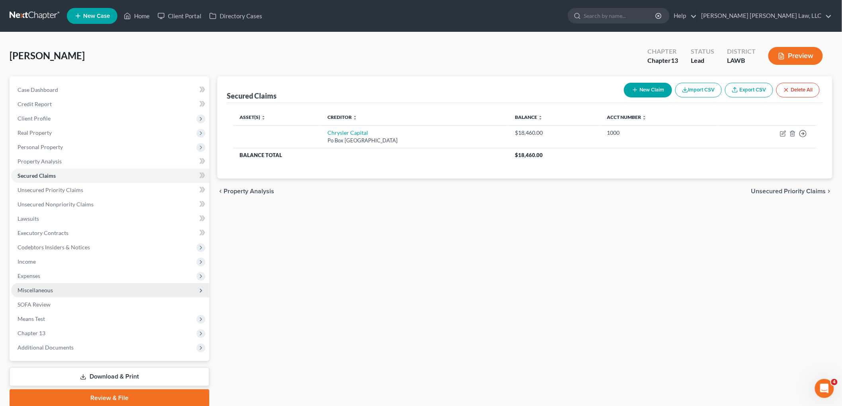
click at [60, 288] on span "Miscellaneous" at bounding box center [110, 290] width 198 height 14
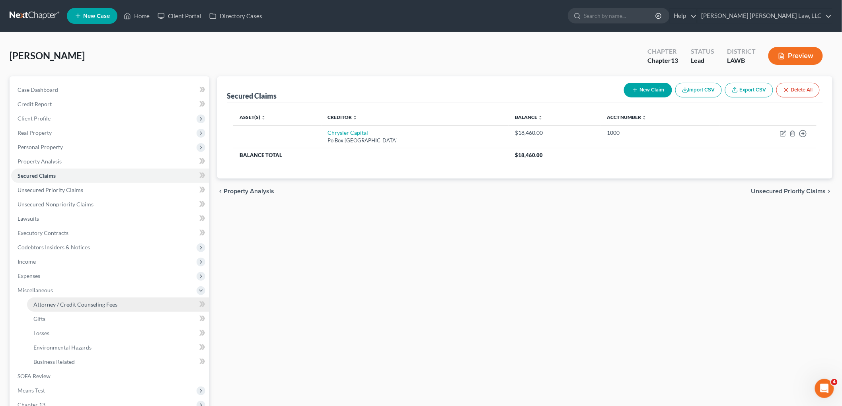
click at [60, 299] on link "Attorney / Credit Counseling Fees" at bounding box center [118, 305] width 182 height 14
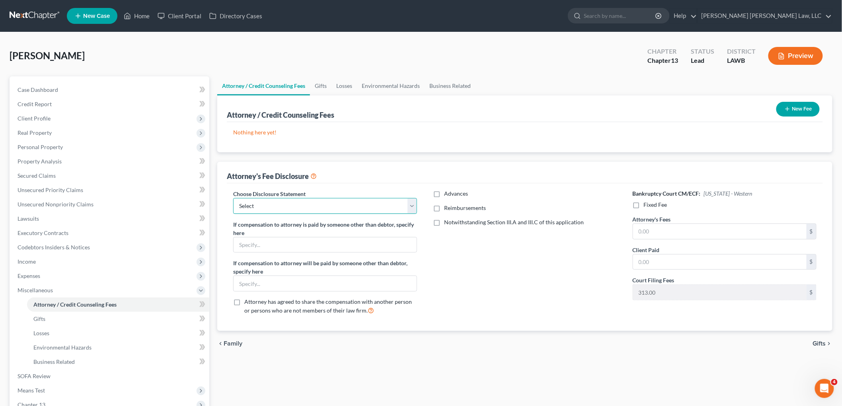
click at [327, 212] on select "Select LAEB 2016 Bankruptcy Rule 2016(B) Disclosure and Application for Approva…" at bounding box center [325, 206] width 184 height 16
select select "1"
click at [233, 198] on select "Select LAEB 2016 Bankruptcy Rule 2016(B) Disclosure and Application for Approva…" at bounding box center [325, 206] width 184 height 16
click at [644, 206] on label "Fixed Fee" at bounding box center [655, 205] width 23 height 8
click at [647, 206] on input "Fixed Fee" at bounding box center [649, 203] width 5 height 5
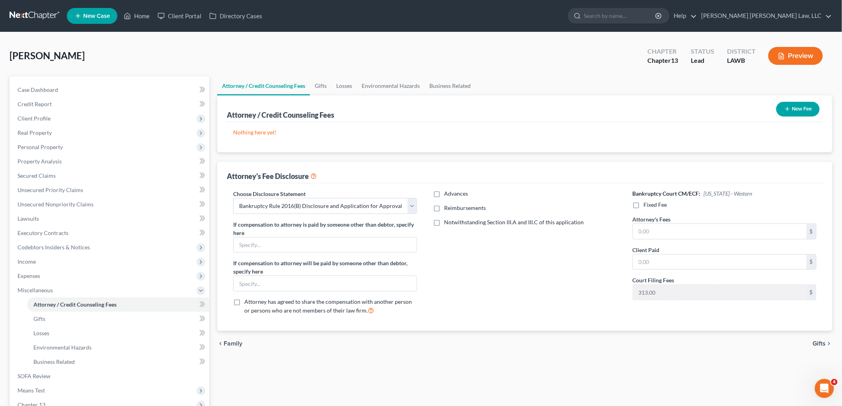
checkbox input "true"
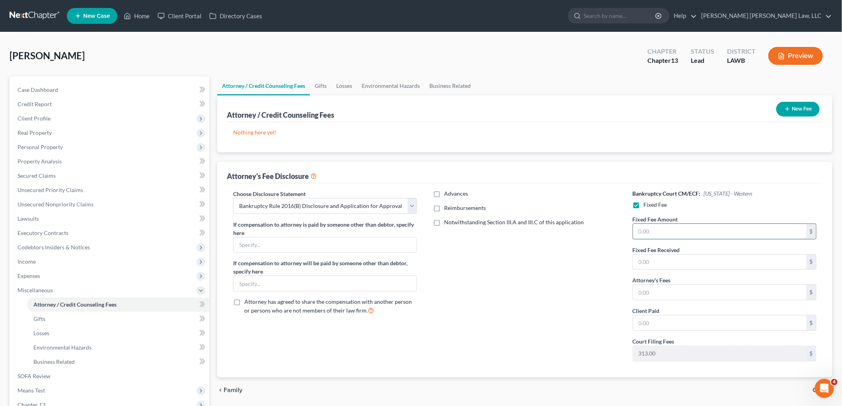
click at [647, 231] on input "text" at bounding box center [719, 231] width 173 height 15
type input "2,825.00"
click at [663, 292] on input "text" at bounding box center [719, 292] width 173 height 15
type input "2,825.00"
click at [781, 106] on button "New Fee" at bounding box center [797, 109] width 43 height 15
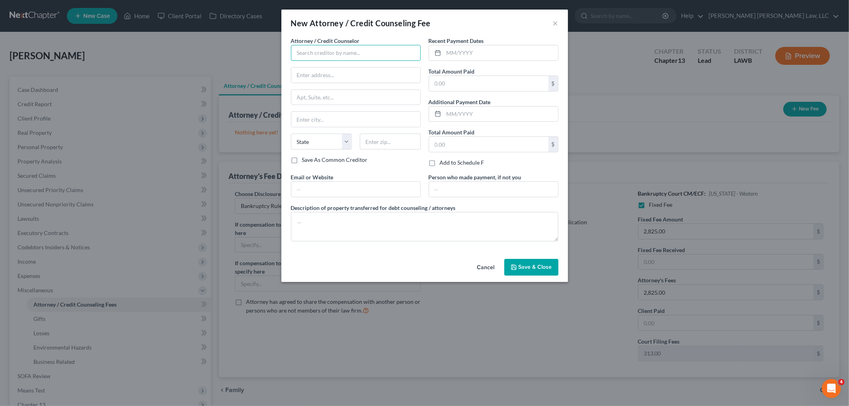
click at [339, 60] on input "text" at bounding box center [356, 53] width 130 height 16
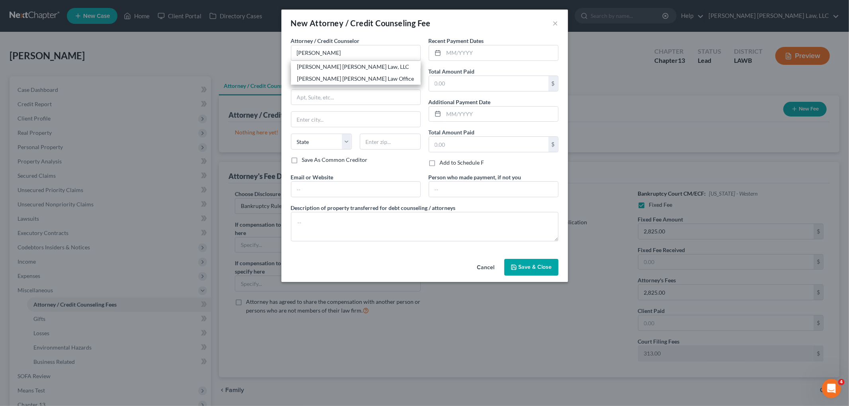
click at [320, 68] on div "[PERSON_NAME] [PERSON_NAME] Law, LLC" at bounding box center [355, 67] width 117 height 8
type input "[PERSON_NAME] [PERSON_NAME] Law, LLC"
type input "[STREET_ADDRESS][US_STATE]"
type input "Monroe"
select select "19"
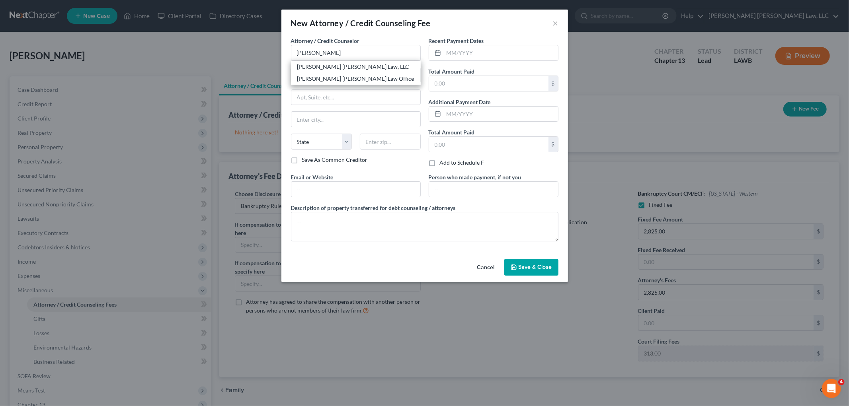
type input "71201"
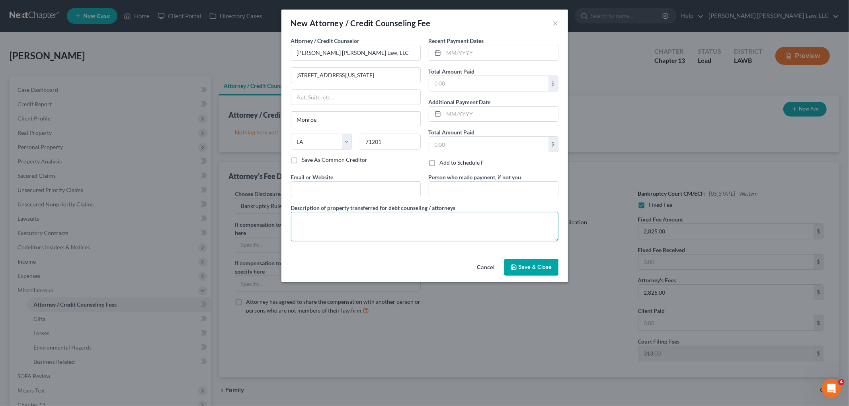
click at [326, 230] on textarea at bounding box center [424, 226] width 267 height 29
type textarea "filing fee, credit report, counseling"
click at [535, 267] on span "Save & Close" at bounding box center [534, 267] width 33 height 7
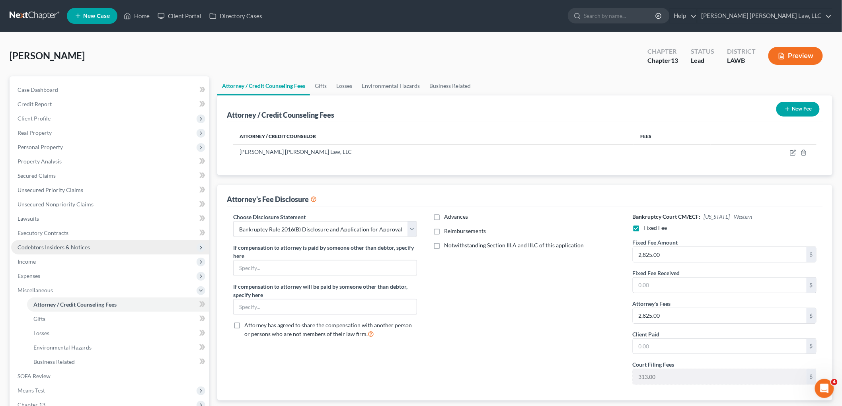
click at [93, 246] on span "Codebtors Insiders & Notices" at bounding box center [110, 247] width 198 height 14
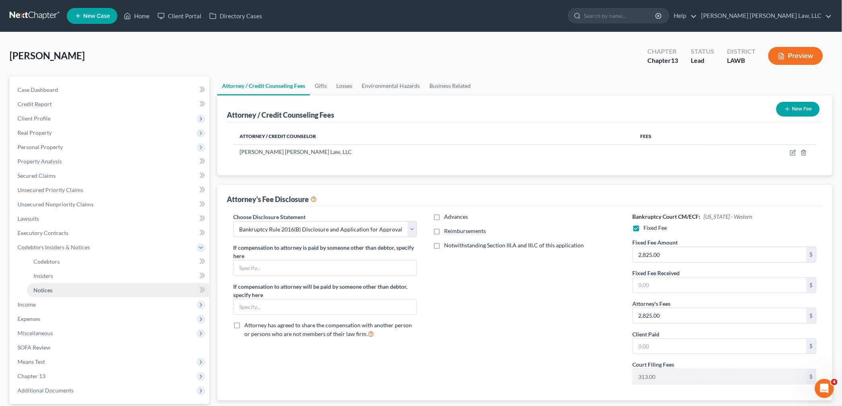
click at [54, 284] on link "Notices" at bounding box center [118, 290] width 182 height 14
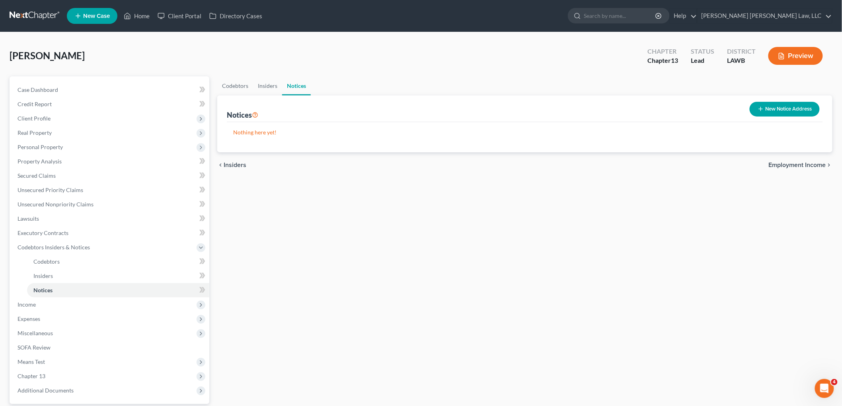
click at [782, 114] on button "New Notice Address" at bounding box center [785, 109] width 70 height 15
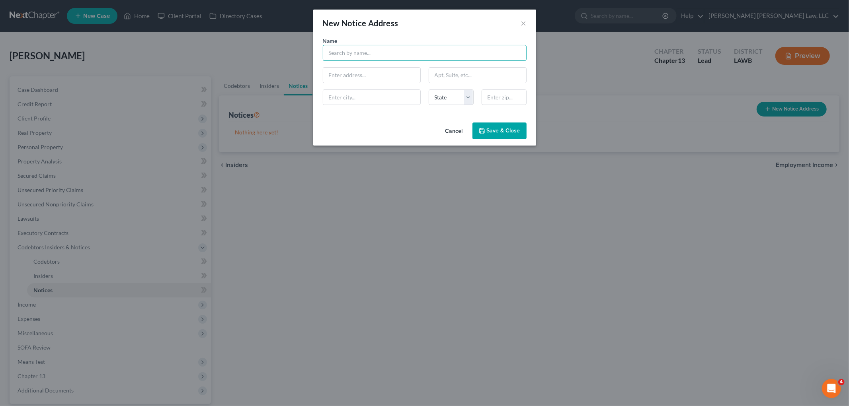
click at [329, 50] on input "text" at bounding box center [425, 53] width 204 height 16
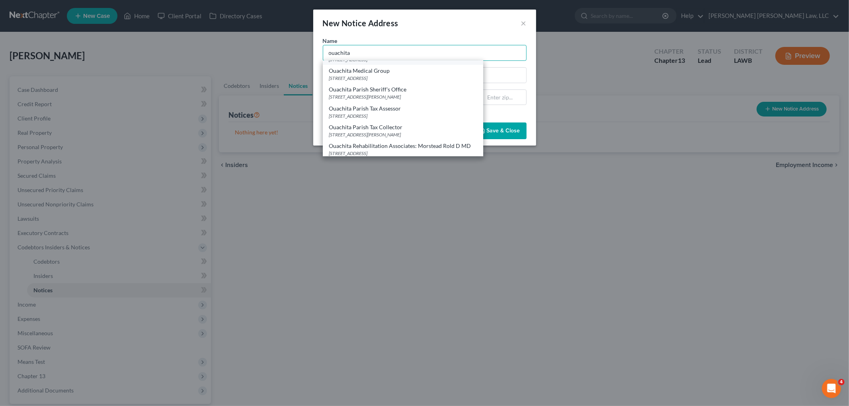
scroll to position [88, 0]
click at [396, 72] on div "Ouachita Parish Sheriff's Office" at bounding box center [403, 72] width 148 height 8
type input "Ouachita Parish Sheriff's Office"
type input "[STREET_ADDRESS][PERSON_NAME]"
type input "Suite 301"
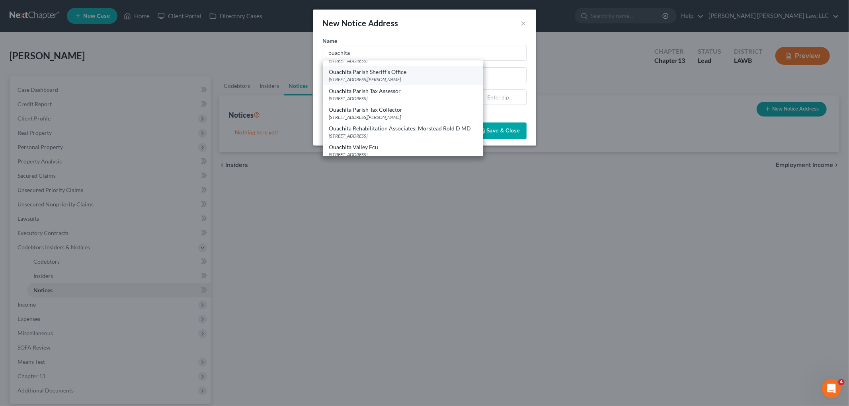
type input "Monroe"
select select "19"
type input "71201"
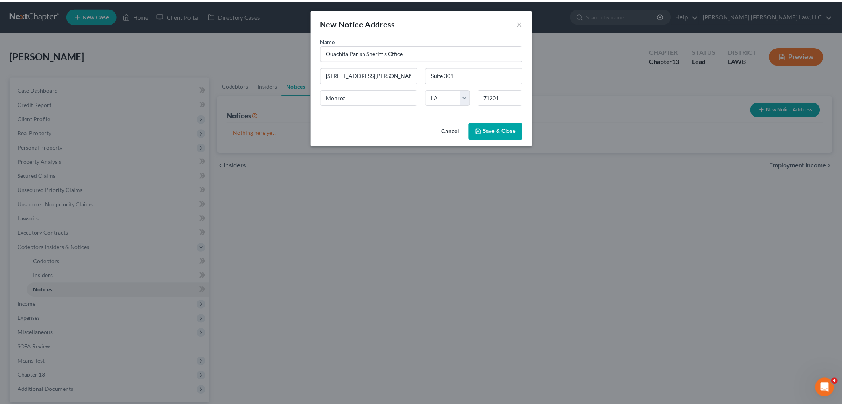
scroll to position [0, 0]
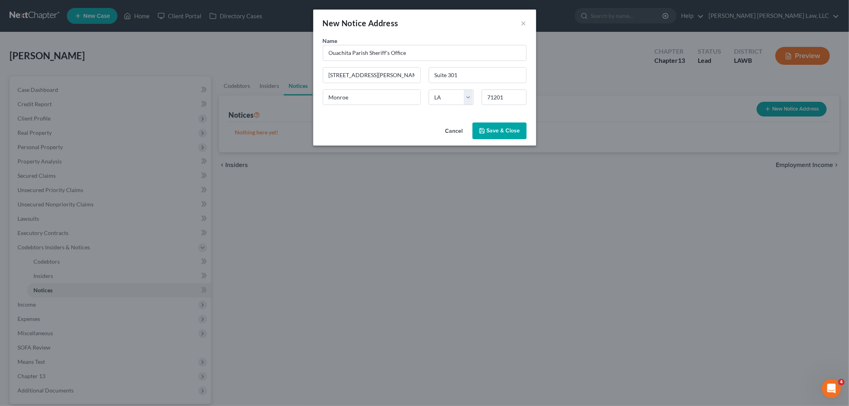
click at [496, 132] on span "Save & Close" at bounding box center [503, 130] width 33 height 7
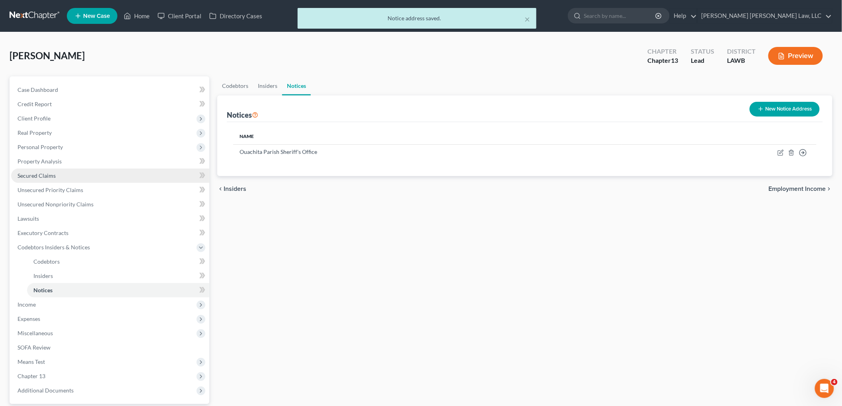
click at [66, 176] on link "Secured Claims" at bounding box center [110, 176] width 198 height 14
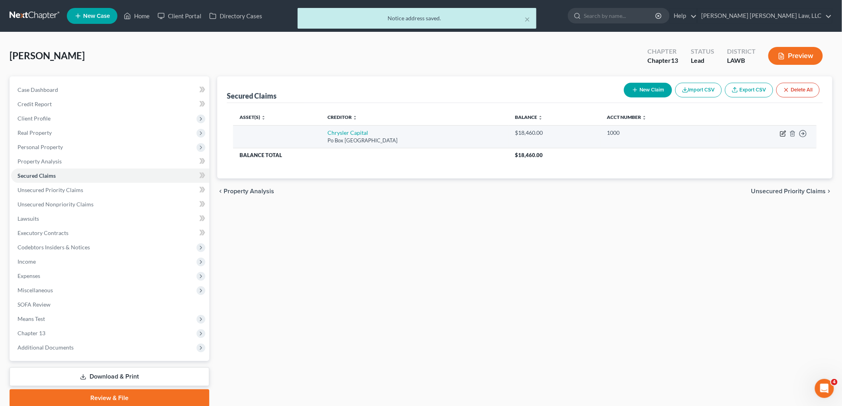
click at [782, 134] on icon "button" at bounding box center [783, 134] width 6 height 6
select select "45"
select select "0"
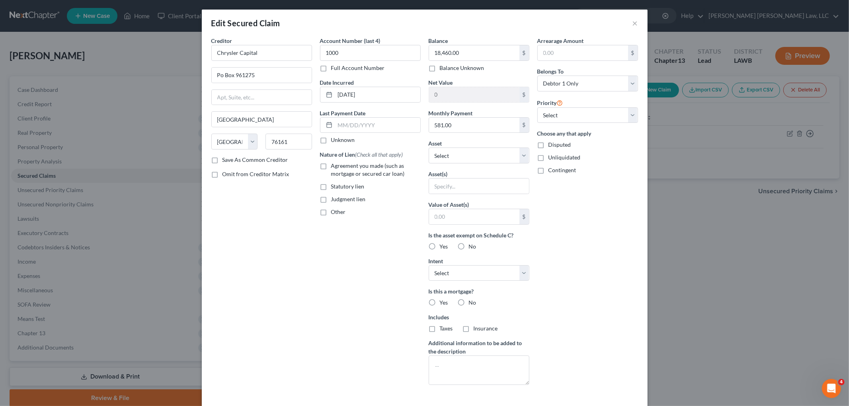
click at [331, 168] on label "Agreement you made (such as mortgage or secured car loan)" at bounding box center [376, 170] width 90 height 16
click at [334, 167] on input "Agreement you made (such as mortgage or secured car loan)" at bounding box center [336, 164] width 5 height 5
checkbox input "true"
click at [433, 128] on input "581.00" at bounding box center [474, 125] width 90 height 15
drag, startPoint x: 584, startPoint y: 84, endPoint x: 586, endPoint y: 91, distance: 6.7
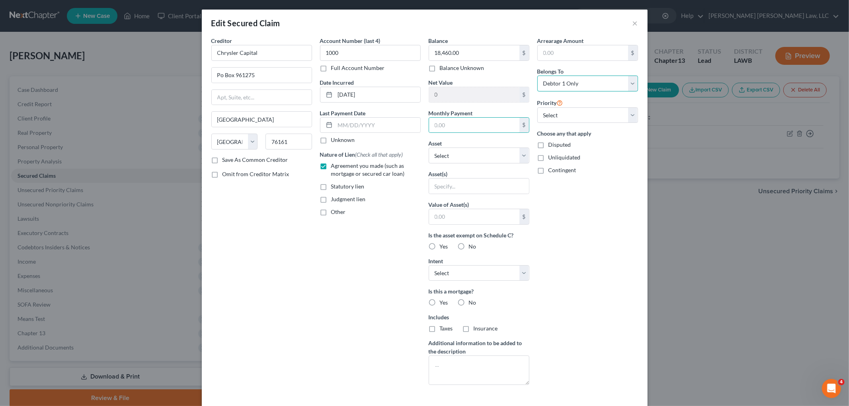
click at [584, 84] on select "Select Debtor 1 Only Debtor 2 Only Debtor 1 And Debtor 2 Only At Least One Of T…" at bounding box center [587, 84] width 101 height 16
select select "3"
click at [537, 76] on select "Select Debtor 1 Only Debtor 2 Only Debtor 1 And Debtor 2 Only At Least One Of T…" at bounding box center [587, 84] width 101 height 16
click at [473, 273] on select "Select Surrender Redeem Reaffirm Avoid Other" at bounding box center [479, 273] width 101 height 16
select select "0"
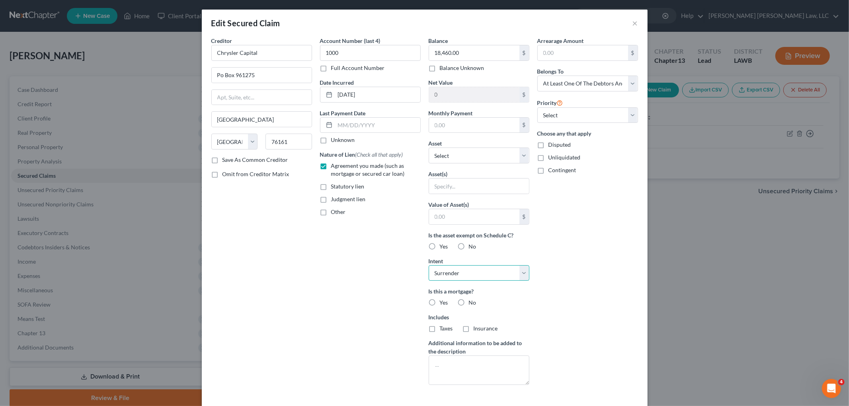
click at [429, 265] on select "Select Surrender Redeem Reaffirm Avoid Other" at bounding box center [479, 273] width 101 height 16
click at [455, 364] on textarea at bounding box center [479, 370] width 101 height 29
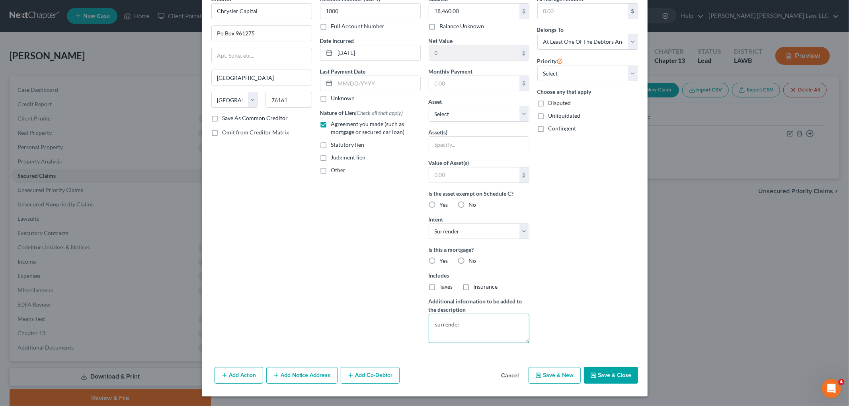
type textarea "surrender"
click at [598, 376] on button "Save & Close" at bounding box center [611, 375] width 54 height 17
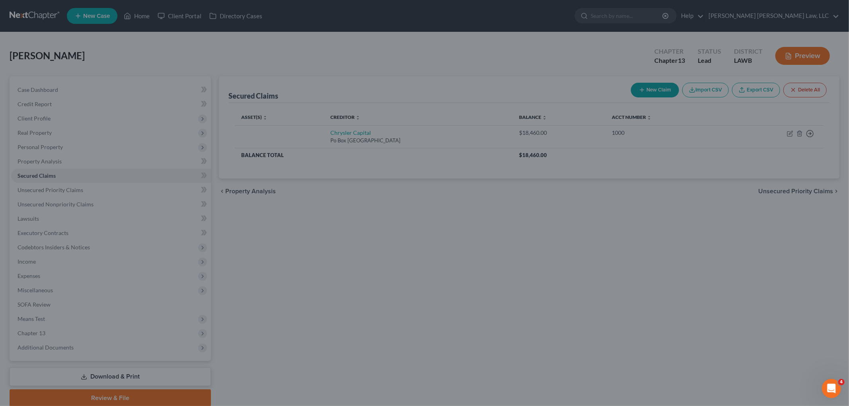
type input "0"
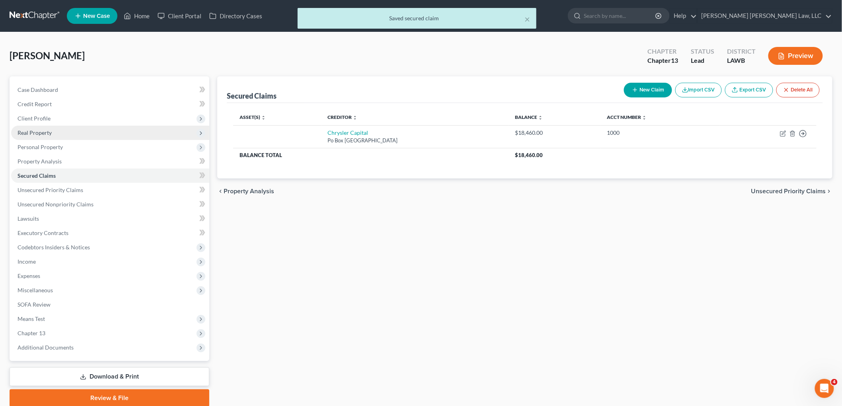
click at [72, 127] on span "Real Property" at bounding box center [110, 133] width 198 height 14
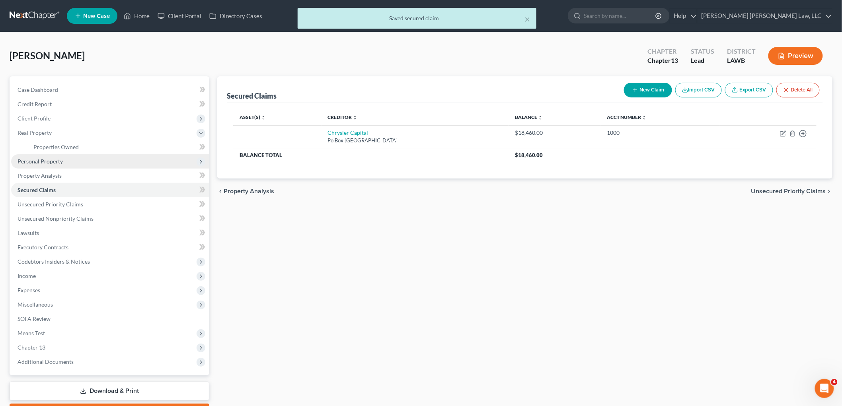
click at [70, 160] on span "Personal Property" at bounding box center [110, 161] width 198 height 14
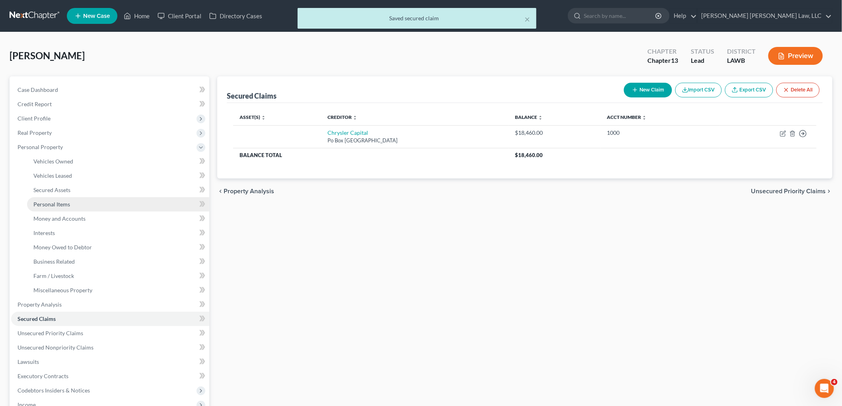
click at [69, 205] on span "Personal Items" at bounding box center [51, 204] width 37 height 7
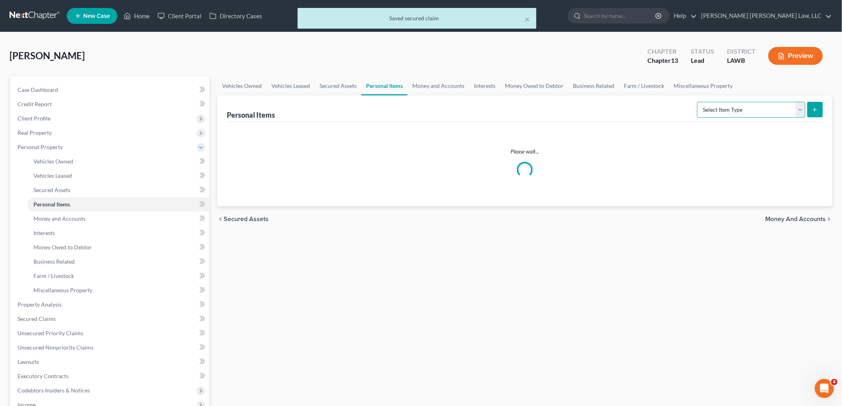
drag, startPoint x: 767, startPoint y: 112, endPoint x: 764, endPoint y: 116, distance: 4.9
click at [767, 112] on select "Select Item Type Clothing (A/B: 11) Collectibles Of Value (A/B: 8) Electronics …" at bounding box center [751, 110] width 108 height 16
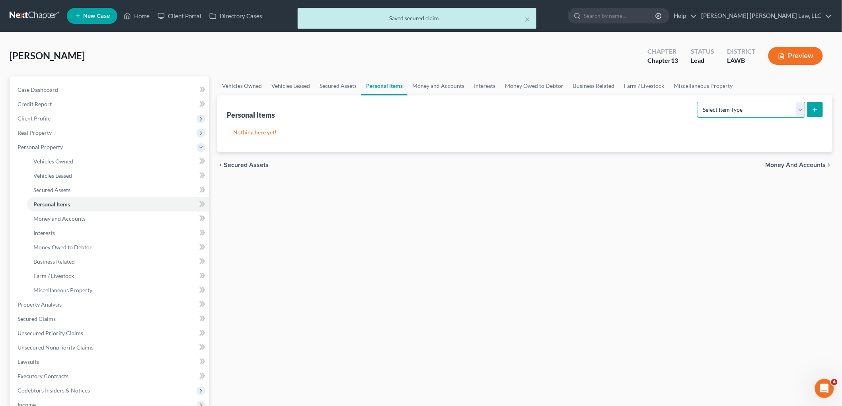
select select "clothing"
click at [698, 102] on select "Select Item Type Clothing (A/B: 11) Collectibles Of Value (A/B: 8) Electronics …" at bounding box center [751, 110] width 108 height 16
click at [812, 109] on icon "submit" at bounding box center [815, 110] width 6 height 6
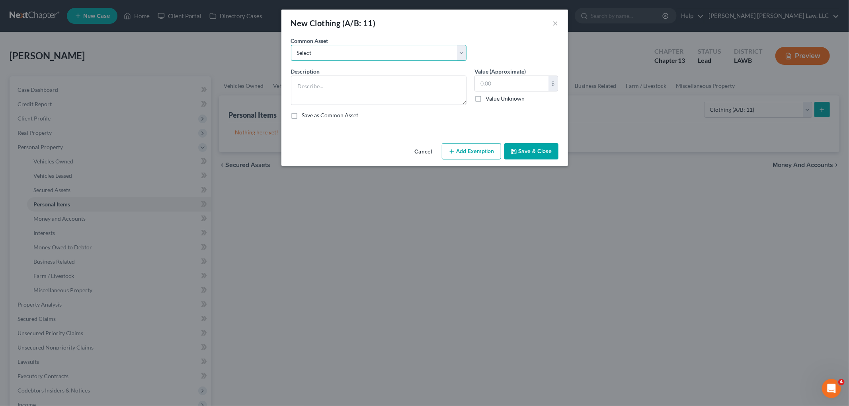
drag, startPoint x: 386, startPoint y: 49, endPoint x: 368, endPoint y: 60, distance: 21.0
click at [386, 49] on select "Select Clothes Clothes" at bounding box center [378, 53] width 175 height 16
select select "0"
click at [291, 45] on select "Select Clothes Clothes" at bounding box center [378, 53] width 175 height 16
type textarea "Clothes"
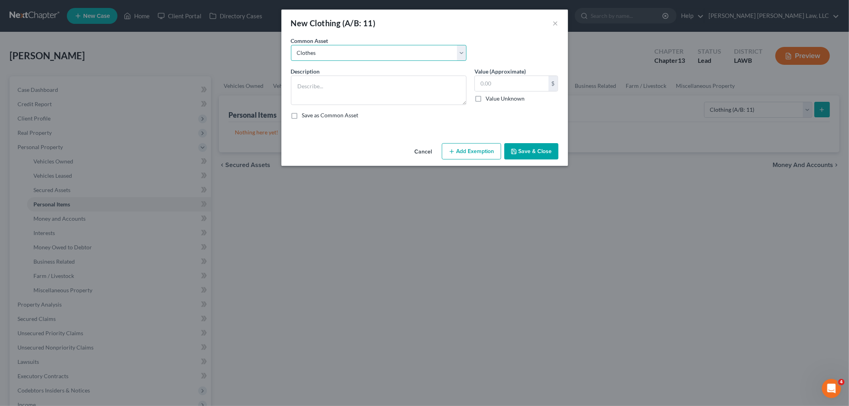
type input "300.00"
click at [351, 56] on select "Select Clothes Clothes" at bounding box center [378, 53] width 175 height 16
click at [456, 148] on button "Add Exemption" at bounding box center [471, 151] width 59 height 17
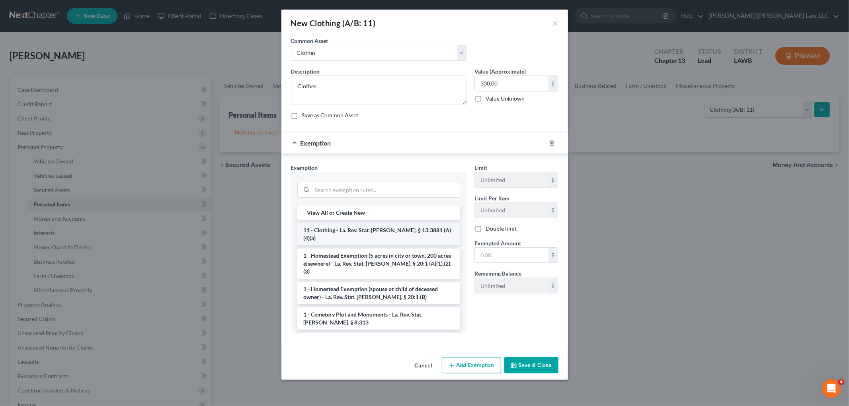
click at [378, 232] on li "11 - Clothing - La. Rev. Stat. [PERSON_NAME]. § 13:3881 (A)(4)(a)" at bounding box center [378, 234] width 163 height 22
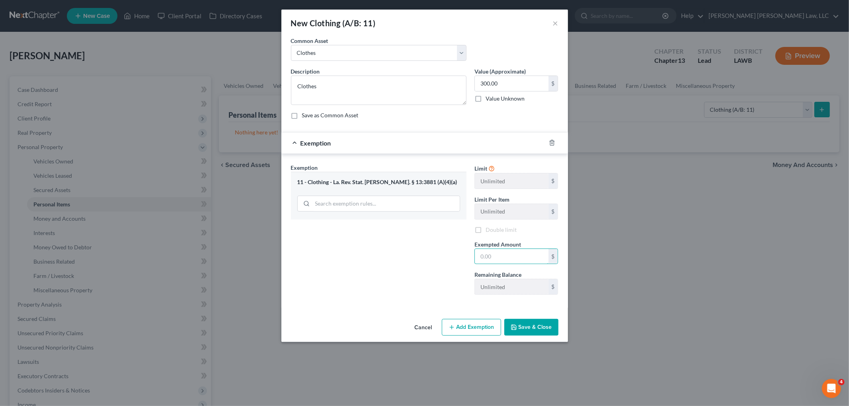
drag, startPoint x: 514, startPoint y: 254, endPoint x: 510, endPoint y: 247, distance: 8.4
click at [514, 254] on input "text" at bounding box center [512, 256] width 74 height 15
type input "300.00"
click at [511, 328] on icon "button" at bounding box center [513, 327] width 6 height 6
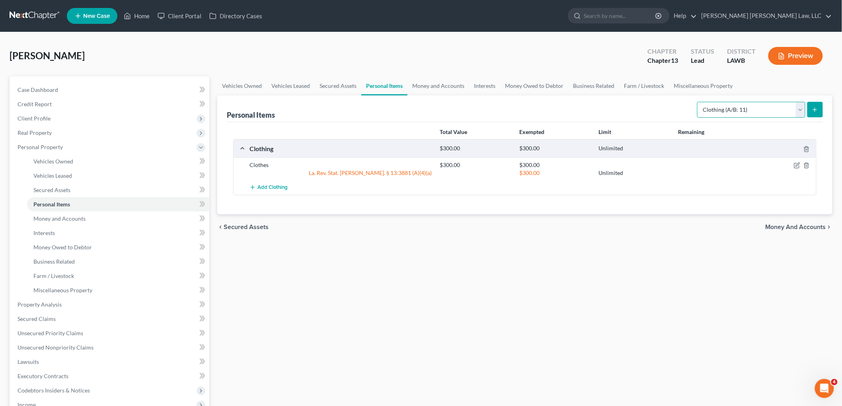
click at [789, 111] on select "Select Item Type Clothing (A/B: 11) Collectibles Of Value (A/B: 8) Electronics …" at bounding box center [751, 110] width 108 height 16
select select "household_goods"
click at [698, 102] on select "Select Item Type Clothing (A/B: 11) Collectibles Of Value (A/B: 8) Electronics …" at bounding box center [751, 110] width 108 height 16
click at [825, 100] on div "Personal Items Select Item Type Clothing (A/B: 11) Collectibles Of Value (A/B: …" at bounding box center [524, 154] width 615 height 119
click at [810, 109] on button "submit" at bounding box center [815, 110] width 16 height 16
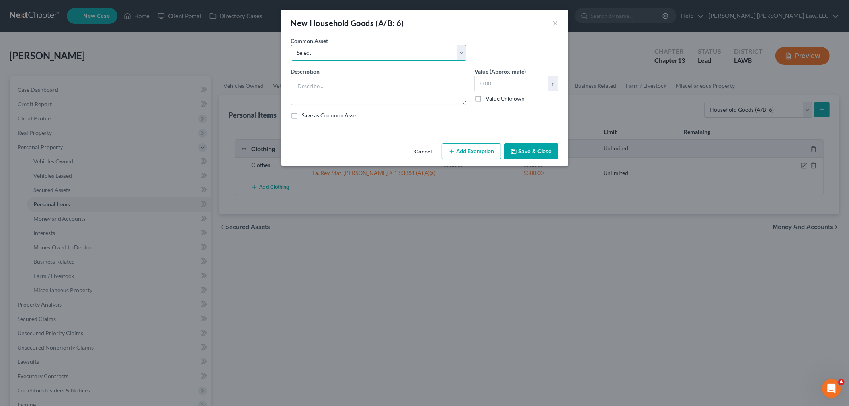
drag, startPoint x: 341, startPoint y: 53, endPoint x: 337, endPoint y: 59, distance: 7.1
click at [341, 53] on select "Select Furniture Movables 2002 Chevy Tahoe 231,000 miles Movables Movables Mova…" at bounding box center [378, 53] width 175 height 16
select select "0"
click at [291, 45] on select "Select Furniture Movables 2002 Chevy Tahoe 231,000 miles Movables Movables Mova…" at bounding box center [378, 53] width 175 height 16
type textarea "Furniture"
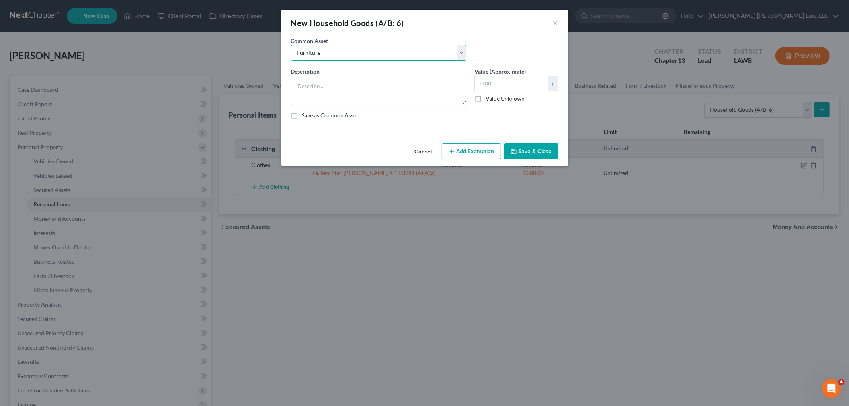
type input "1,200.00"
click at [471, 156] on button "Add Exemption" at bounding box center [471, 151] width 59 height 17
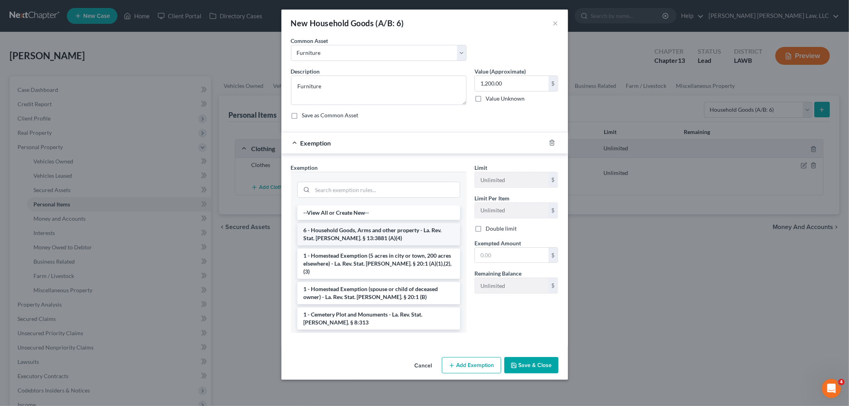
click at [359, 232] on li "6 - Household Goods, Arms and other property - La. Rev. Stat. [PERSON_NAME]. § …" at bounding box center [378, 234] width 163 height 22
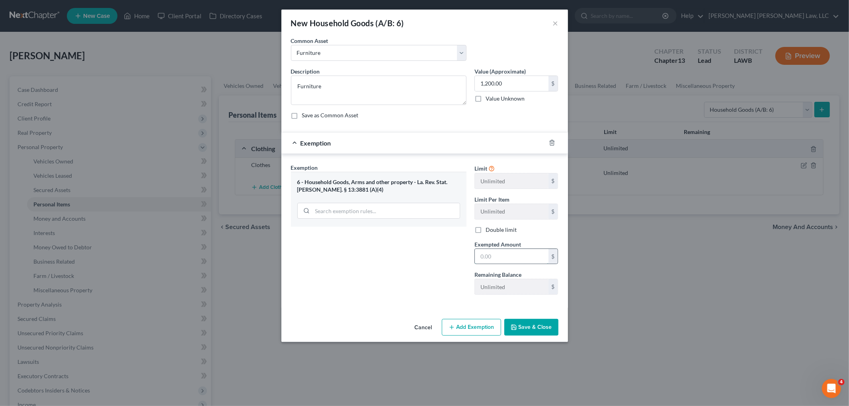
click at [483, 251] on input "text" at bounding box center [512, 256] width 74 height 15
type input "1,200.00"
click at [525, 323] on button "Save & Close" at bounding box center [531, 327] width 54 height 17
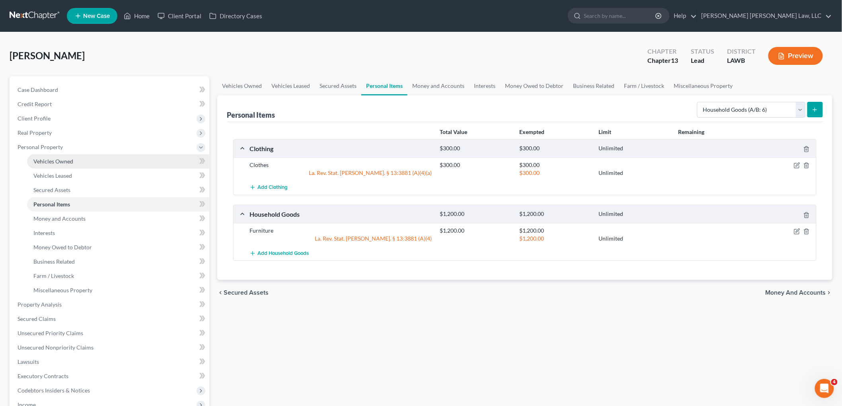
click at [86, 163] on link "Vehicles Owned" at bounding box center [118, 161] width 182 height 14
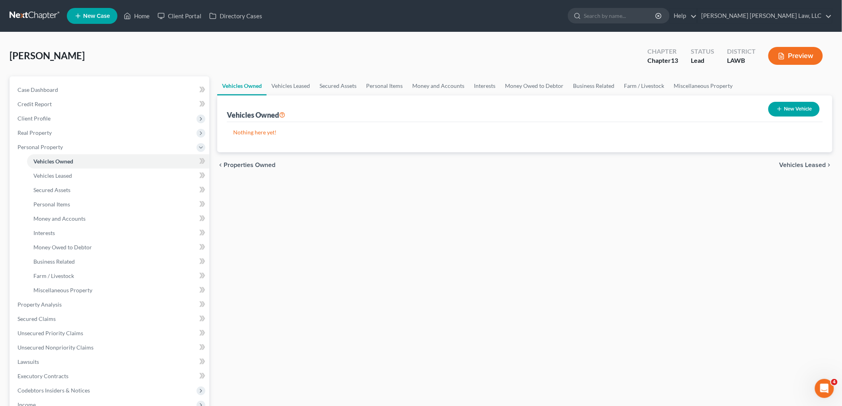
click at [801, 111] on button "New Vehicle" at bounding box center [793, 109] width 51 height 15
select select "0"
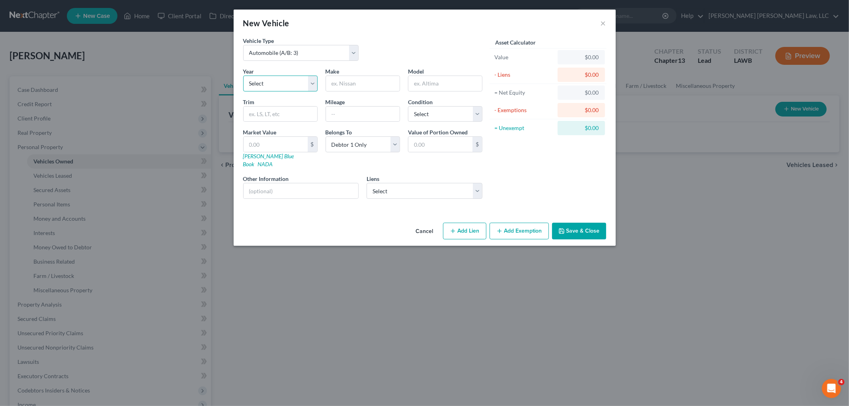
click at [306, 88] on select "Select 2026 2025 2024 2023 2022 2021 2020 2019 2018 2017 2016 2015 2014 2013 20…" at bounding box center [280, 84] width 74 height 16
select select "9"
click at [243, 76] on select "Select 2026 2025 2024 2023 2022 2021 2020 2019 2018 2017 2016 2015 2014 2013 20…" at bounding box center [280, 84] width 74 height 16
click at [352, 82] on input "text" at bounding box center [363, 83] width 74 height 15
type input "Cadillac"
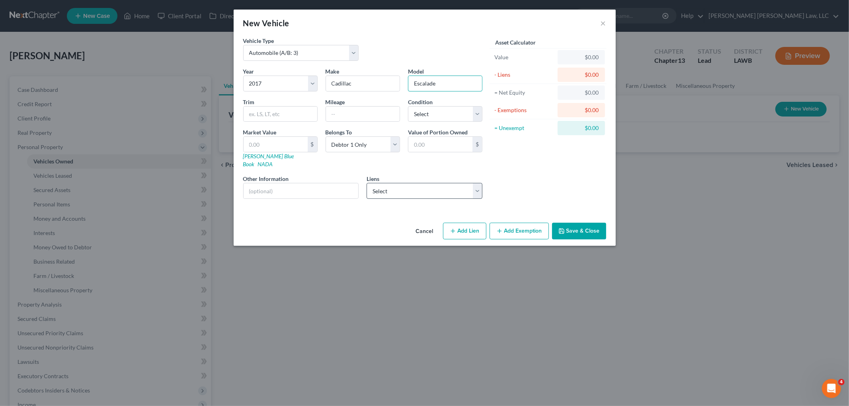
type input "Escalade"
drag, startPoint x: 410, startPoint y: 183, endPoint x: 410, endPoint y: 191, distance: 8.0
click at [410, 183] on select "Select Chrysler Capital - $18,460.00" at bounding box center [424, 191] width 116 height 16
click at [366, 183] on select "Select Chrysler Capital - $18,460.00" at bounding box center [424, 191] width 116 height 16
drag, startPoint x: 413, startPoint y: 180, endPoint x: 410, endPoint y: 189, distance: 9.8
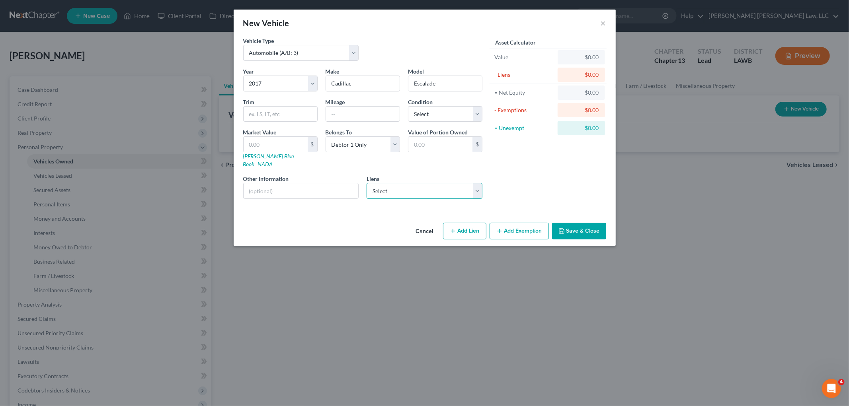
click at [413, 183] on select "Select Chrysler Capital - $18,460.00" at bounding box center [424, 191] width 116 height 16
select select "45"
select select "3"
select select "0"
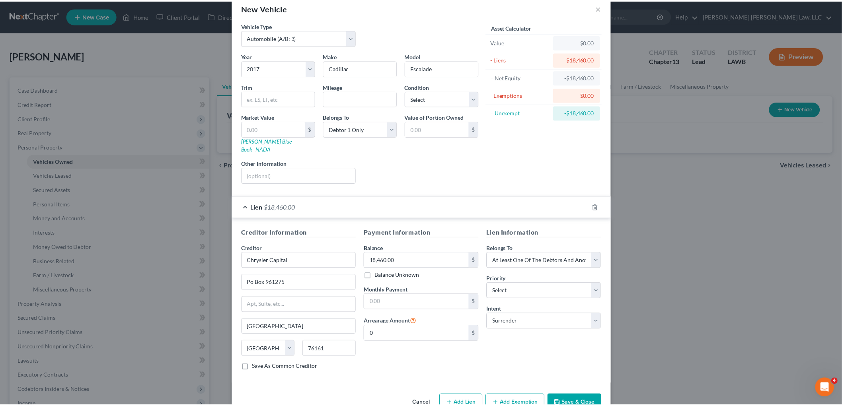
scroll to position [29, 0]
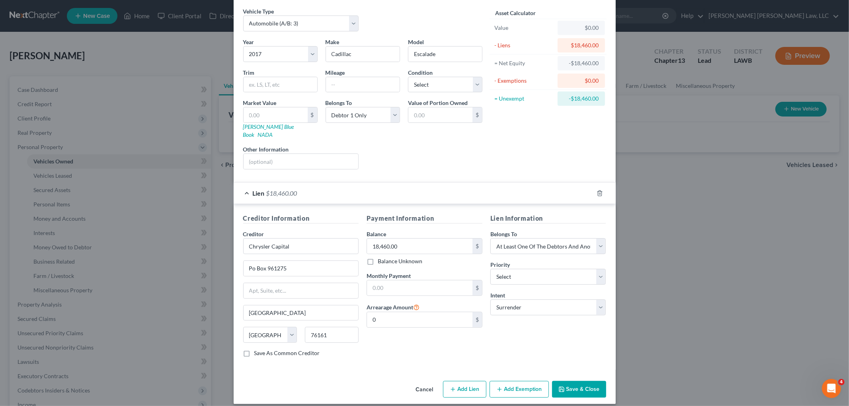
click at [566, 383] on button "Save & Close" at bounding box center [579, 389] width 54 height 17
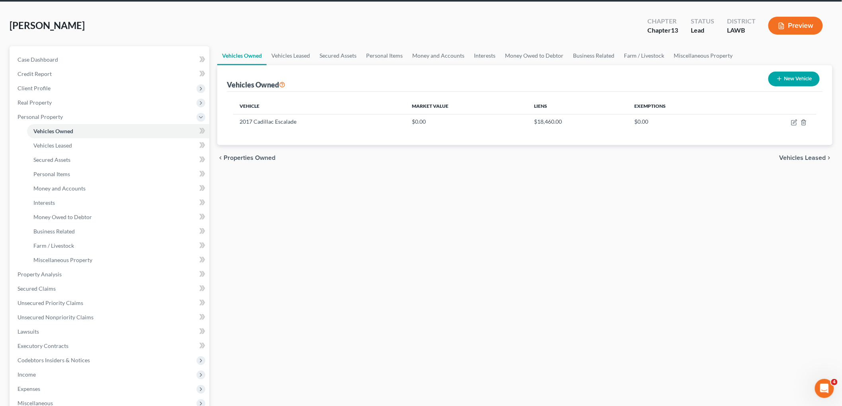
scroll to position [0, 0]
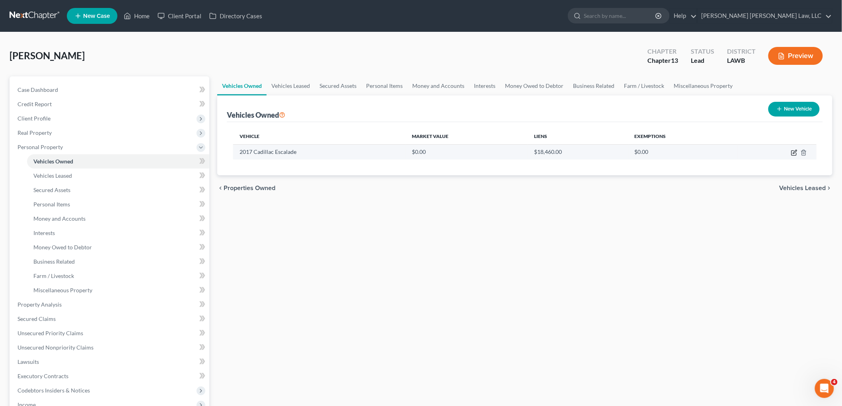
click at [795, 152] on icon "button" at bounding box center [794, 153] width 6 height 6
select select "0"
select select "9"
select select "0"
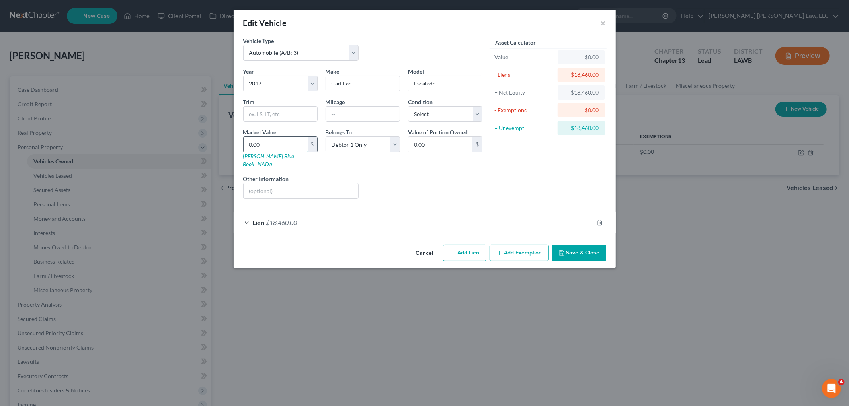
click at [271, 142] on input "0.00" at bounding box center [276, 144] width 64 height 15
type input "1"
type input "1.00"
type input "18"
type input "18.00"
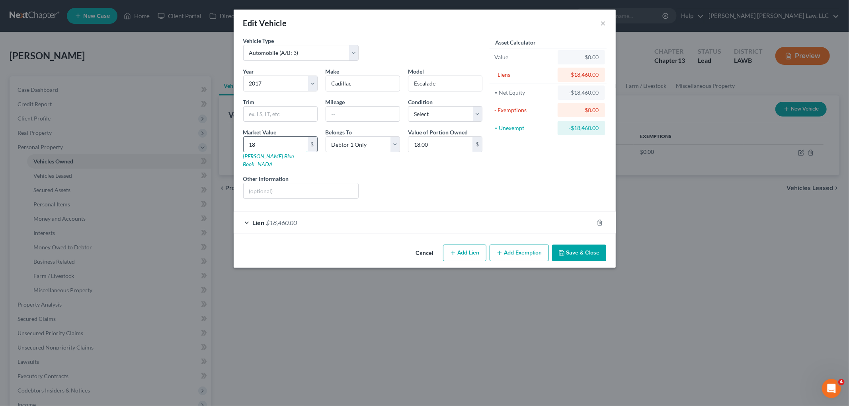
type input "184"
type input "184.00"
type input "1846"
type input "1,846.00"
type input "1,8460"
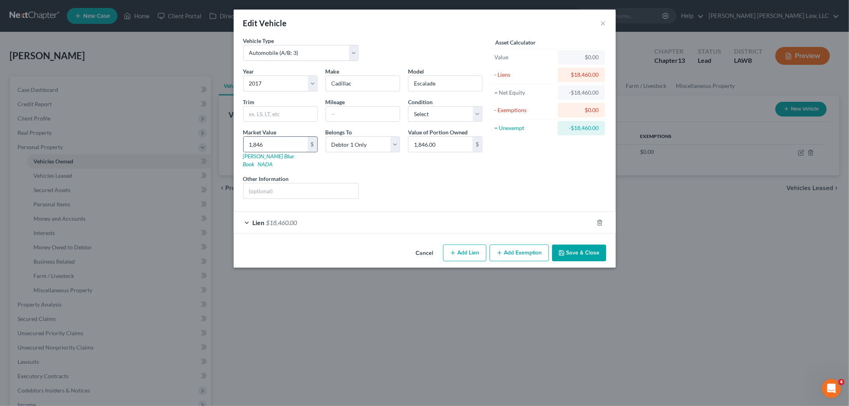
type input "18,460.00"
click at [457, 114] on select "Select Excellent Very Good Good Fair Poor" at bounding box center [445, 114] width 74 height 16
click at [408, 106] on select "Select Excellent Very Good Good Fair Poor" at bounding box center [445, 114] width 74 height 16
click at [455, 118] on select "Select Excellent Very Good Good Fair Poor" at bounding box center [445, 114] width 74 height 16
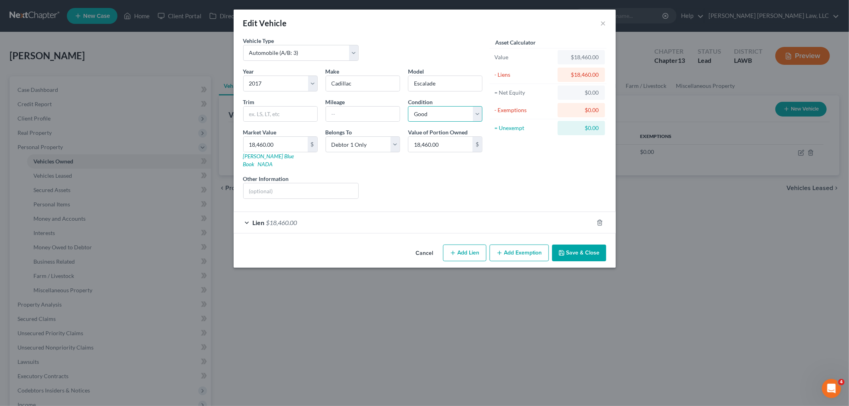
select select "3"
click at [408, 106] on select "Select Excellent Very Good Good Fair Poor" at bounding box center [445, 114] width 74 height 16
click at [584, 245] on button "Save & Close" at bounding box center [579, 253] width 54 height 17
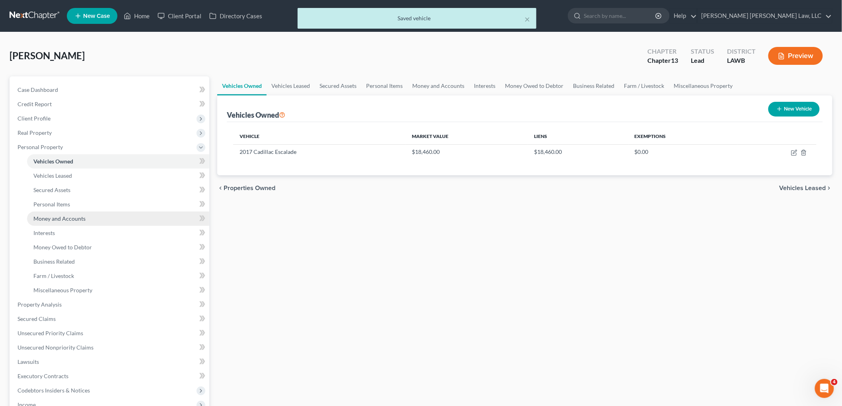
click at [46, 218] on span "Money and Accounts" at bounding box center [59, 218] width 52 height 7
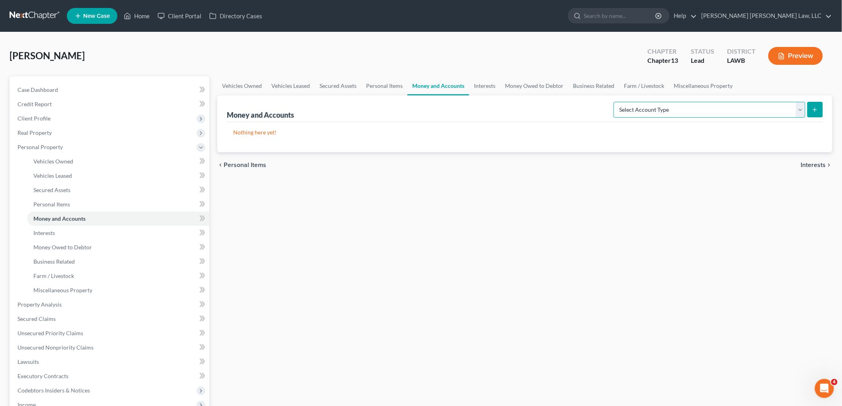
click at [719, 111] on select "Select Account Type Brokerage (A/B: 18, SOFA: 20) Cash on Hand (A/B: 16) Certif…" at bounding box center [710, 110] width 192 height 16
select select "checking"
click at [616, 102] on select "Select Account Type Brokerage (A/B: 18, SOFA: 20) Cash on Hand (A/B: 16) Certif…" at bounding box center [710, 110] width 192 height 16
click at [816, 111] on icon "submit" at bounding box center [815, 110] width 6 height 6
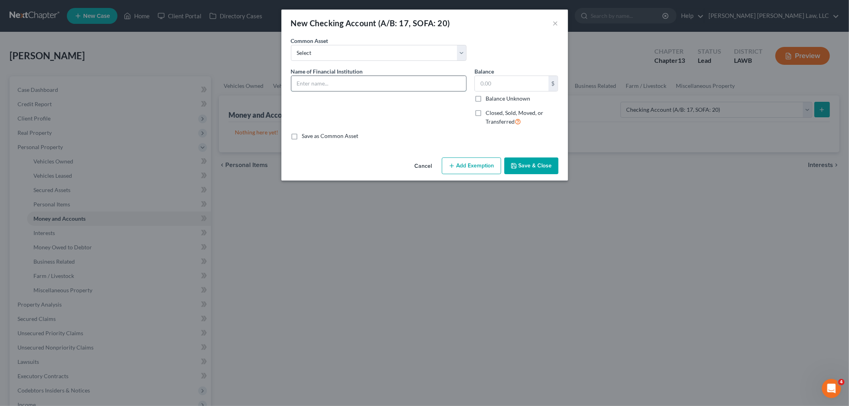
click at [302, 86] on input "text" at bounding box center [378, 83] width 175 height 15
type input "[PERSON_NAME] Bank"
type input "0.00"
click at [531, 174] on button "Save & Close" at bounding box center [531, 166] width 54 height 17
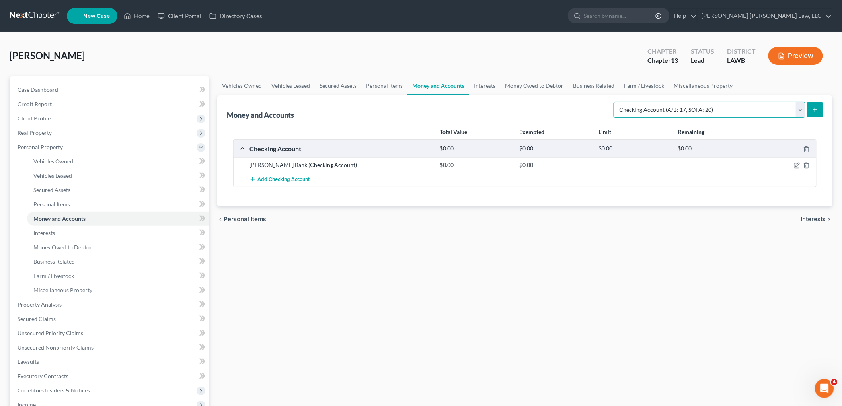
click at [718, 109] on select "Select Account Type Brokerage (A/B: 18, SOFA: 20) Cash on Hand (A/B: 16) Certif…" at bounding box center [710, 110] width 192 height 16
select select "savings"
click at [616, 102] on select "Select Account Type Brokerage (A/B: 18, SOFA: 20) Cash on Hand (A/B: 16) Certif…" at bounding box center [710, 110] width 192 height 16
click at [808, 109] on button "submit" at bounding box center [815, 110] width 16 height 16
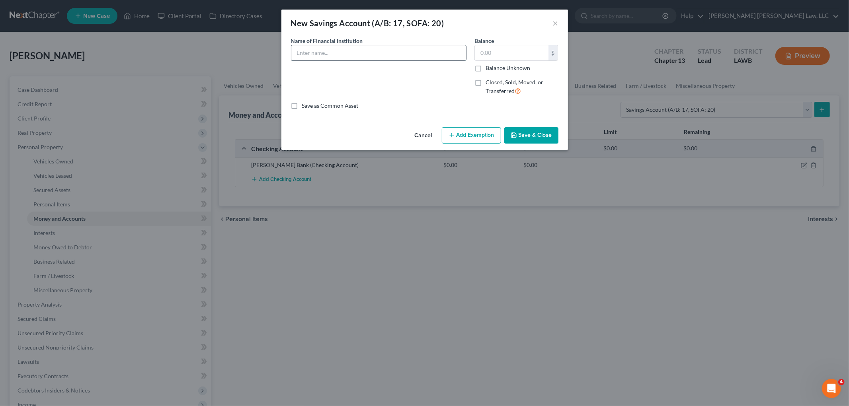
click at [357, 53] on input "text" at bounding box center [378, 52] width 175 height 15
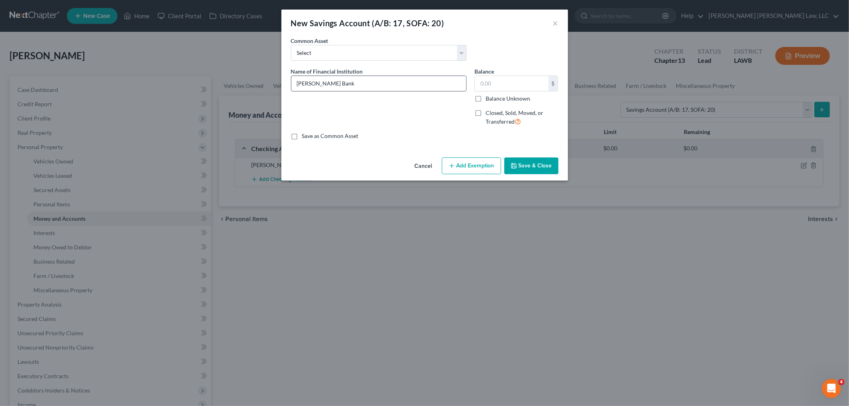
type input "[PERSON_NAME] Bank"
click at [487, 78] on input "text" at bounding box center [512, 83] width 74 height 15
type input "0.00"
click at [520, 160] on button "Save & Close" at bounding box center [531, 166] width 54 height 17
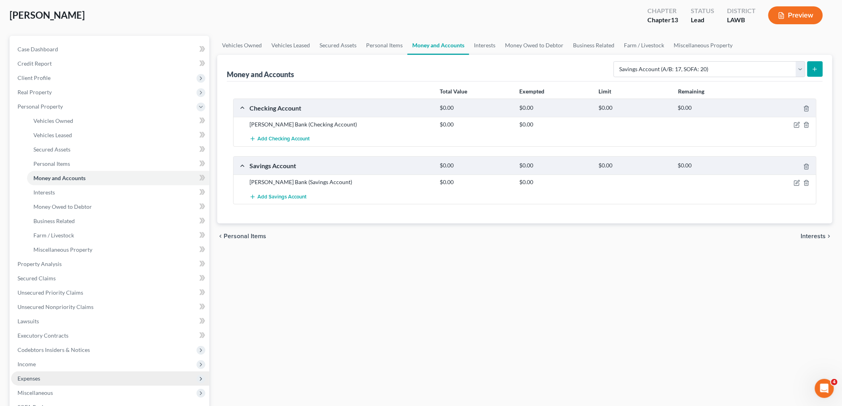
scroll to position [88, 0]
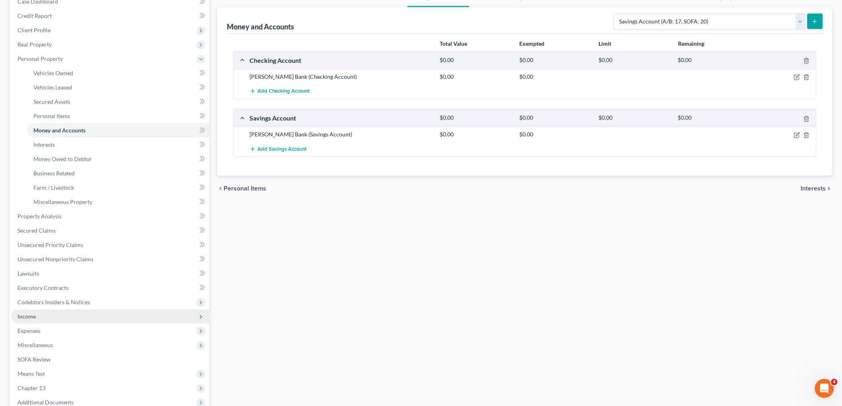
click at [55, 318] on span "Income" at bounding box center [110, 317] width 198 height 14
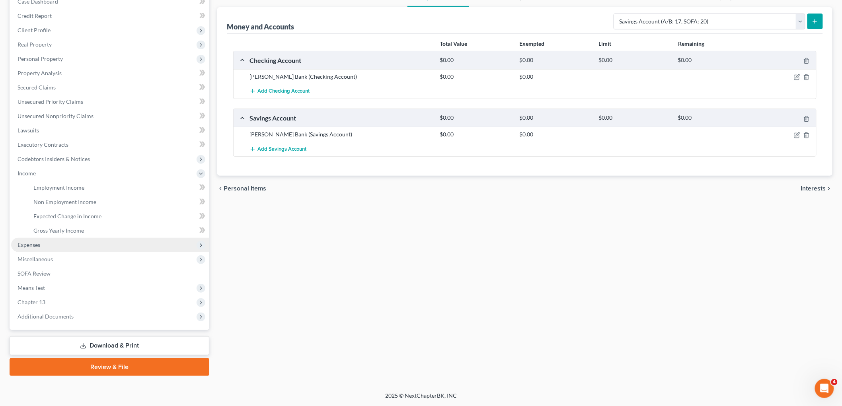
scroll to position [88, 0]
click at [45, 247] on span "Expenses" at bounding box center [110, 246] width 198 height 14
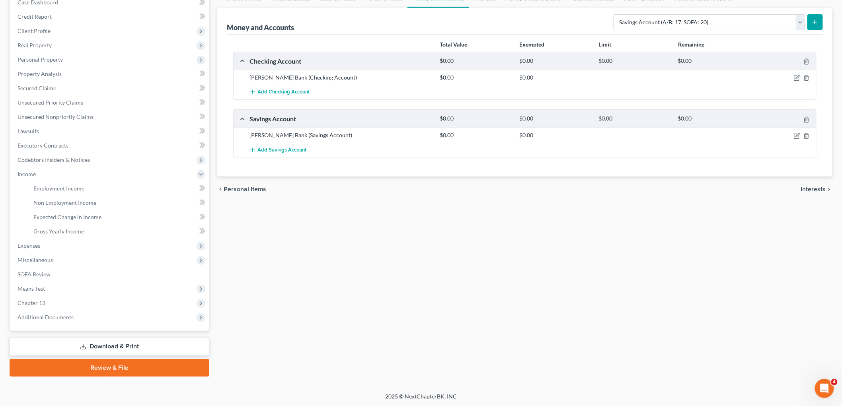
scroll to position [88, 0]
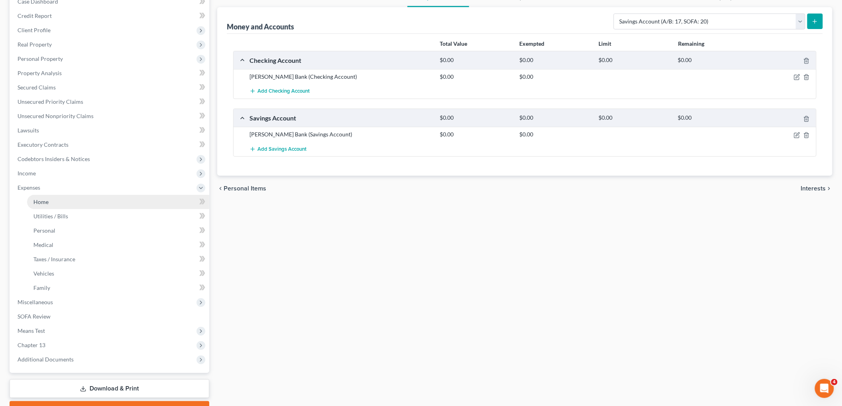
click at [56, 202] on link "Home" at bounding box center [118, 202] width 182 height 14
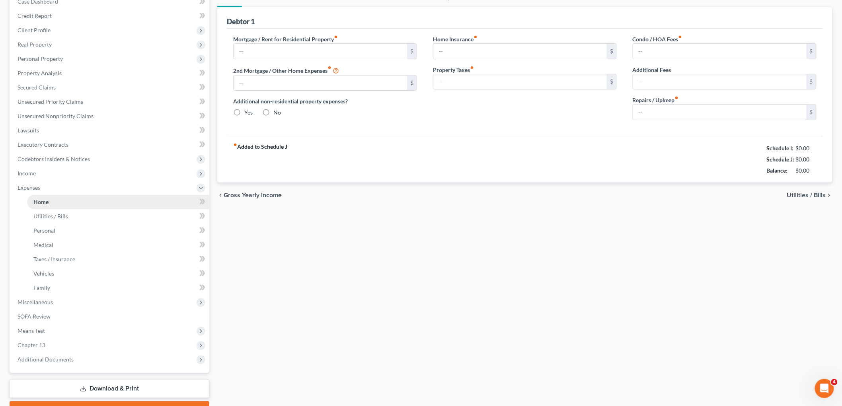
scroll to position [34, 0]
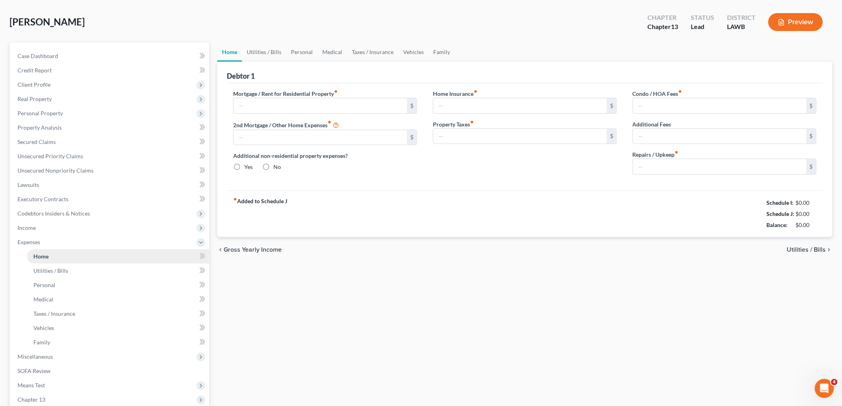
type input "620.00"
type input "0.00"
radio input "true"
type input "0.00"
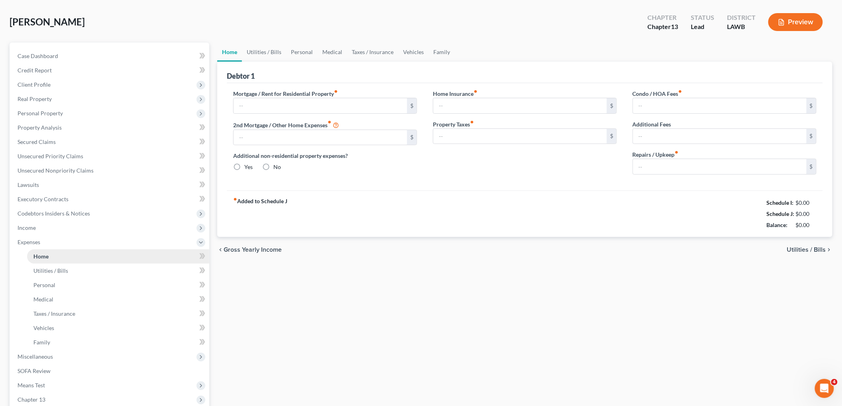
type input "0.00"
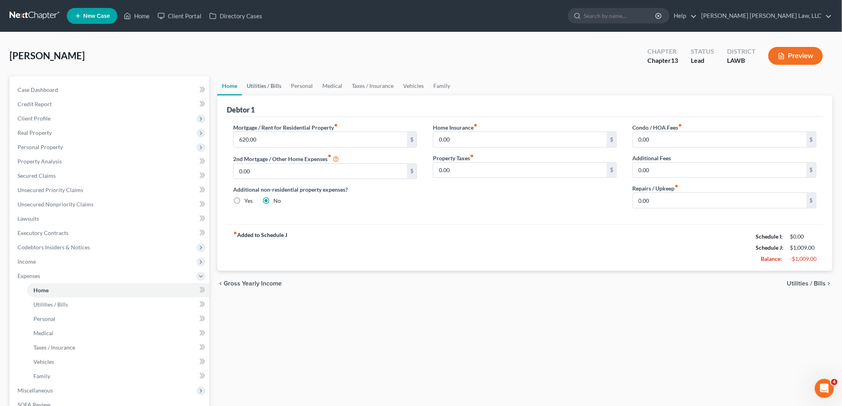
click at [261, 84] on link "Utilities / Bills" at bounding box center [264, 85] width 44 height 19
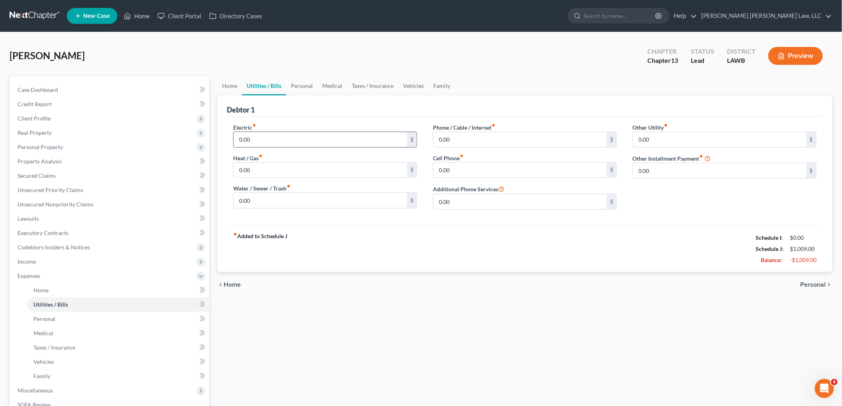
click at [282, 140] on input "0.00" at bounding box center [320, 139] width 173 height 15
type input "183.00"
click at [274, 205] on input "0.00" at bounding box center [320, 200] width 173 height 15
type input "75.00"
click at [259, 165] on input "0.00" at bounding box center [320, 170] width 173 height 15
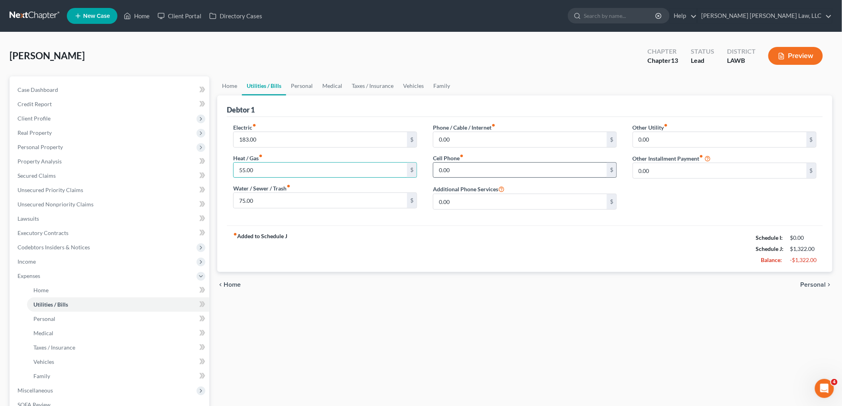
type input "55.00"
type input "85.00"
type input "60.00"
click at [303, 84] on link "Personal" at bounding box center [301, 85] width 31 height 19
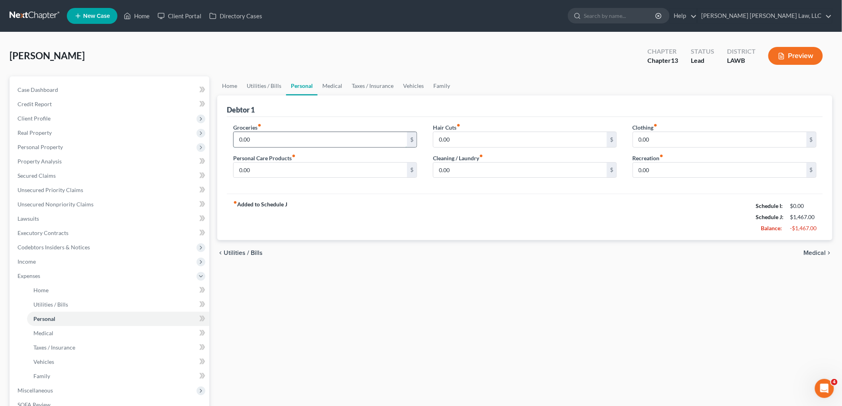
click at [287, 141] on input "0.00" at bounding box center [320, 139] width 173 height 15
type input "975.00"
click at [299, 173] on input "0.00" at bounding box center [320, 170] width 173 height 15
click at [254, 173] on input "0.00" at bounding box center [320, 170] width 173 height 15
click at [251, 160] on label "Personal Care Products fiber_manual_record" at bounding box center [264, 158] width 62 height 8
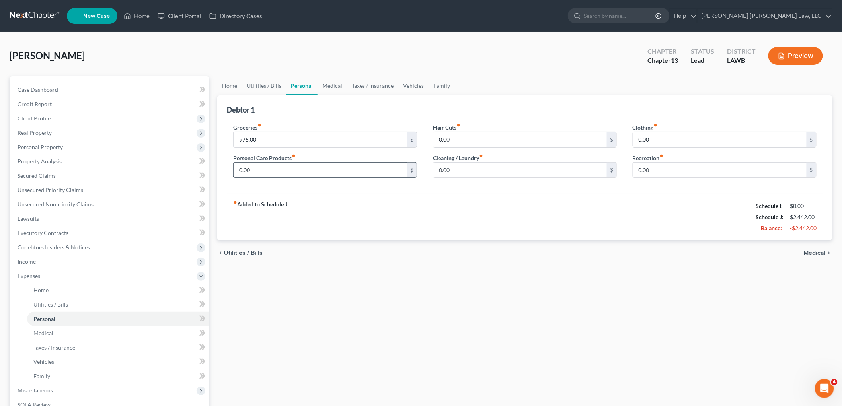
click at [253, 176] on input "0.00" at bounding box center [320, 170] width 173 height 15
click at [254, 176] on input "0.00" at bounding box center [320, 170] width 173 height 15
type input "100.00"
click at [670, 137] on input "0.00" at bounding box center [719, 139] width 173 height 15
type input "100.00"
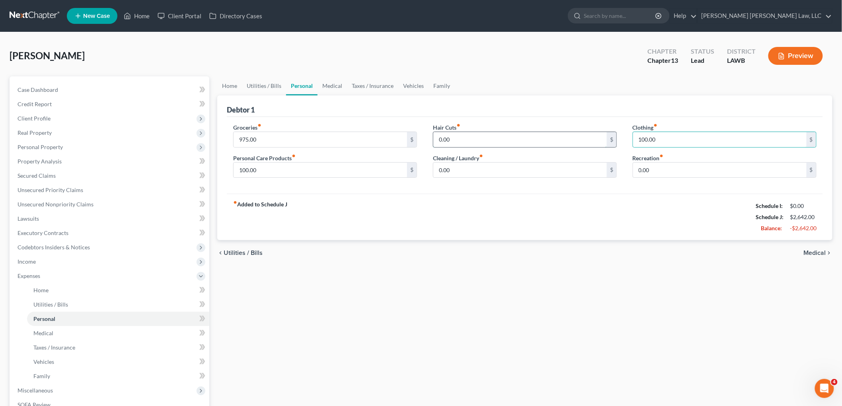
click at [474, 144] on input "0.00" at bounding box center [519, 139] width 173 height 15
type input "220.00"
click at [318, 84] on link "Medical" at bounding box center [332, 85] width 29 height 19
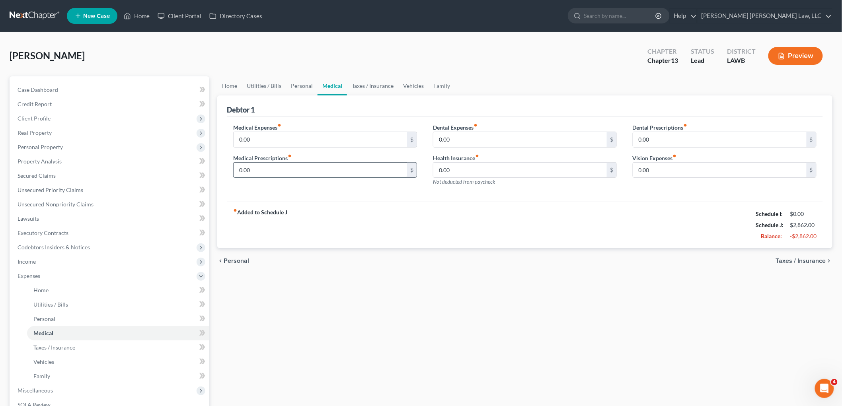
click at [296, 168] on input "0.00" at bounding box center [320, 170] width 173 height 15
type input "30.00"
click at [659, 172] on input "0.00" at bounding box center [719, 170] width 173 height 15
type input "3.00"
click at [376, 80] on link "Taxes / Insurance" at bounding box center [372, 85] width 51 height 19
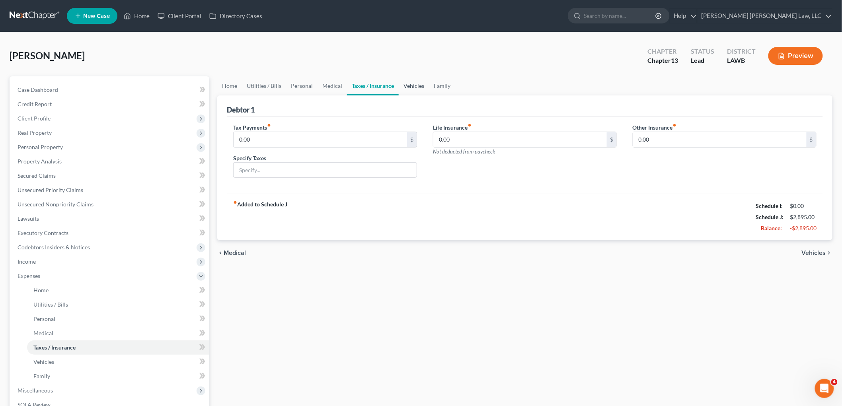
click at [407, 86] on link "Vehicles" at bounding box center [414, 85] width 30 height 19
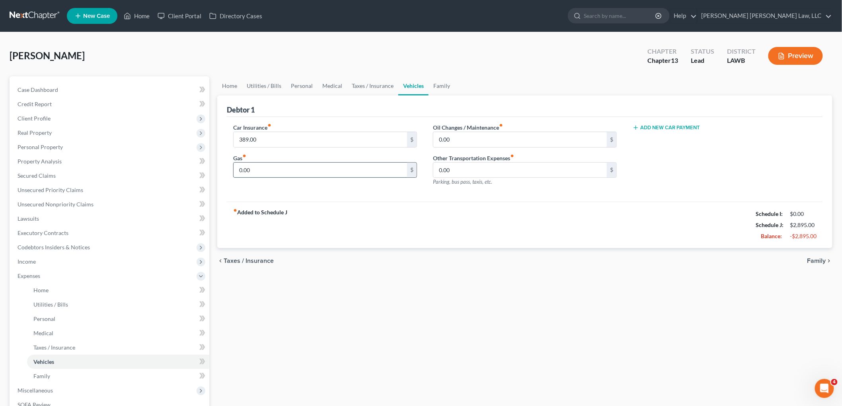
click at [255, 170] on input "0.00" at bounding box center [320, 170] width 173 height 15
type input "360.00"
click at [456, 142] on input "0.00" at bounding box center [519, 139] width 173 height 15
type input "20.00"
click at [446, 81] on link "Family" at bounding box center [442, 85] width 26 height 19
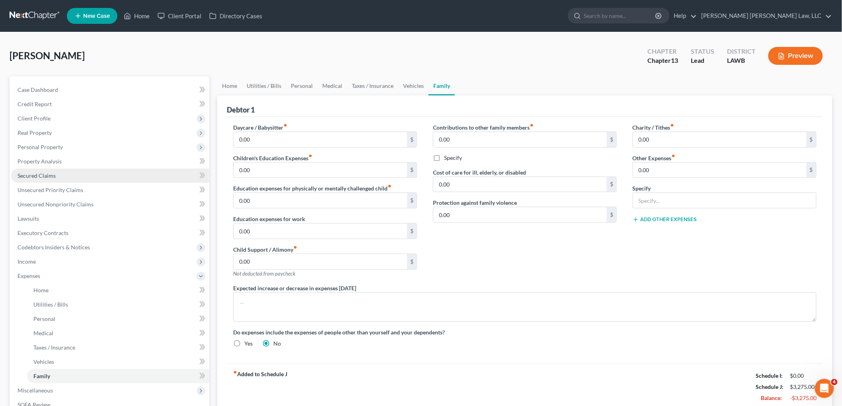
click at [48, 176] on span "Secured Claims" at bounding box center [37, 175] width 38 height 7
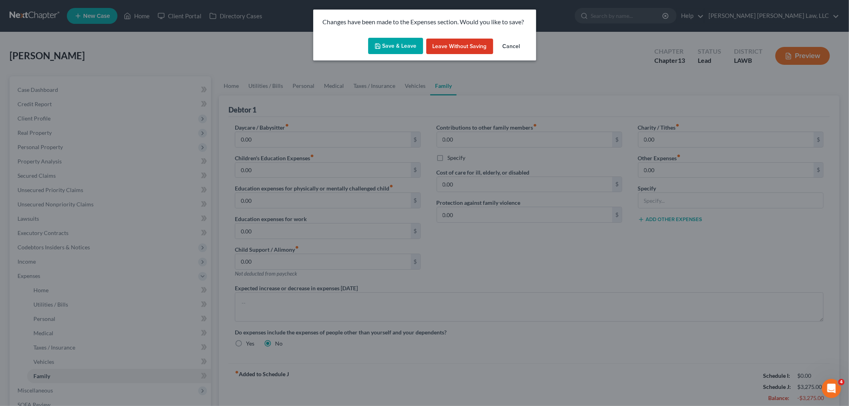
click at [394, 47] on button "Save & Leave" at bounding box center [395, 46] width 55 height 17
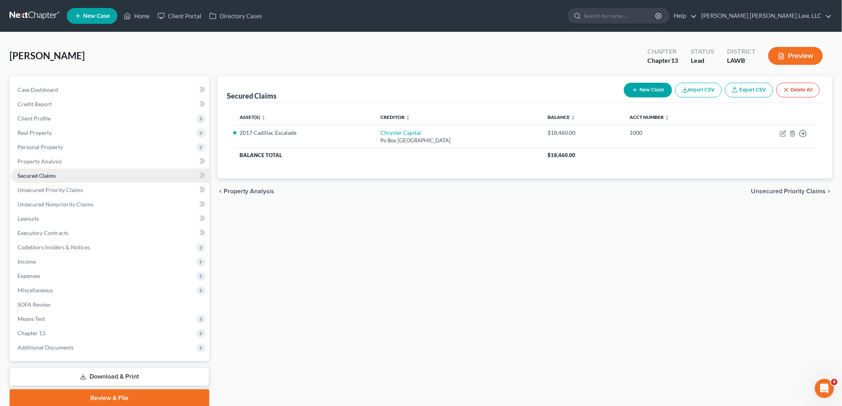
click at [78, 175] on link "Secured Claims" at bounding box center [110, 176] width 198 height 14
click at [49, 208] on link "Unsecured Nonpriority Claims" at bounding box center [110, 204] width 198 height 14
